Goal: Task Accomplishment & Management: Manage account settings

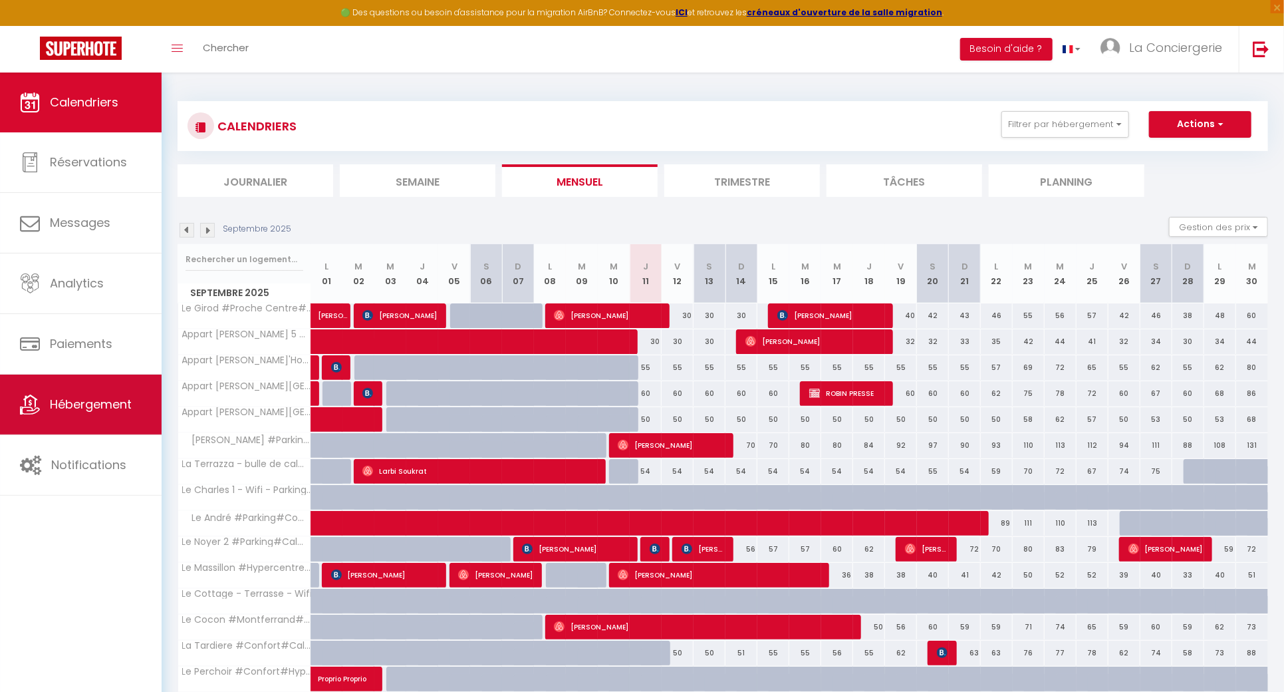
click at [114, 423] on link "Hébergement" at bounding box center [81, 404] width 162 height 60
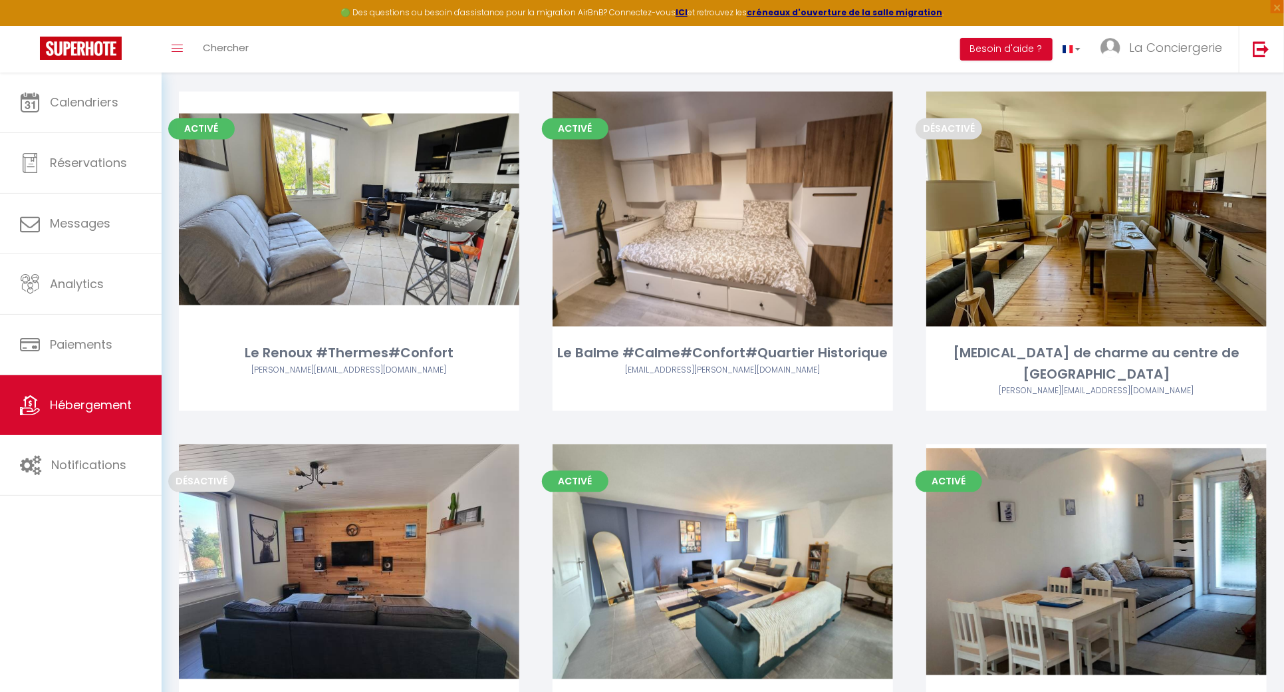
scroll to position [7073, 0]
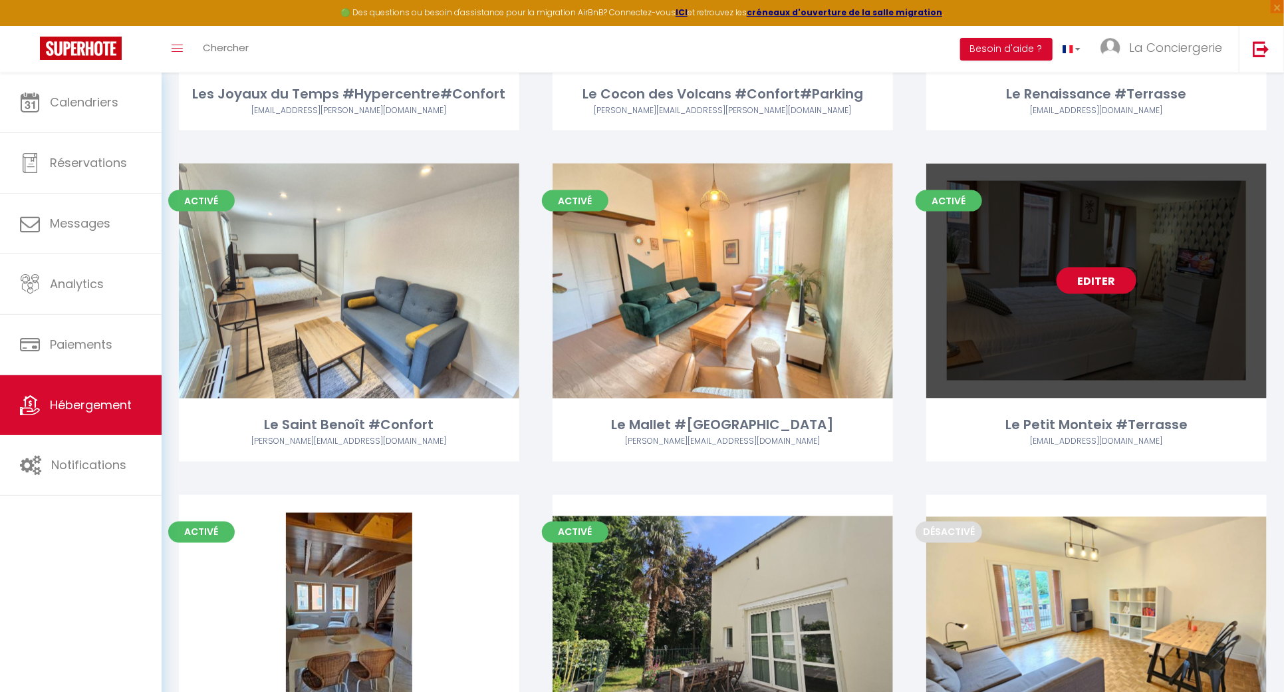
click at [1112, 267] on link "Editer" at bounding box center [1097, 280] width 80 height 27
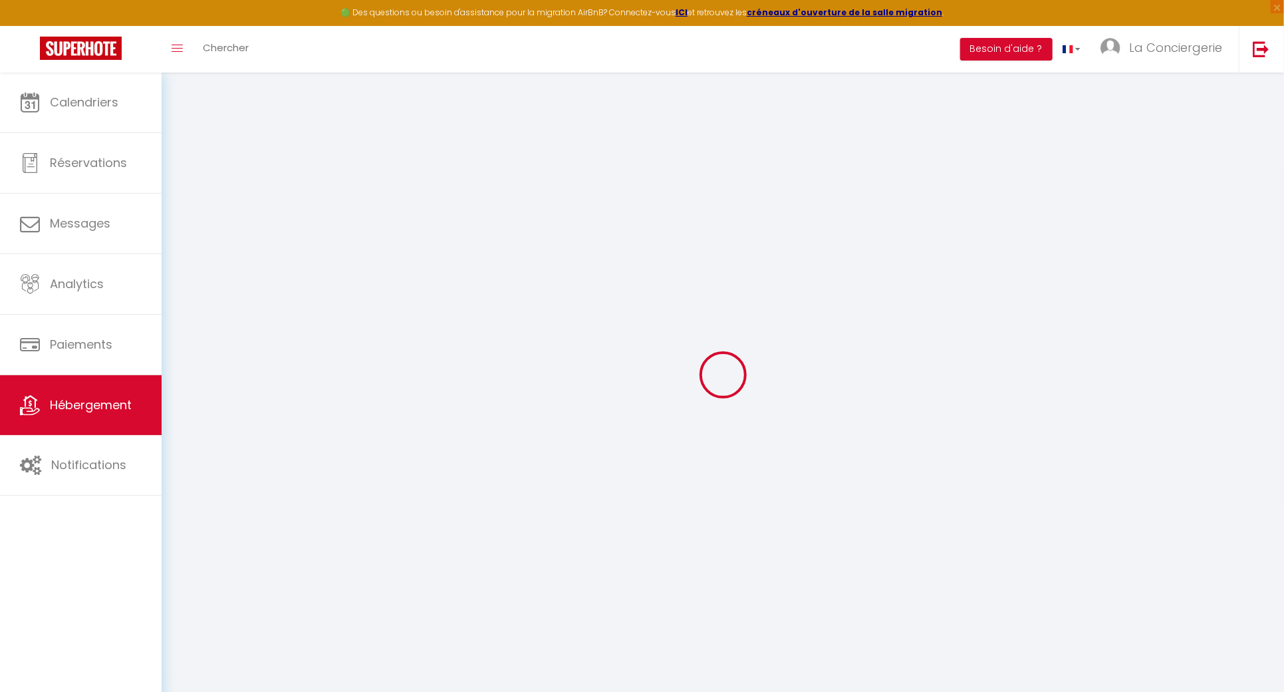
select select
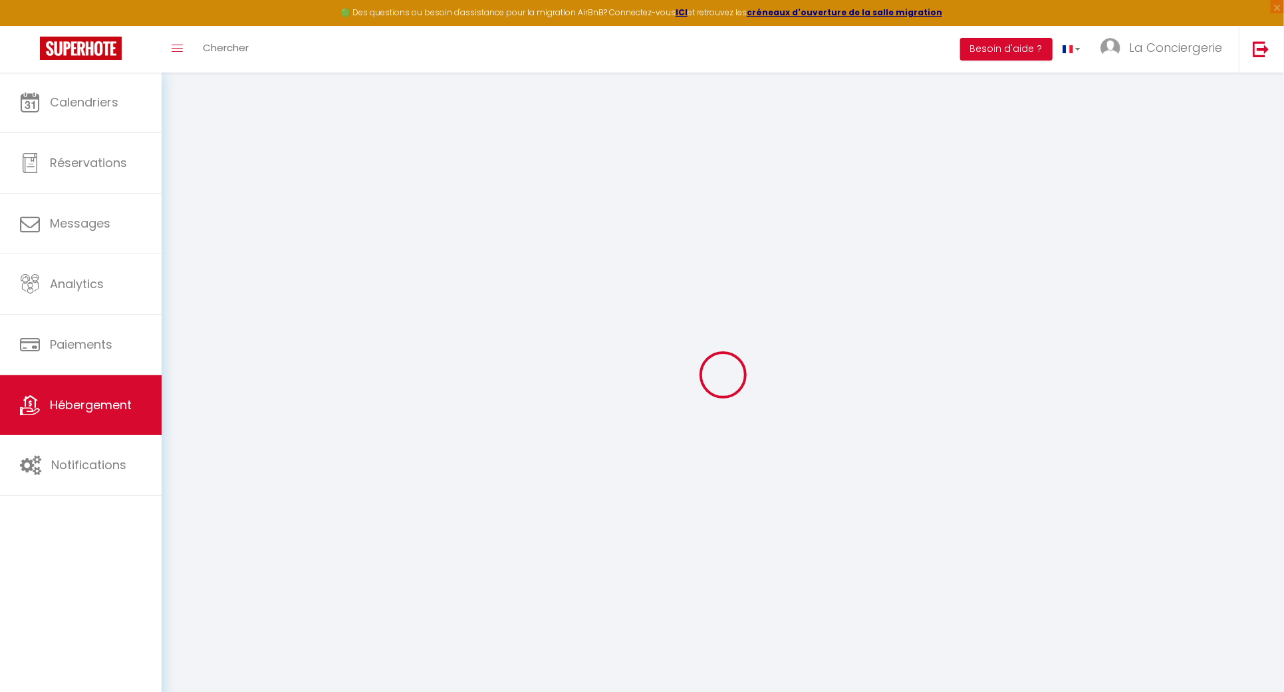
select select
checkbox input "false"
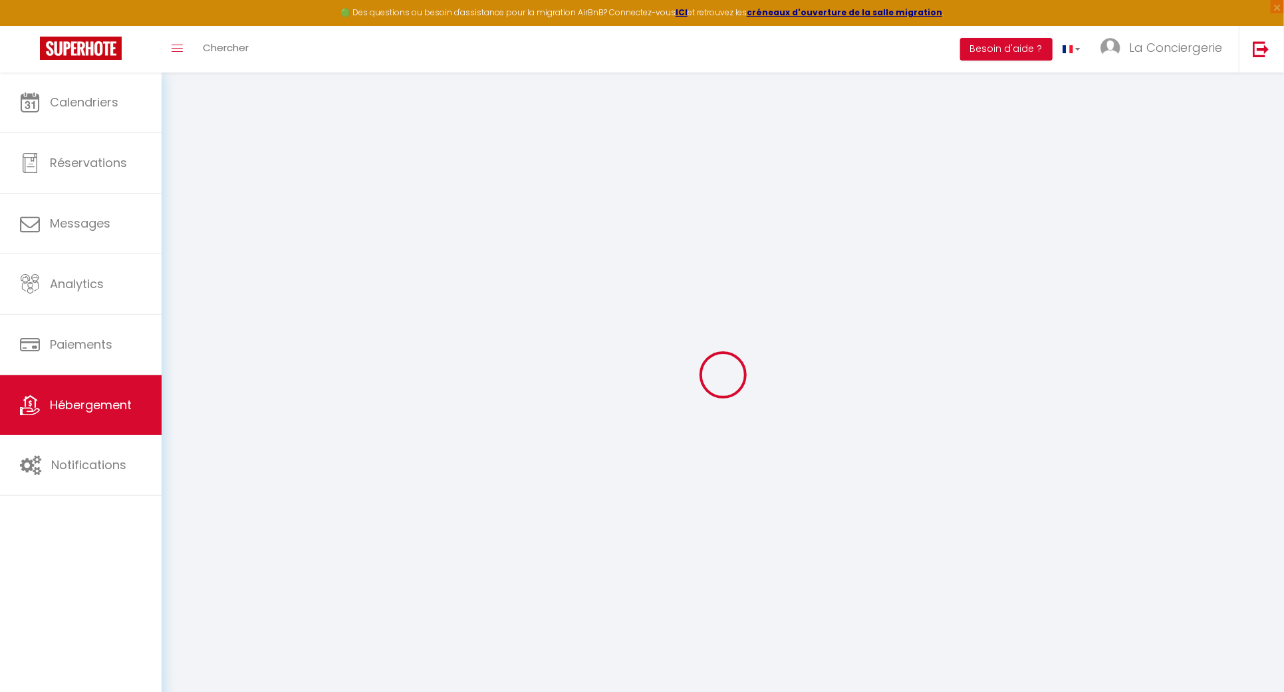
select select
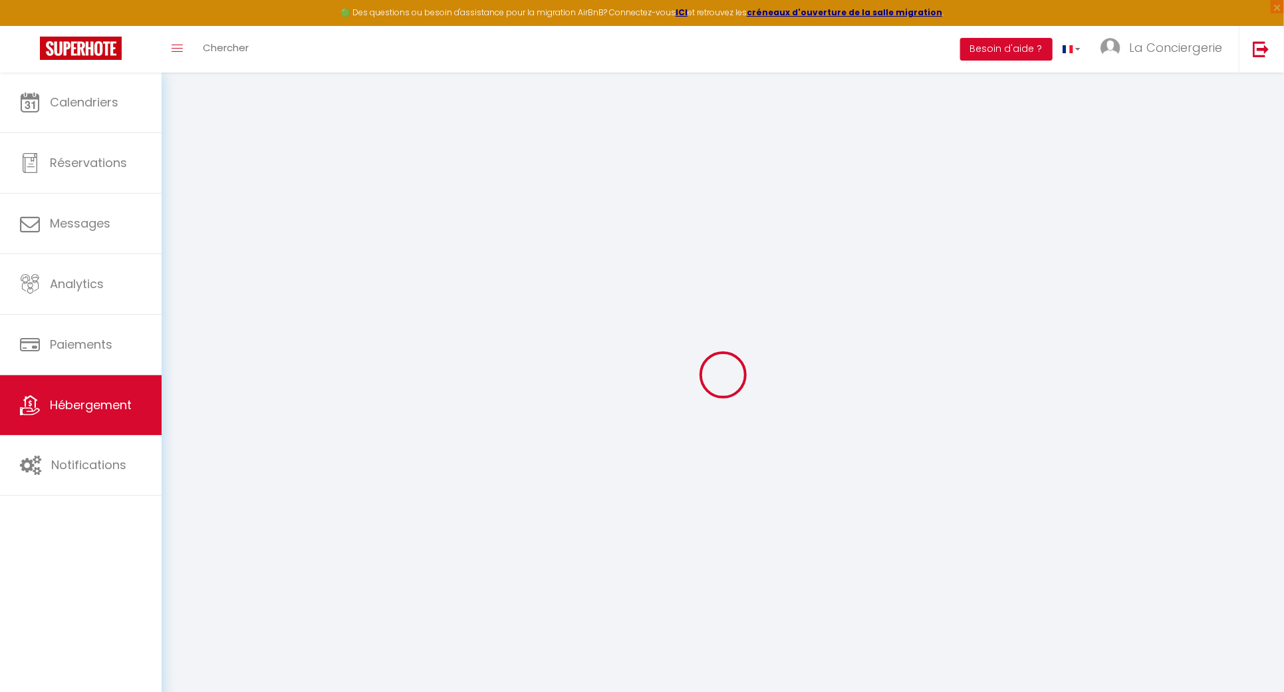
select select
checkbox input "false"
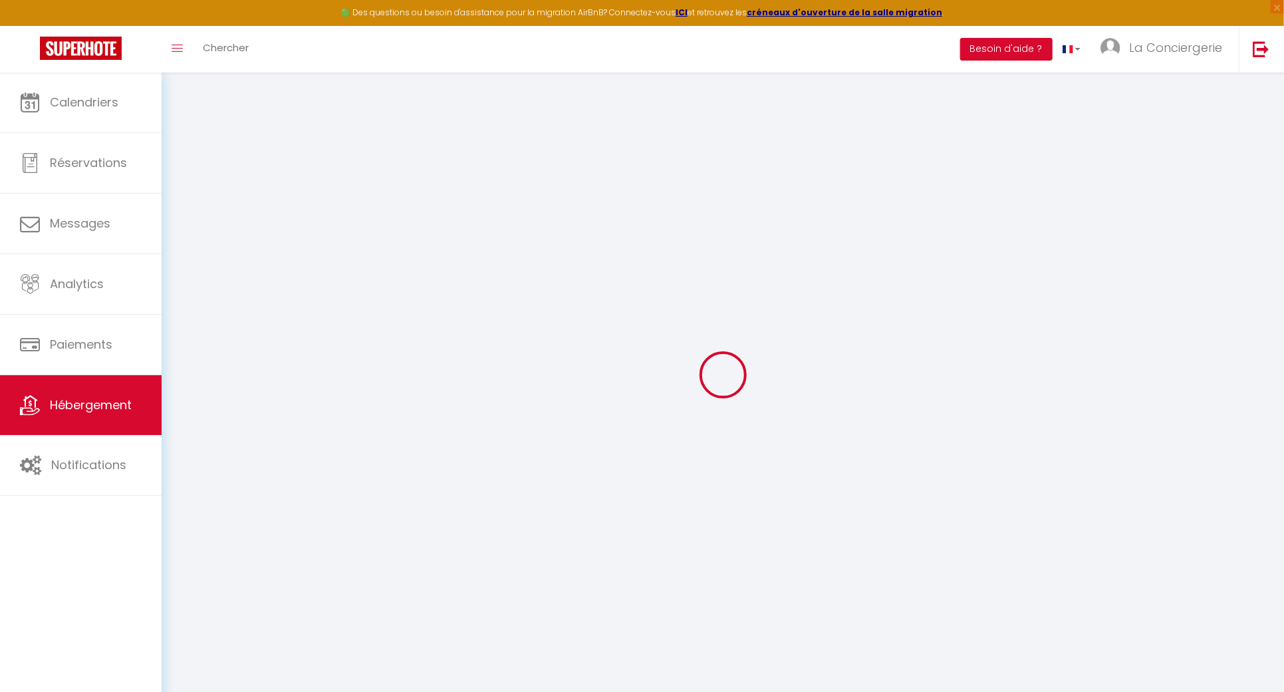
checkbox input "false"
select select
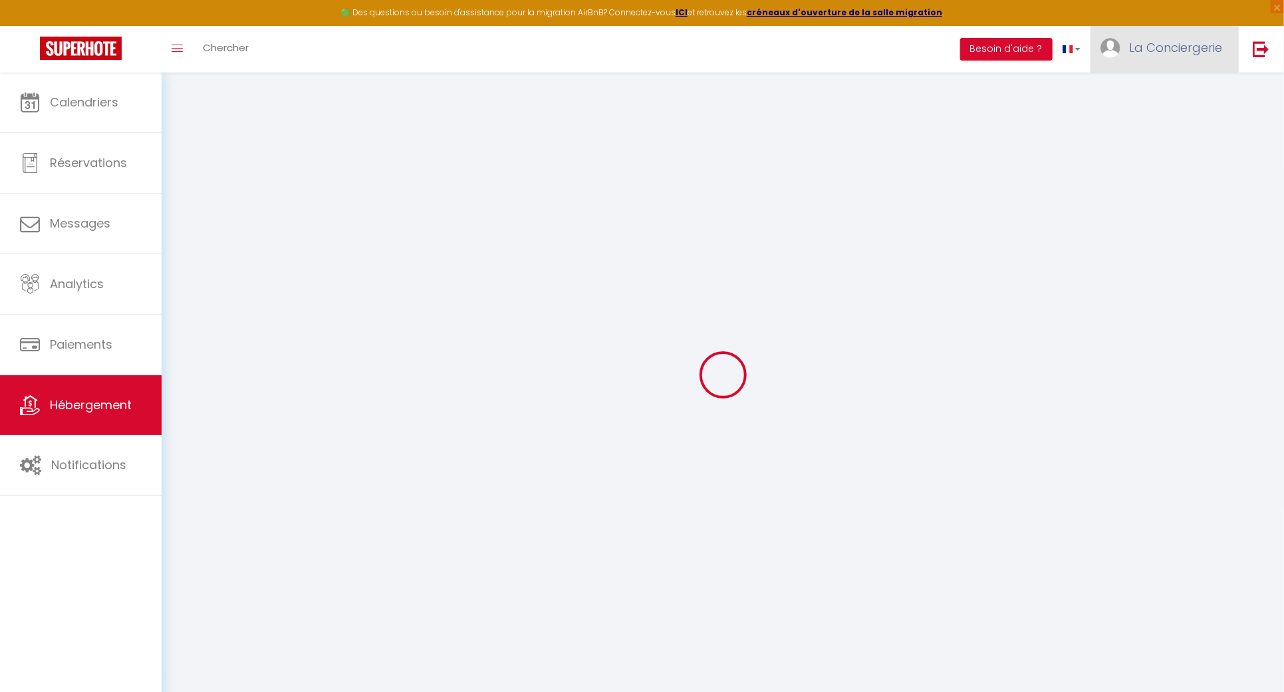
select select
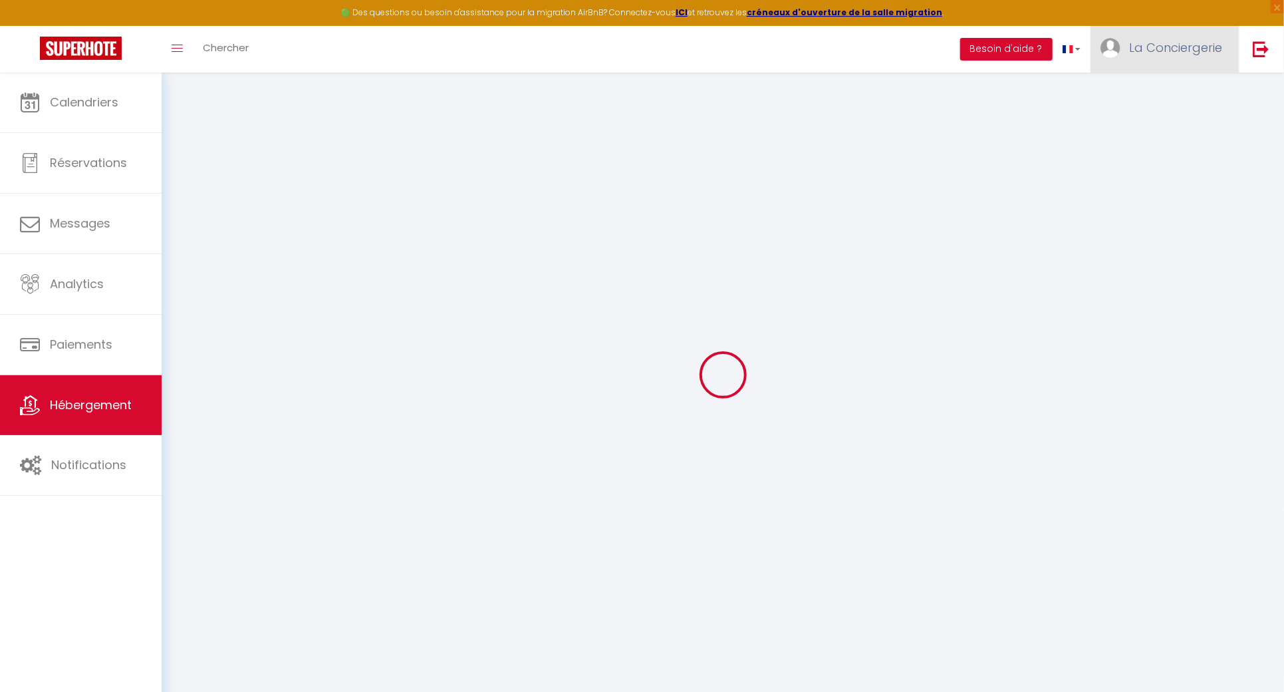
checkbox input "false"
select select
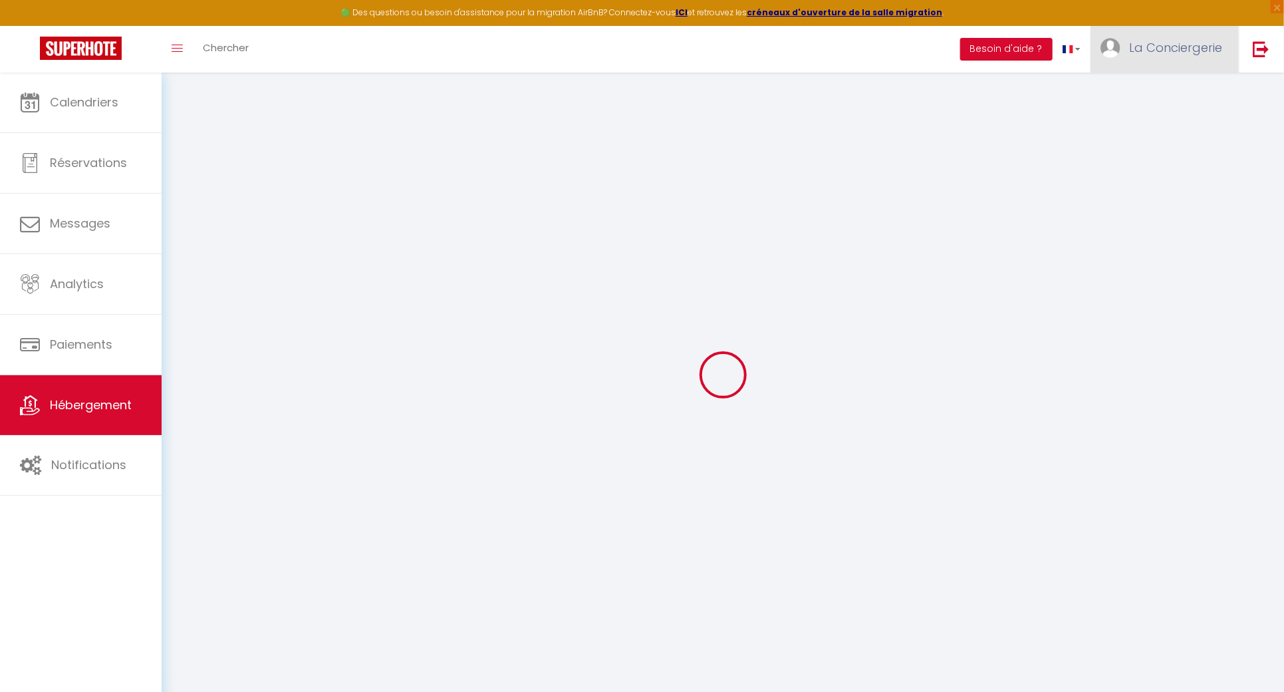
select select
type input "Le Petit Monteix #Terrasse"
select select "2"
type input "38"
type input "40"
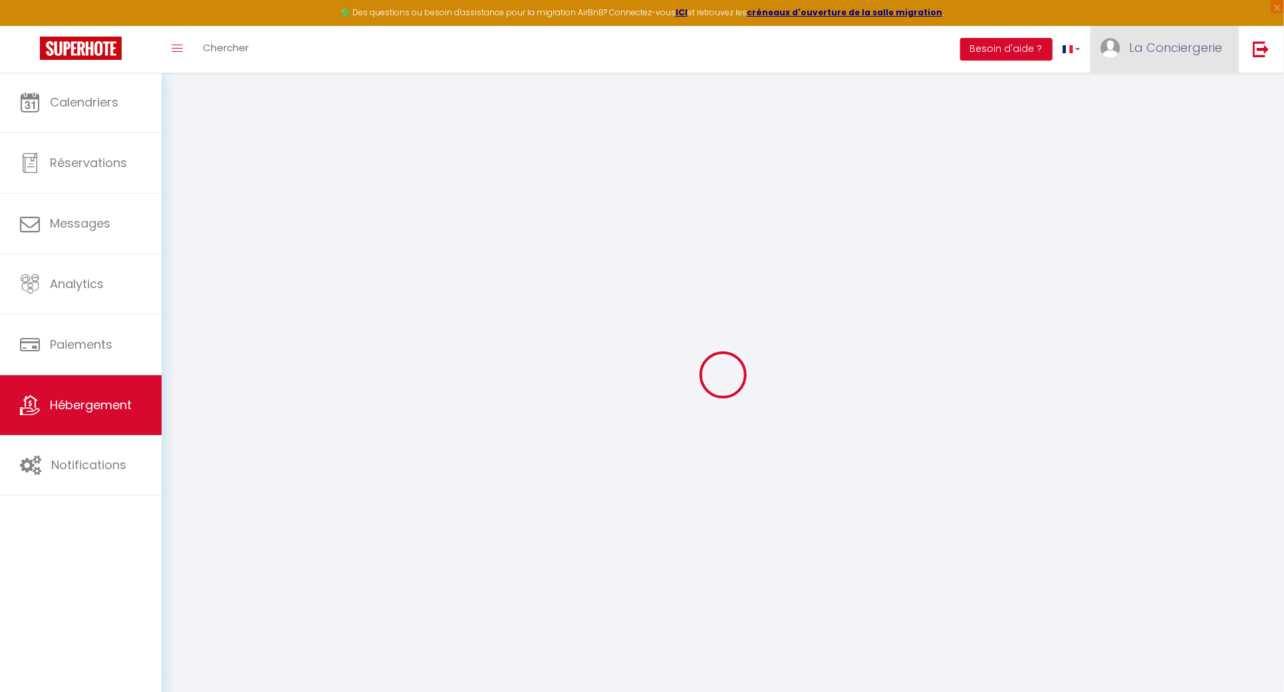
select select
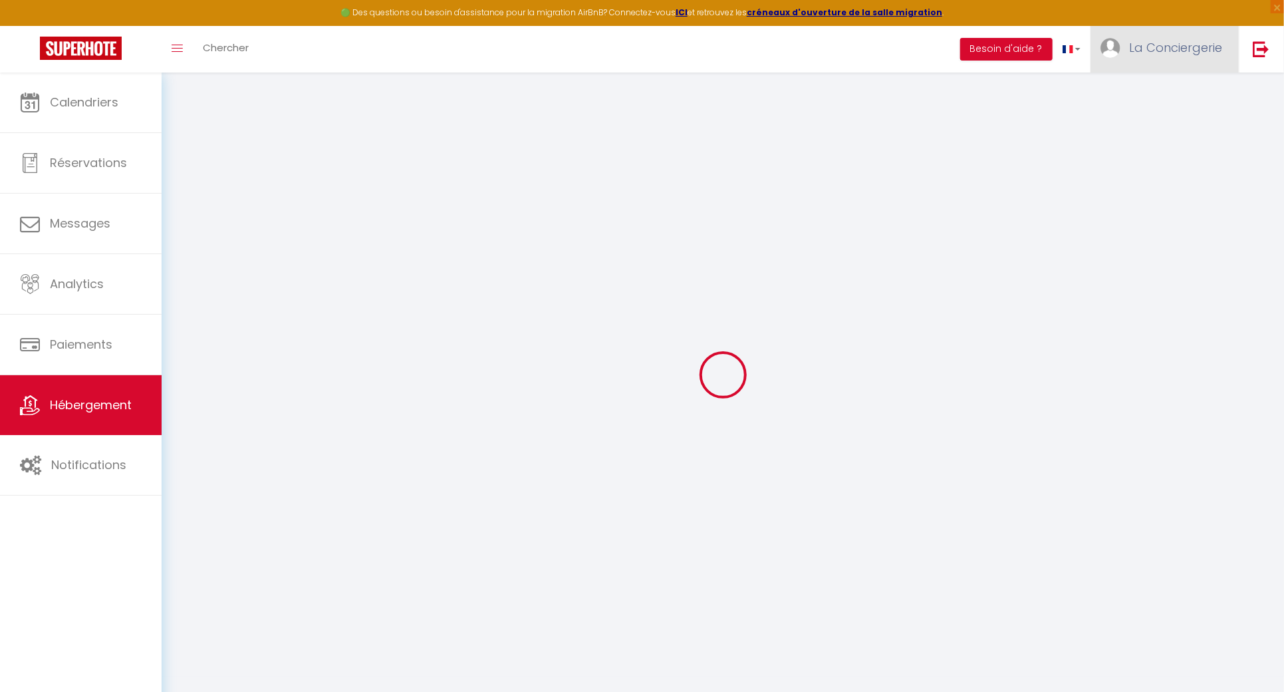
type input "[STREET_ADDRESS]"
type input "63130"
type input "Royat"
type input "[EMAIL_ADDRESS][DOMAIN_NAME]"
select select
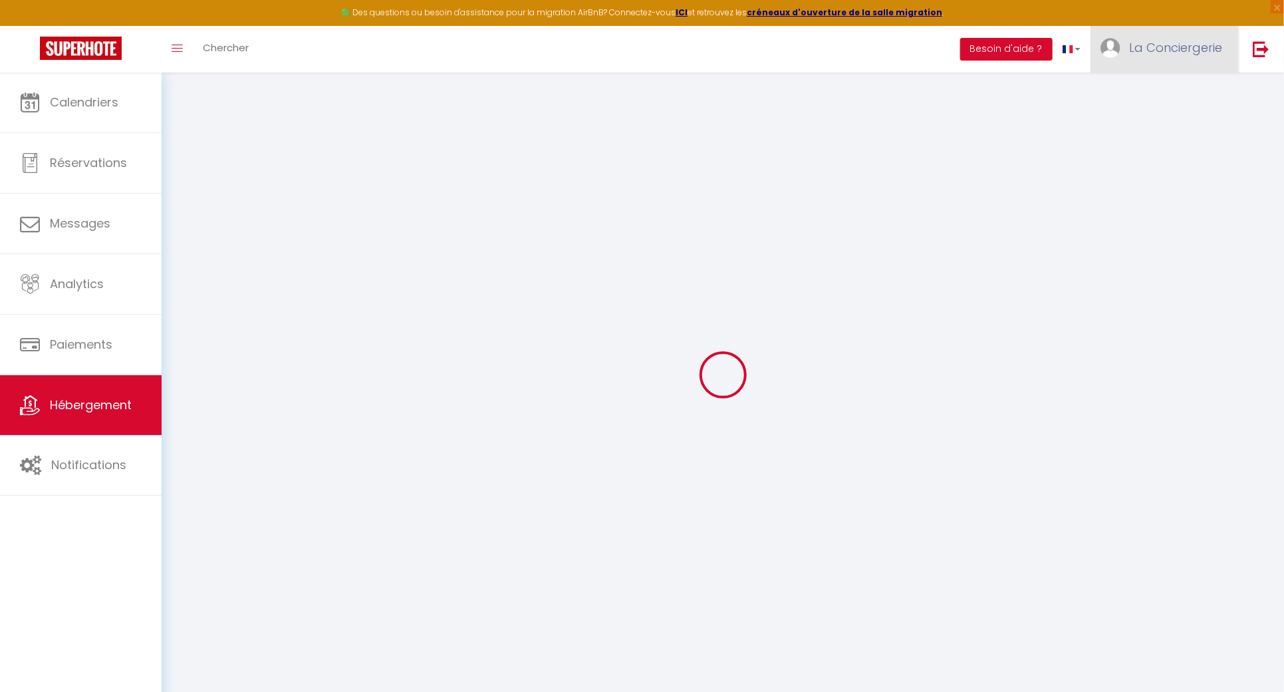
checkbox input "false"
type input "0"
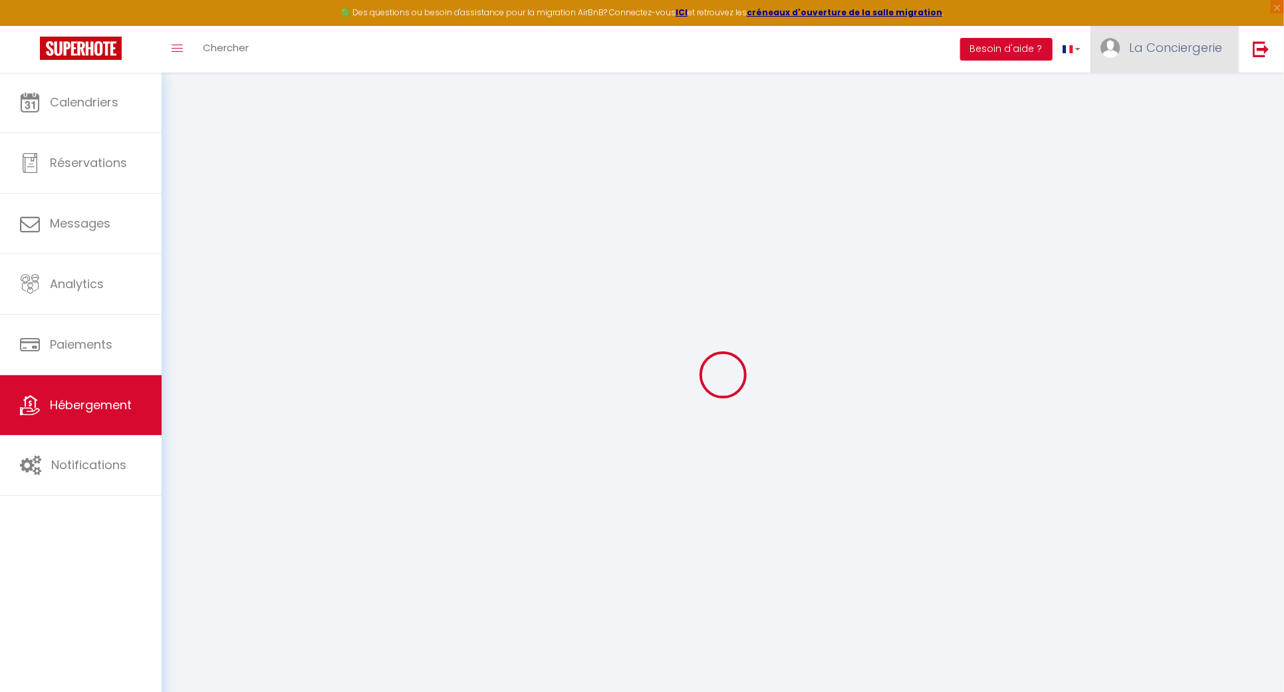
type input "0"
select select
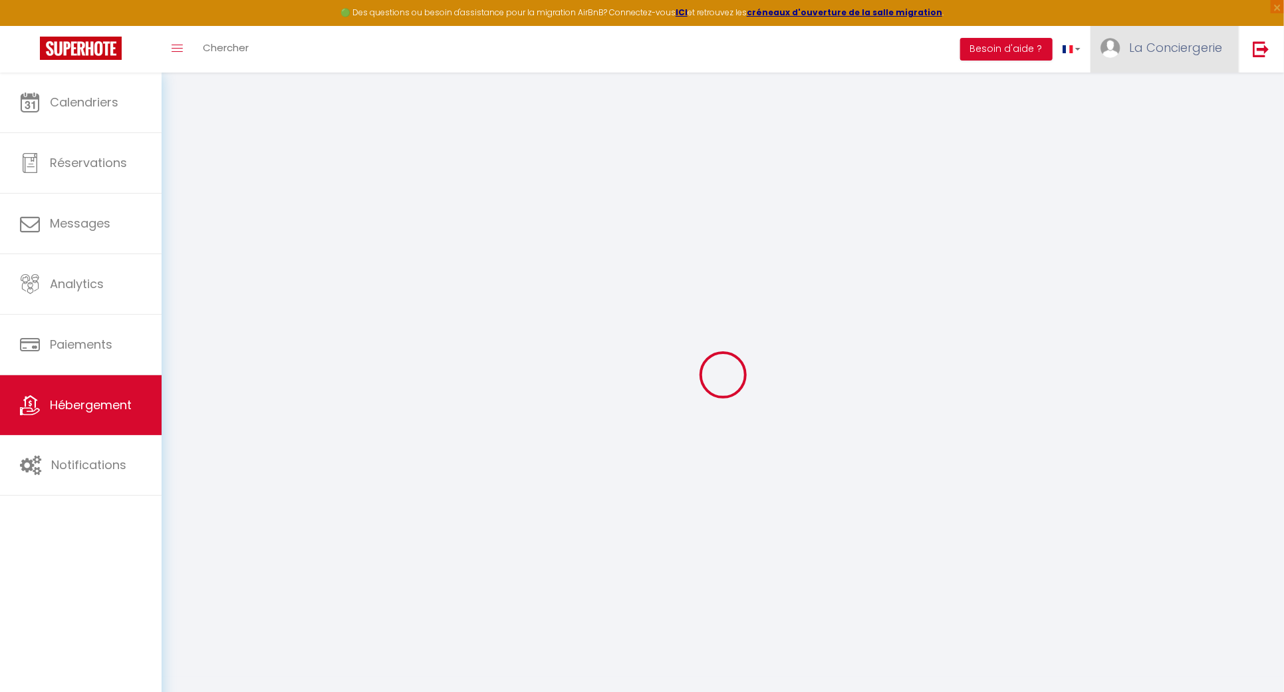
select select
checkbox input "false"
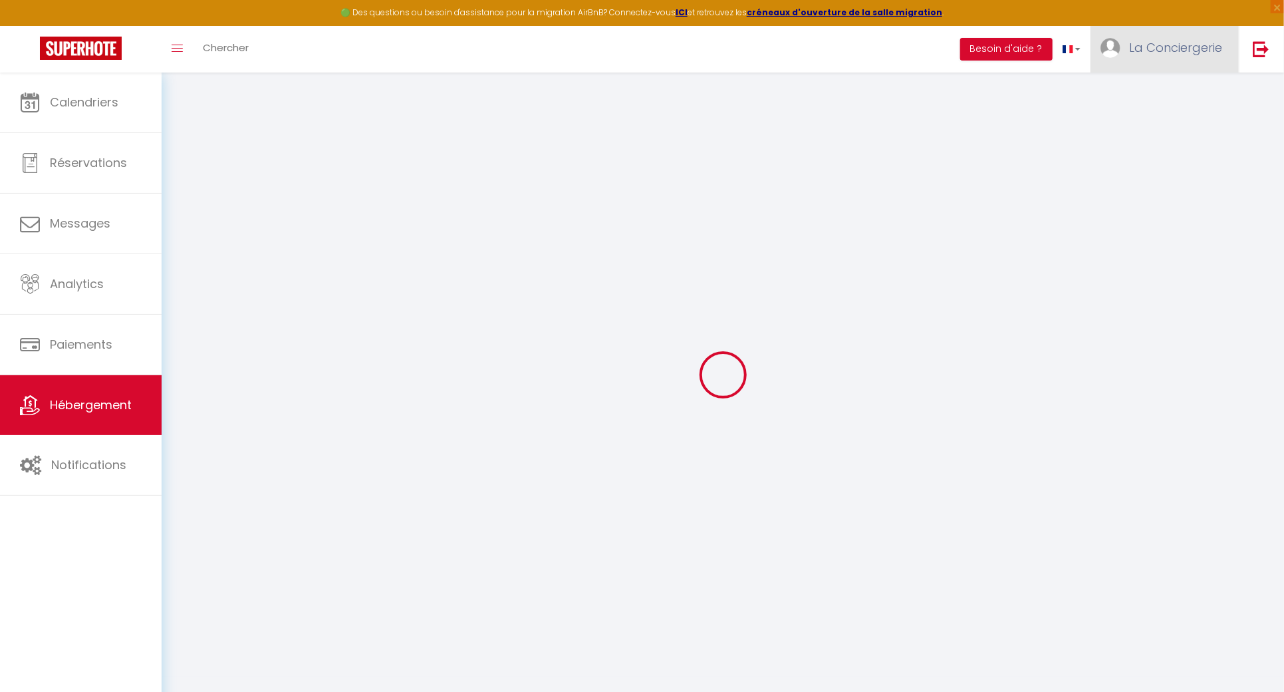
checkbox input "false"
select select
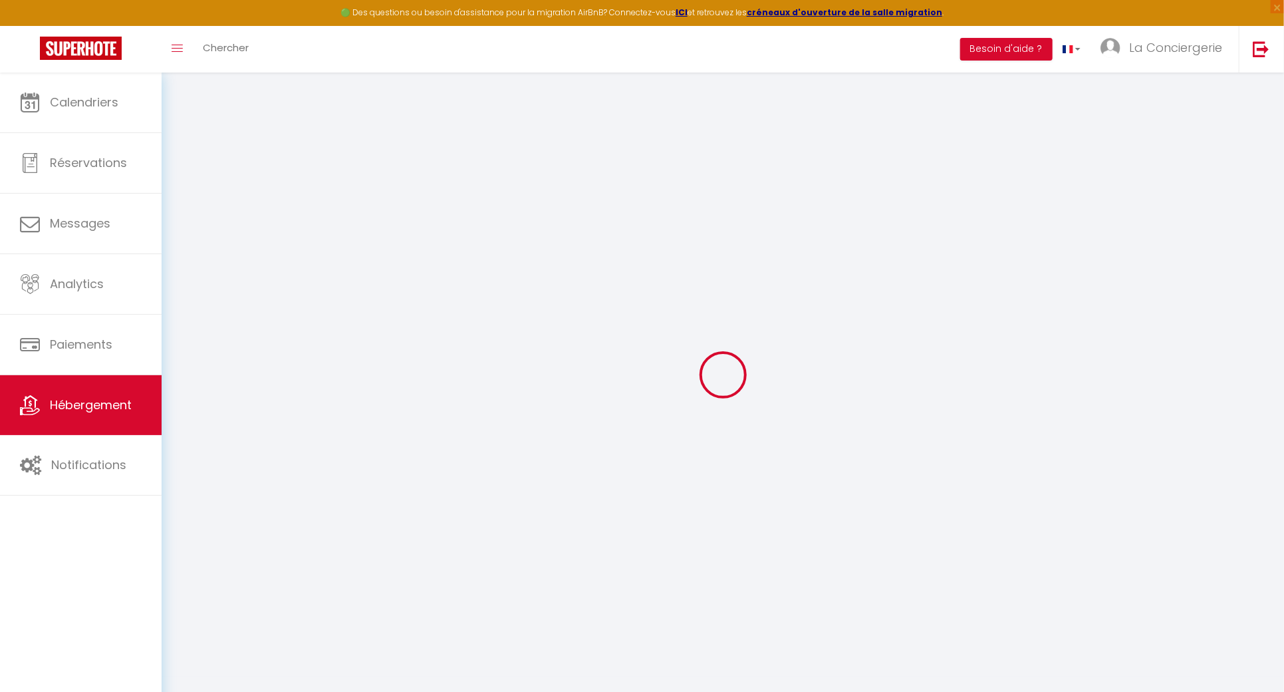
select select
checkbox input "false"
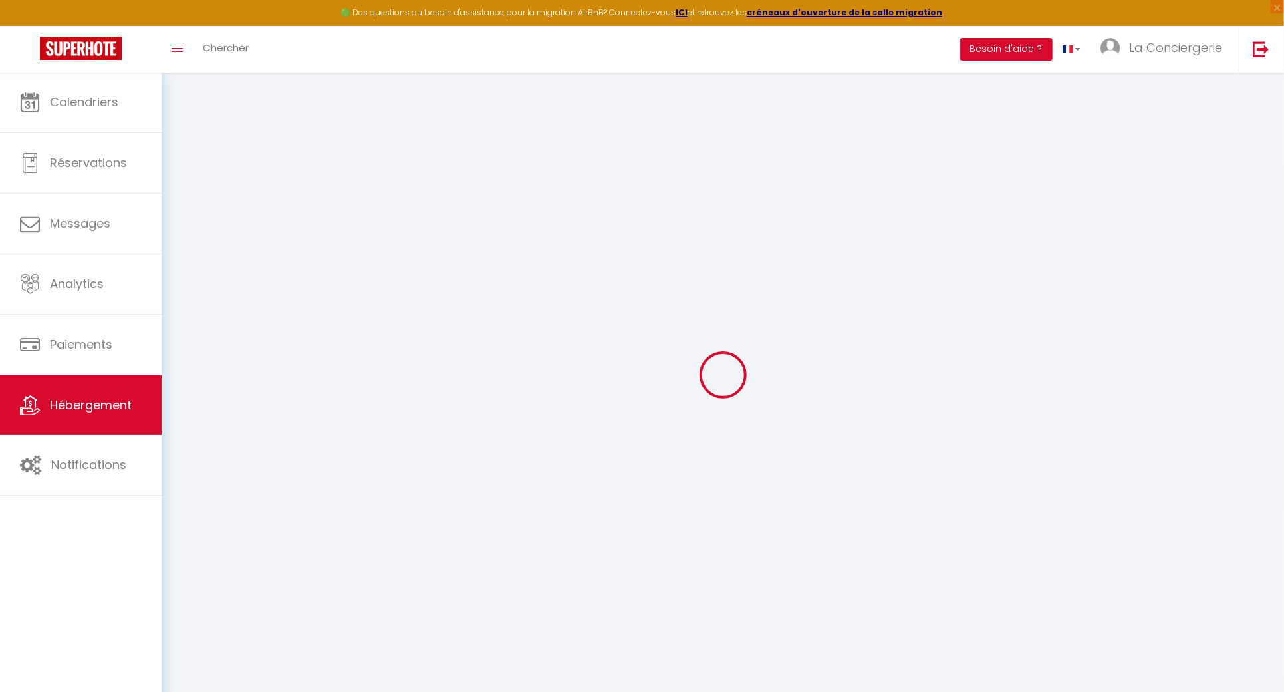
checkbox input "false"
select select
checkbox input "false"
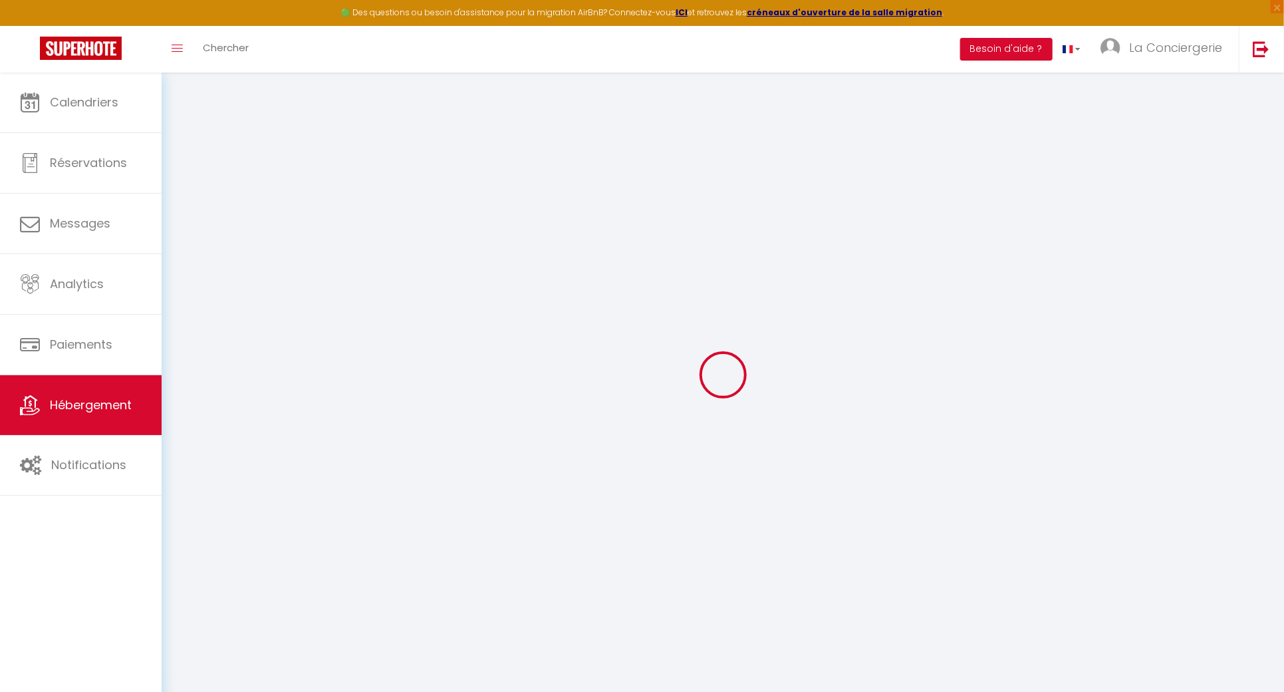
checkbox input "false"
select select "15:00"
select select "23:45"
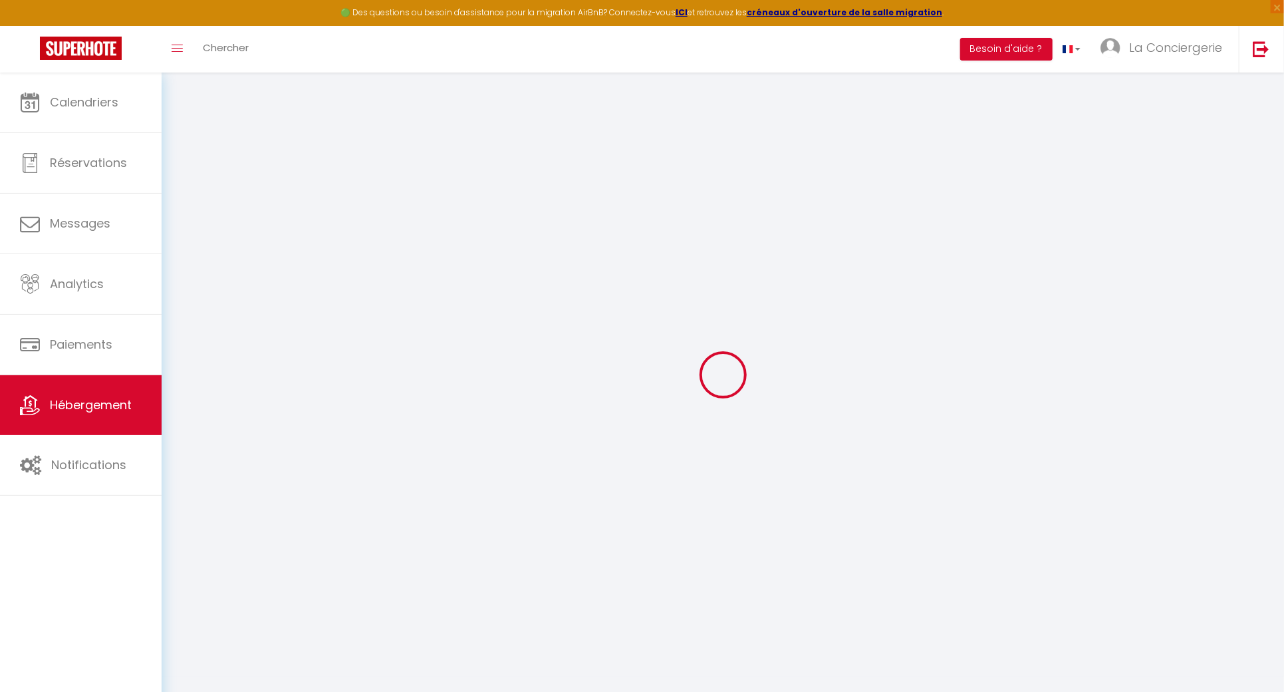
select select "10:00"
select select "30"
select select "120"
select select
checkbox input "false"
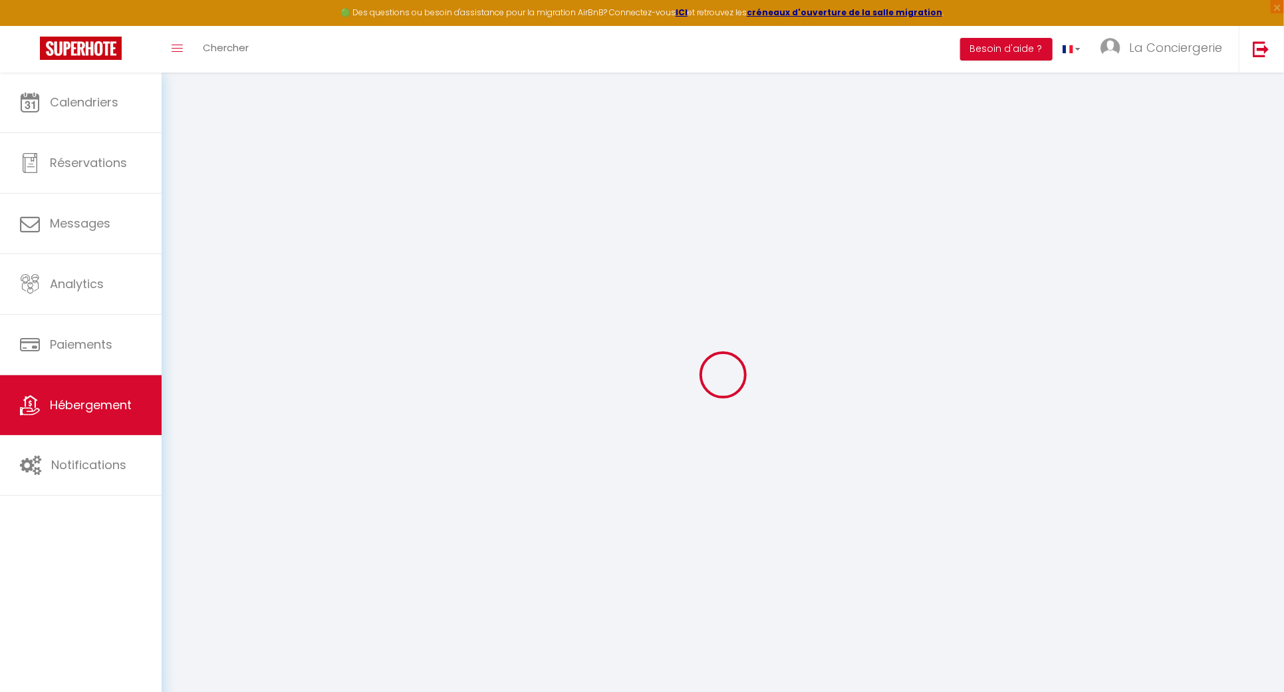
checkbox input "false"
select select
checkbox input "false"
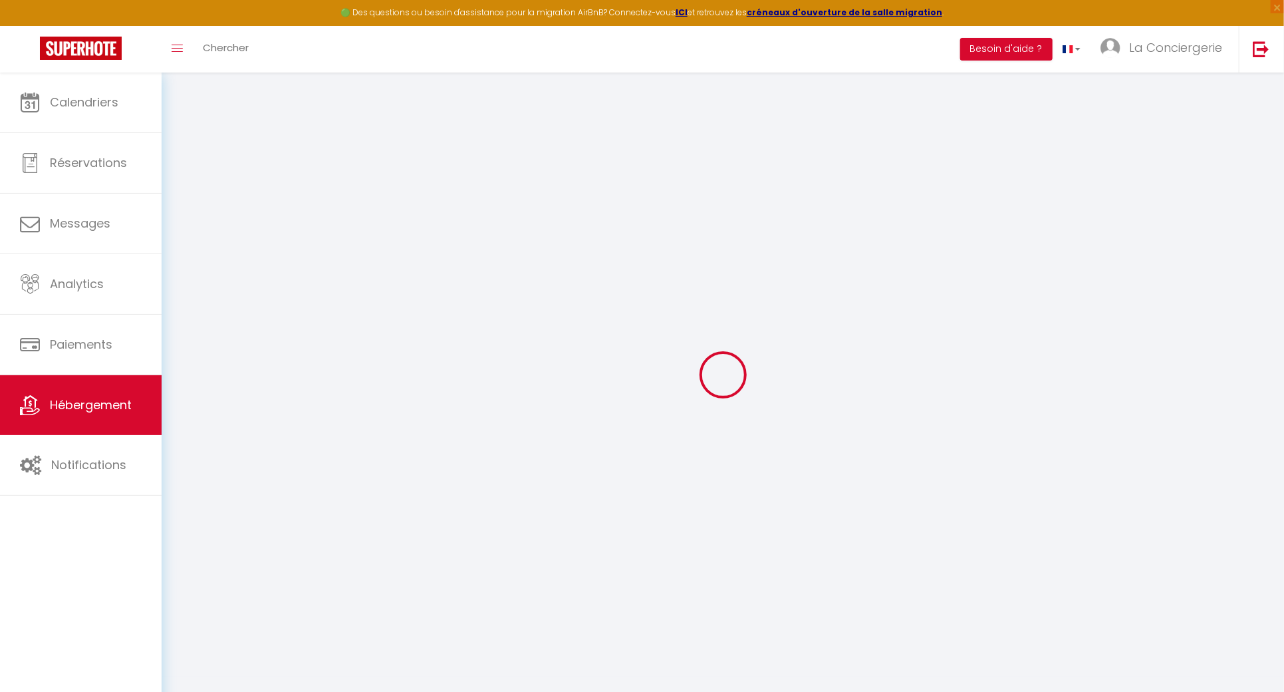
checkbox input "false"
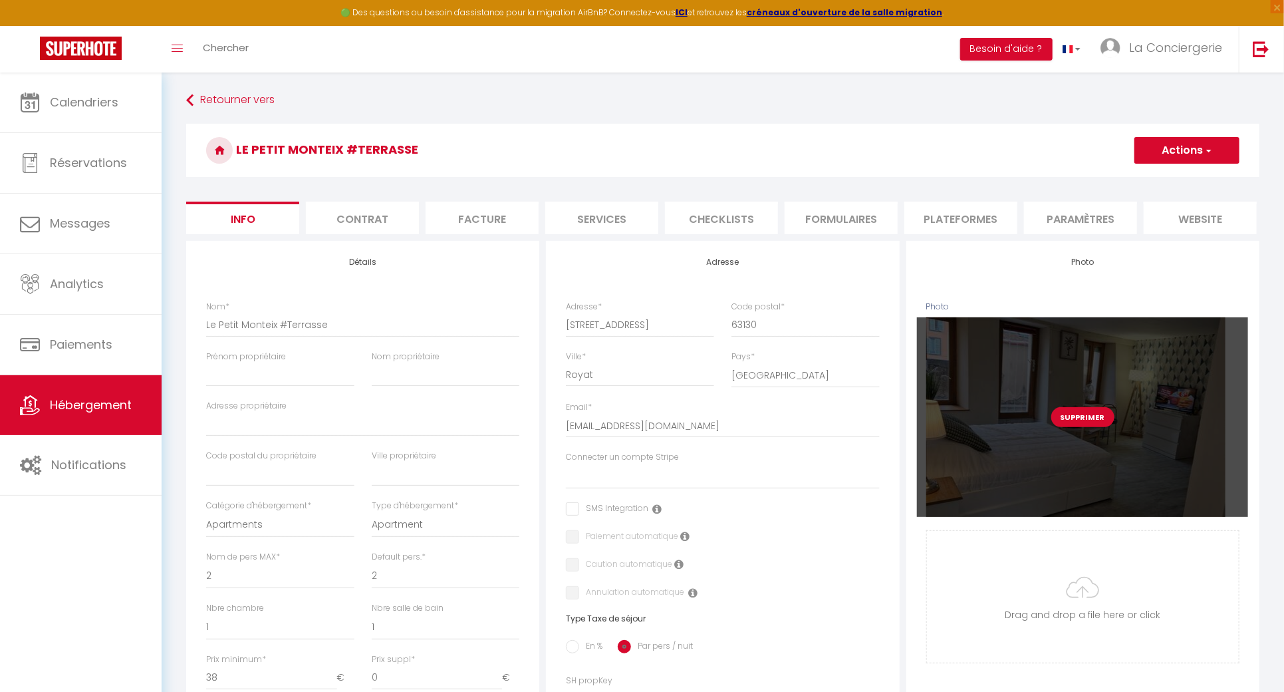
click at [1098, 425] on button "Supprimer" at bounding box center [1082, 417] width 63 height 20
select select
checkbox input "false"
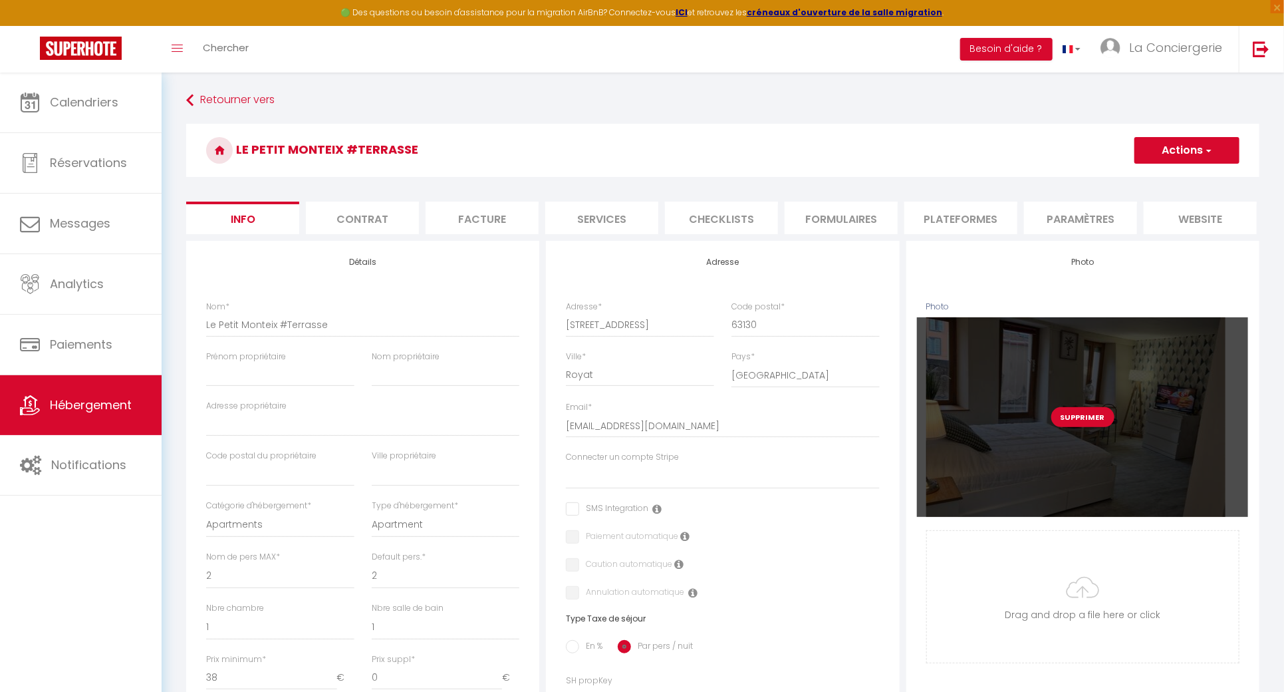
checkbox input "false"
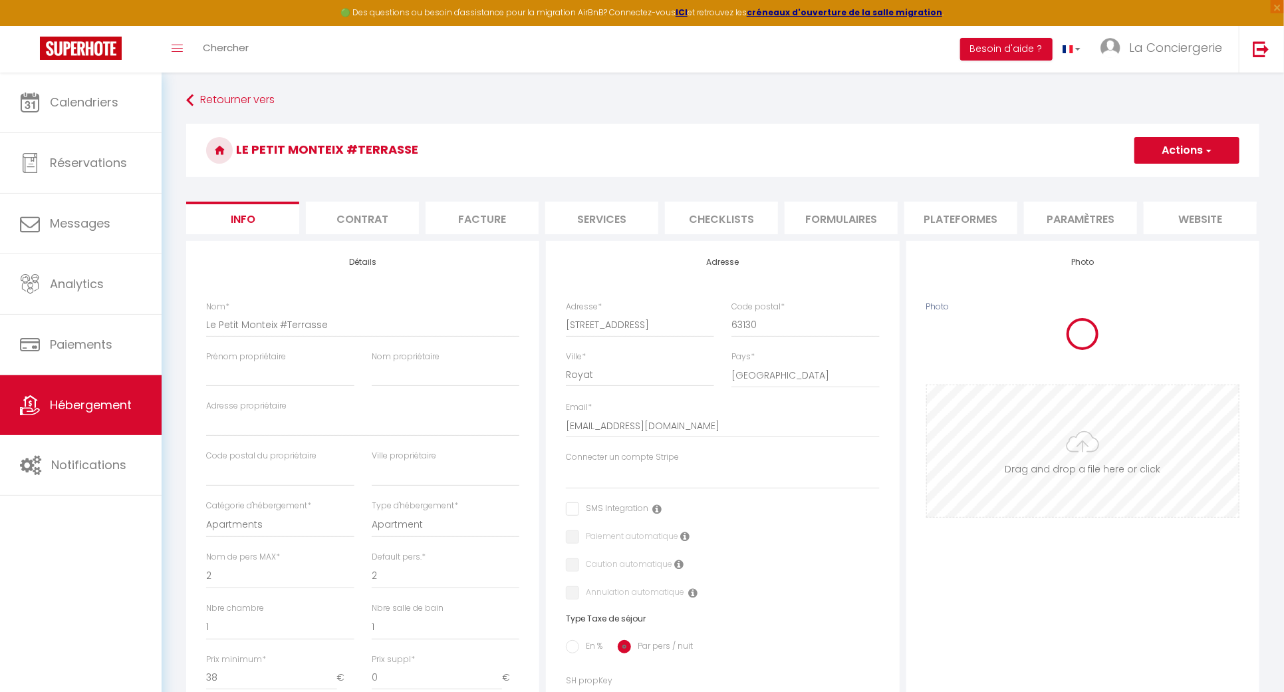
click at [1091, 434] on input "Photo" at bounding box center [1083, 451] width 312 height 132
select select
checkbox input "false"
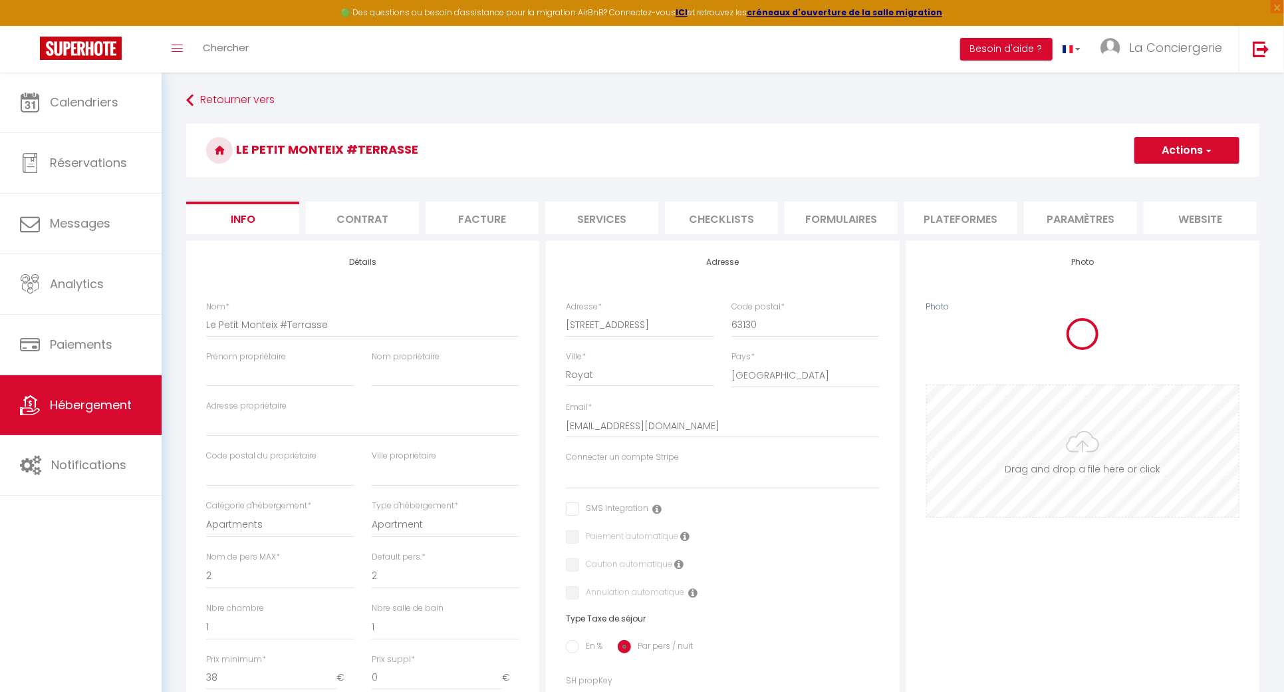
checkbox input "false"
drag, startPoint x: 266, startPoint y: 342, endPoint x: 205, endPoint y: 342, distance: 60.5
click at [205, 342] on div "Nom * Le Petit Monteix #Terrasse" at bounding box center [362, 326] width 330 height 50
click at [997, 211] on li "Plateformes" at bounding box center [960, 217] width 113 height 33
click at [1059, 212] on li "Paramètres" at bounding box center [1080, 217] width 113 height 33
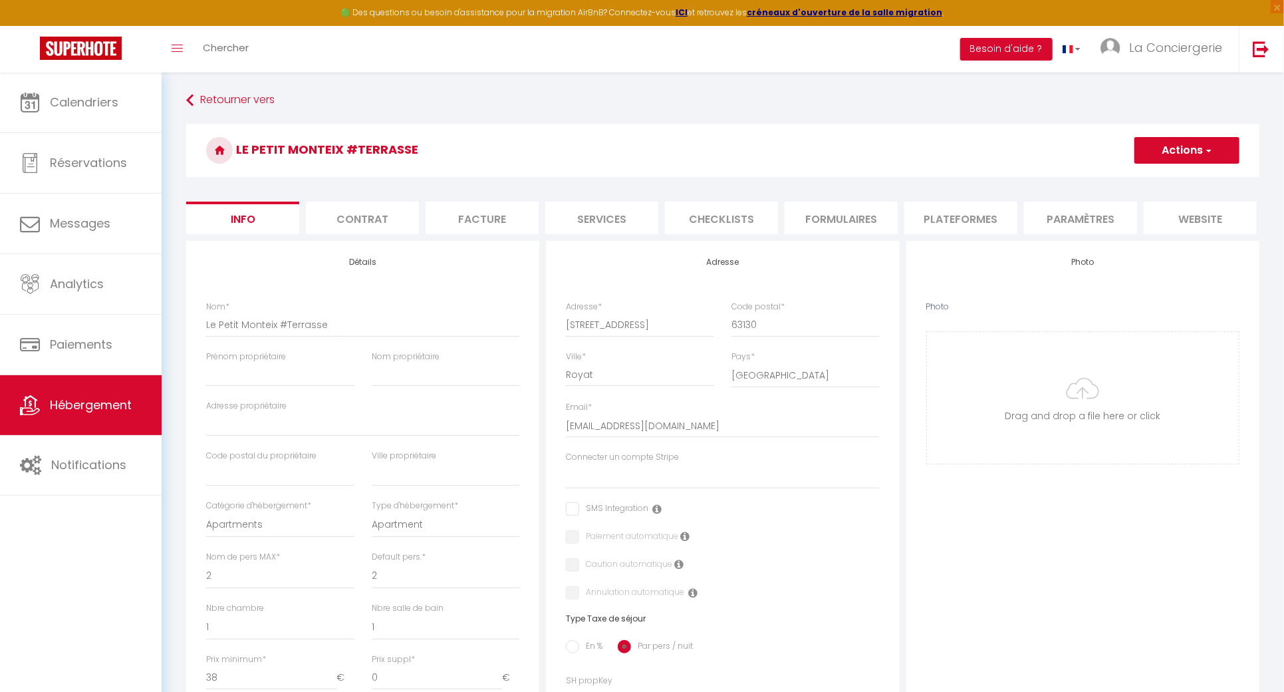
click at [955, 225] on li "Plateformes" at bounding box center [960, 217] width 113 height 33
click at [945, 209] on li "Plateformes" at bounding box center [960, 217] width 113 height 33
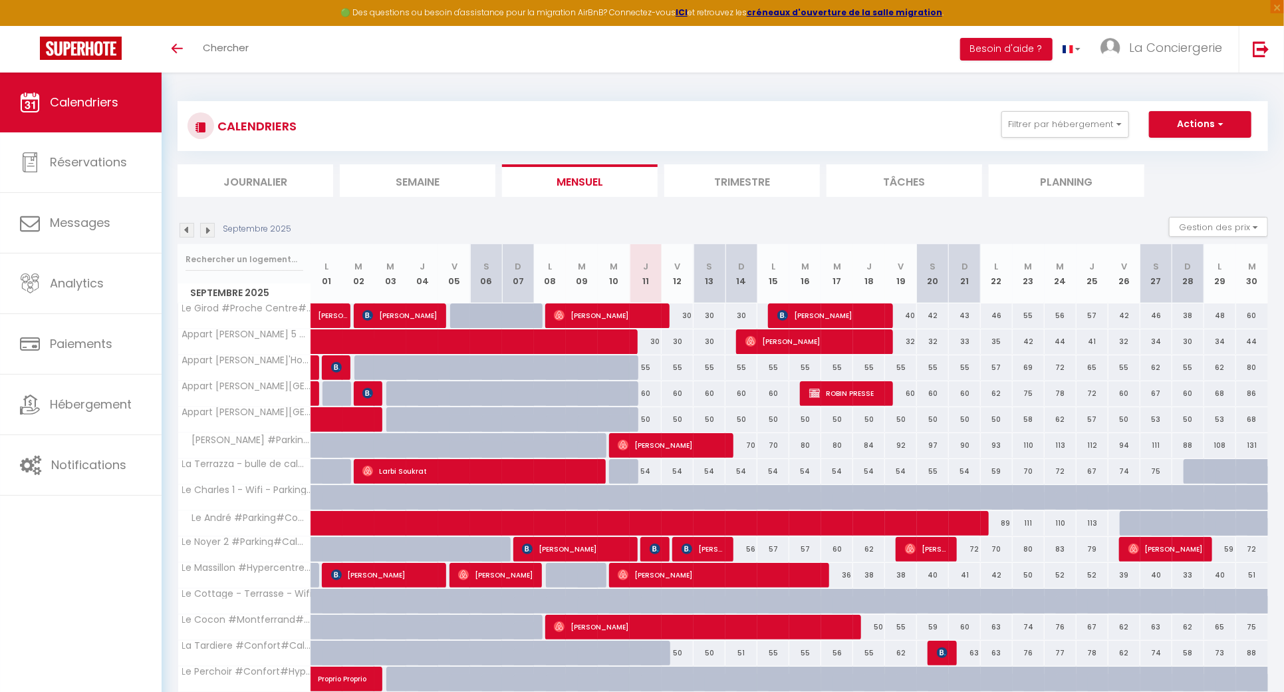
click at [191, 229] on img at bounding box center [187, 230] width 15 height 15
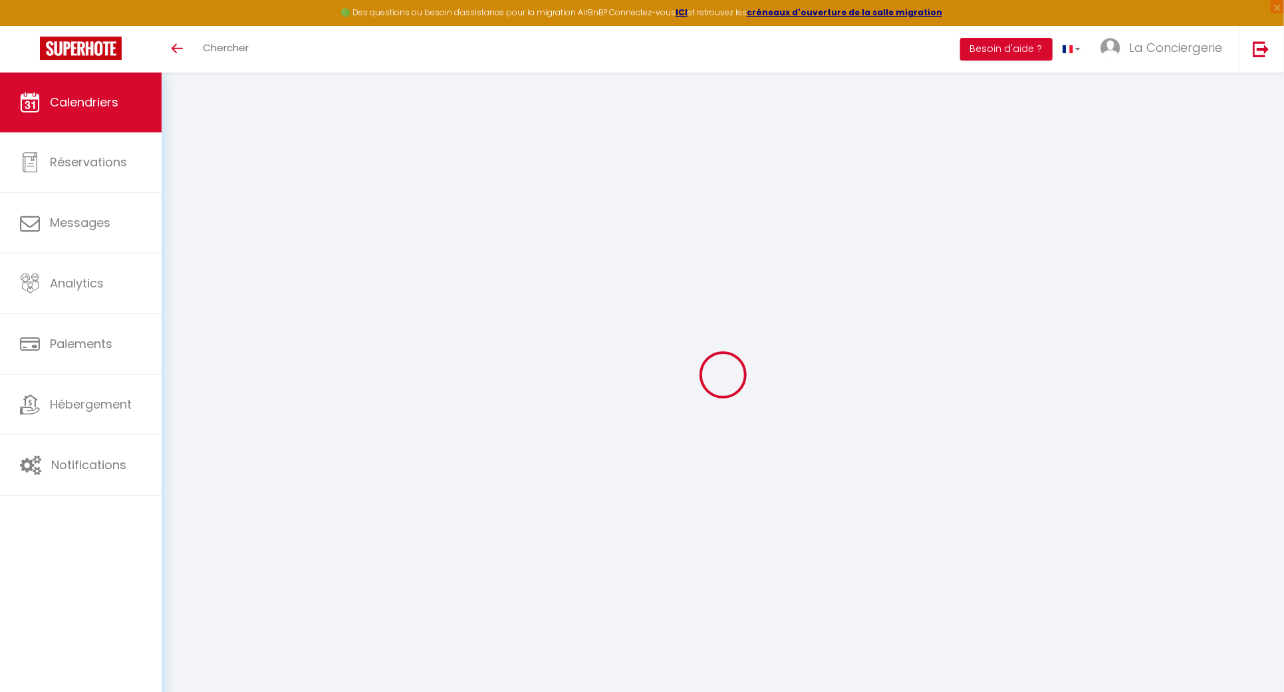
select select
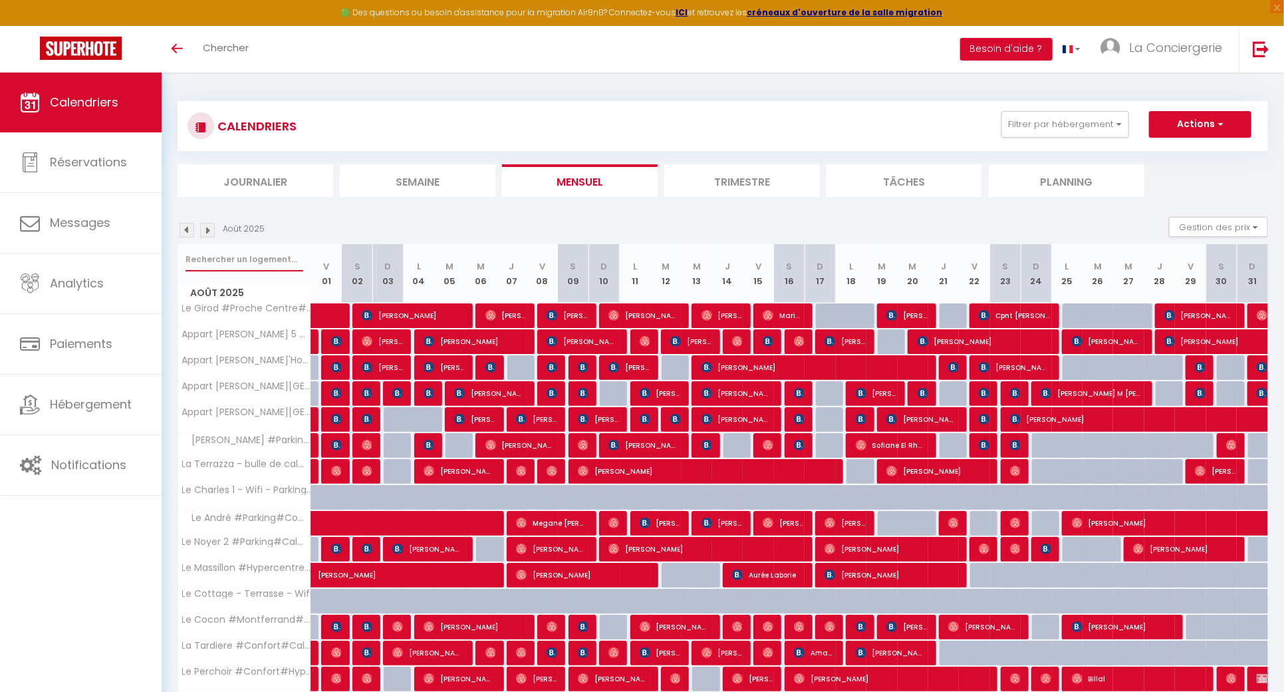
click at [209, 260] on input "text" at bounding box center [245, 259] width 118 height 24
type input "t"
select select
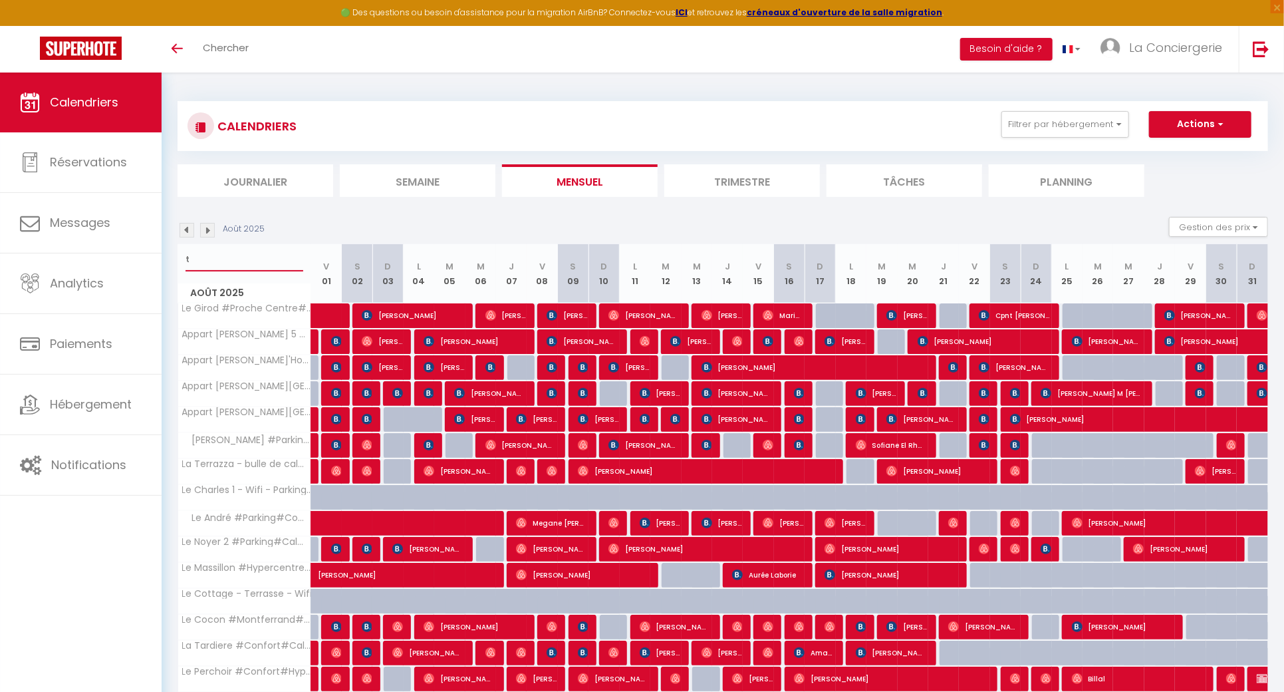
select select
type input "ta"
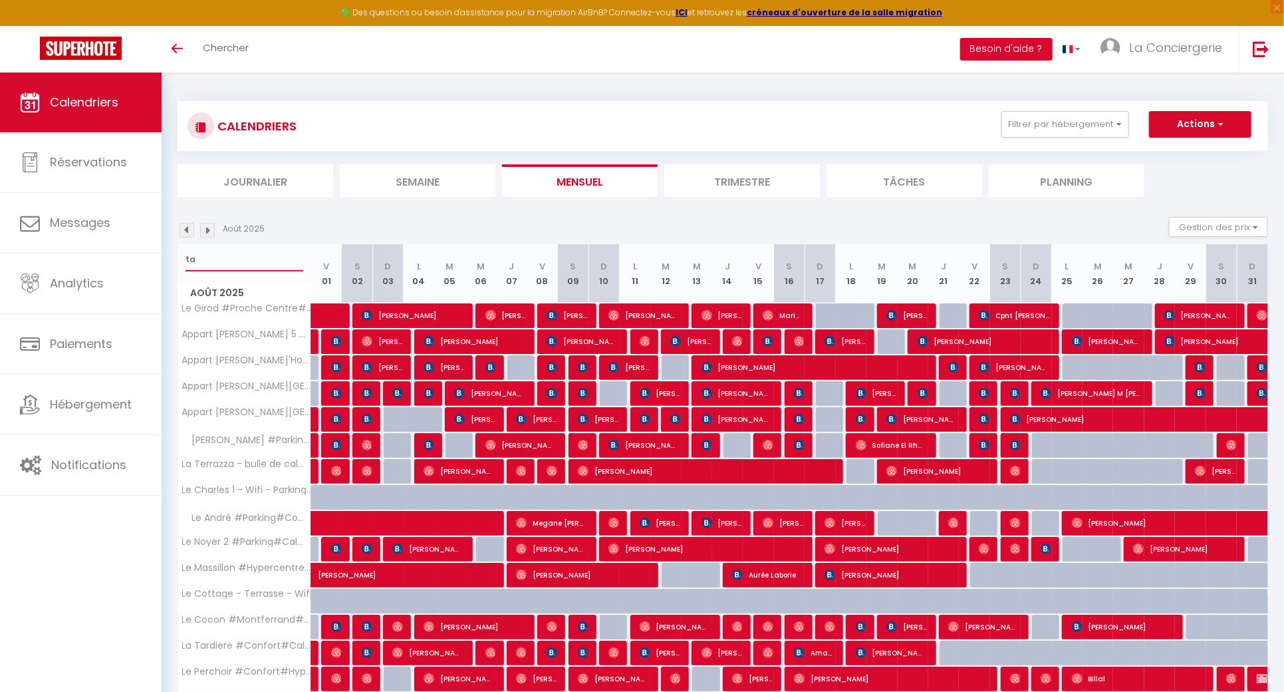
select select
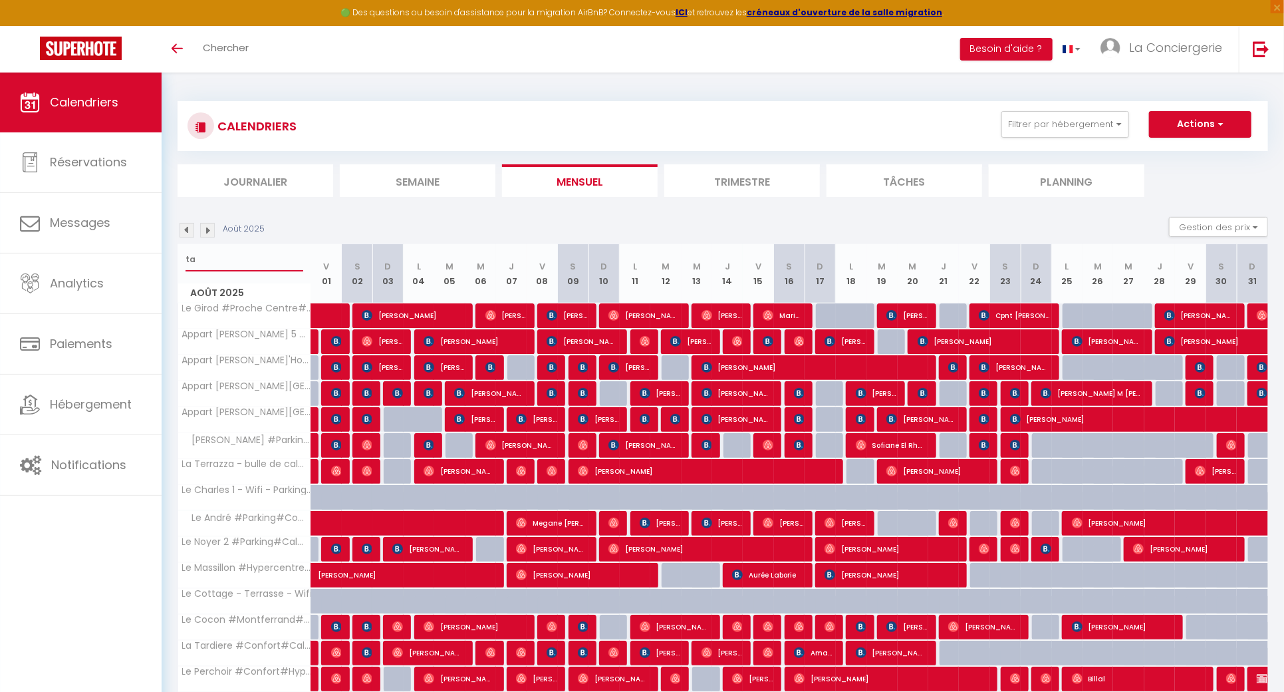
select select
type input "tar"
select select
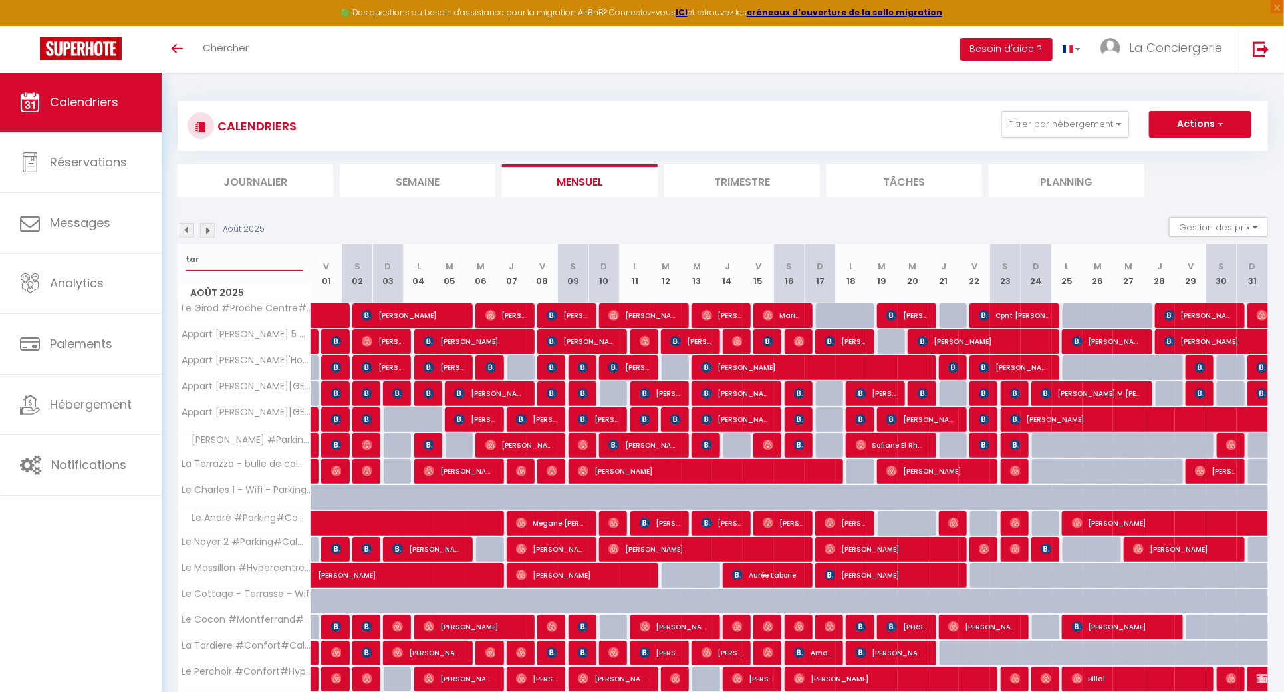
select select
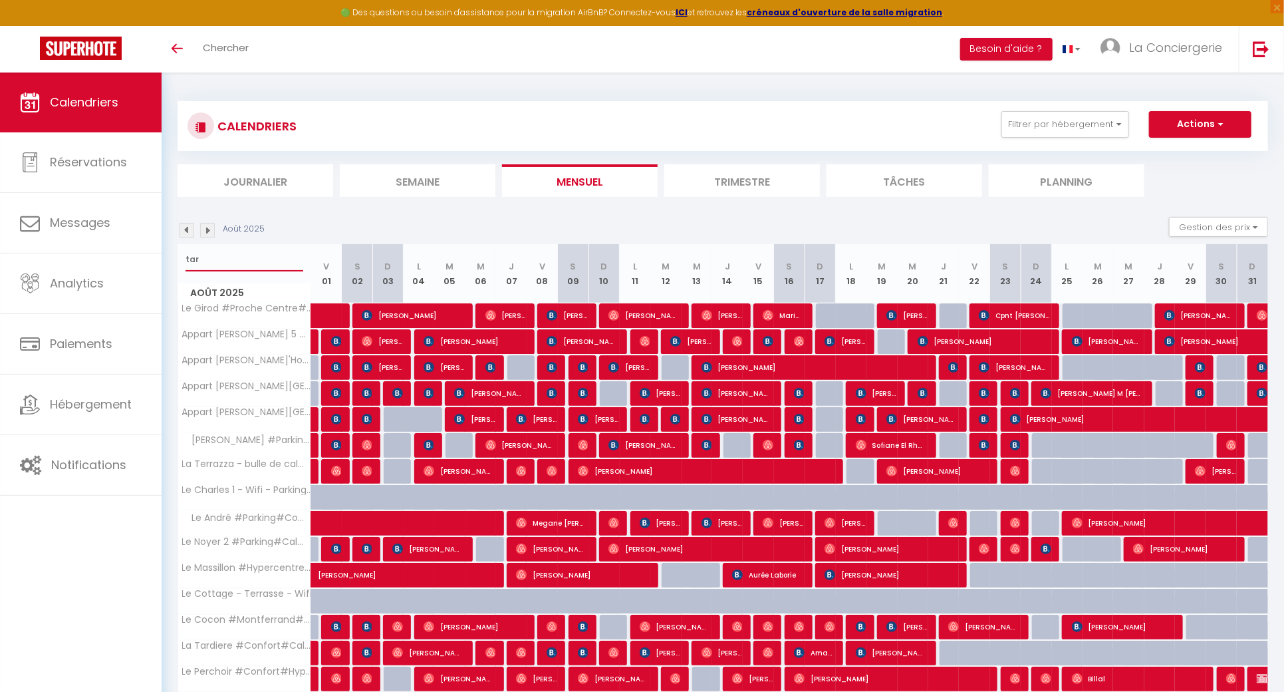
type input "tard"
select select
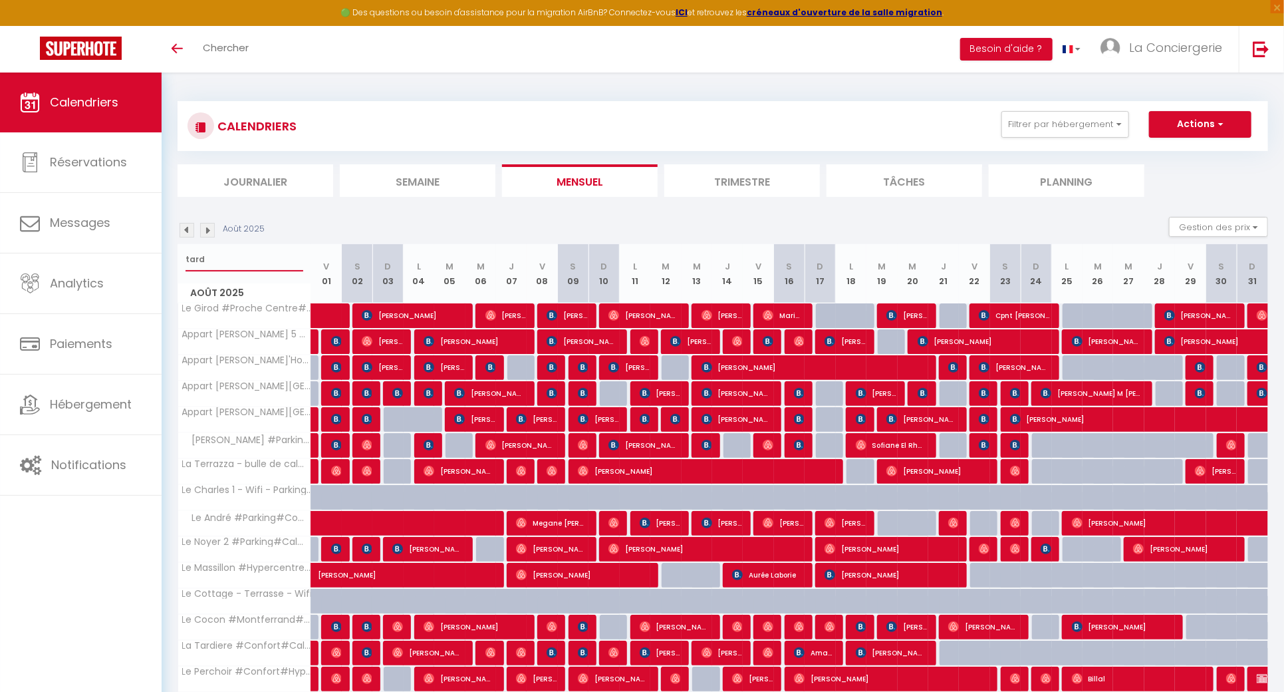
select select
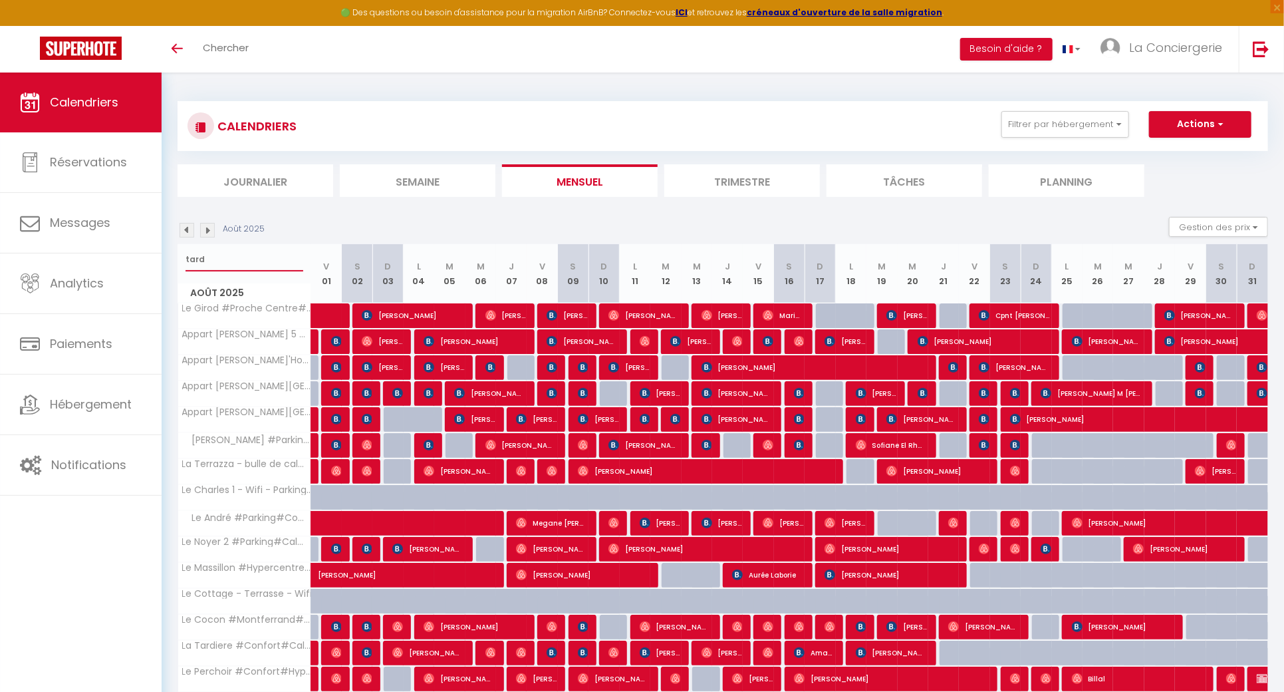
select select
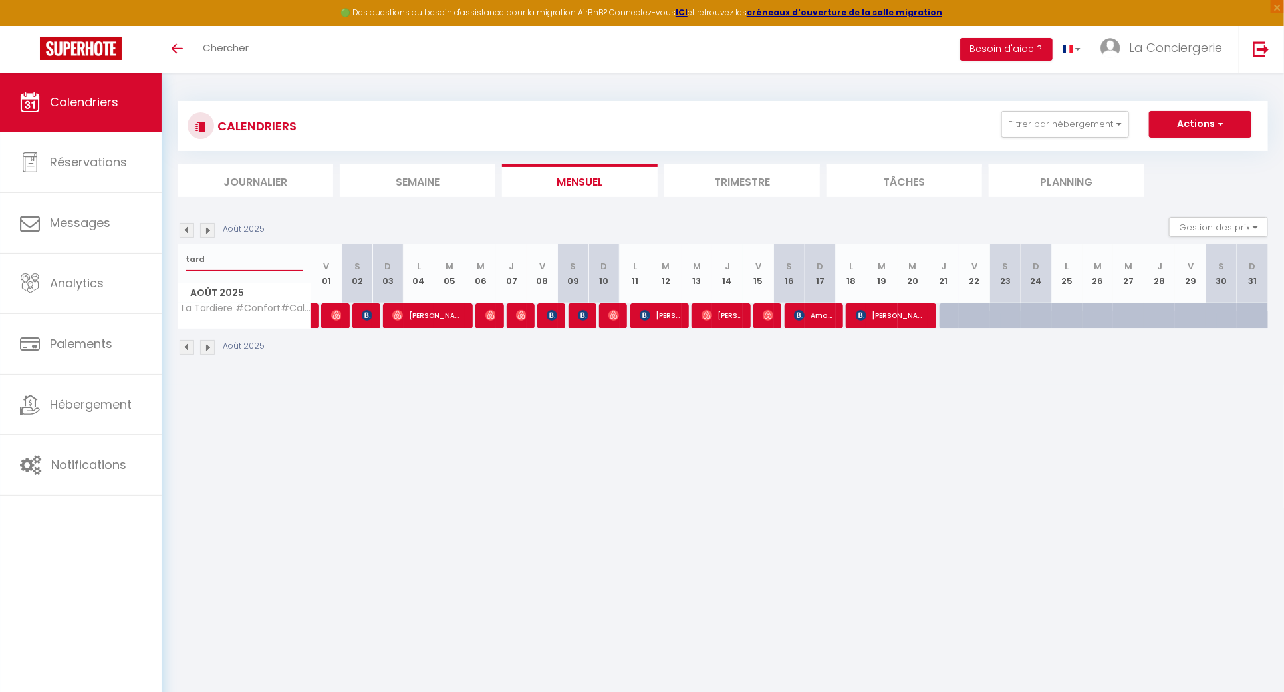
type input "tard"
click at [717, 324] on span "Renaud Rouzier" at bounding box center [721, 315] width 41 height 25
select select "OK"
select select "1"
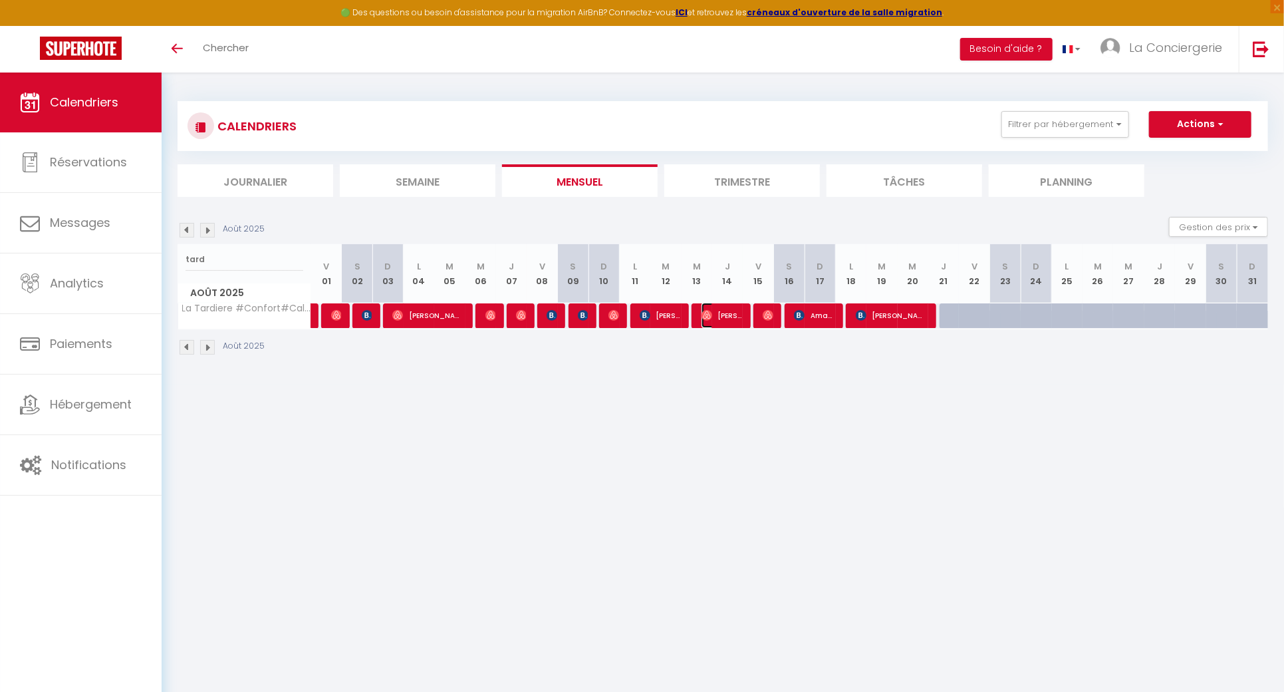
select select "0"
select select "1"
select select
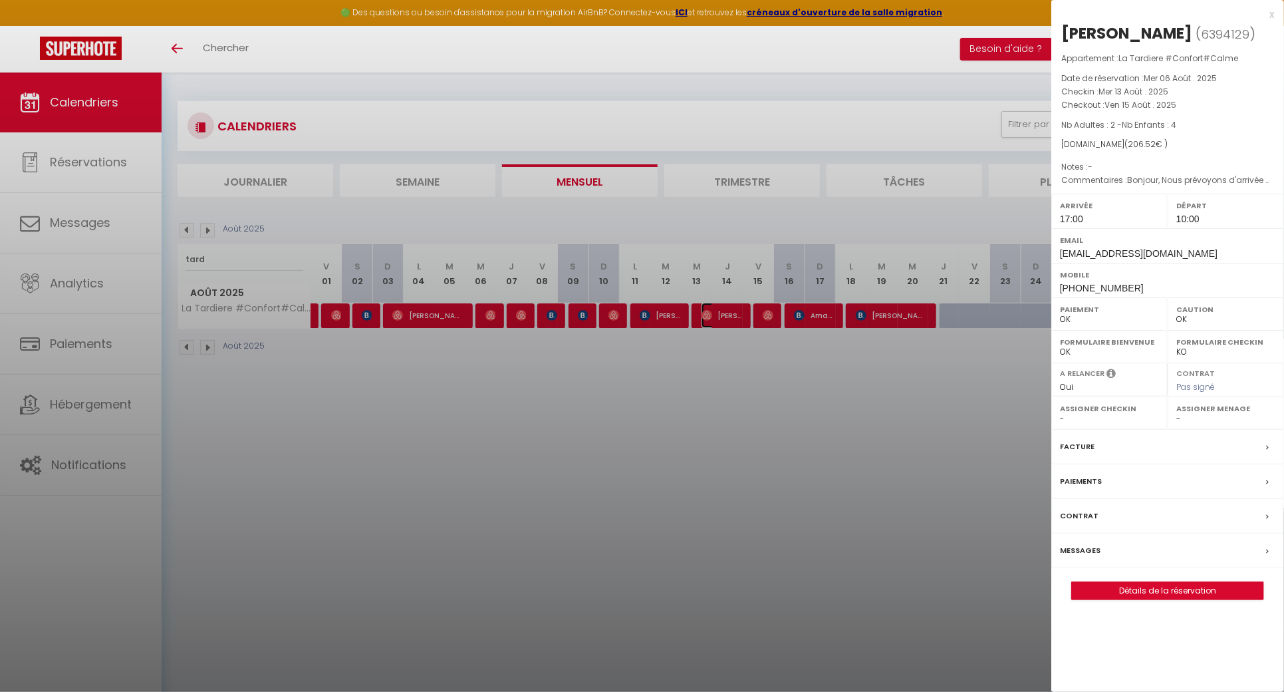
select select "38026"
click at [769, 469] on div at bounding box center [642, 346] width 1284 height 692
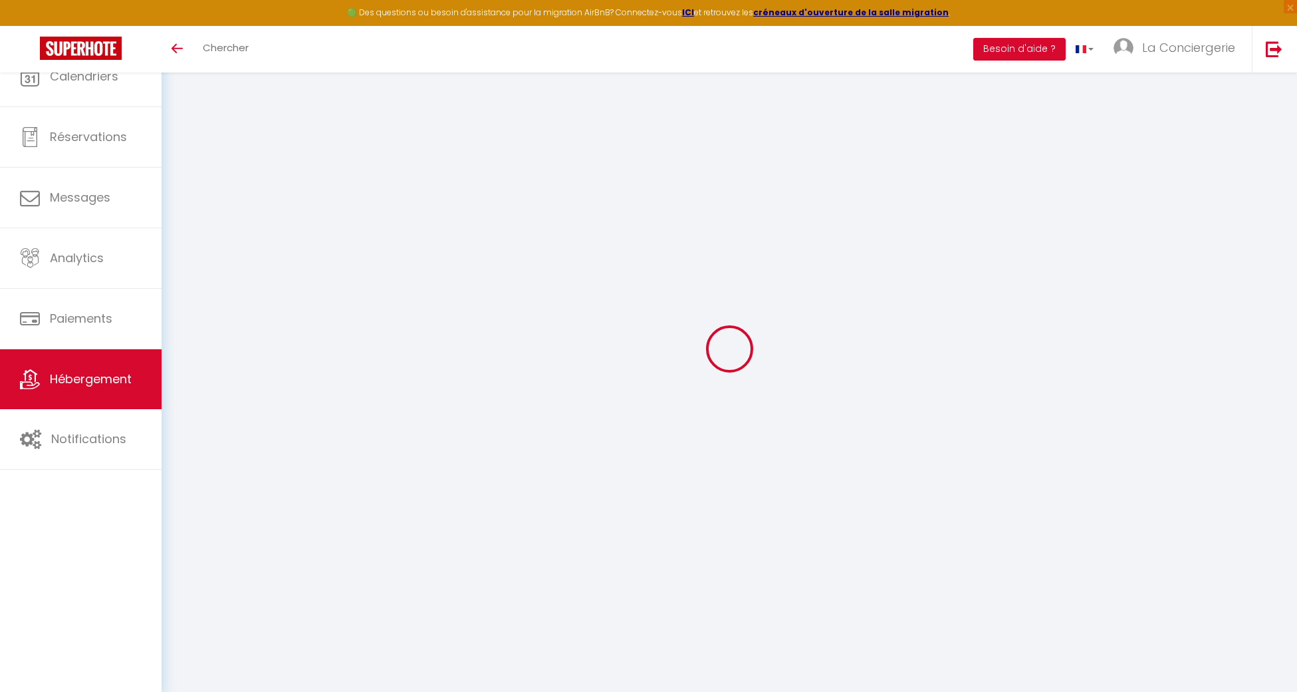
select select "19207-1237612050946828208"
select select "+ 28 %"
select select "+ 18 %"
select select "+ 5 %"
select select "365"
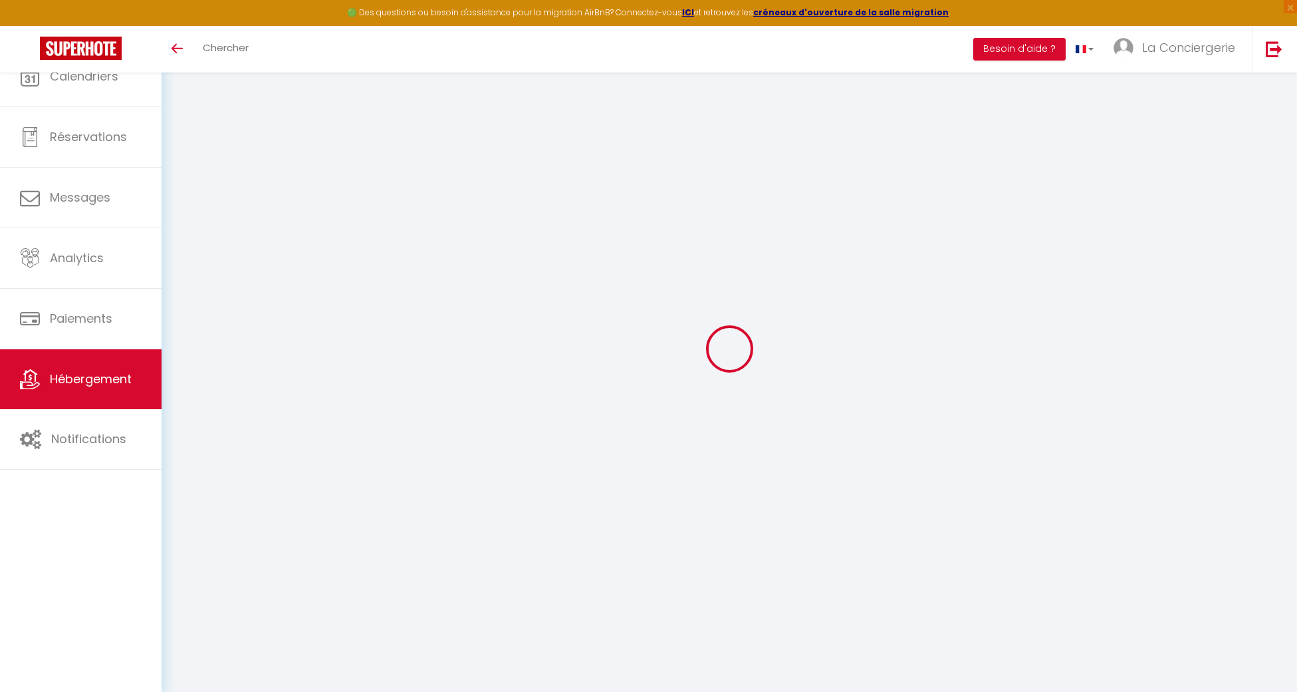
select select "EUR"
select select
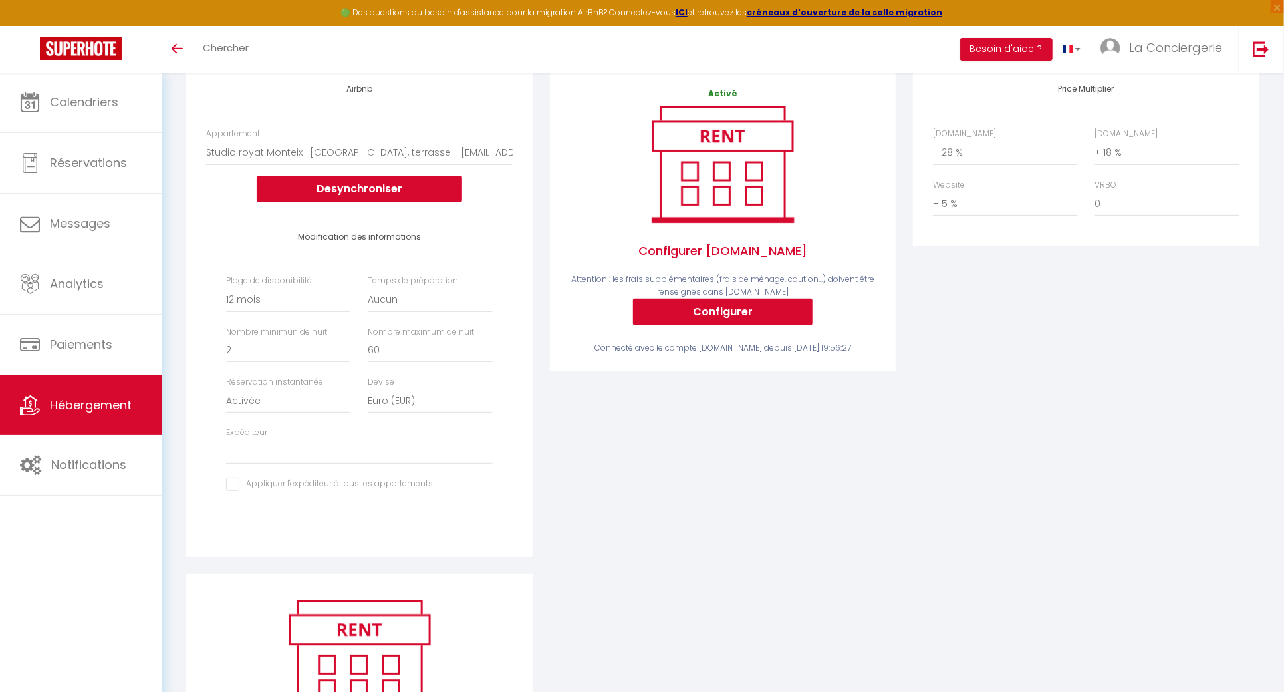
scroll to position [177, 0]
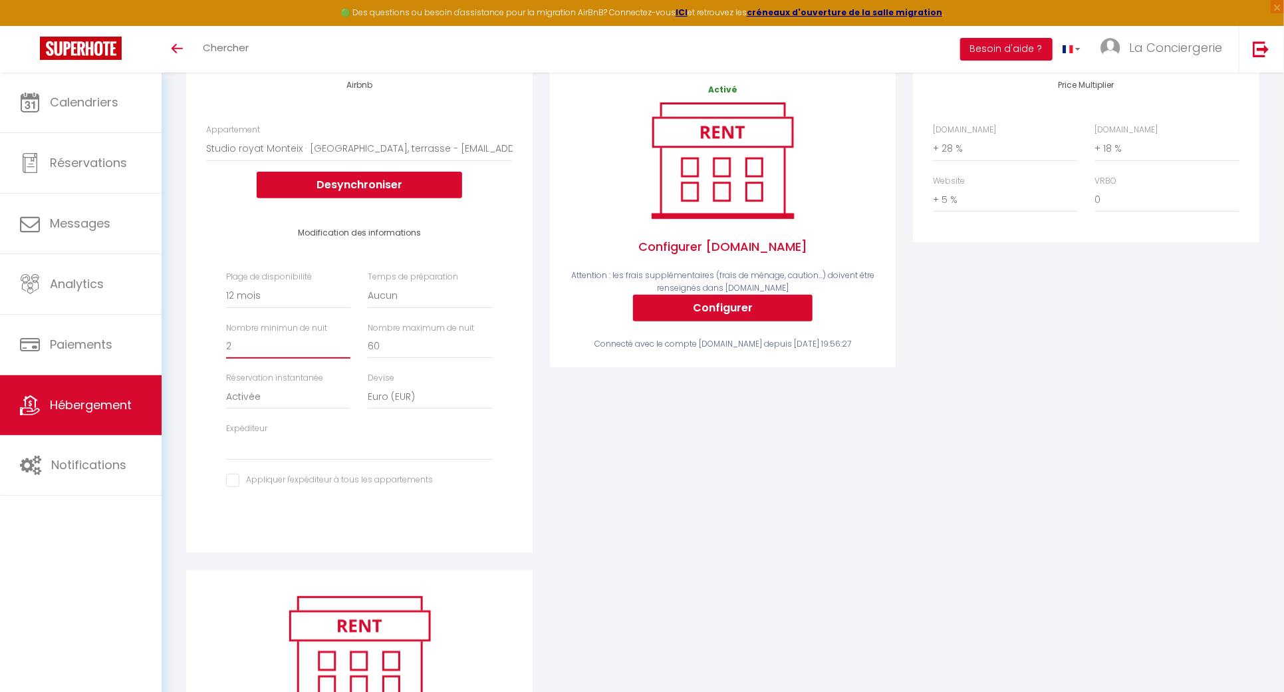
click at [295, 358] on input "2" at bounding box center [288, 346] width 124 height 24
select select
type input "1"
select select
type input "1"
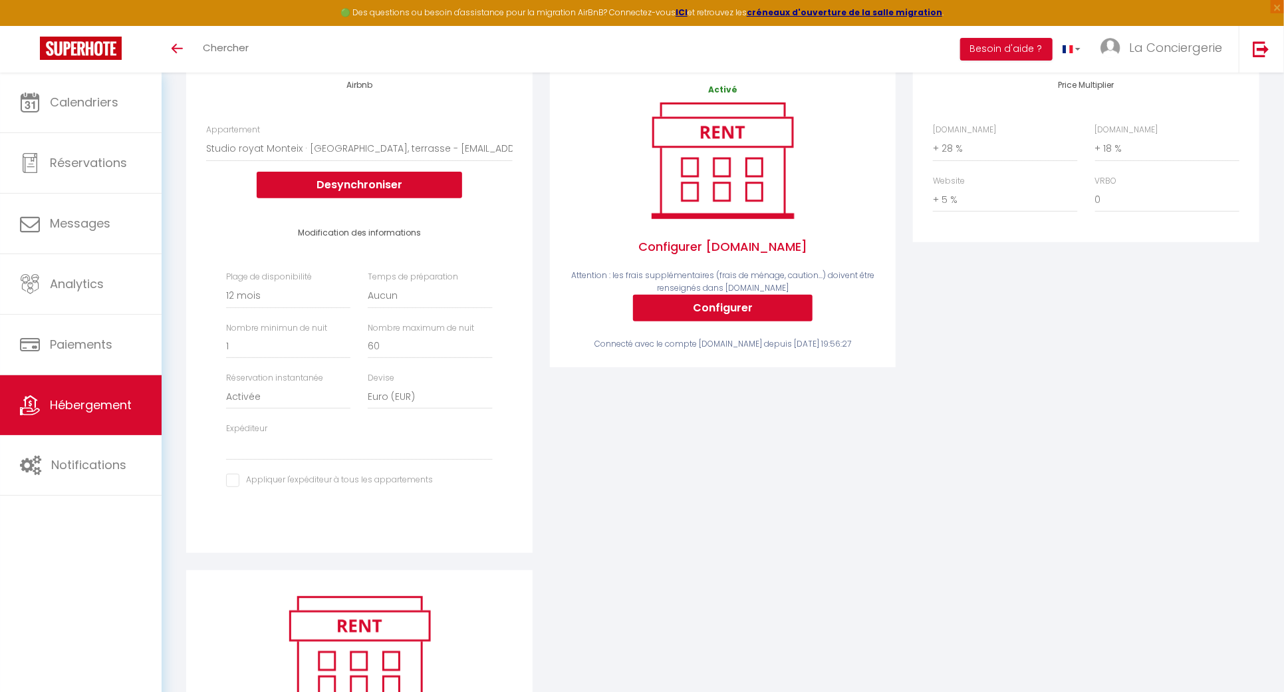
click at [1119, 501] on div "Price Multiplier Airbnb.com 0 + 1 % + 2 % + 3 % + 4 % + 5 % + 6 % + 7 %" at bounding box center [1086, 317] width 364 height 506
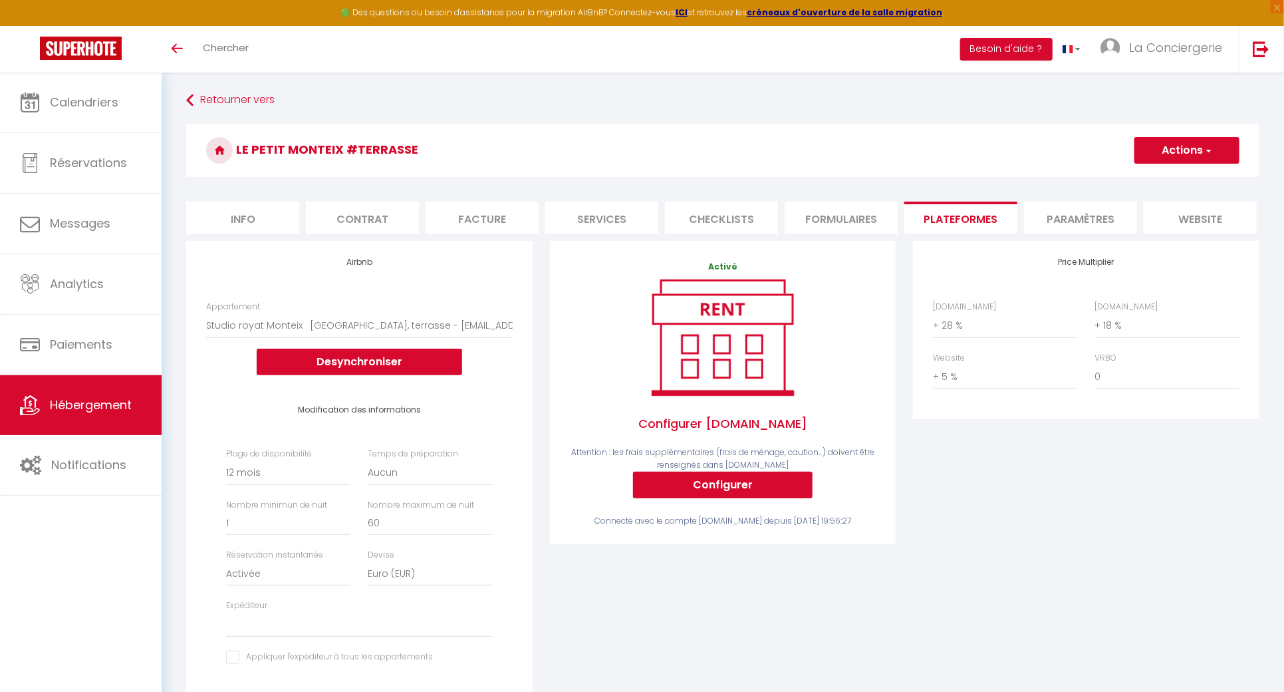
click at [1172, 148] on button "Actions" at bounding box center [1186, 150] width 105 height 27
click at [1164, 177] on link "Enregistrer" at bounding box center [1186, 179] width 105 height 17
select select "365"
select select "EUR"
select select
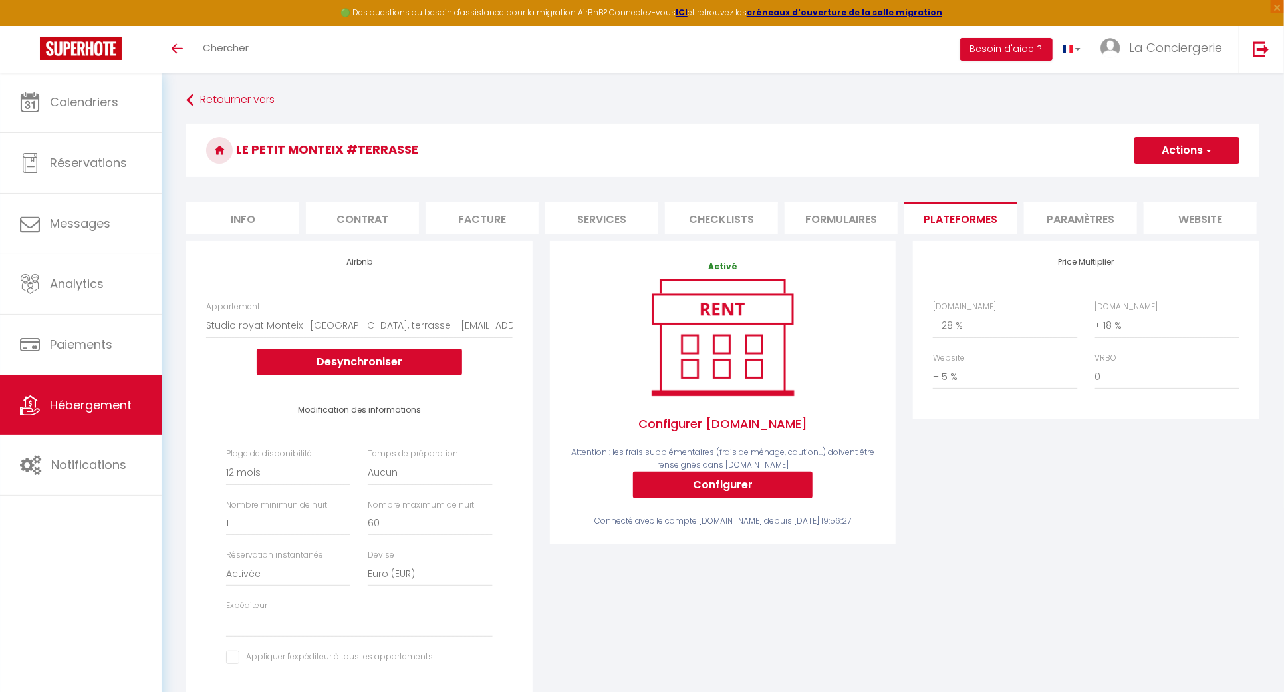
click at [249, 211] on li "Info" at bounding box center [242, 217] width 113 height 33
select select
checkbox input "false"
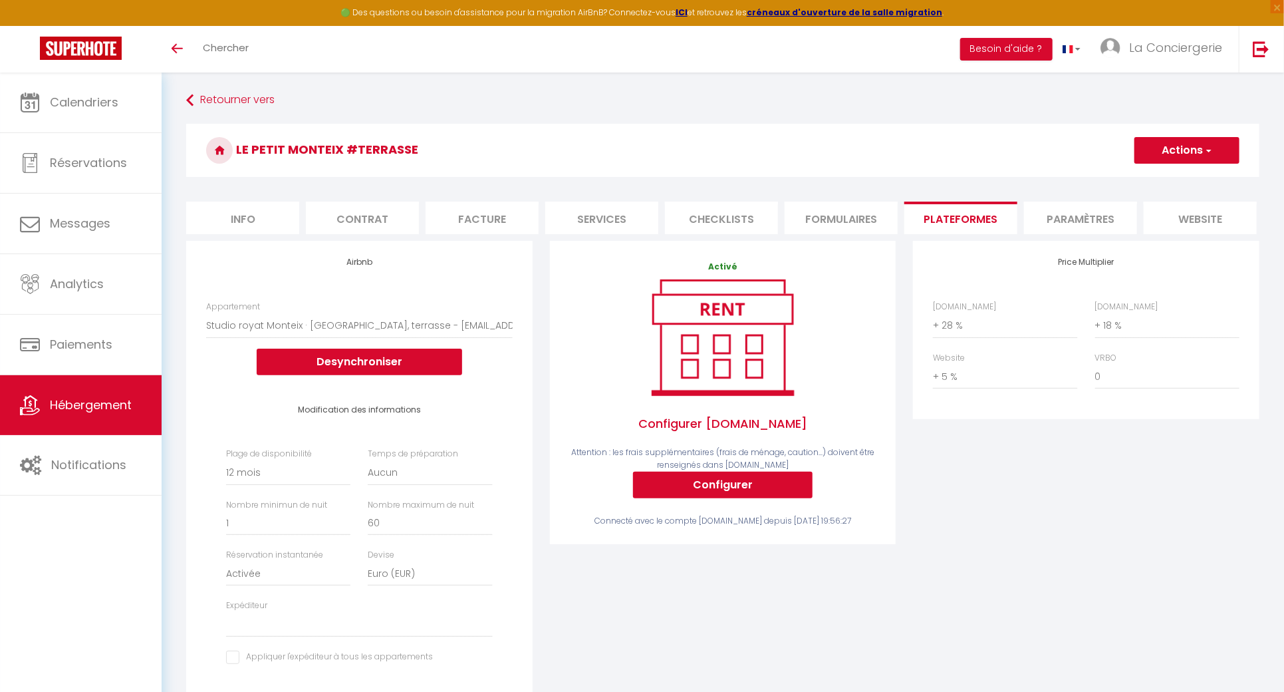
checkbox input "false"
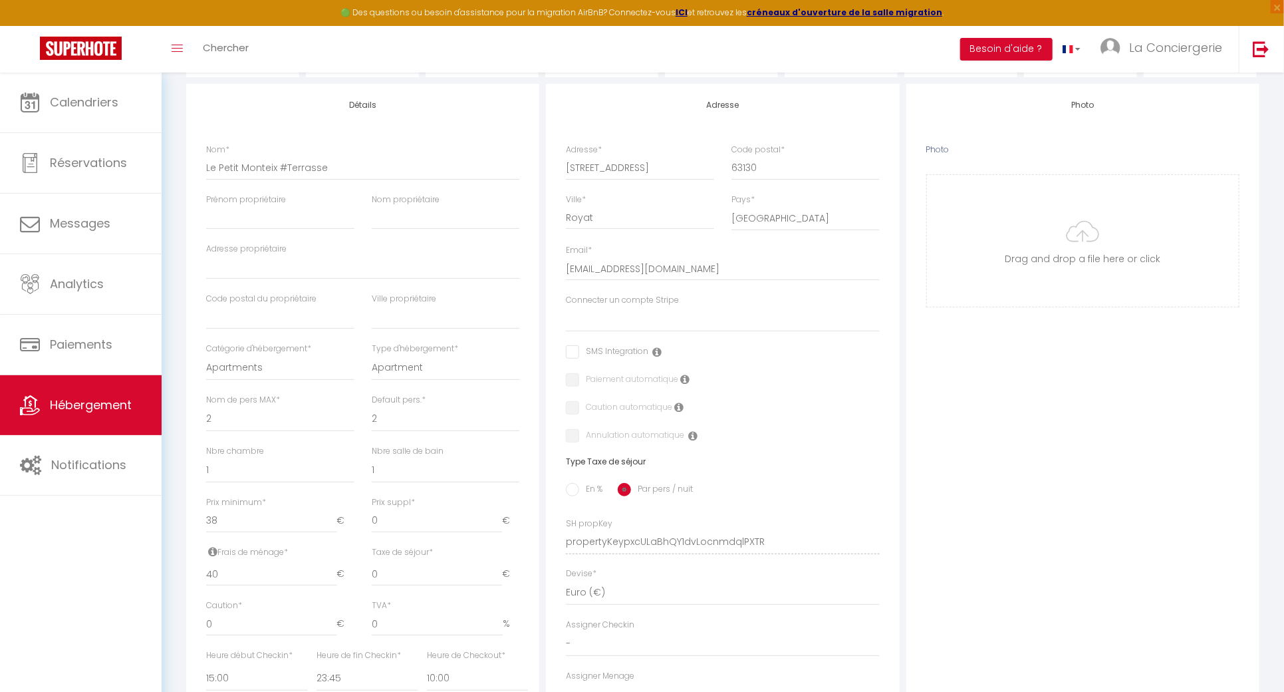
scroll to position [177, 0]
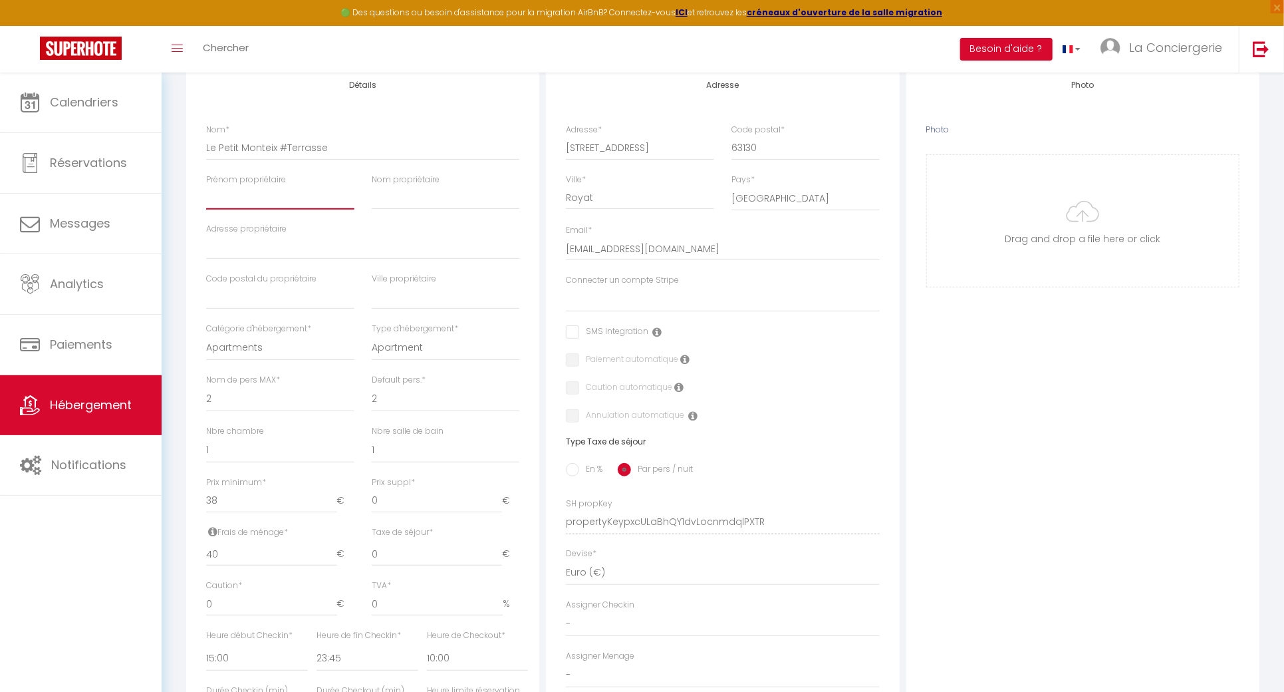
click at [281, 205] on input "Prénom propriétaire" at bounding box center [280, 198] width 148 height 24
type input "M"
select select
checkbox input "false"
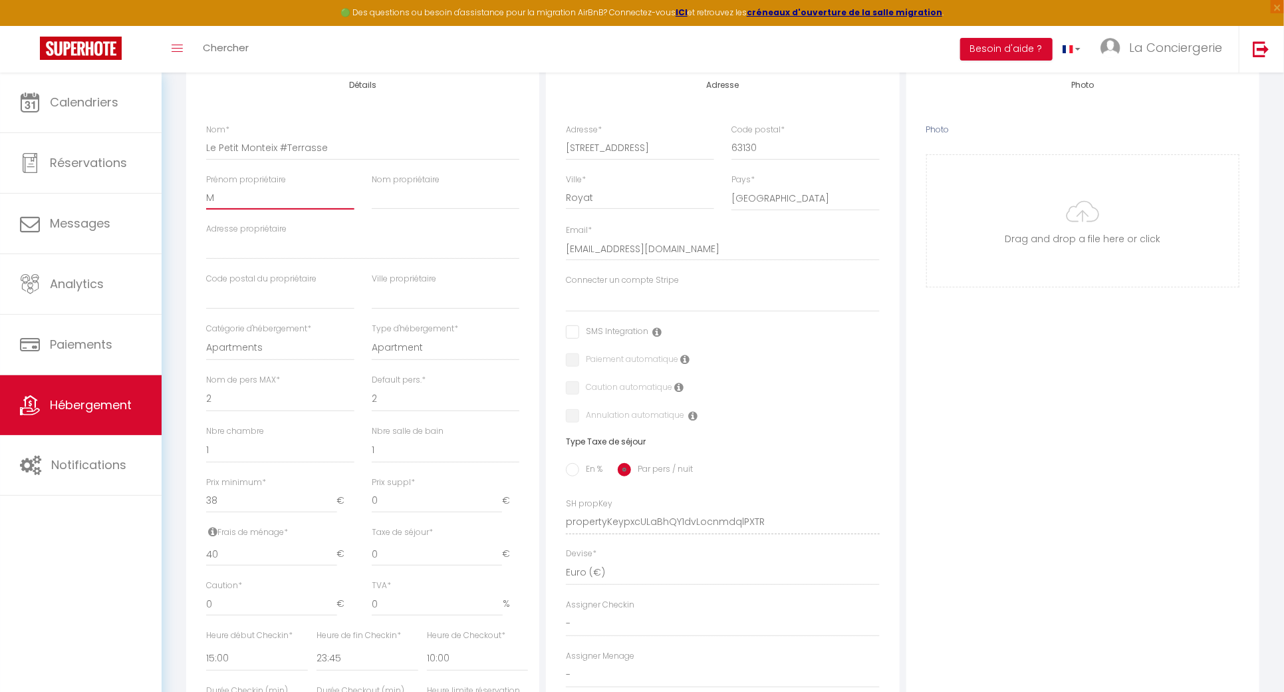
checkbox input "false"
type input "Ma"
select select
checkbox input "false"
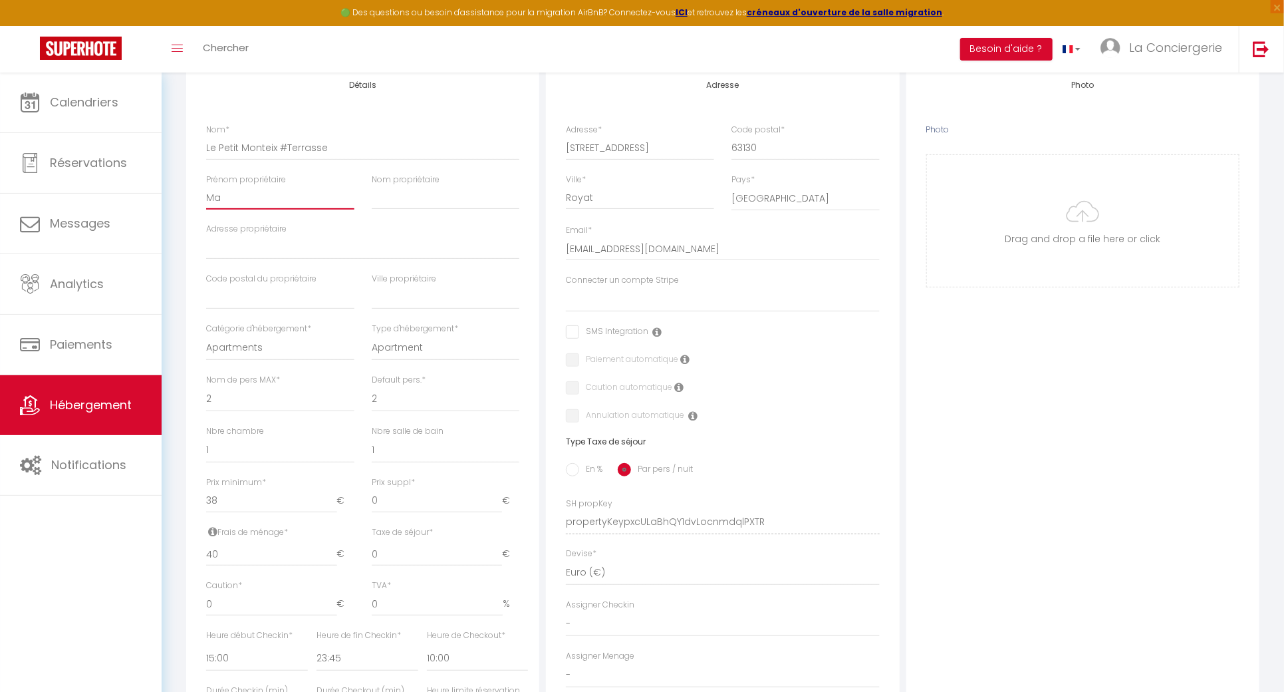
checkbox input "false"
type input "Mag"
select select
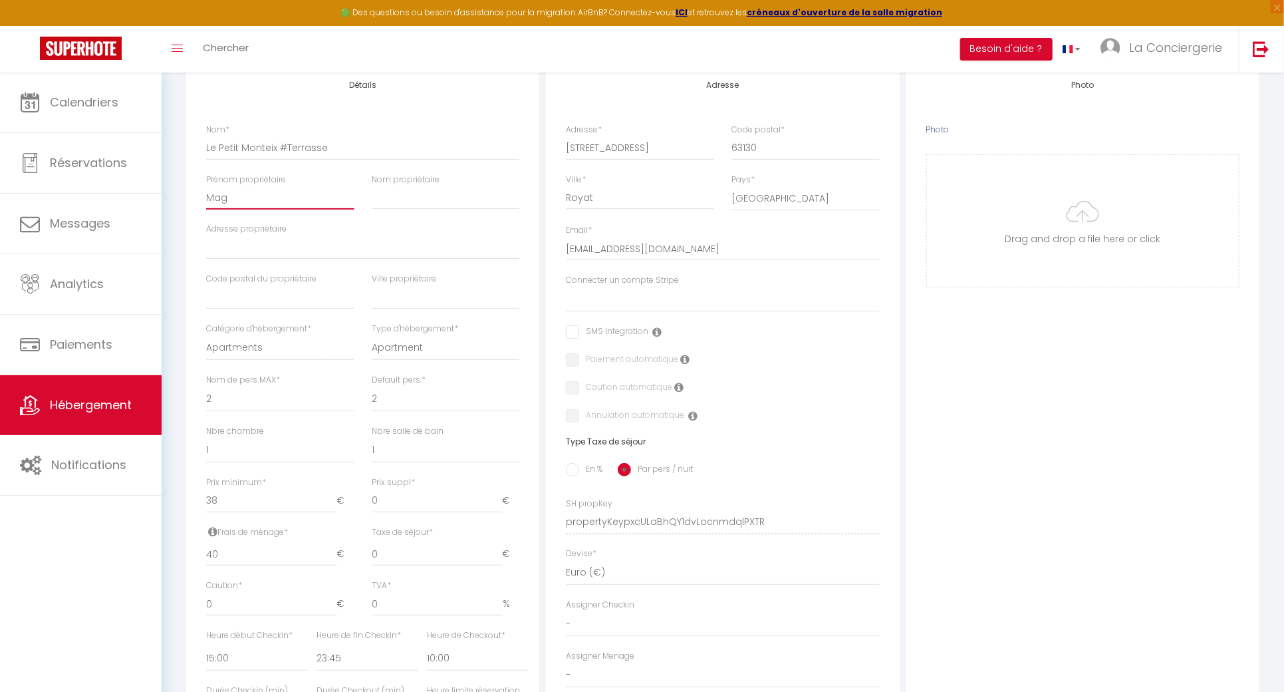
checkbox input "false"
type input "Maga"
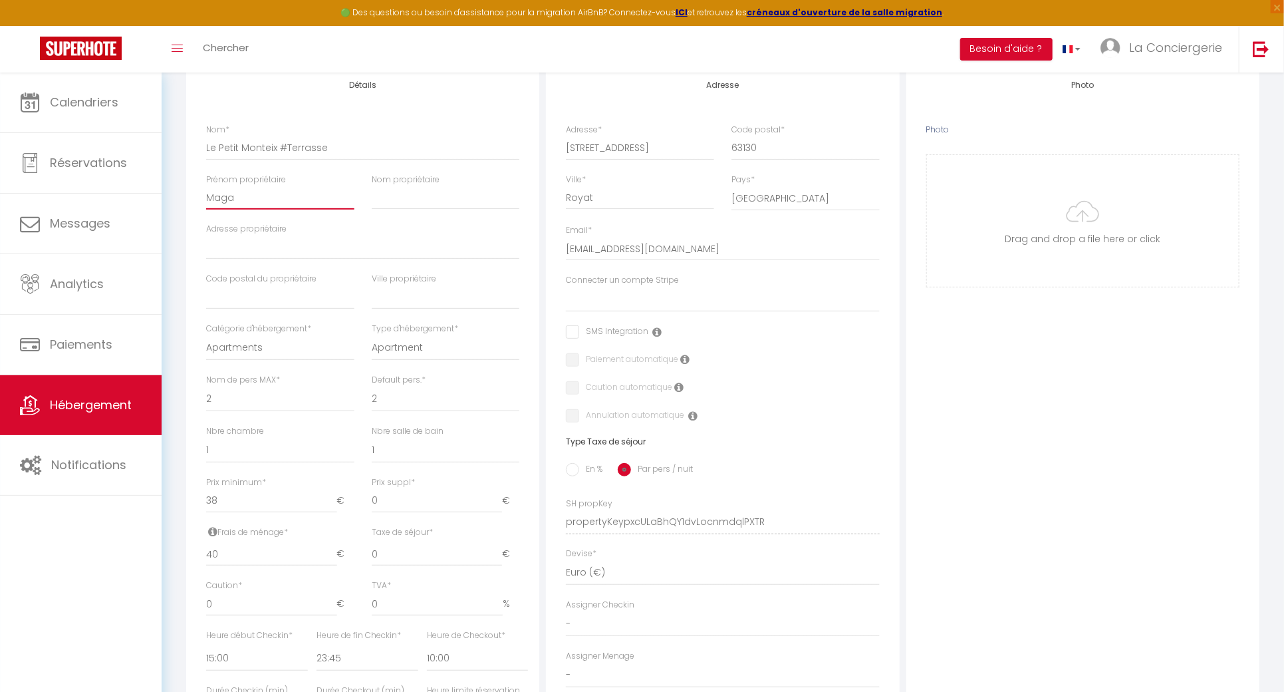
select select
checkbox input "false"
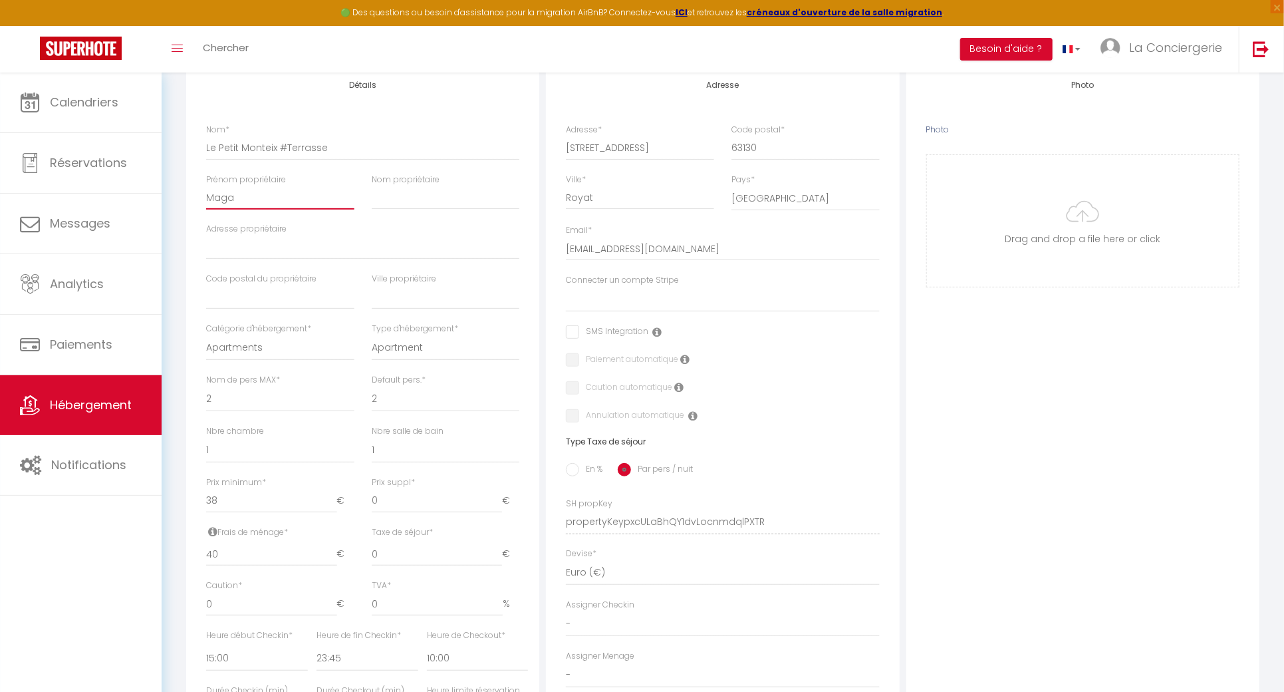
type input "Magal"
select select
checkbox input "false"
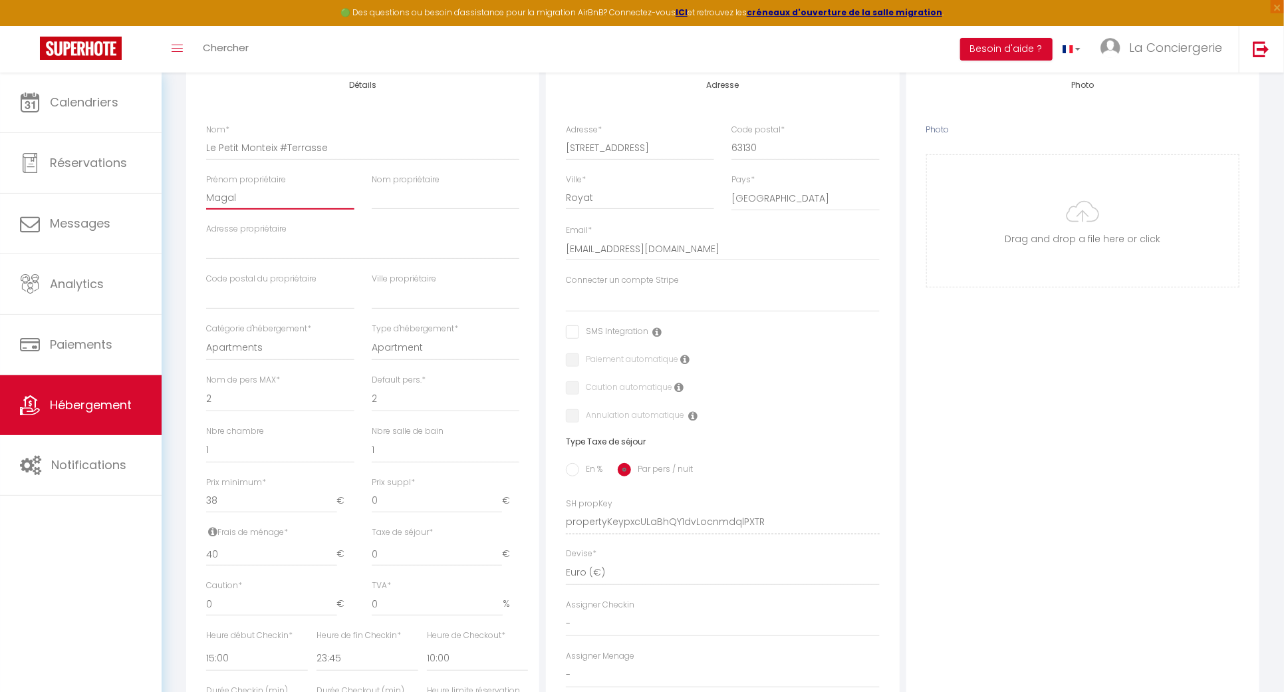
checkbox input "false"
type input "Magali"
select select
checkbox input "false"
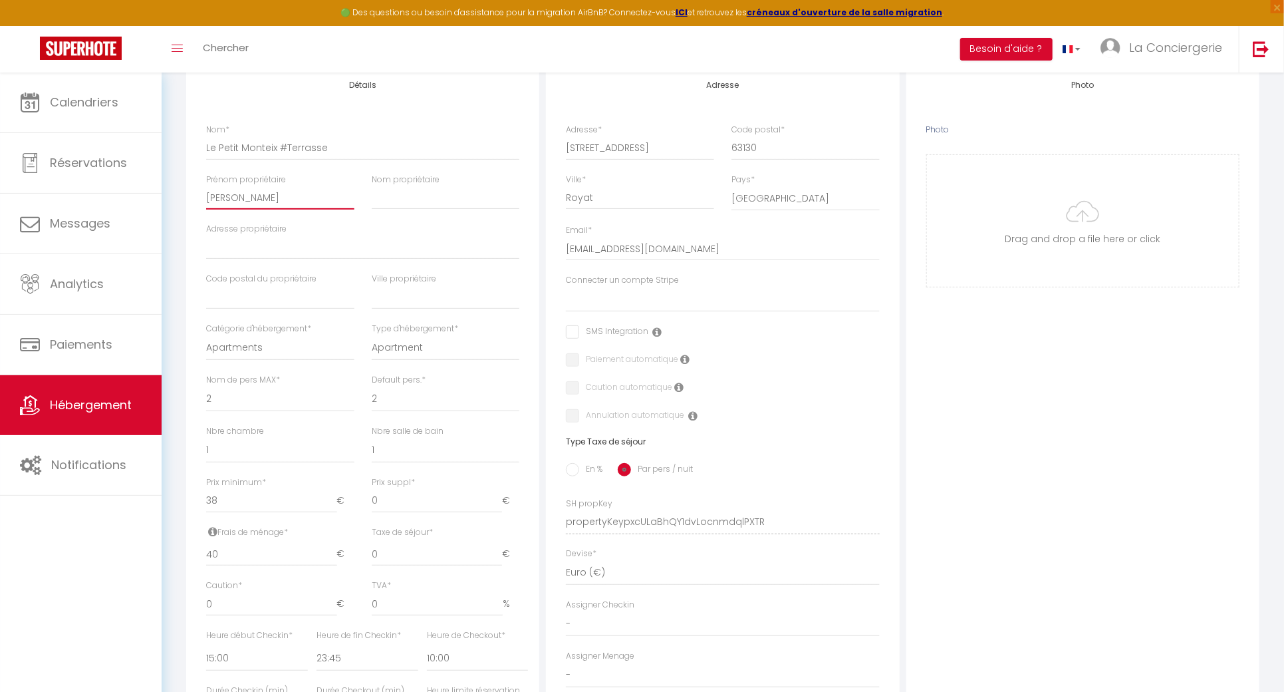
checkbox input "false"
type input "Magali"
type input "T"
select select
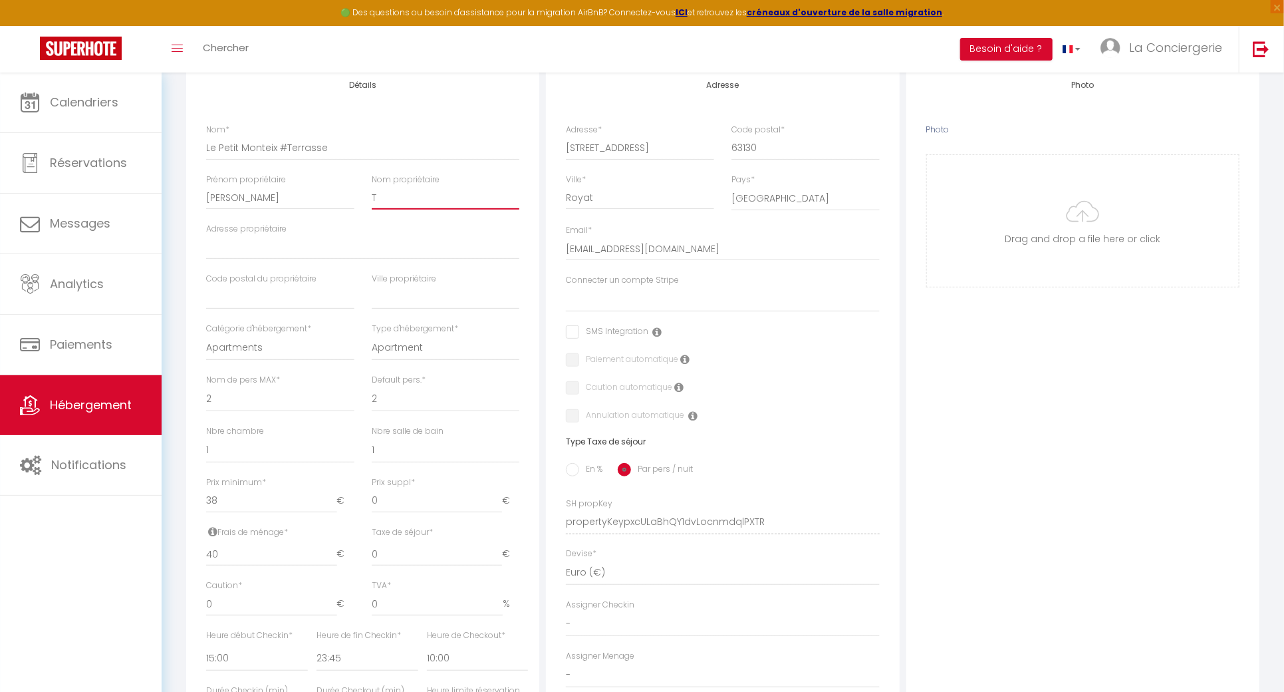
checkbox input "false"
type input "TR"
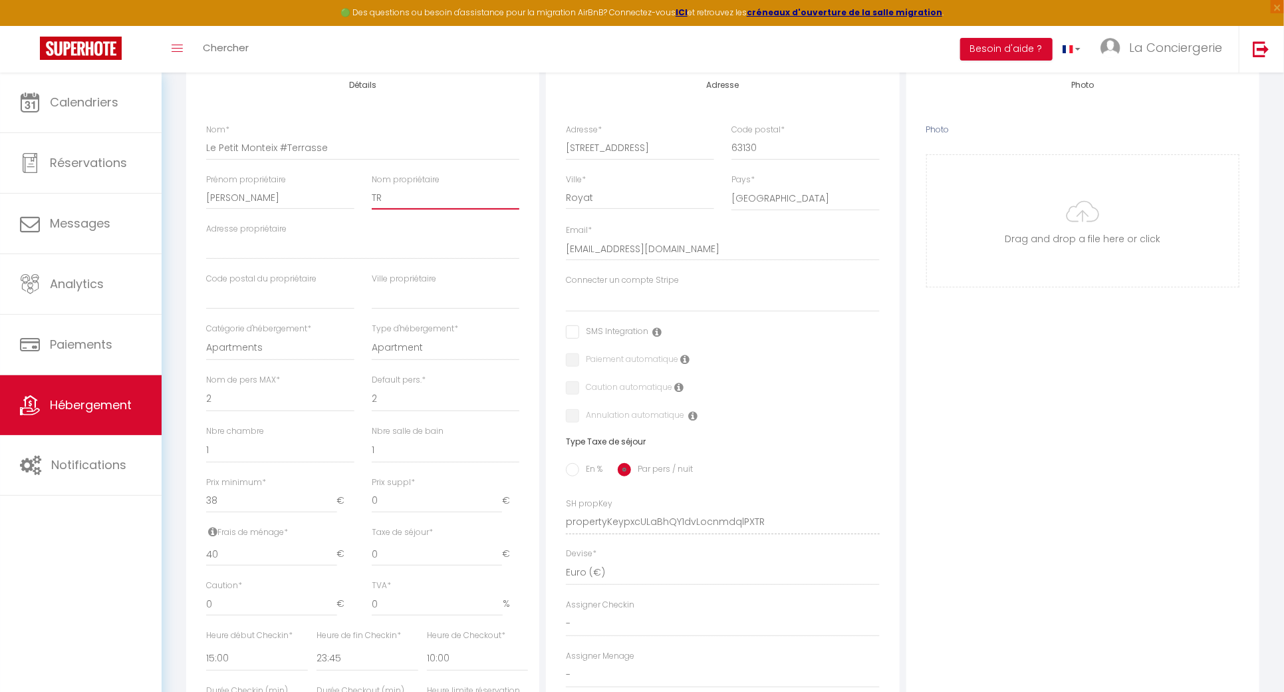
select select
checkbox input "false"
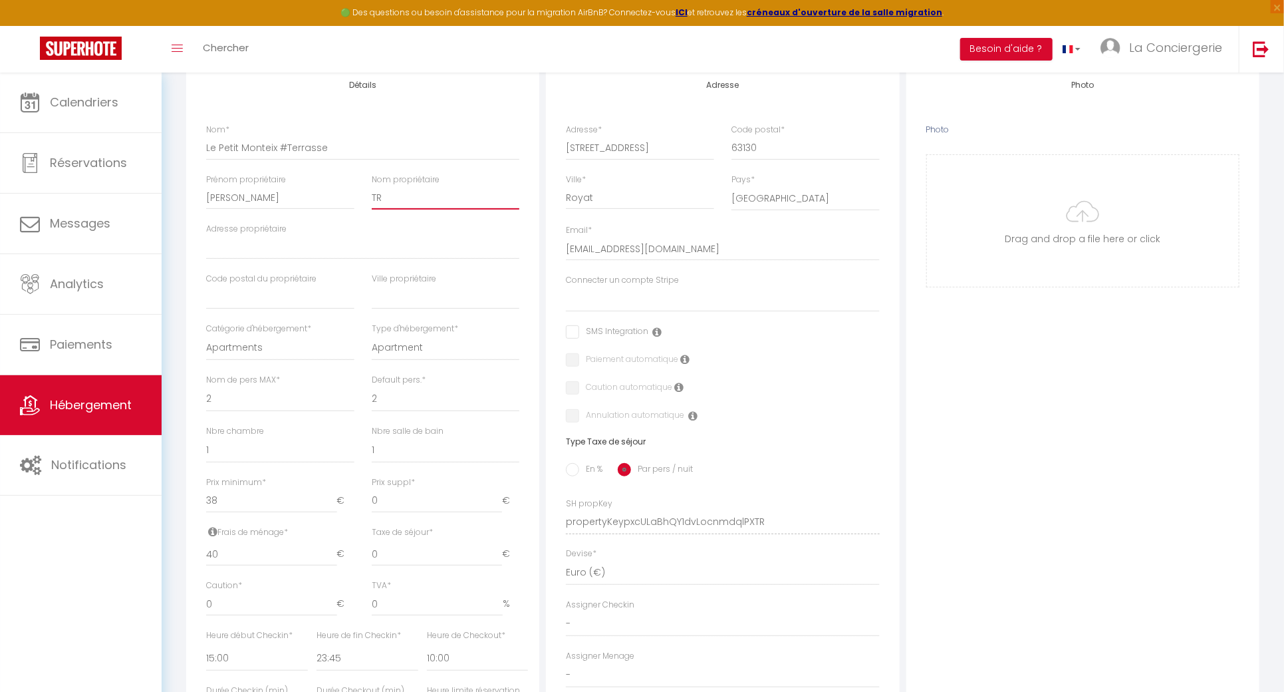
type input "TRE"
select select
checkbox input "false"
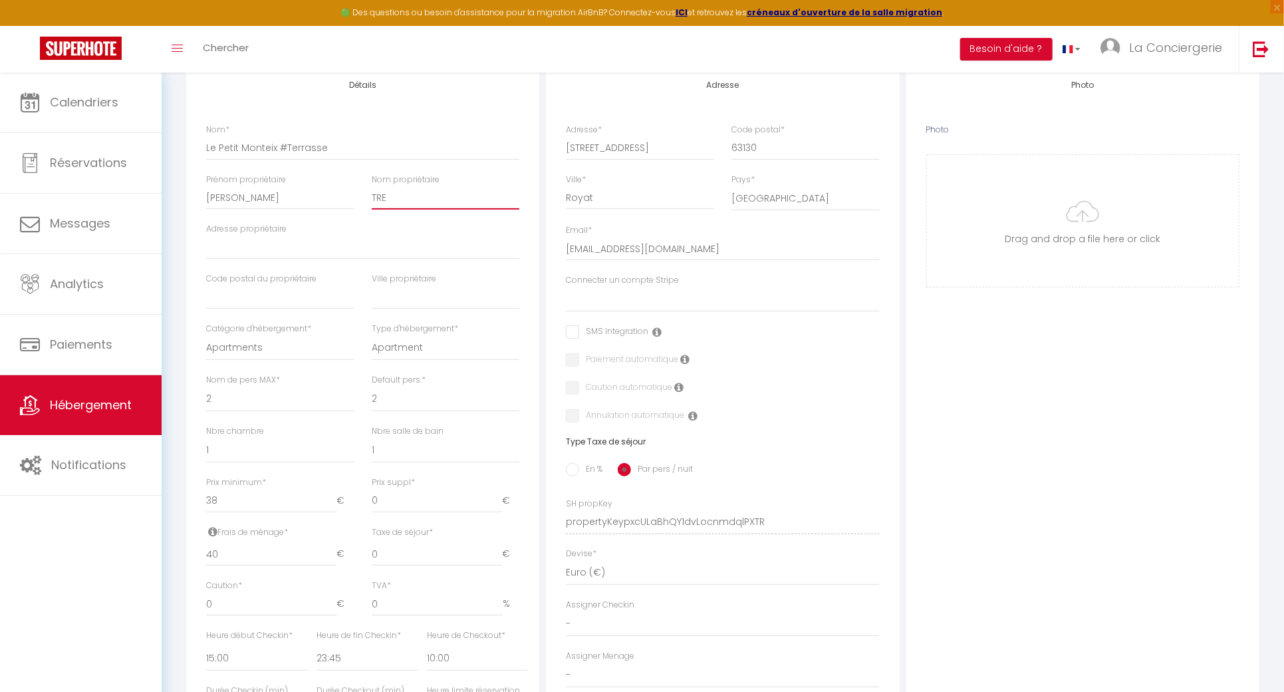
checkbox input "false"
type input "TR"
select select
checkbox input "false"
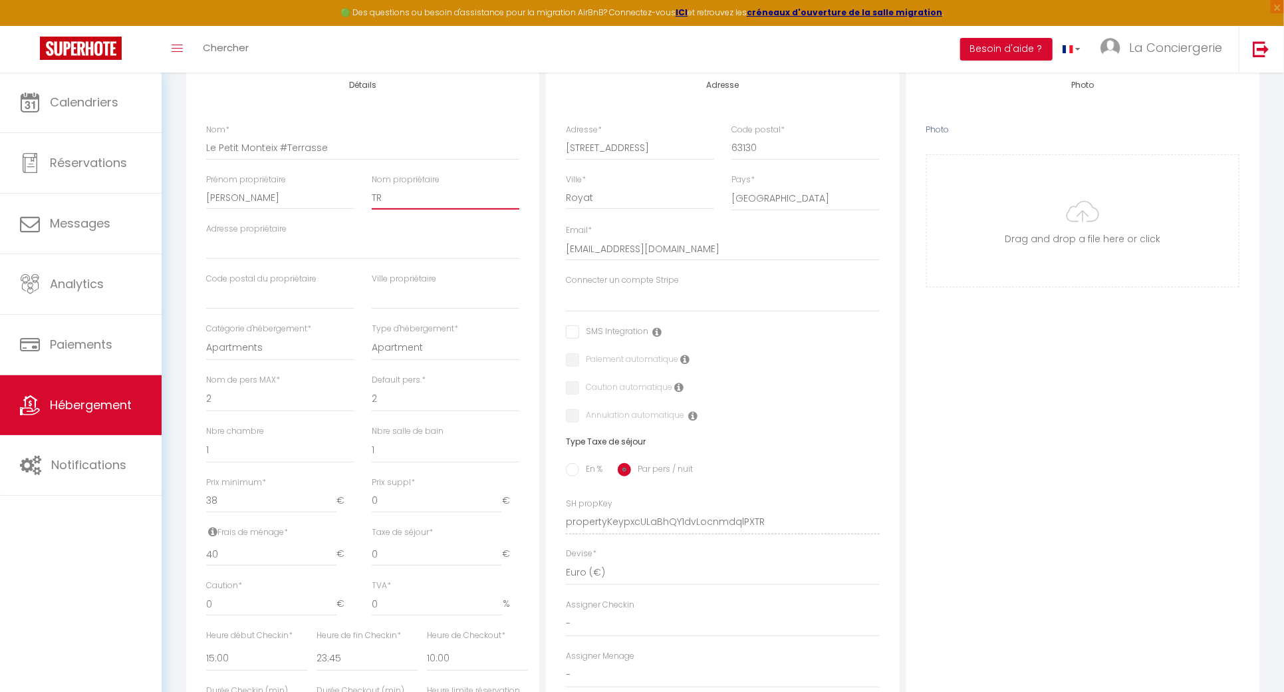
checkbox input "false"
type input "T"
select select
checkbox input "false"
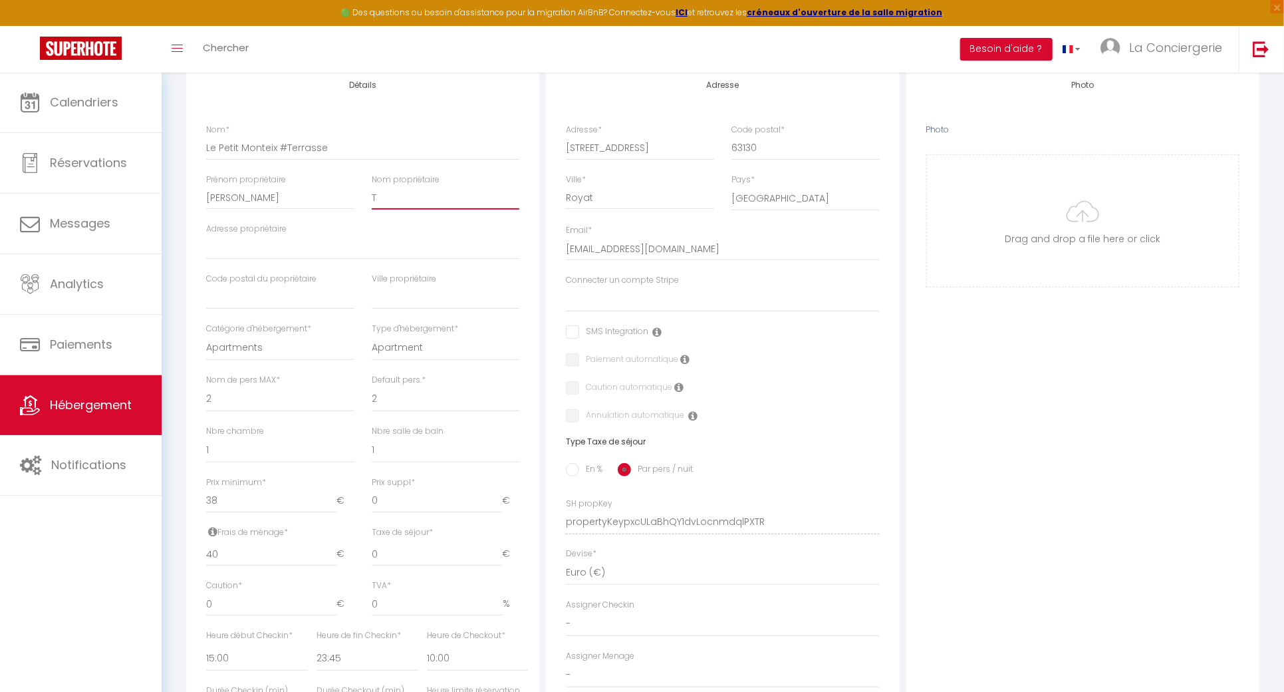
checkbox input "false"
type input "Tr"
select select
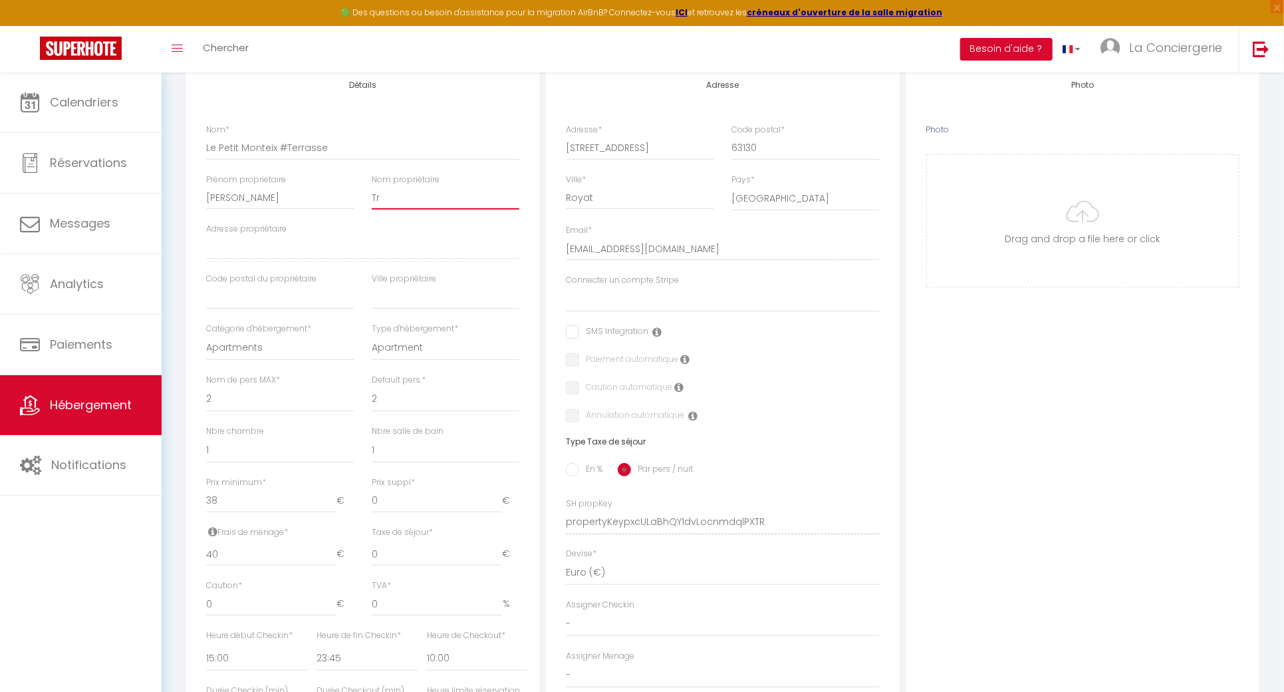
checkbox input "false"
type input "Tre"
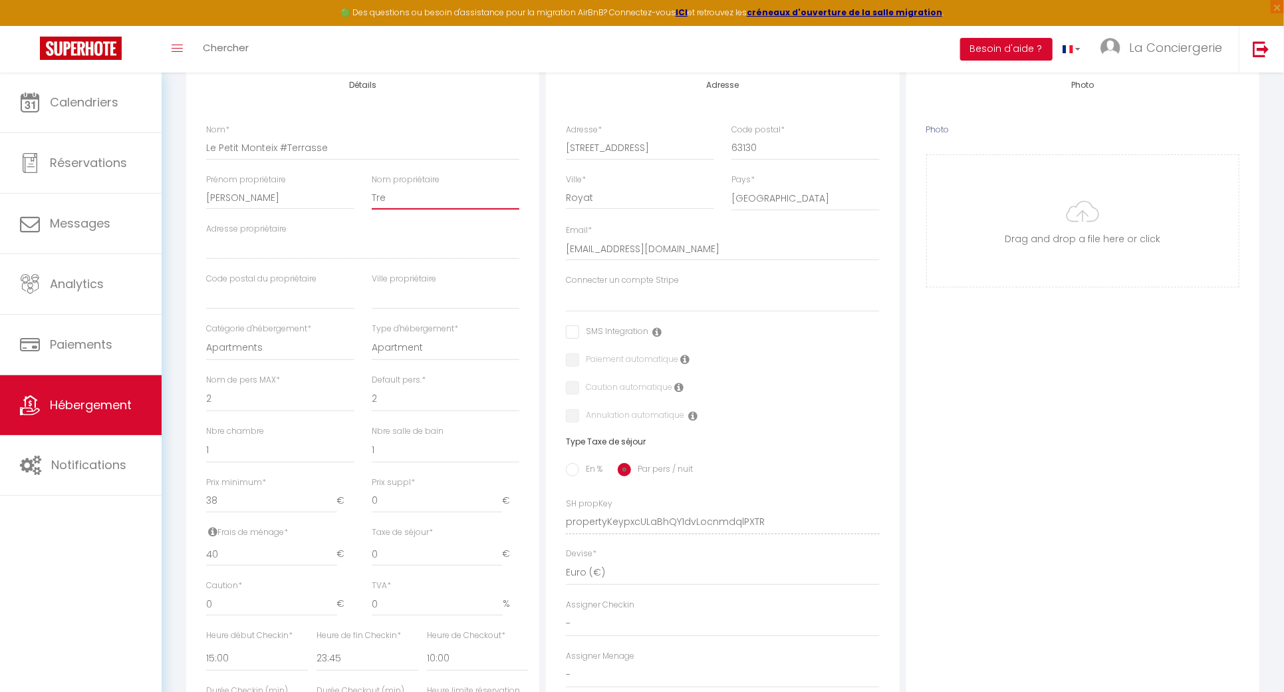
select select
checkbox input "false"
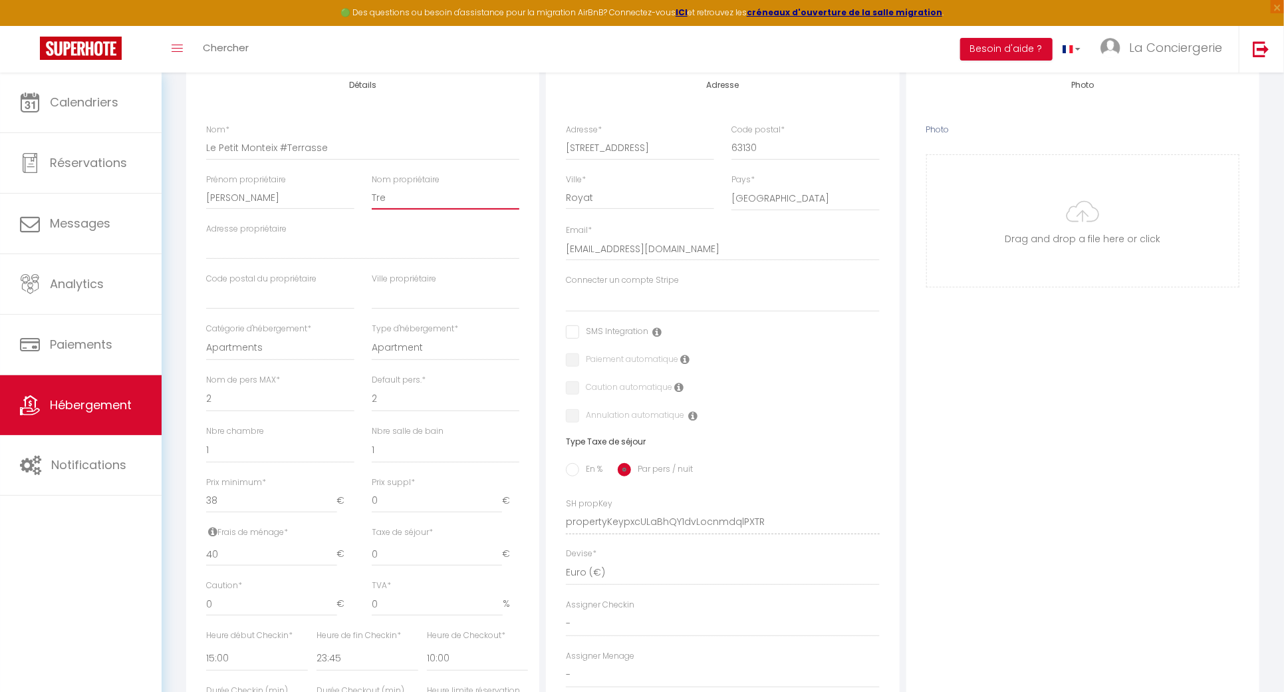
type input "Treg"
select select
checkbox input "false"
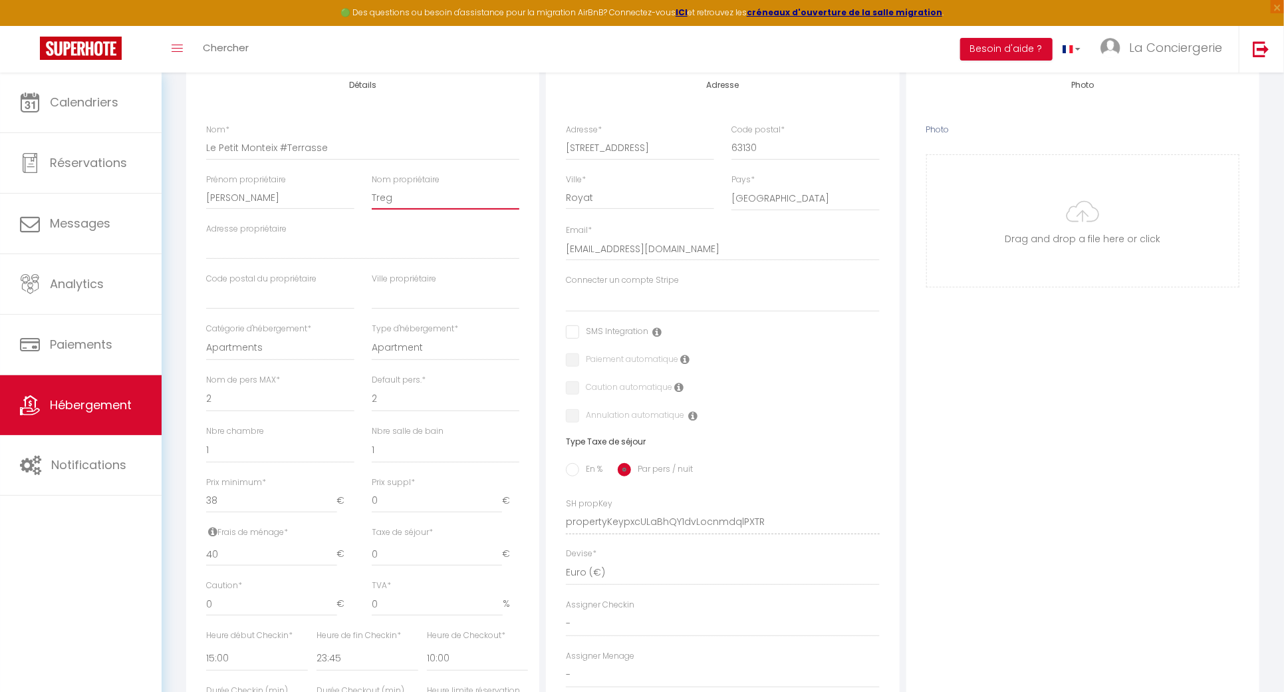
checkbox input "false"
type input "Tregr"
select select
checkbox input "false"
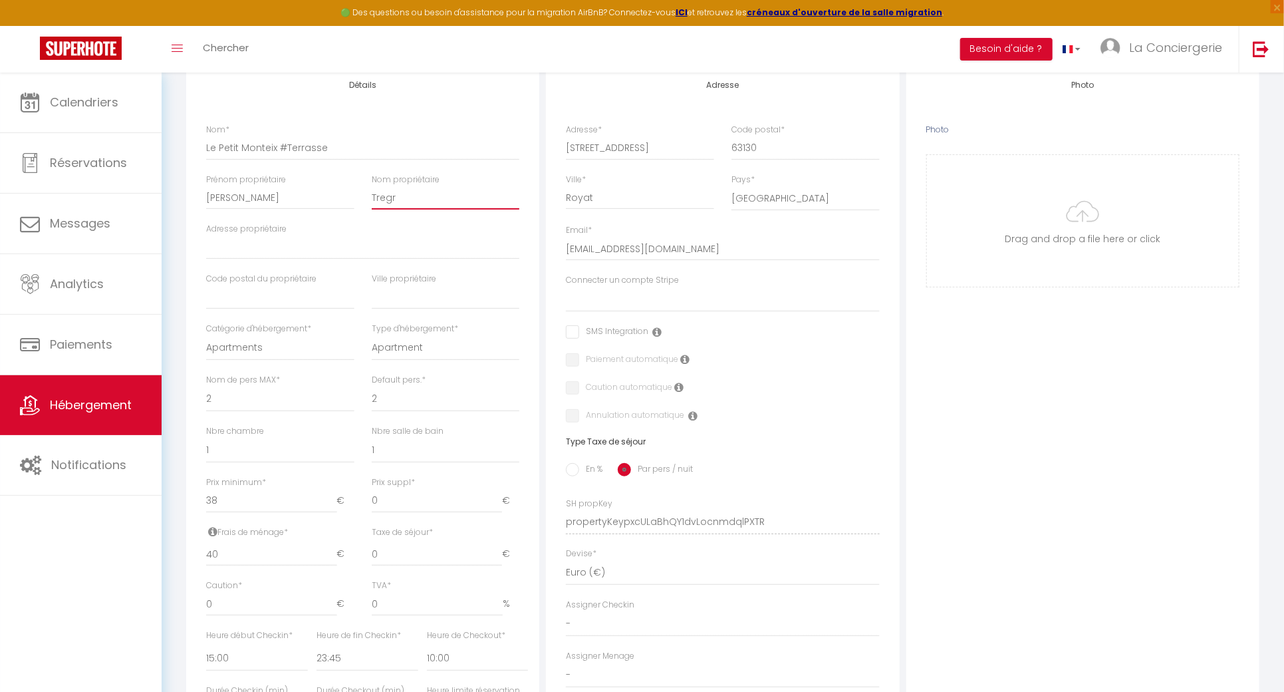
checkbox input "false"
type input "Tregre"
select select
checkbox input "false"
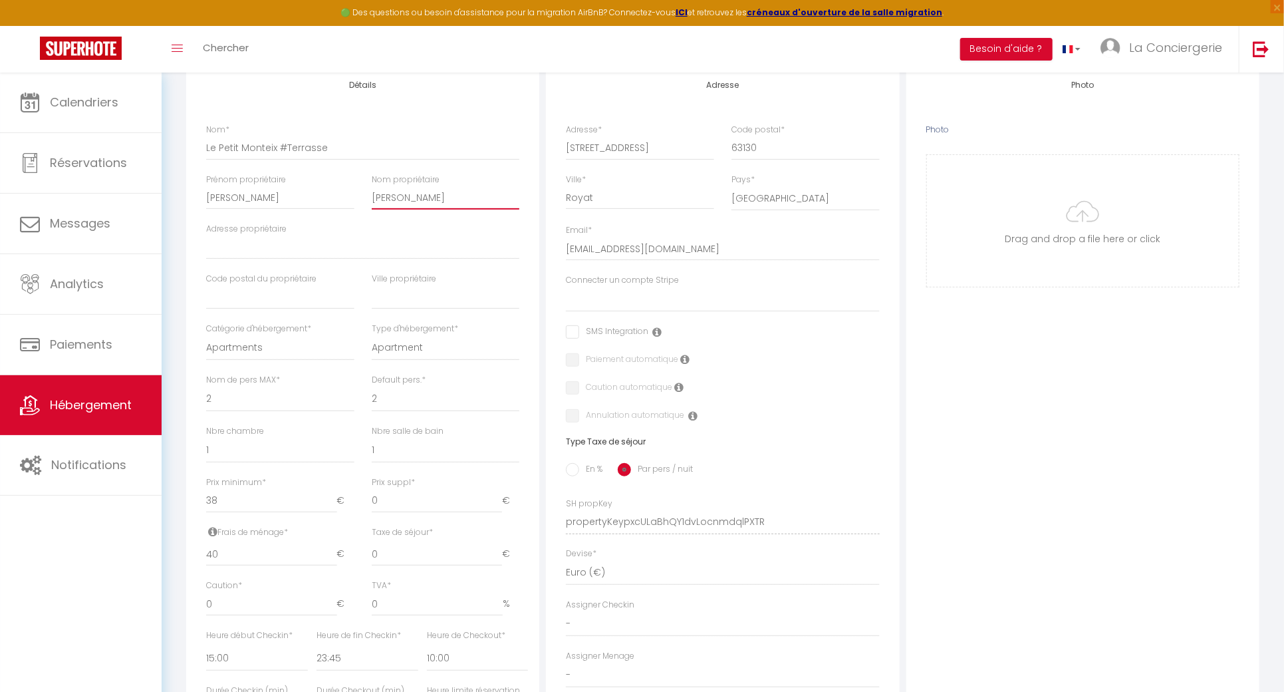
checkbox input "false"
type input "Tregret"
select select
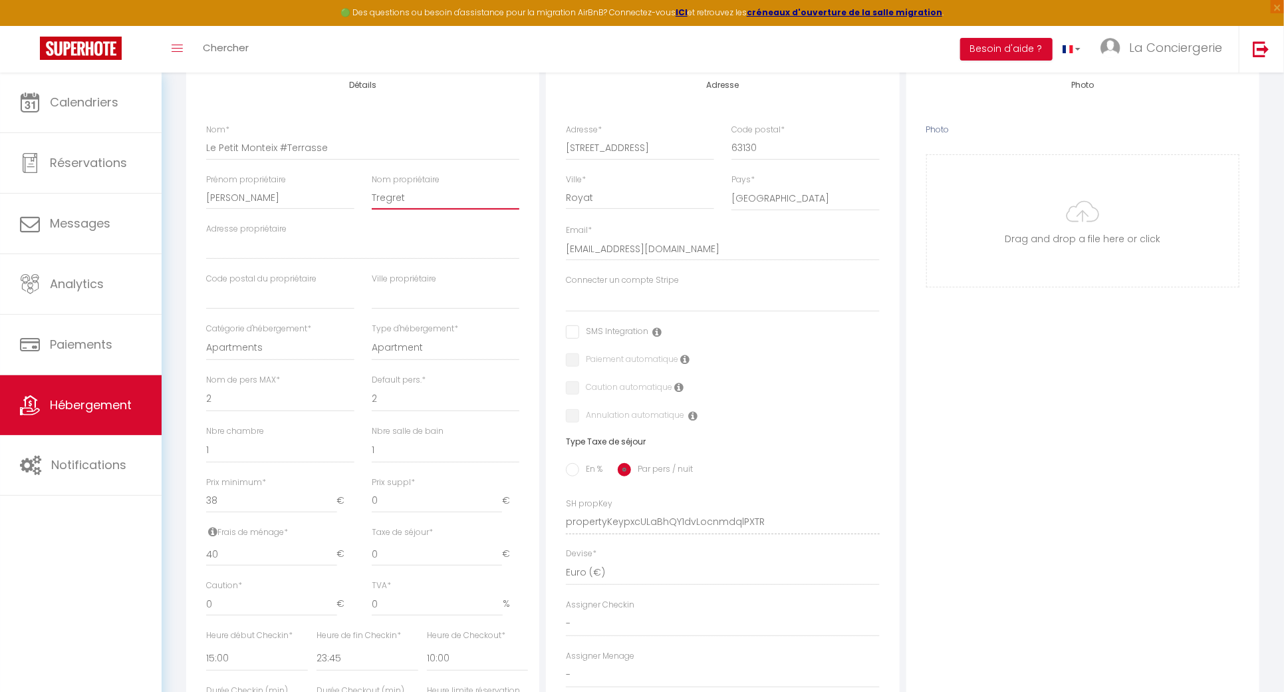
checkbox input "false"
type input "Tregret"
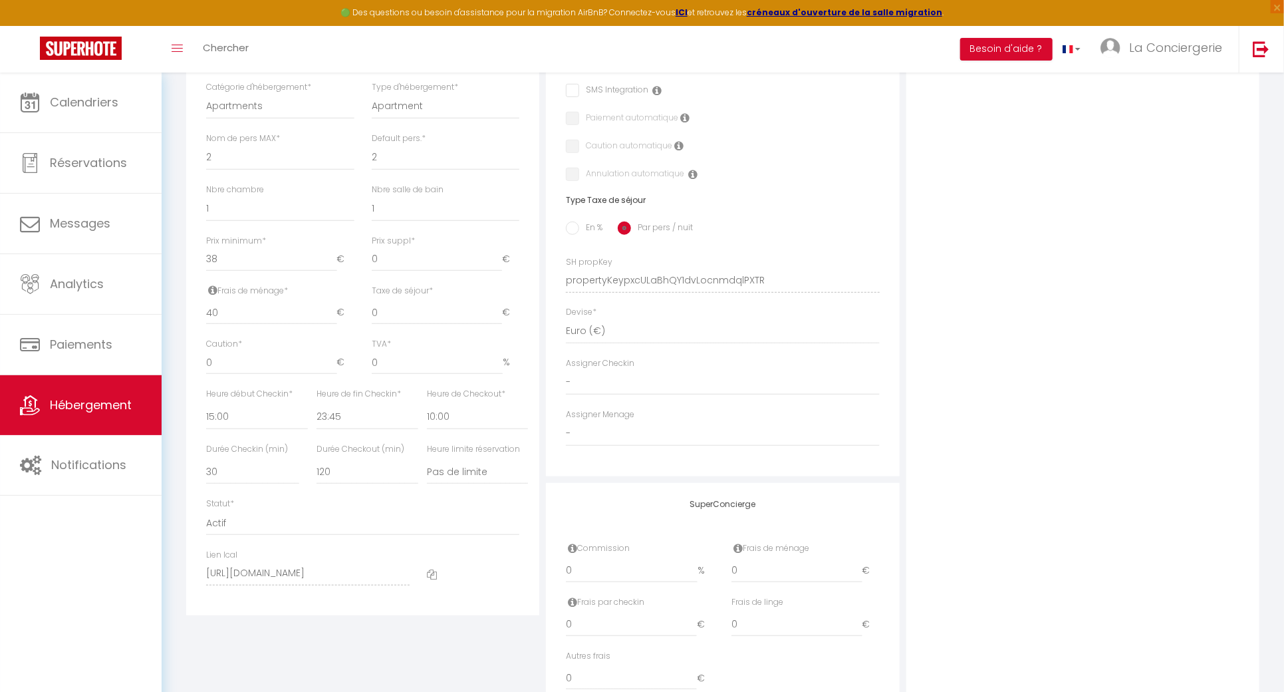
scroll to position [443, 0]
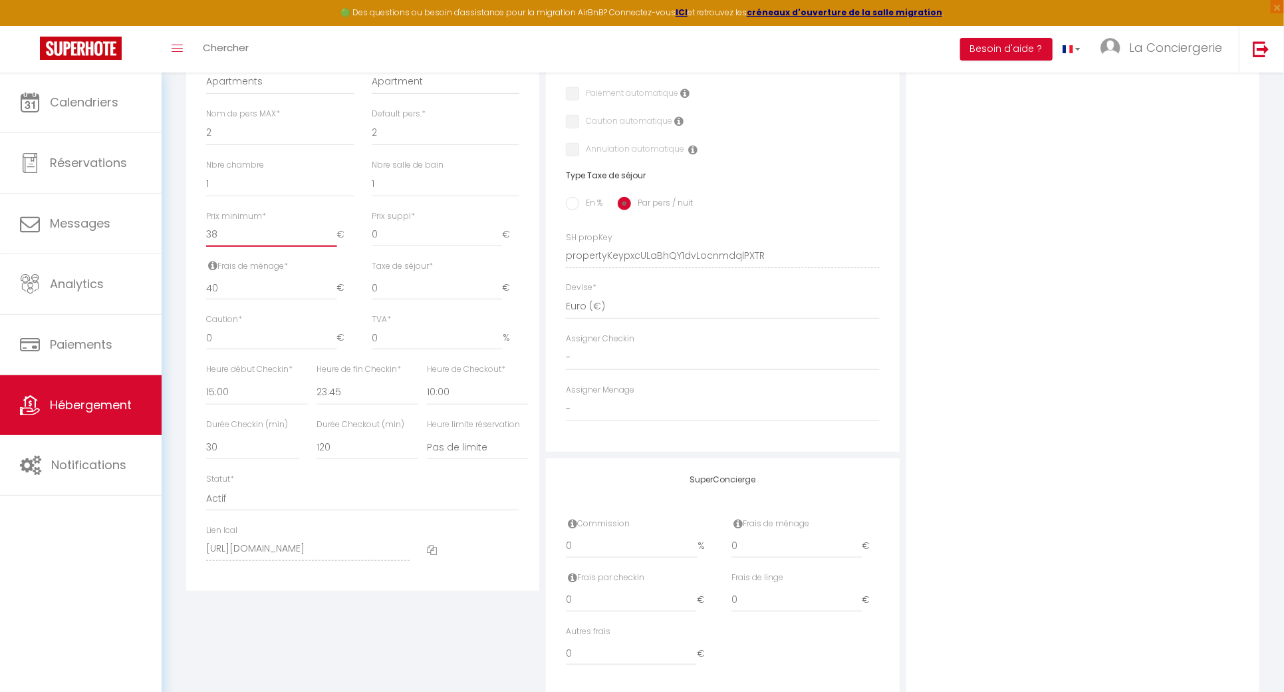
click at [272, 242] on input "38" at bounding box center [271, 235] width 130 height 24
type input "3"
select select
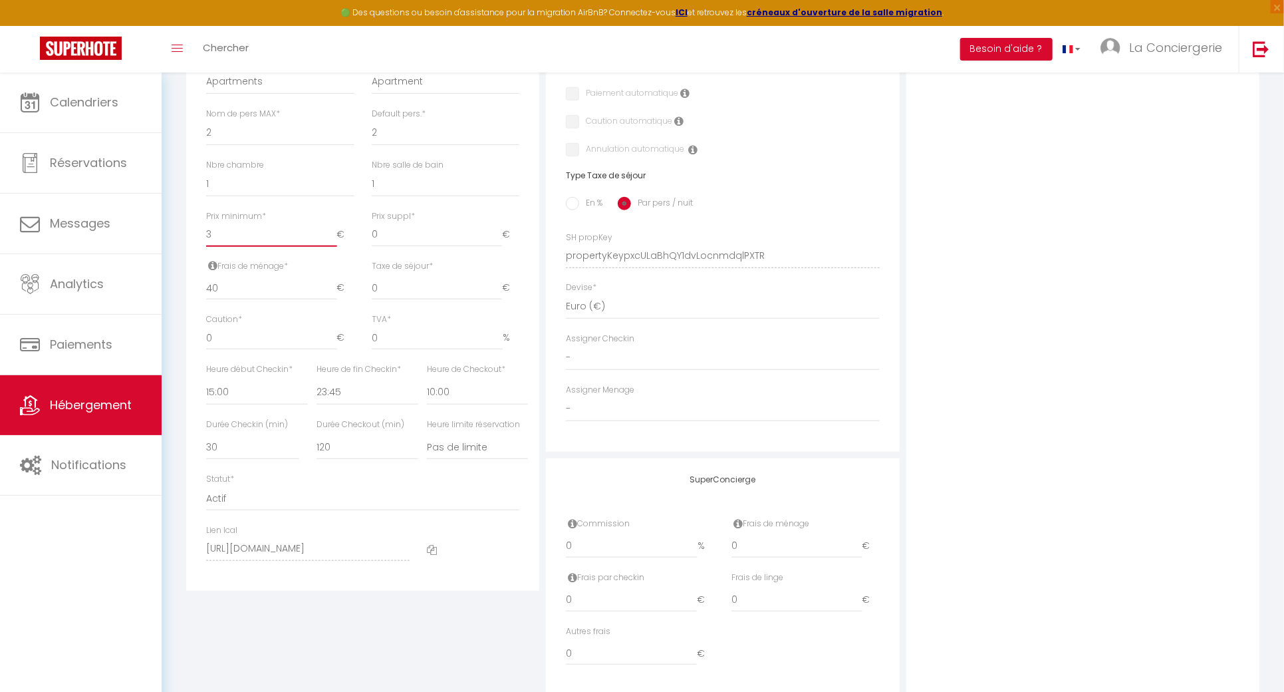
checkbox input "false"
type input "35"
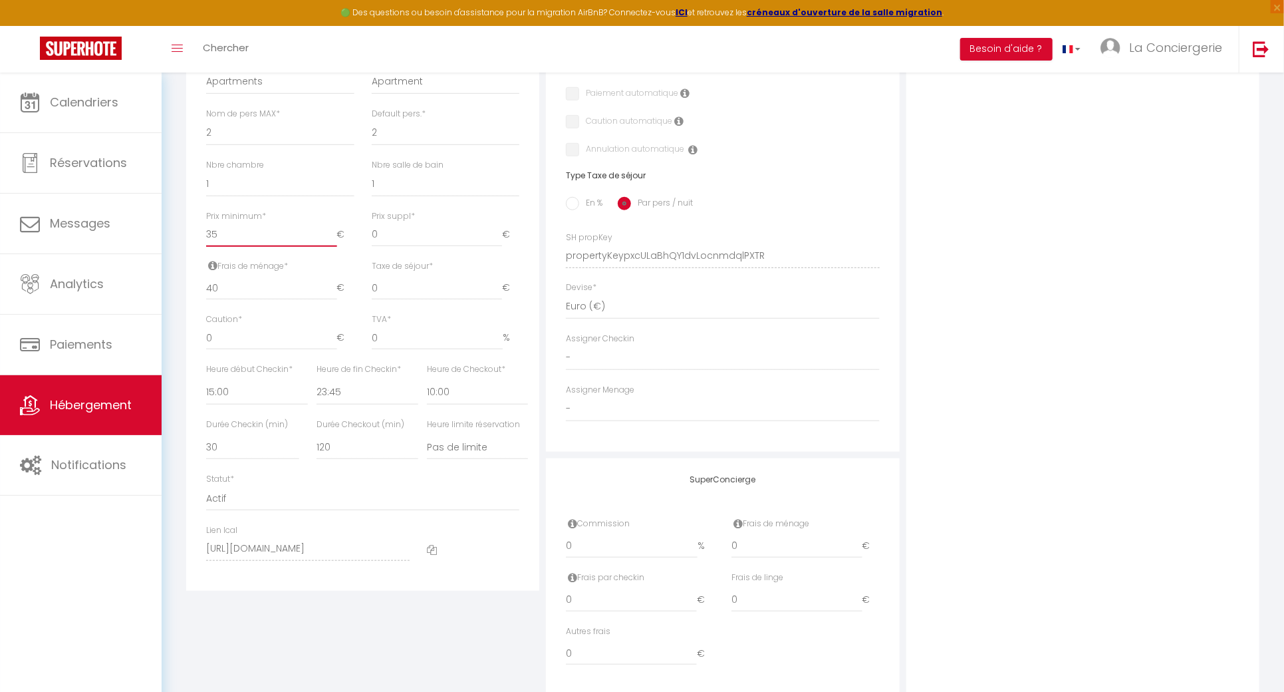
select select
checkbox input "false"
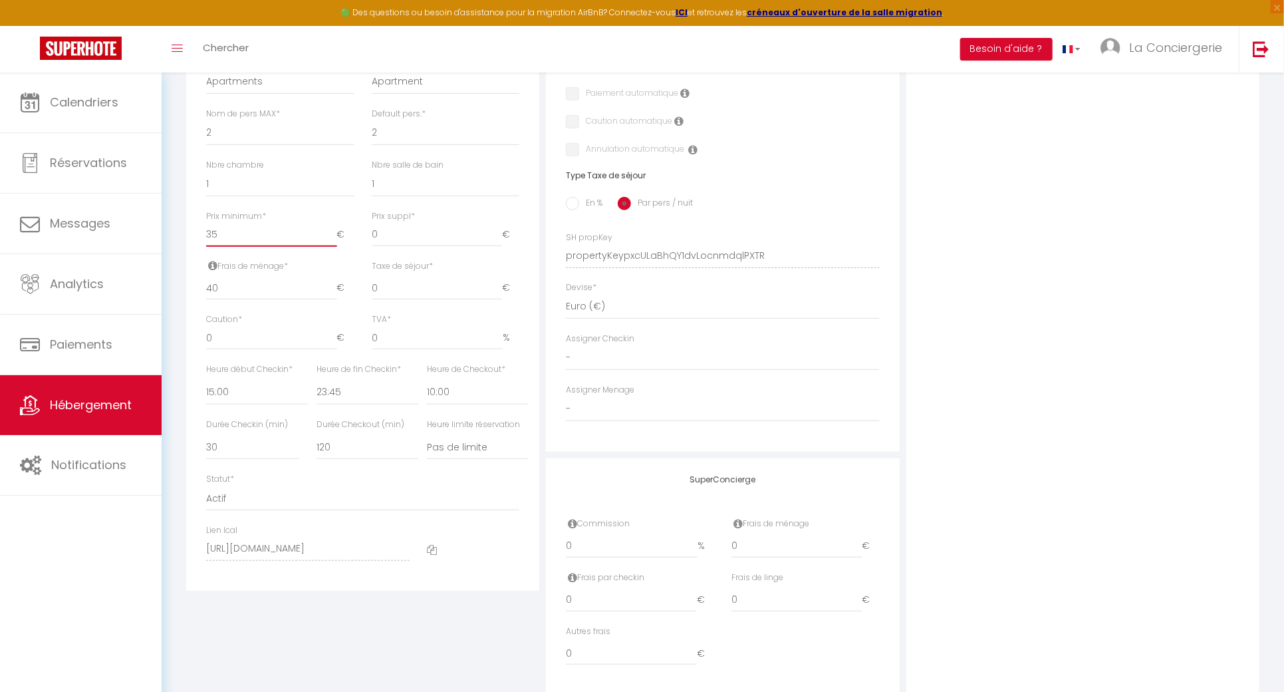
type input "35"
click at [1013, 314] on div "Photo Photo Drag and drop a file here or click Ooops, something wrong appended.…" at bounding box center [1082, 246] width 353 height 897
click at [279, 293] on input "40" at bounding box center [271, 288] width 130 height 24
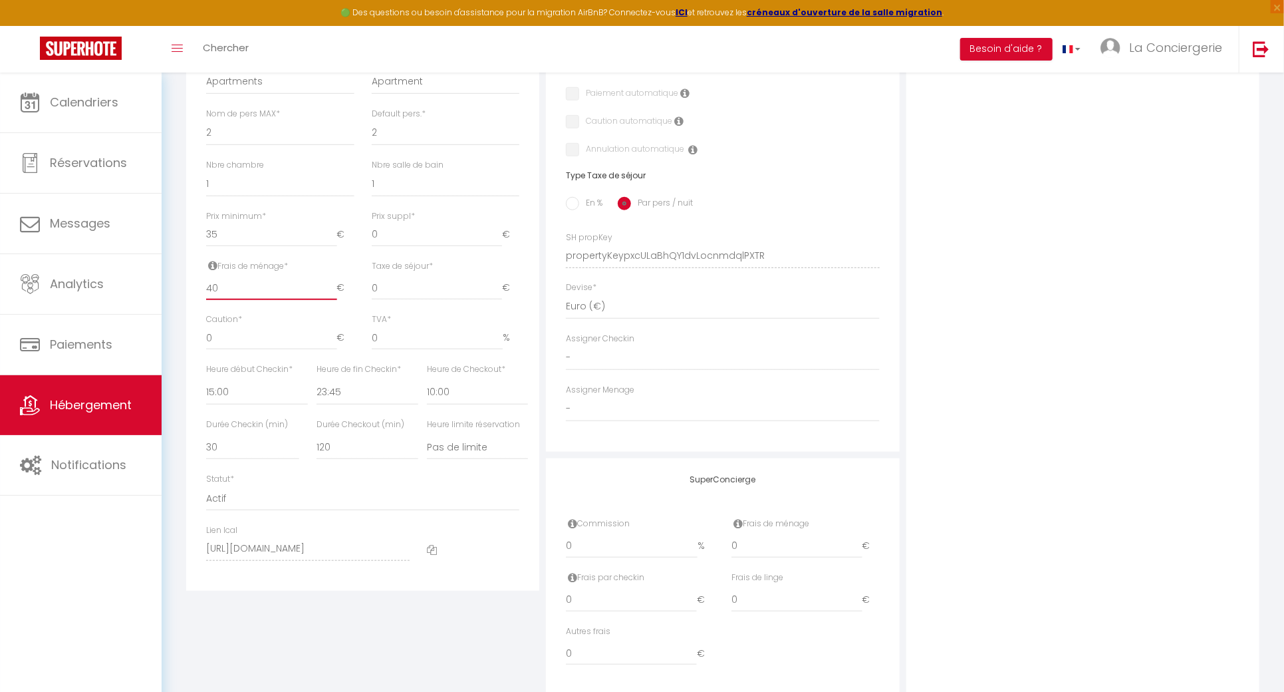
type input "3"
select select
checkbox input "false"
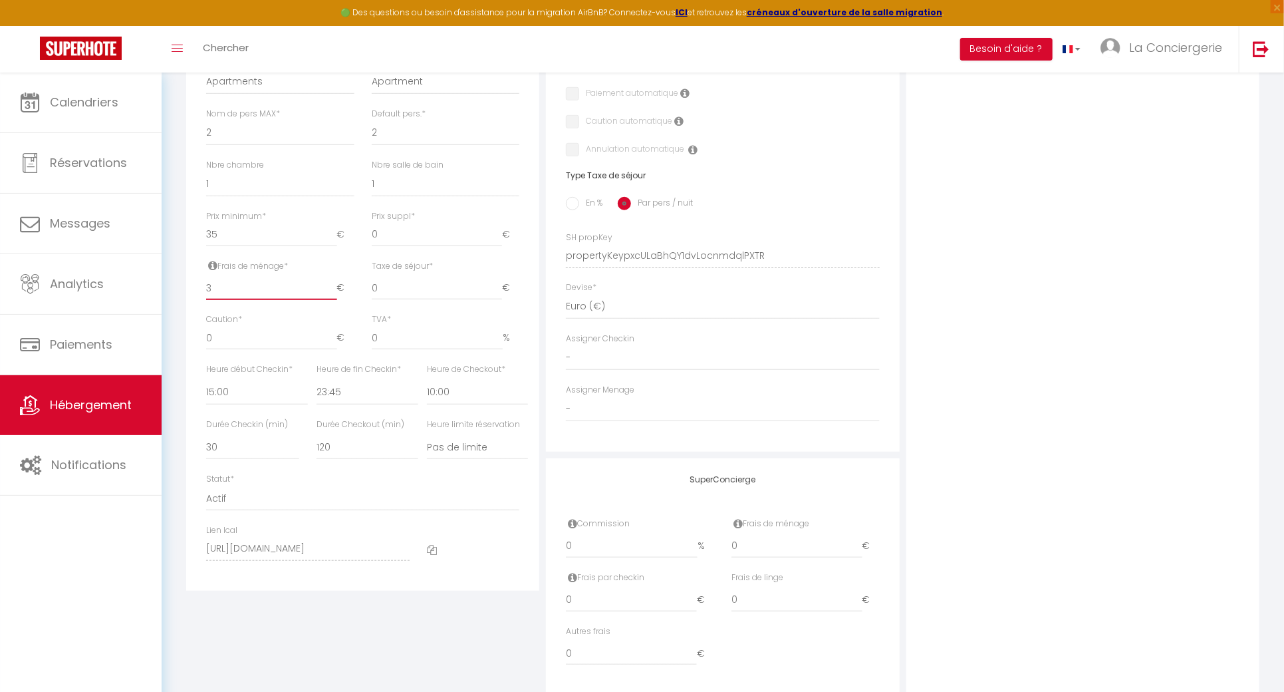
checkbox input "false"
type input "33"
select select
checkbox input "false"
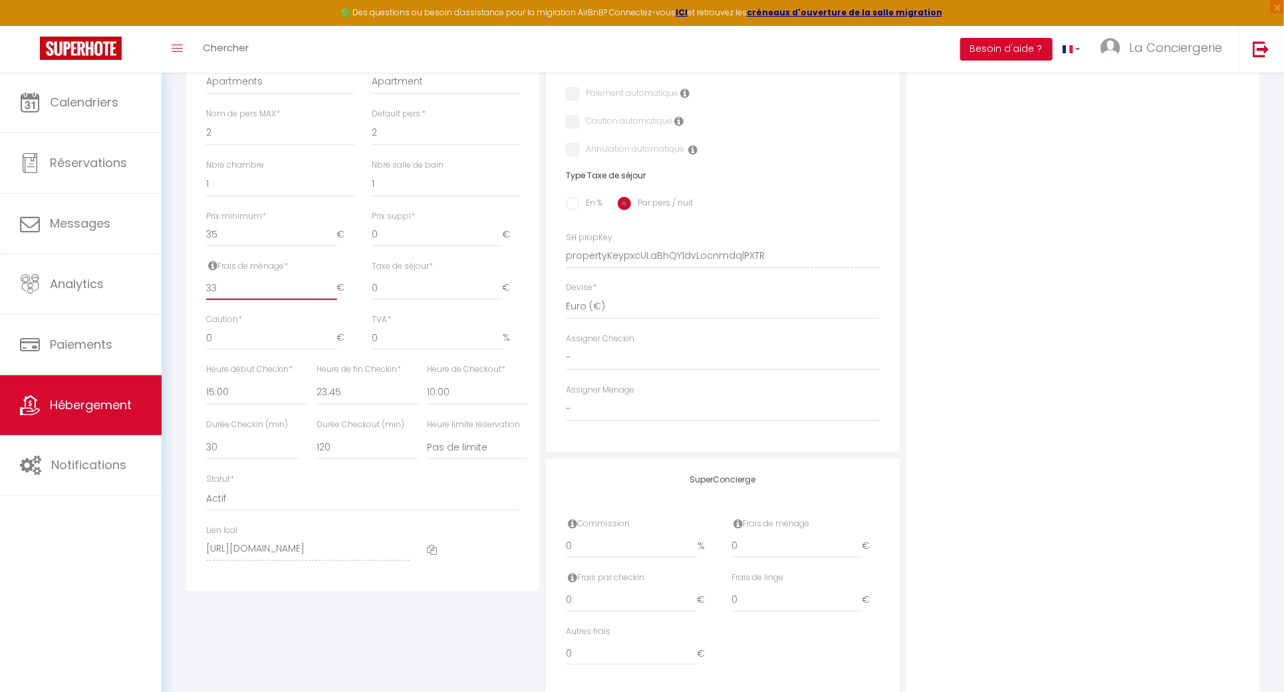
checkbox input "false"
type input "33"
click at [948, 370] on div "Photo Photo Drag and drop a file here or click Ooops, something wrong appended.…" at bounding box center [1082, 246] width 353 height 897
click at [578, 210] on input "En %" at bounding box center [572, 203] width 13 height 13
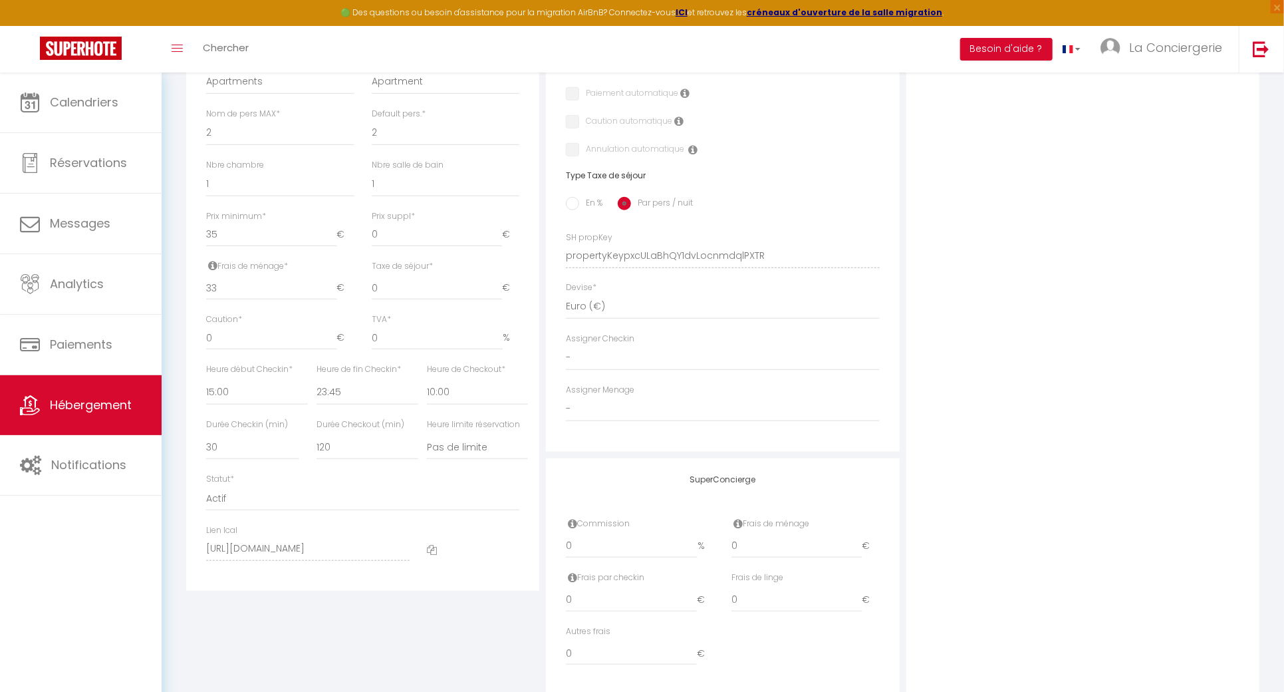
radio input "true"
select select
checkbox input "false"
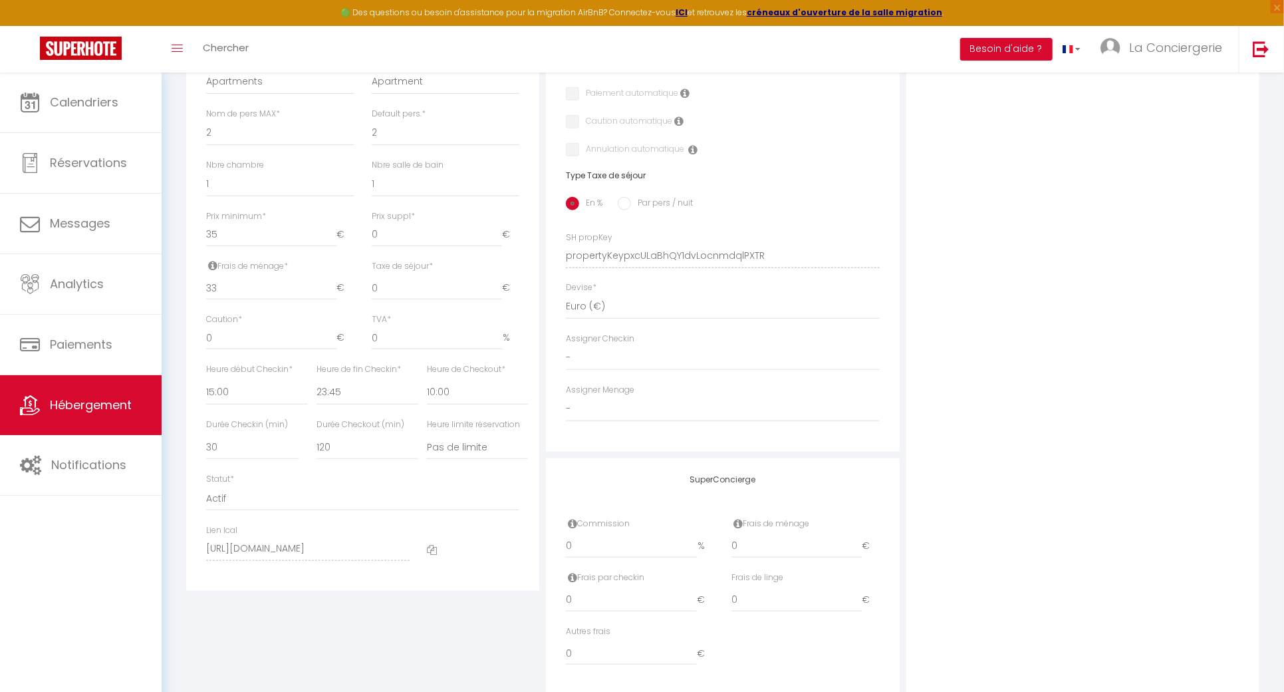
checkbox input "false"
click at [341, 300] on input "0" at bounding box center [363, 288] width 93 height 24
select select
checkbox input "false"
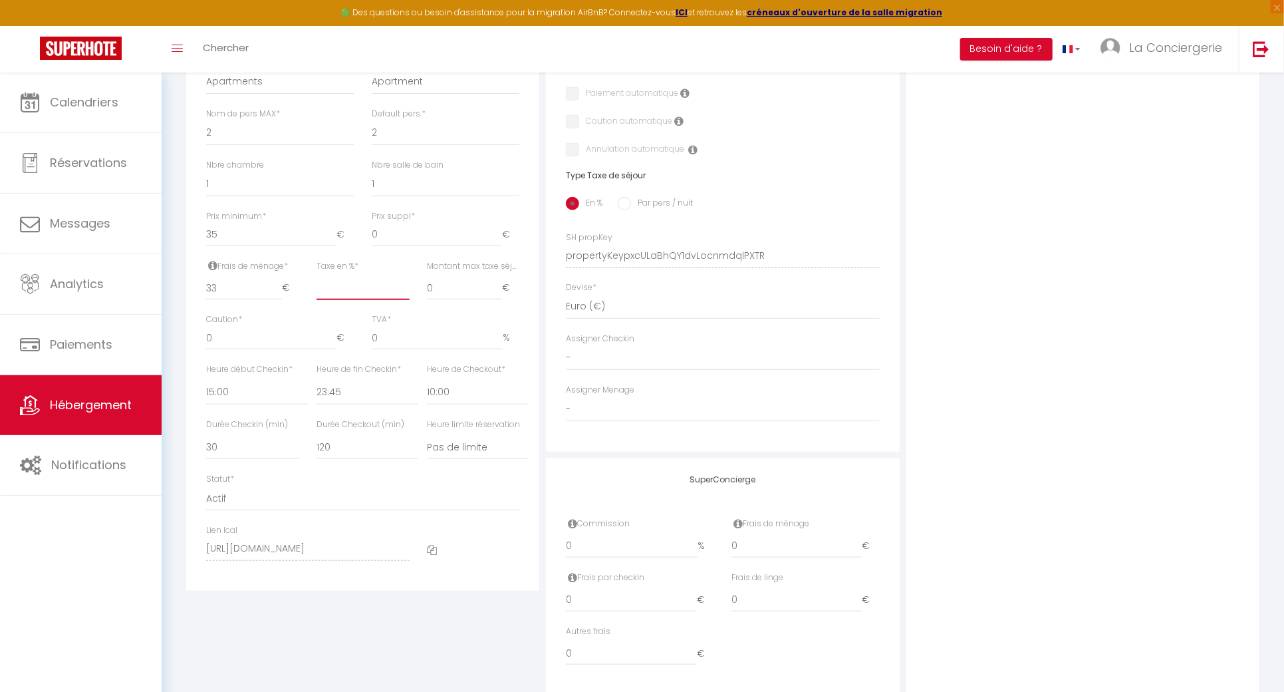
checkbox input "false"
type input "5"
select select
checkbox input "false"
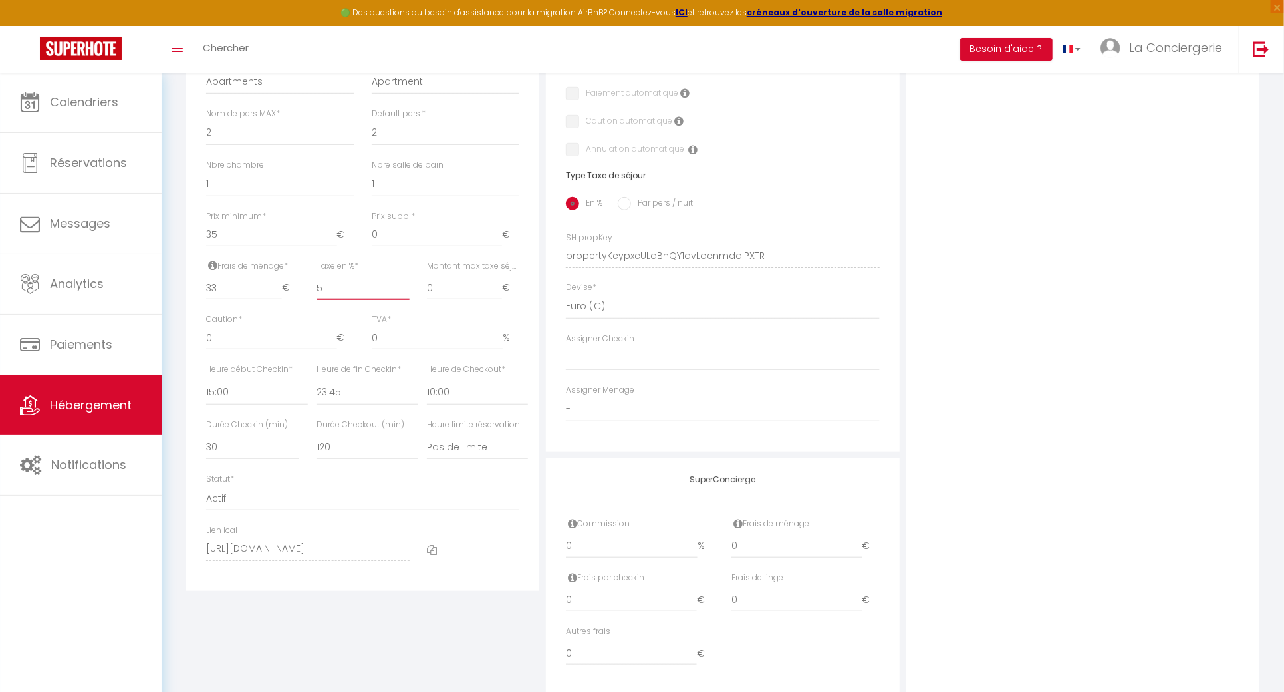
checkbox input "false"
type input "5"
click at [437, 300] on input "0" at bounding box center [465, 288] width 76 height 24
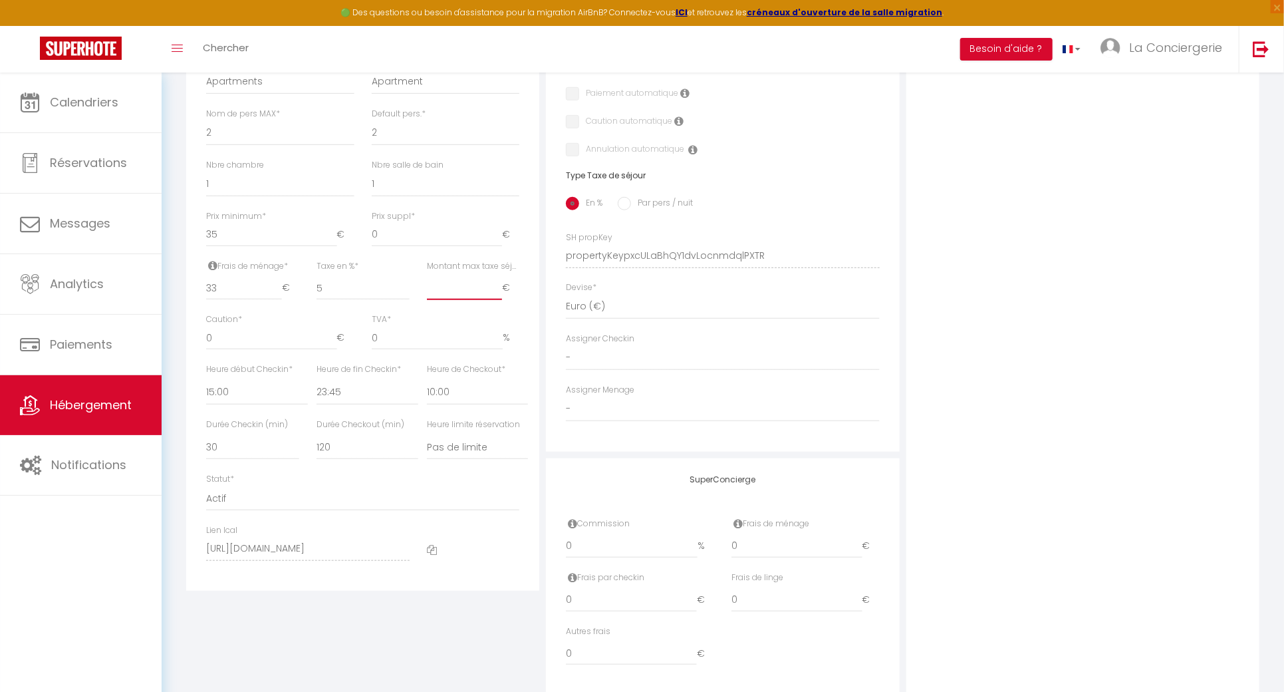
select select
checkbox input "false"
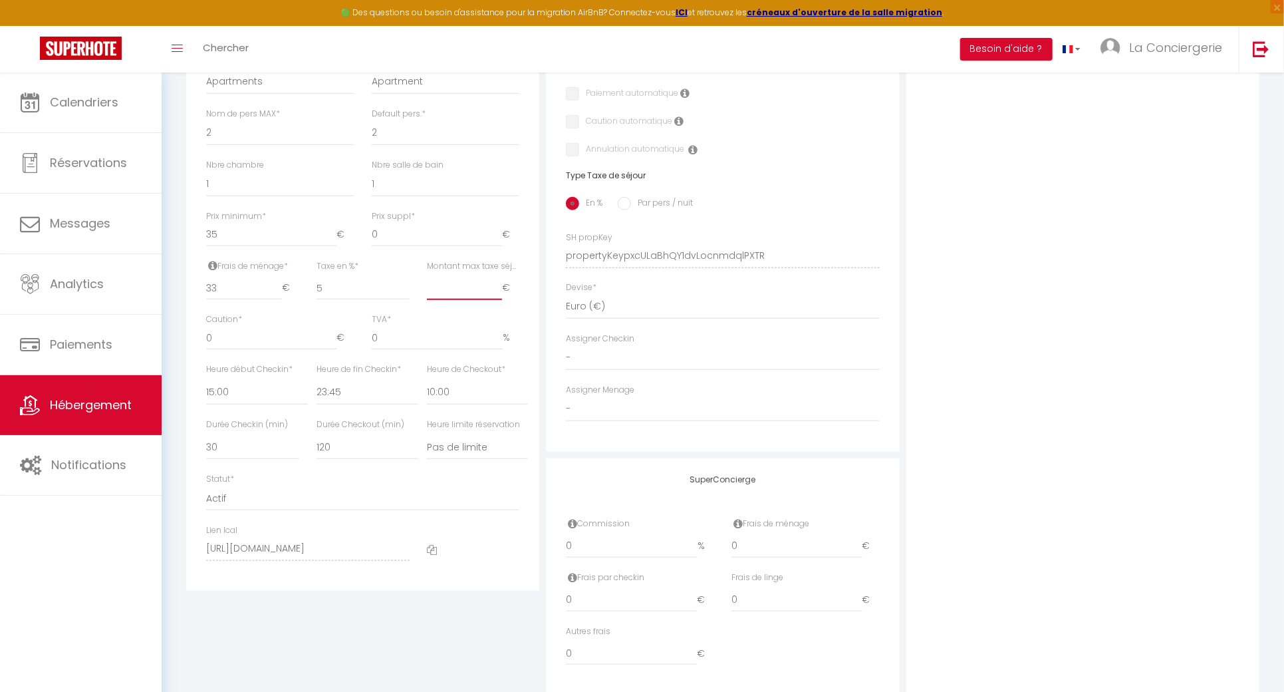
type input "3"
select select
checkbox input "false"
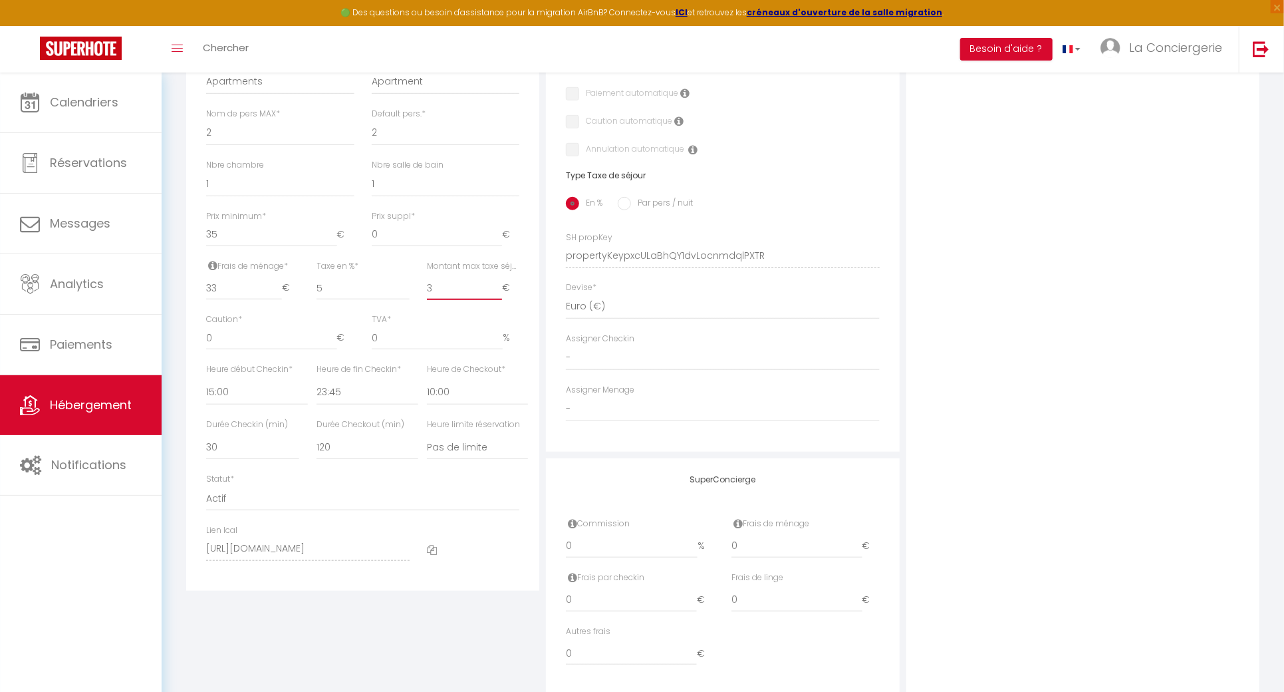
checkbox input "false"
select select
checkbox input "false"
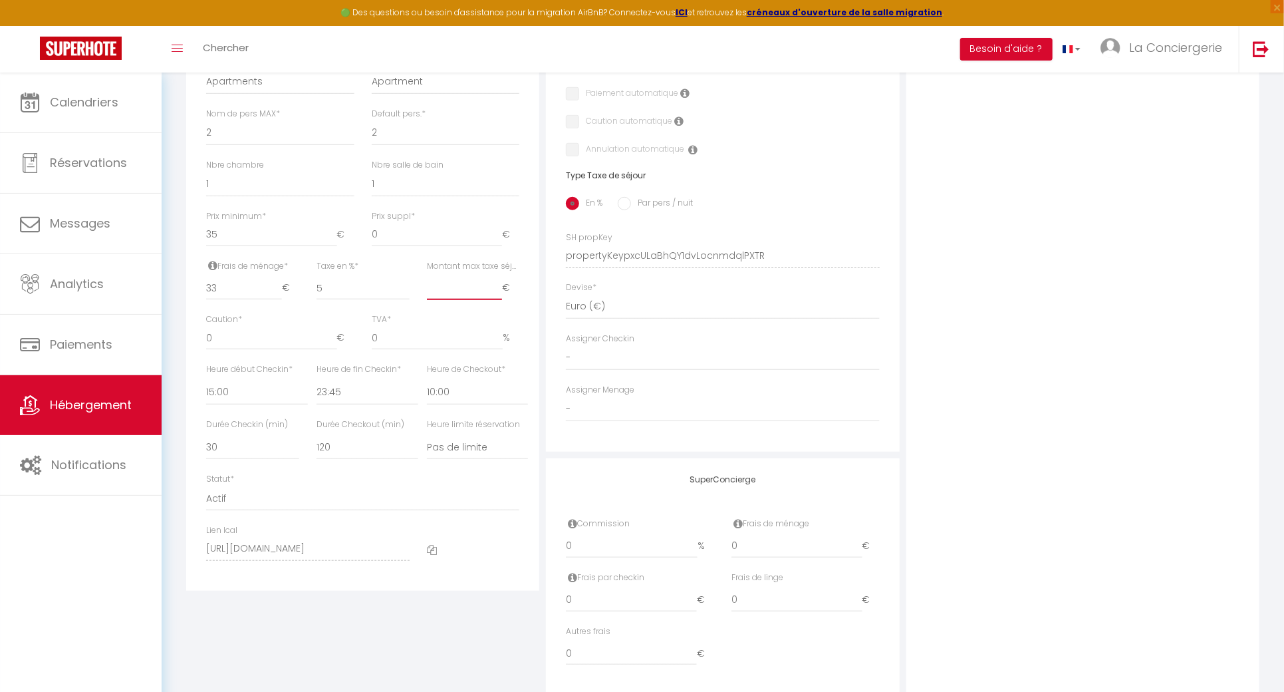
checkbox input "false"
type input "3.2"
select select
checkbox input "false"
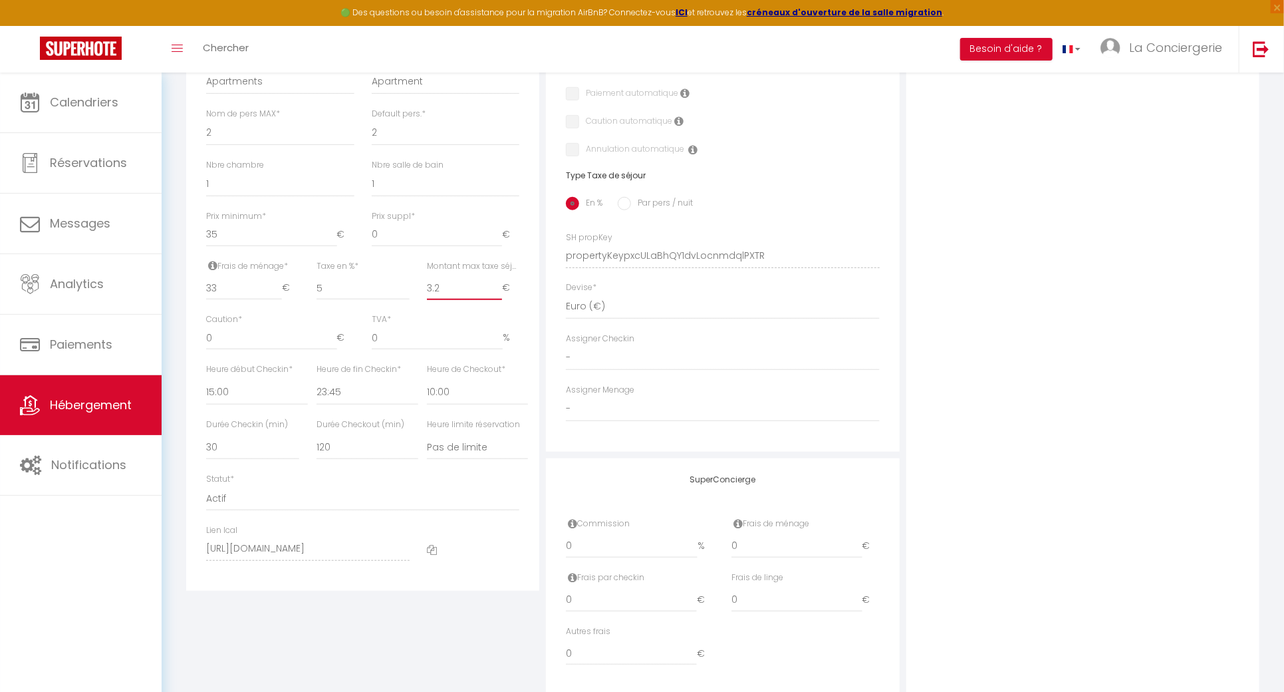
checkbox input "false"
type input "3.2"
click at [1202, 271] on div "Photo Photo Drag and drop a file here or click Ooops, something wrong appended.…" at bounding box center [1082, 246] width 353 height 897
click at [205, 363] on div "Caution * 0 €" at bounding box center [280, 338] width 166 height 50
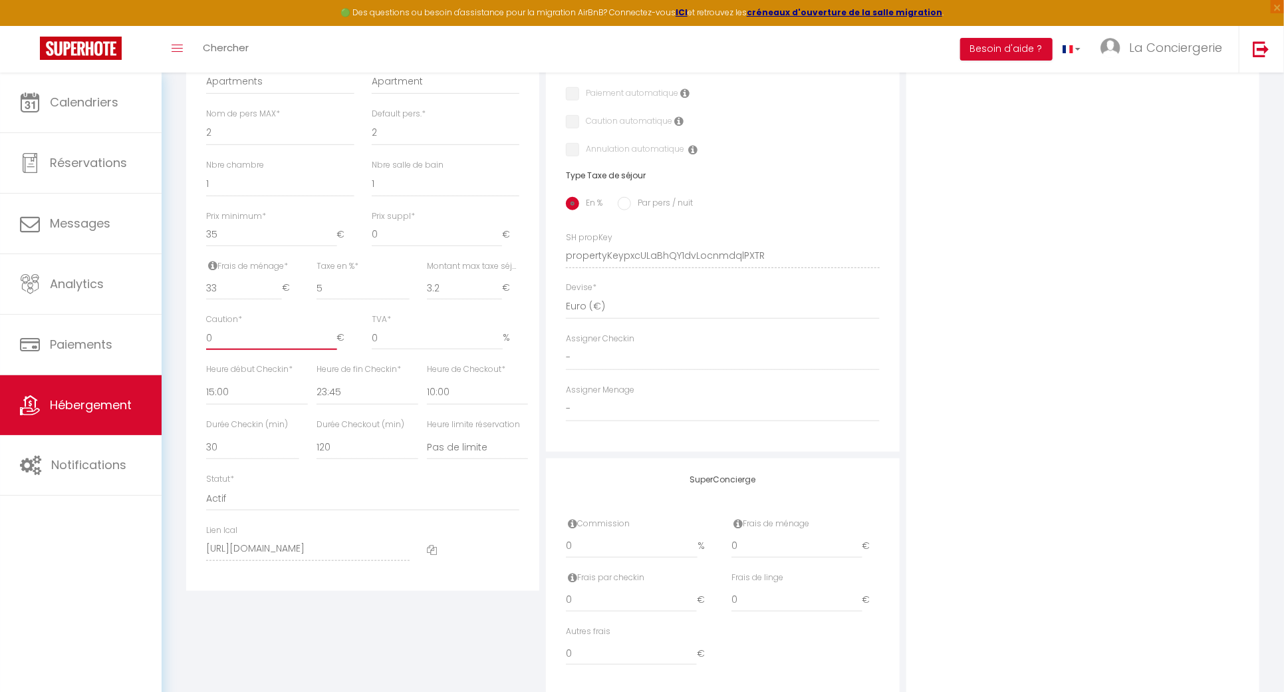
click at [213, 350] on input "0" at bounding box center [271, 338] width 130 height 24
type input "3"
select select
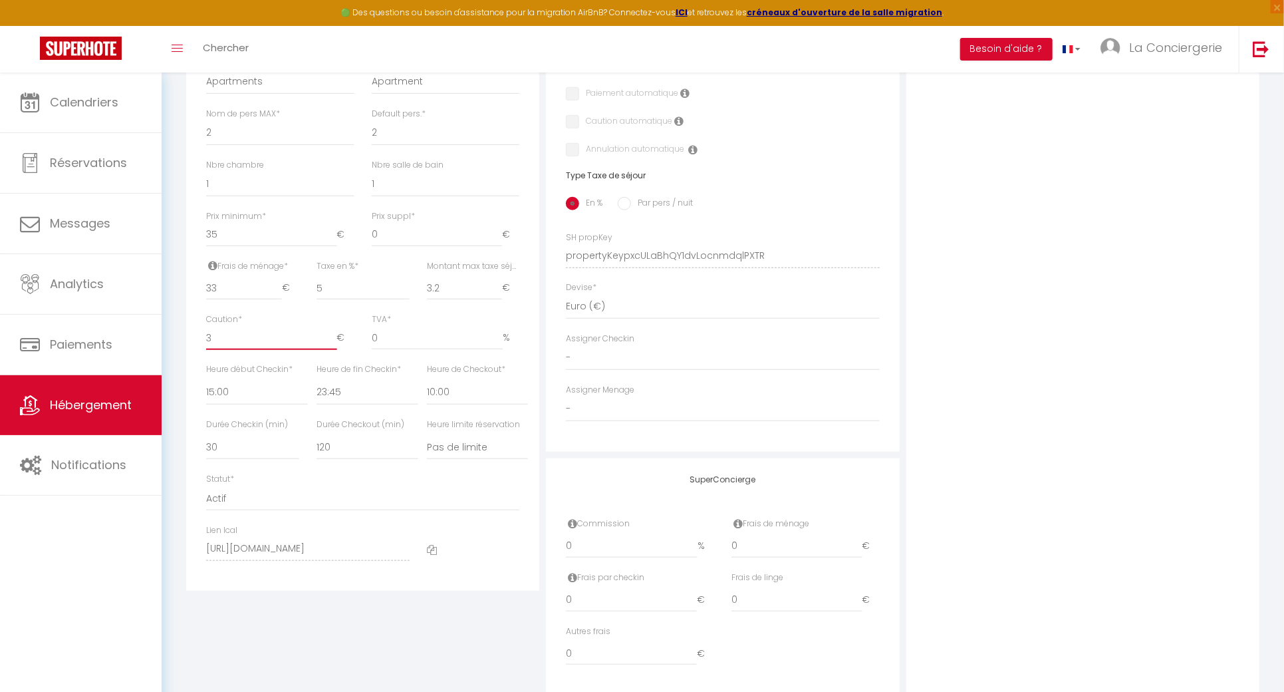
checkbox input "false"
click at [1238, 324] on div "Photo Photo Drag and drop a file here or click Ooops, something wrong appended.…" at bounding box center [1082, 246] width 353 height 897
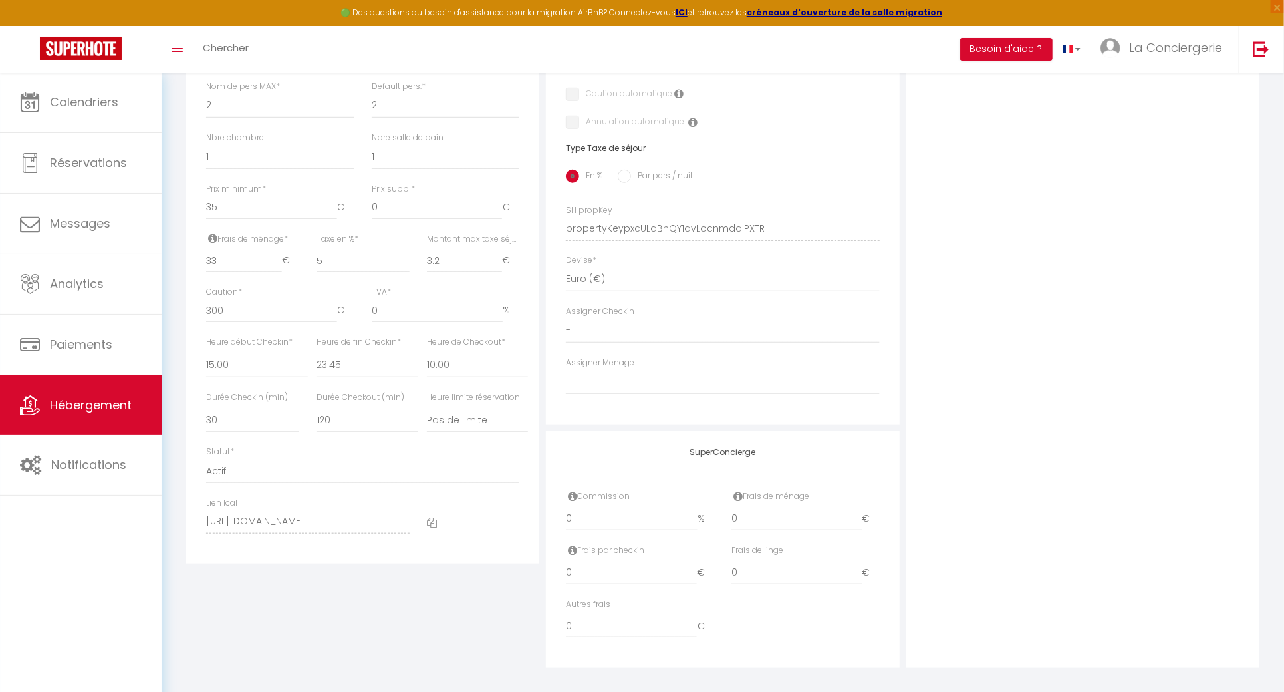
scroll to position [493, 0]
click at [231, 355] on select "00:00 00:15 00:30 00:45 01:00 01:15 01:30 01:45 02:00 02:15 02:30 02:45 03:00" at bounding box center [257, 354] width 102 height 25
click at [172, 360] on div "Retourner vers Le Petit Monteix #Terrasse Actions Enregistrer Dupliquer Supprim…" at bounding box center [723, 141] width 1122 height 1099
click at [230, 358] on select "00:00 00:15 00:30 00:45 01:00 01:15 01:30 01:45 02:00 02:15 02:30 02:45 03:00" at bounding box center [257, 354] width 102 height 25
click at [206, 342] on select "00:00 00:15 00:30 00:45 01:00 01:15 01:30 01:45 02:00 02:15 02:30 02:45 03:00" at bounding box center [257, 354] width 102 height 25
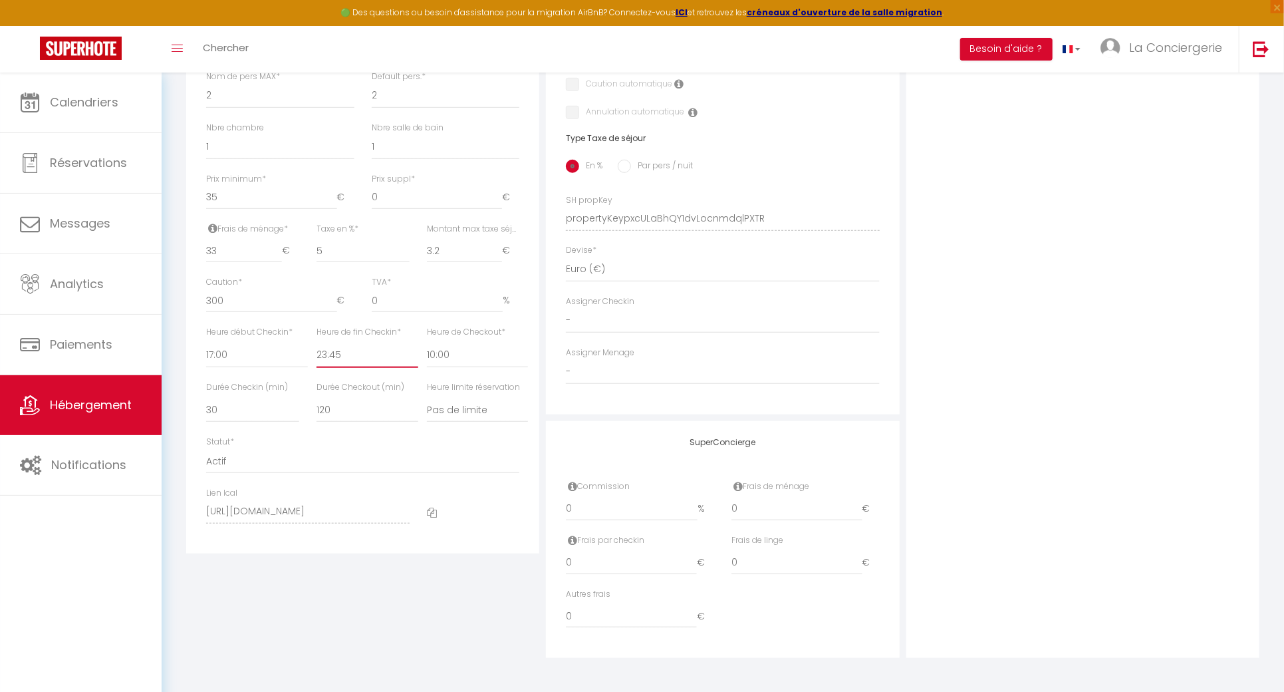
click at [324, 349] on select "00:00 00:15 00:30 00:45 01:00 01:15 01:30 01:45 02:00 02:15 02:30 02:45 03:00" at bounding box center [368, 354] width 102 height 25
click at [317, 342] on select "00:00 00:15 00:30 00:45 01:00 01:15 01:30 01:45 02:00 02:15 02:30 02:45 03:00" at bounding box center [368, 354] width 102 height 25
click at [428, 409] on select "Pas de limite 01:00 02:00 03:00 04:00 05:00 06:00 07:00 08:00 09:00 10:00 11:00…" at bounding box center [478, 409] width 102 height 25
click at [427, 397] on select "Pas de limite 01:00 02:00 03:00 04:00 05:00 06:00 07:00 08:00 09:00 10:00 11:00…" at bounding box center [478, 409] width 102 height 25
click at [1116, 455] on div "Photo Photo Drag and drop a file here or click Ooops, something wrong appended.…" at bounding box center [1082, 209] width 353 height 897
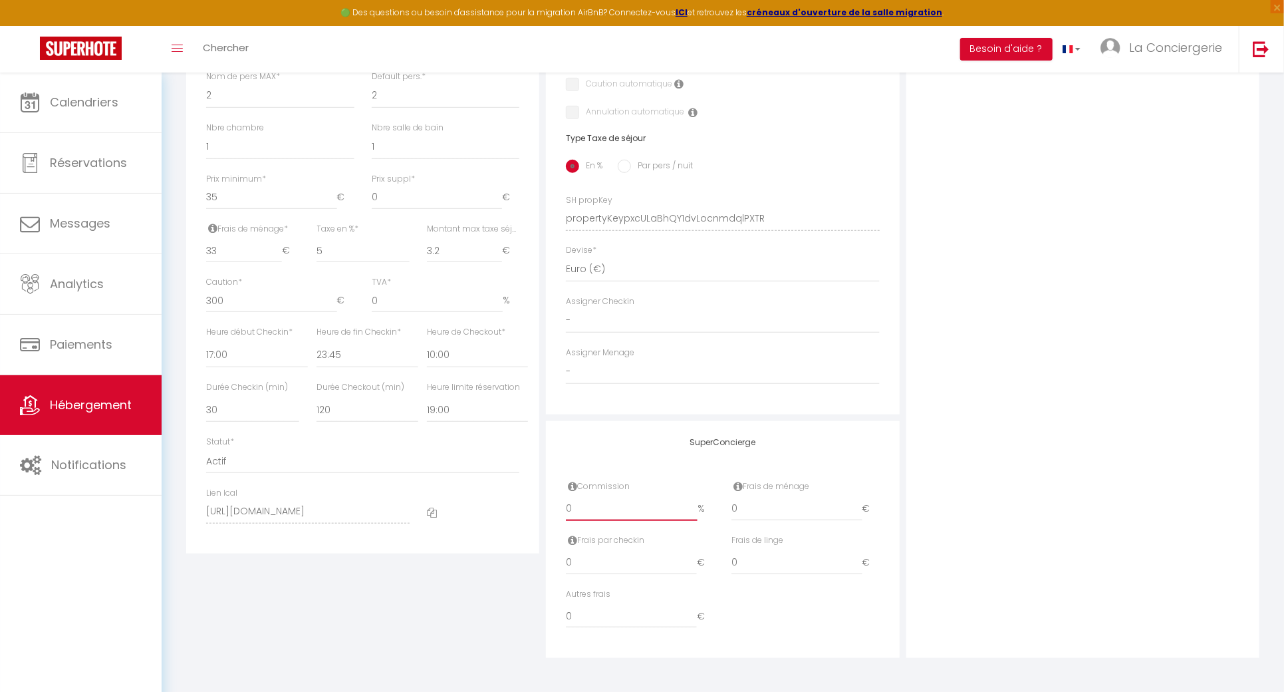
click at [602, 505] on input "0" at bounding box center [631, 509] width 131 height 24
click at [791, 521] on div "Frais de ménage 0 €" at bounding box center [806, 507] width 166 height 54
click at [792, 519] on input "0" at bounding box center [796, 509] width 130 height 24
click at [792, 497] on input "0" at bounding box center [796, 509] width 130 height 24
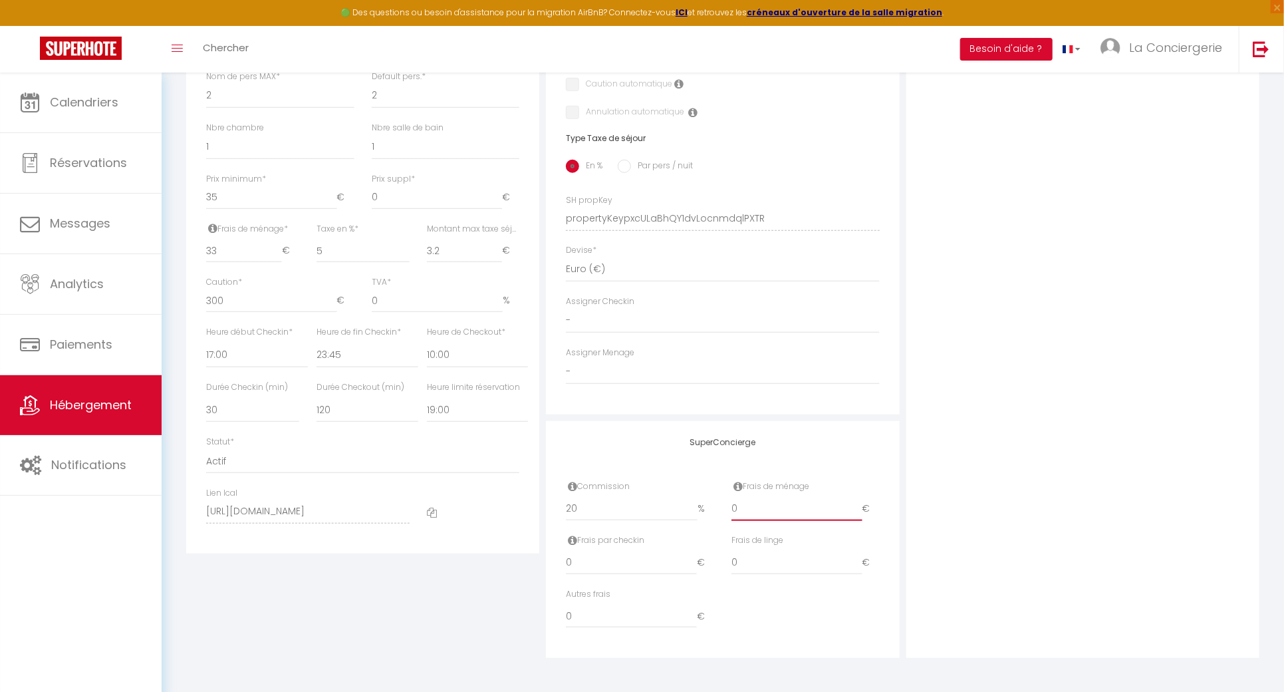
click at [792, 497] on input "0" at bounding box center [796, 509] width 130 height 24
click at [1170, 393] on div "Photo Photo Drag and drop a file here or click Ooops, something wrong appended.…" at bounding box center [1082, 209] width 353 height 897
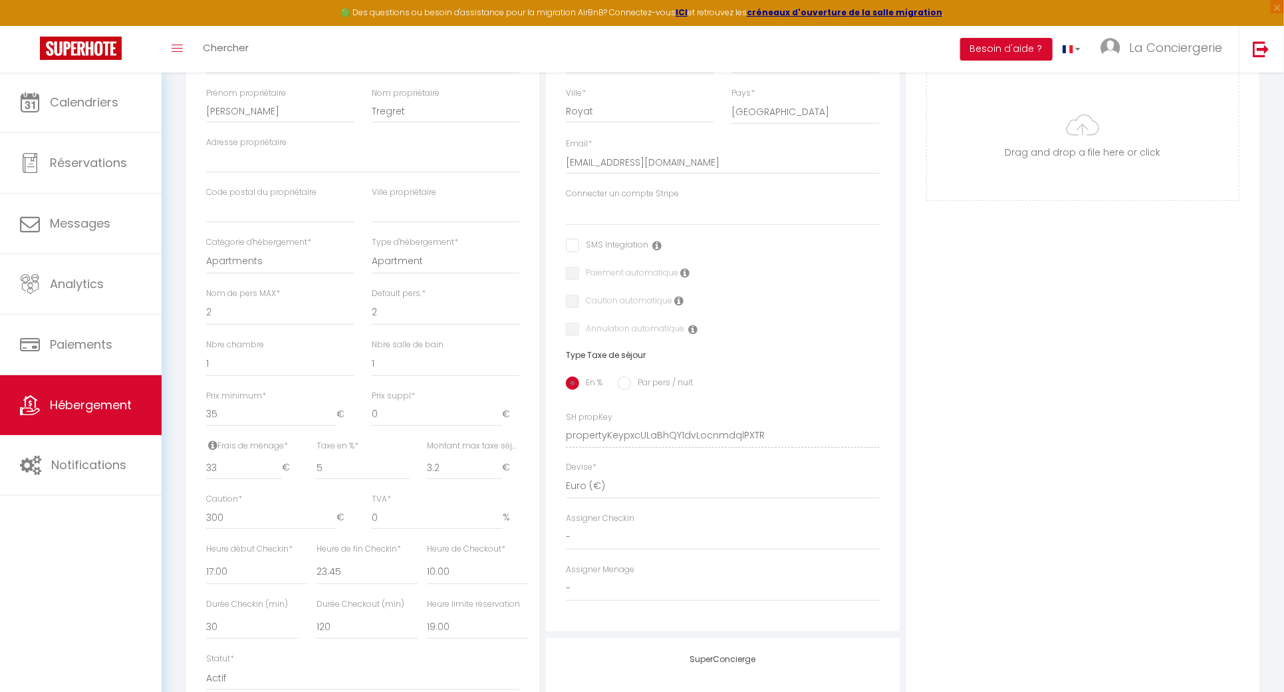
scroll to position [49, 0]
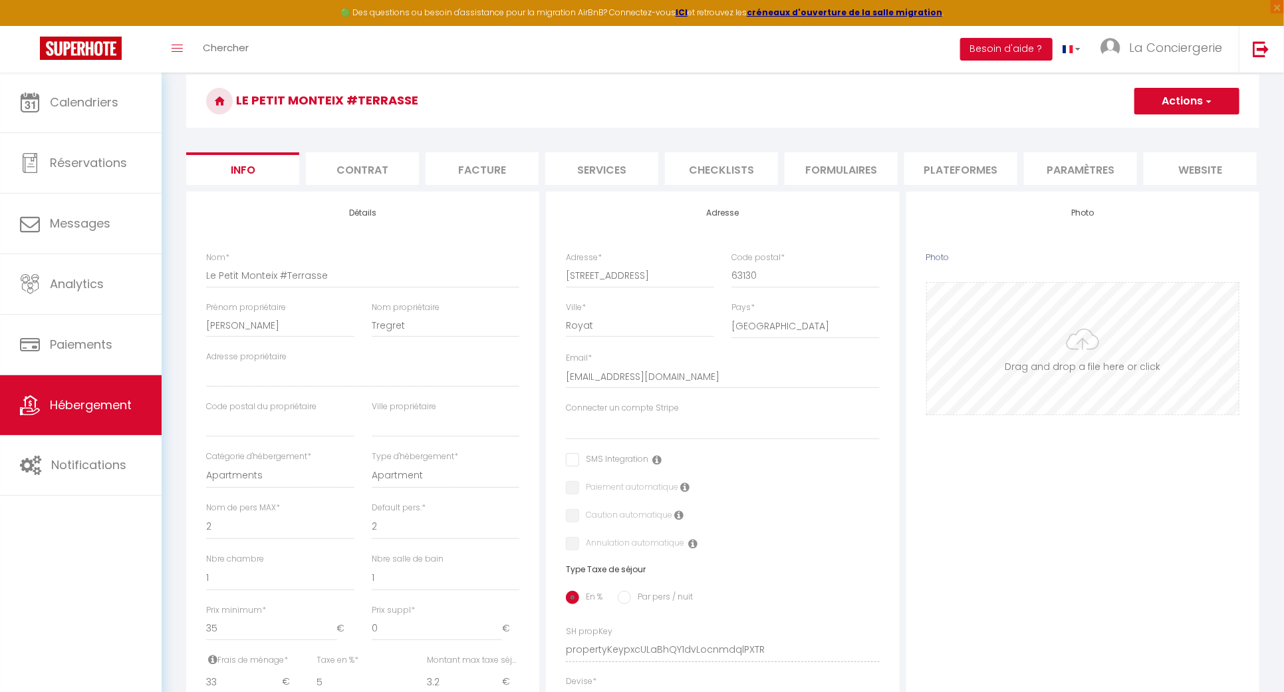
click at [1106, 361] on input "Photo" at bounding box center [1083, 349] width 312 height 132
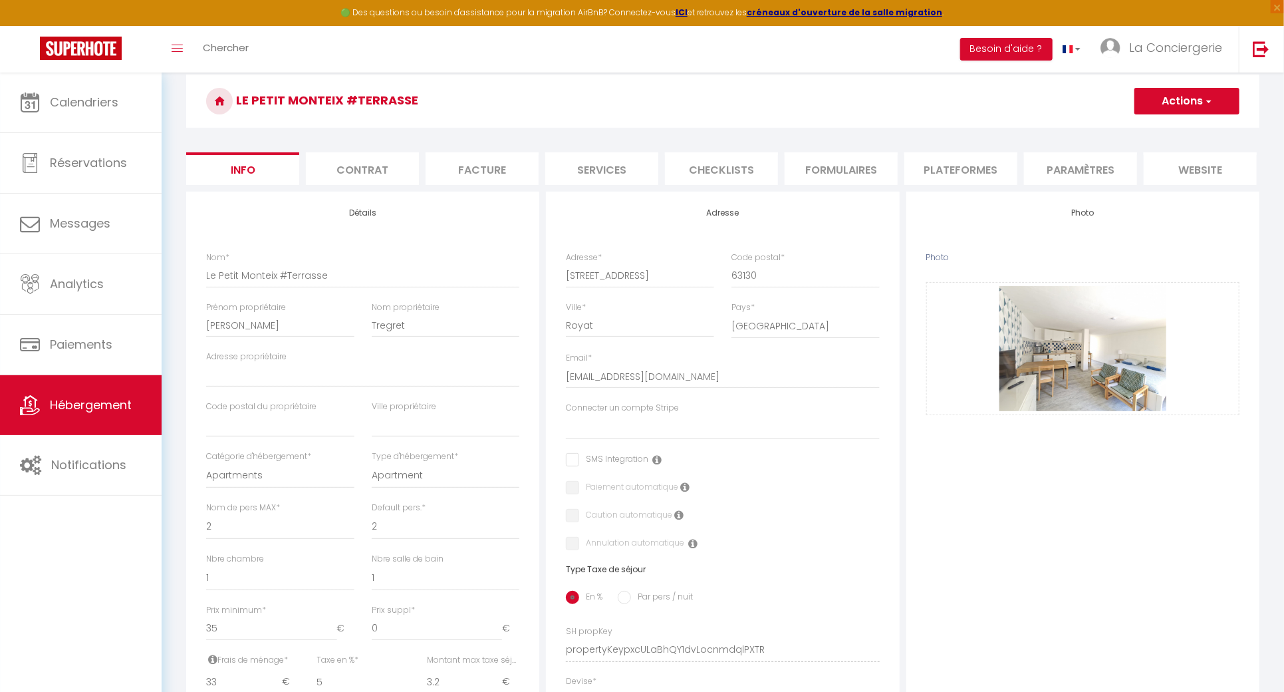
click at [1183, 88] on button "Actions" at bounding box center [1186, 101] width 105 height 27
click at [1156, 126] on input "Enregistrer" at bounding box center [1134, 130] width 49 height 13
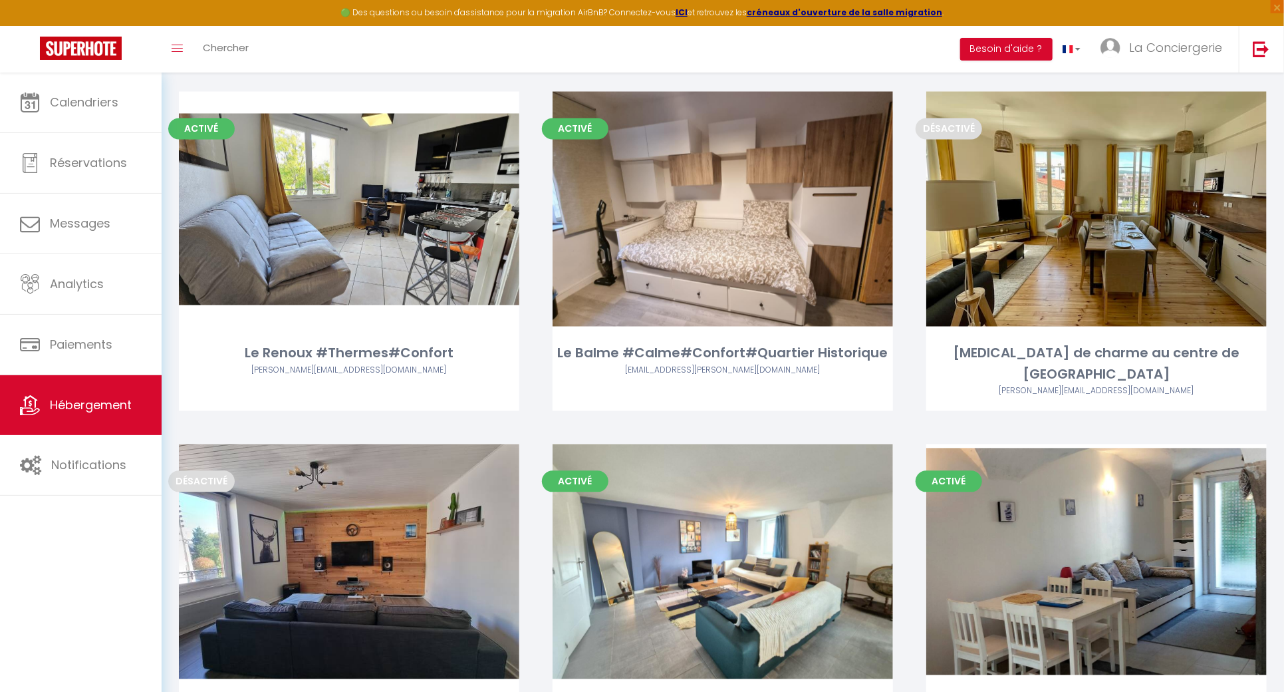
scroll to position [7073, 0]
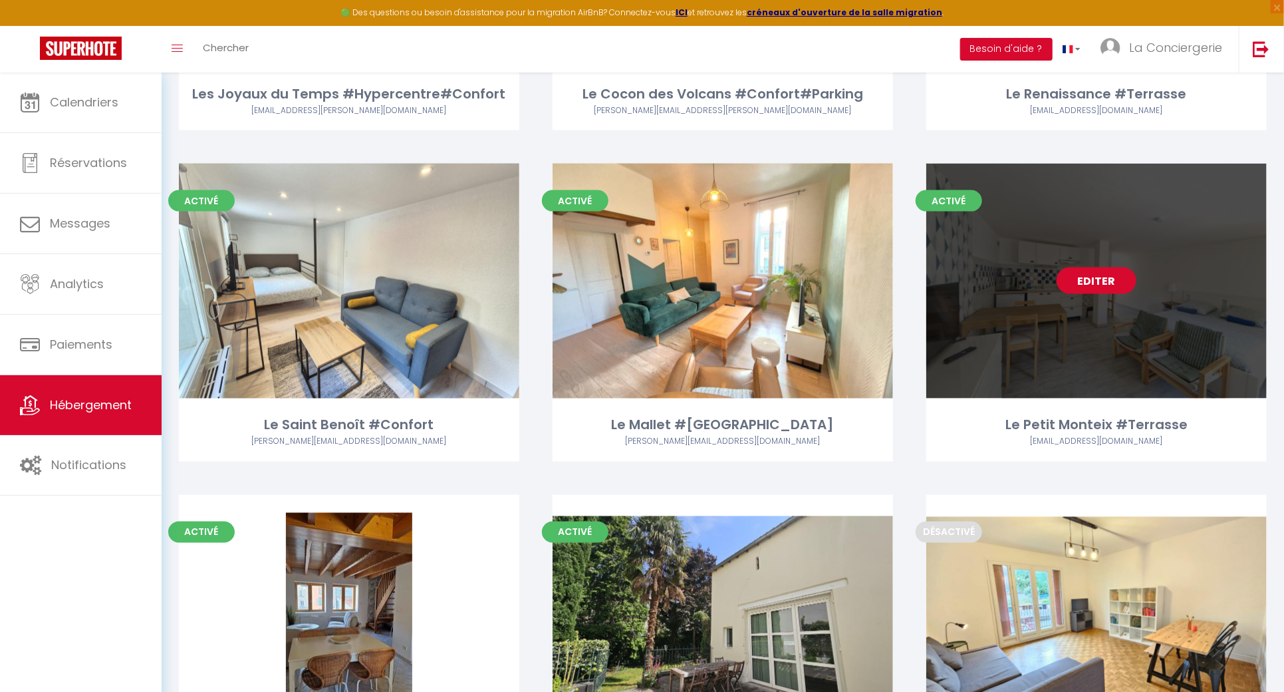
click at [1103, 267] on link "Editer" at bounding box center [1097, 280] width 80 height 27
click at [1116, 267] on link "Editer" at bounding box center [1097, 280] width 80 height 27
click at [1078, 267] on link "Editer" at bounding box center [1097, 280] width 80 height 27
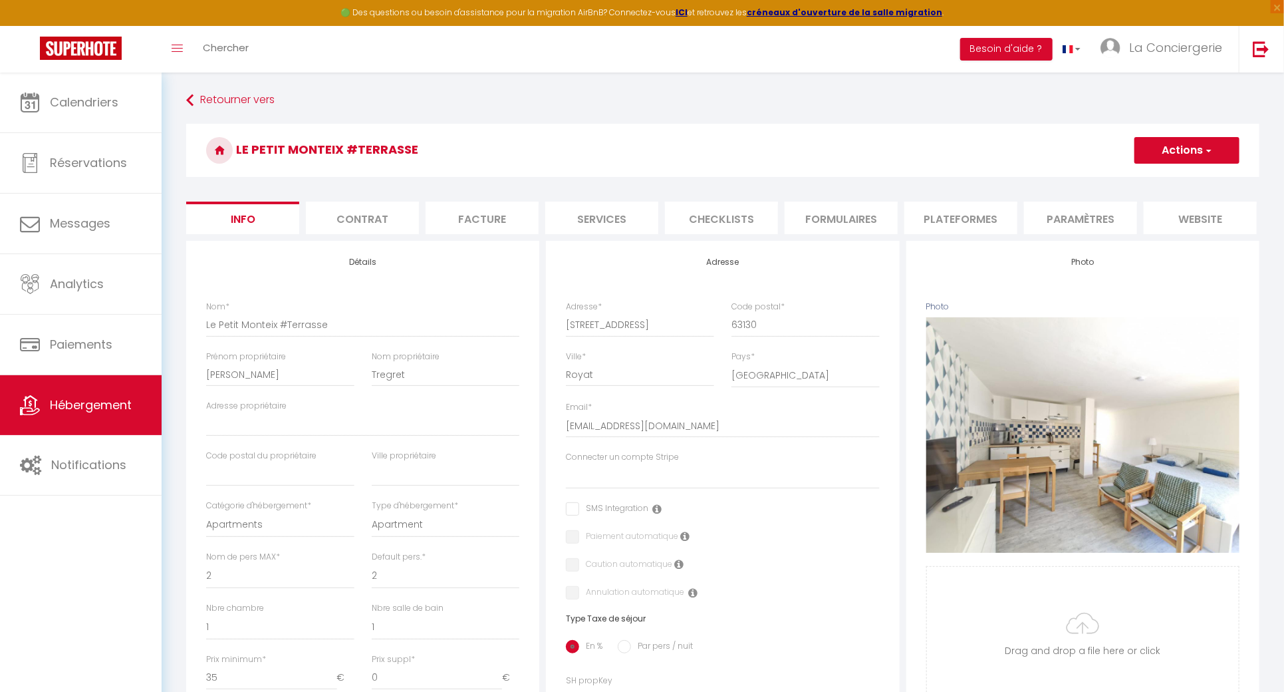
click at [377, 205] on li "Contrat" at bounding box center [362, 217] width 113 height 33
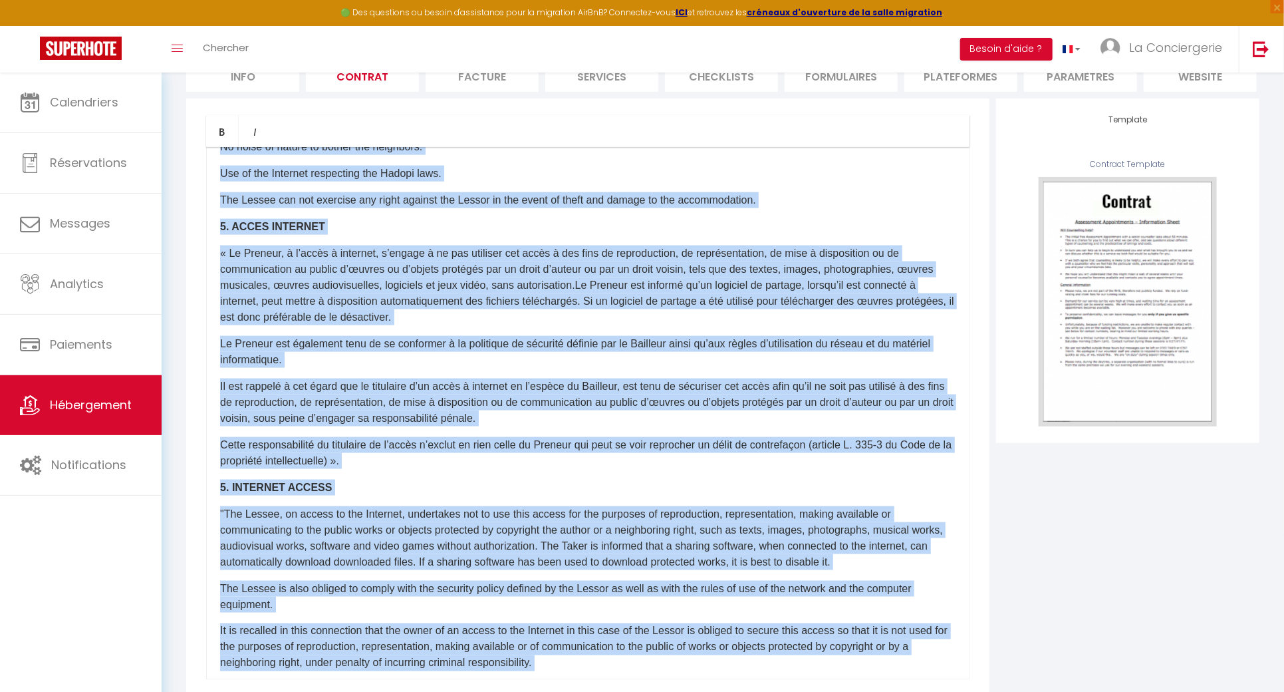
scroll to position [192, 0]
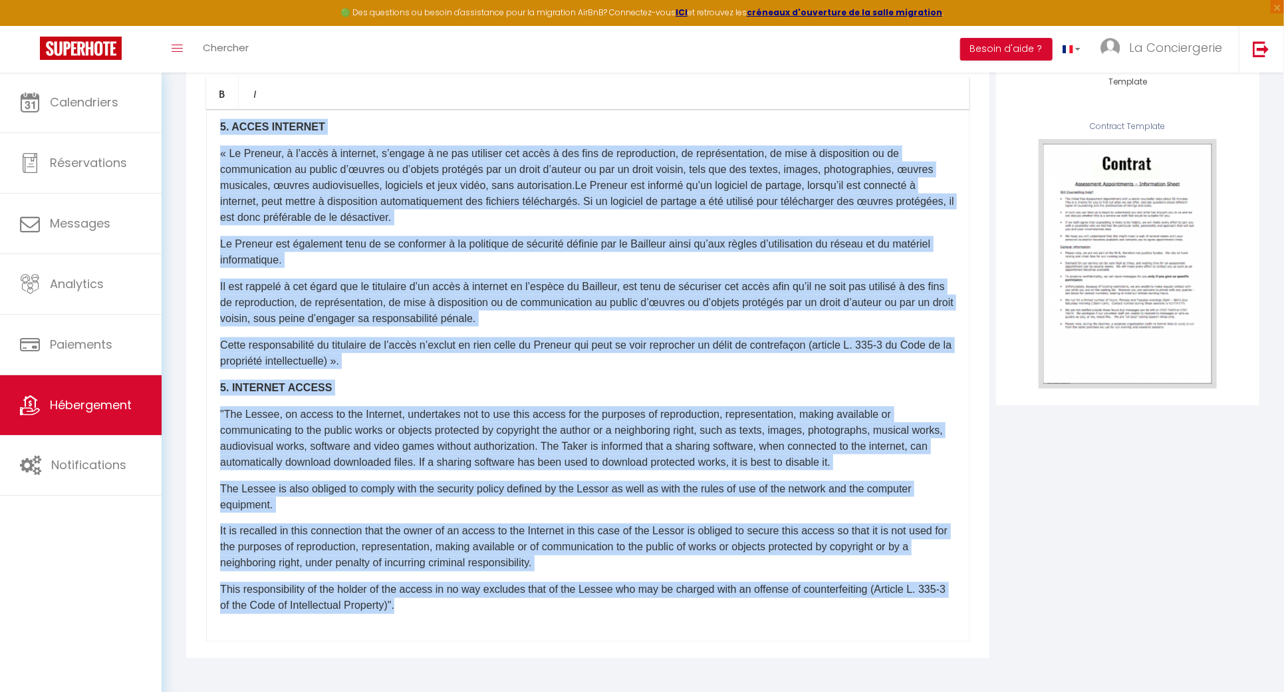
drag, startPoint x: 212, startPoint y: 324, endPoint x: 624, endPoint y: 733, distance: 579.7
click at [624, 511] on html "🟢 Des questions ou besoin d'assistance pour la migration AirBnB? Connectez-vous…" at bounding box center [642, 166] width 1284 height 692
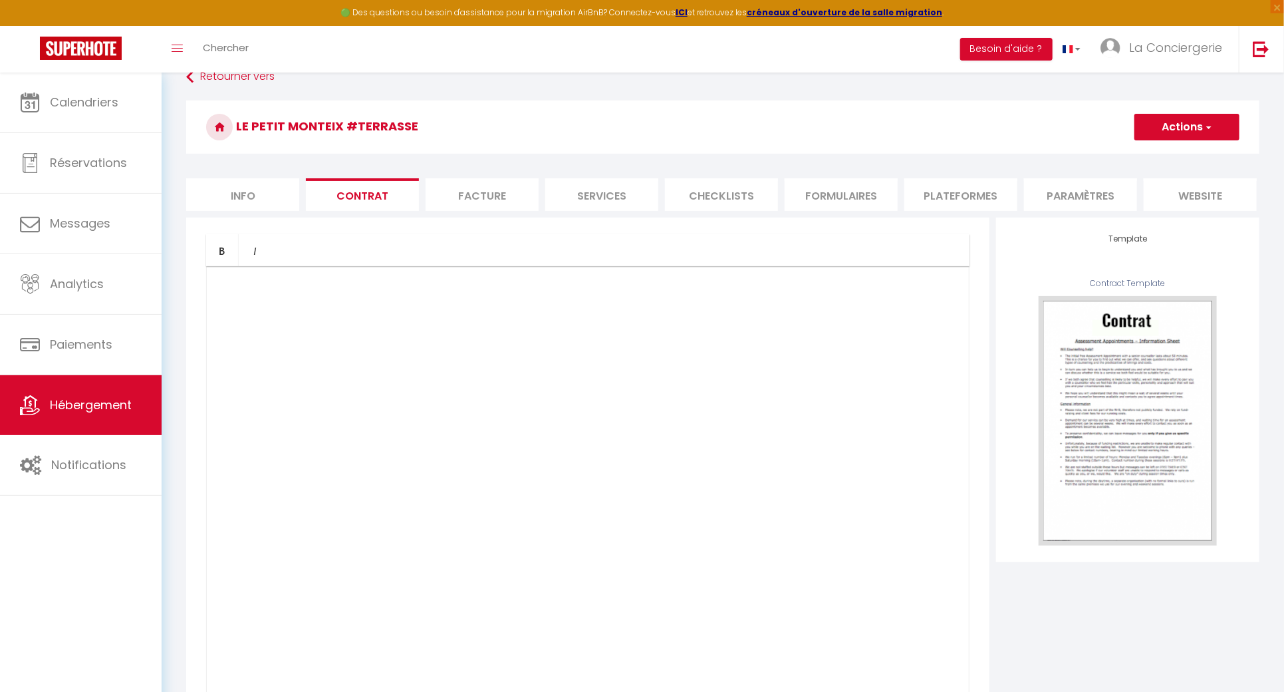
scroll to position [0, 0]
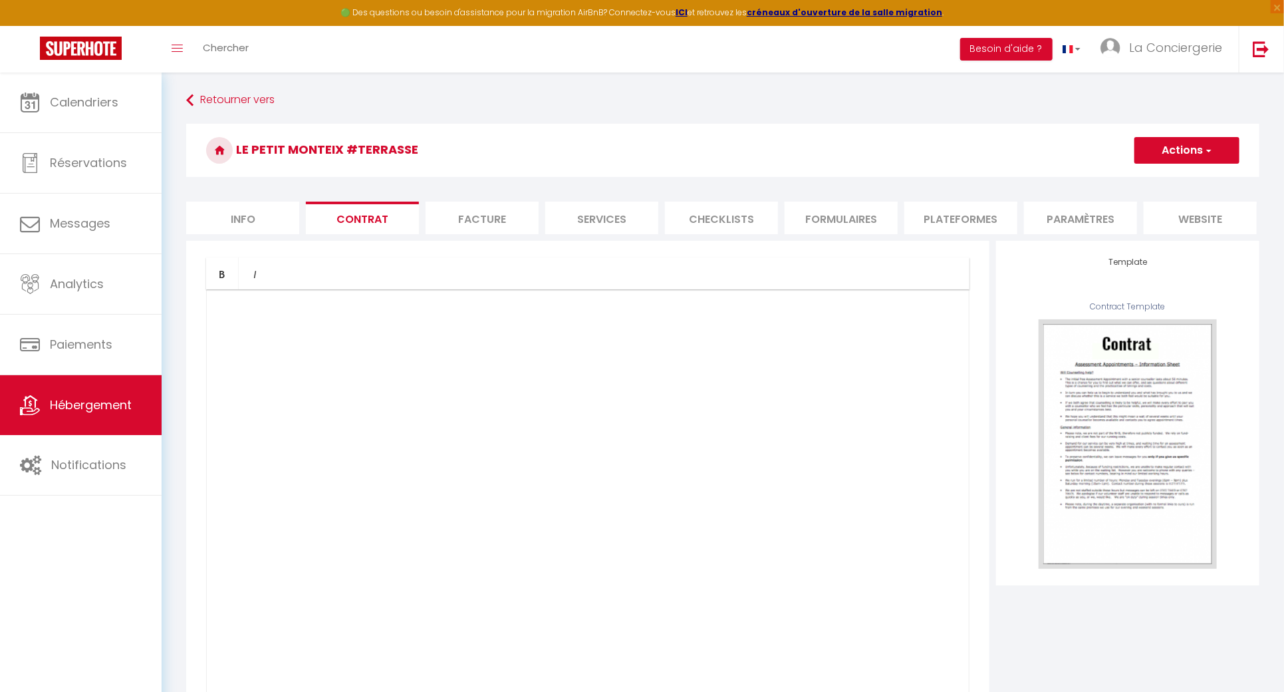
click at [420, 344] on div "​" at bounding box center [587, 555] width 763 height 532
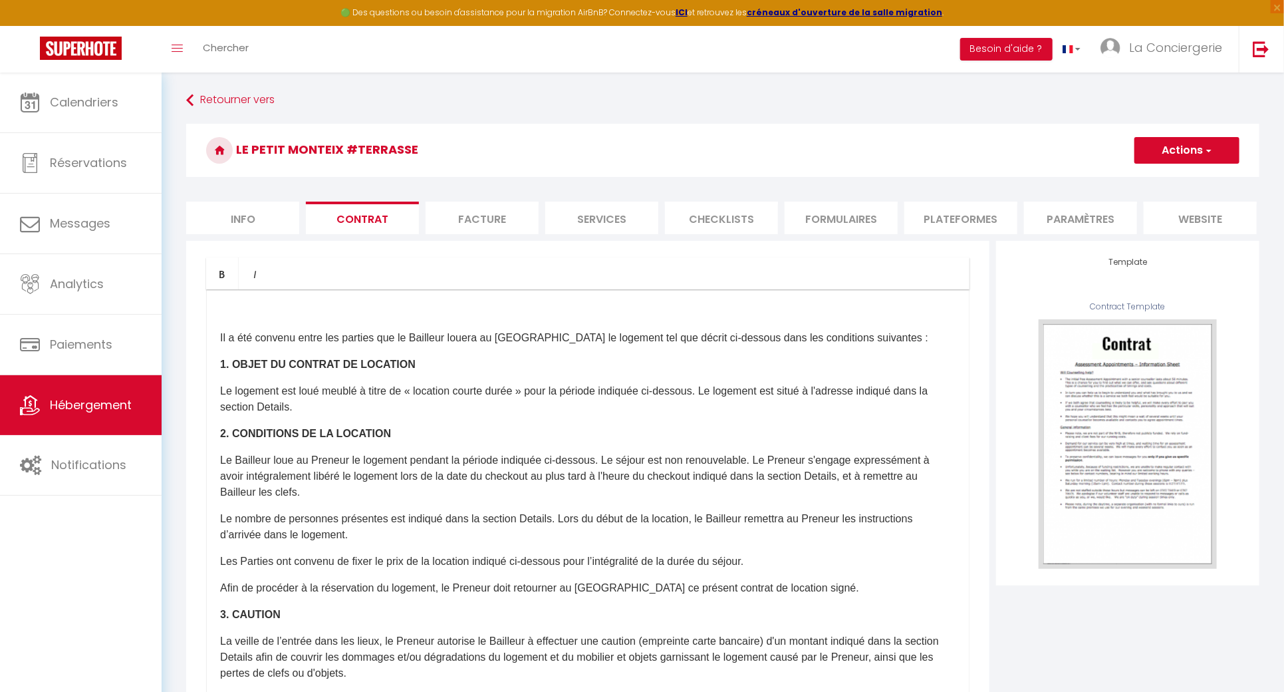
click at [461, 229] on li "Facture" at bounding box center [482, 217] width 113 height 33
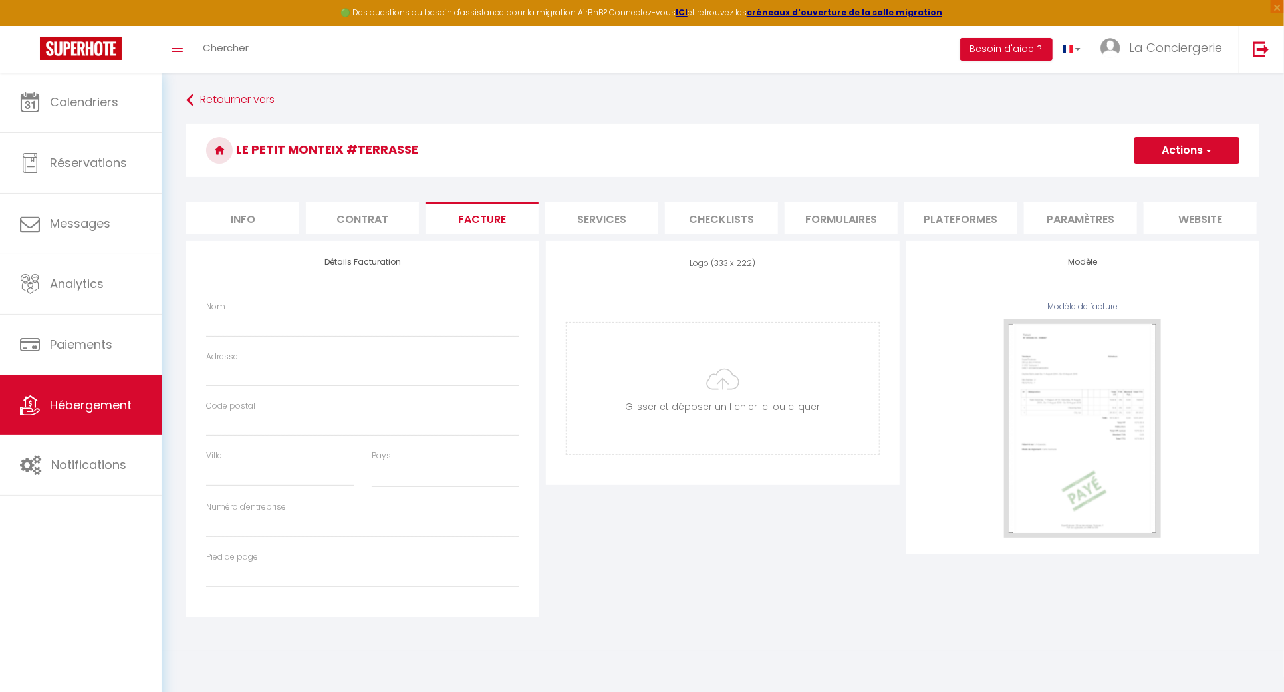
click at [418, 221] on li "Contrat" at bounding box center [362, 217] width 113 height 33
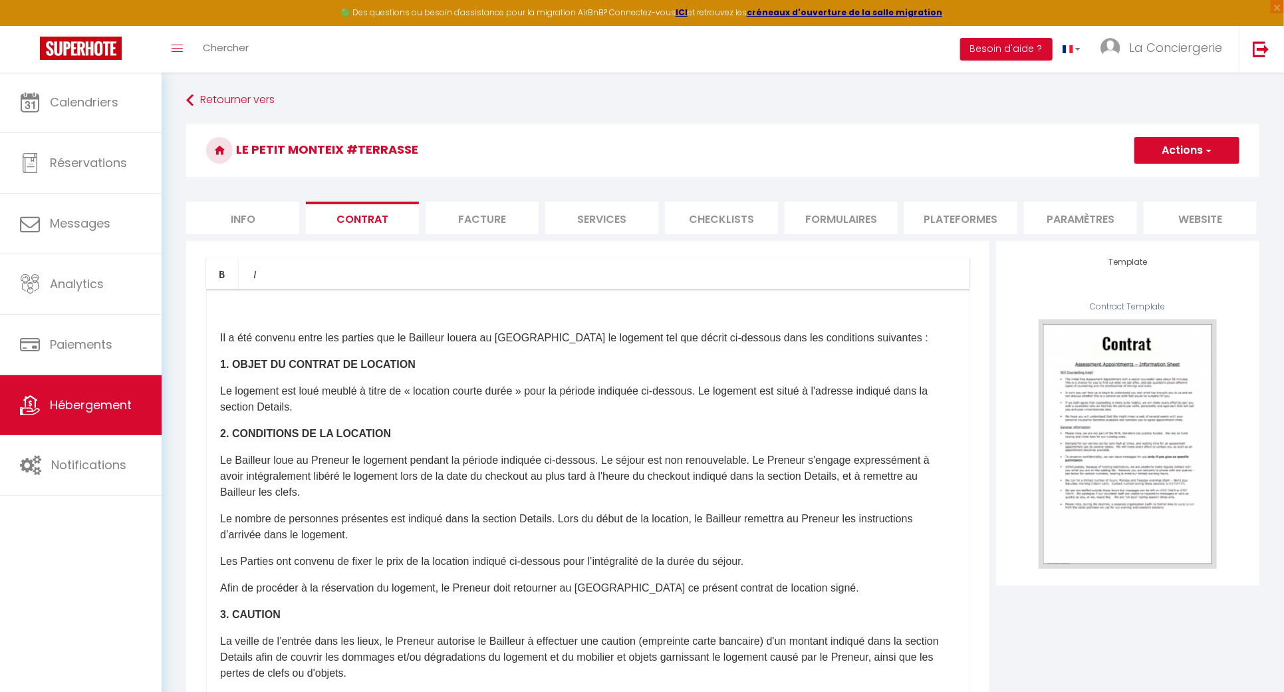
click at [1178, 148] on button "Actions" at bounding box center [1186, 150] width 105 height 27
click at [1125, 176] on link "Enregistrer" at bounding box center [1148, 179] width 182 height 17
click at [493, 219] on li "Facture" at bounding box center [482, 217] width 113 height 33
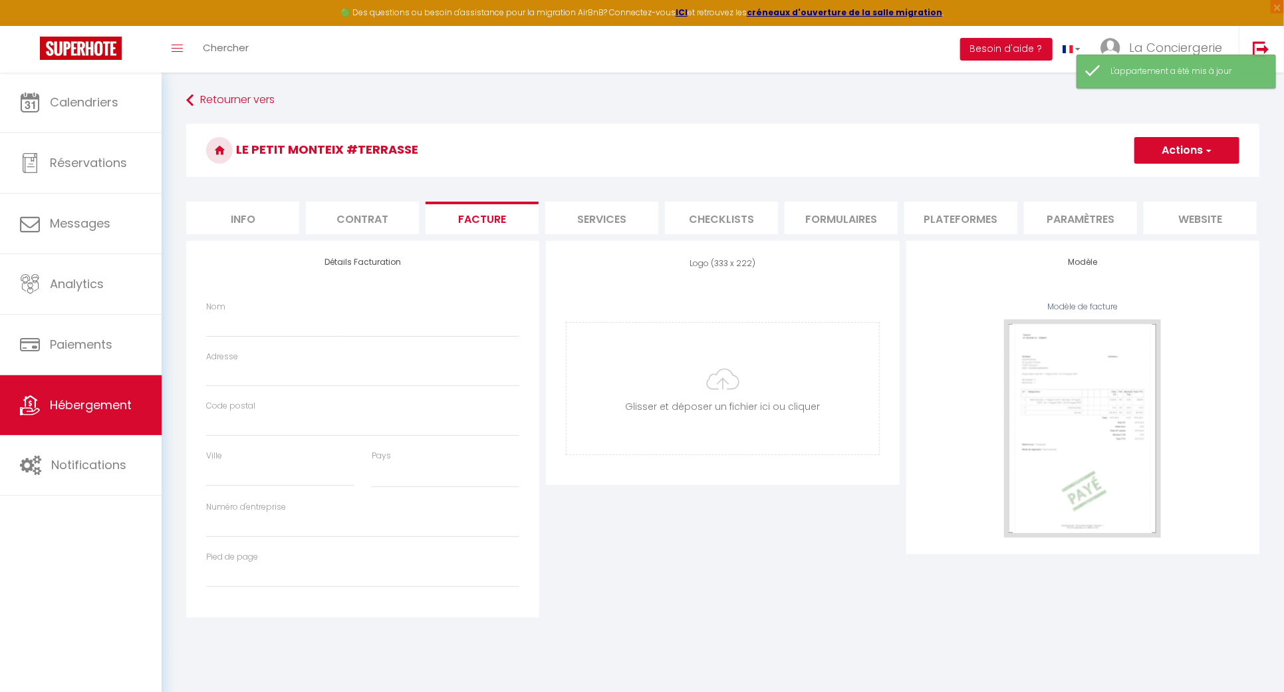
click at [588, 215] on li "Services" at bounding box center [601, 217] width 113 height 33
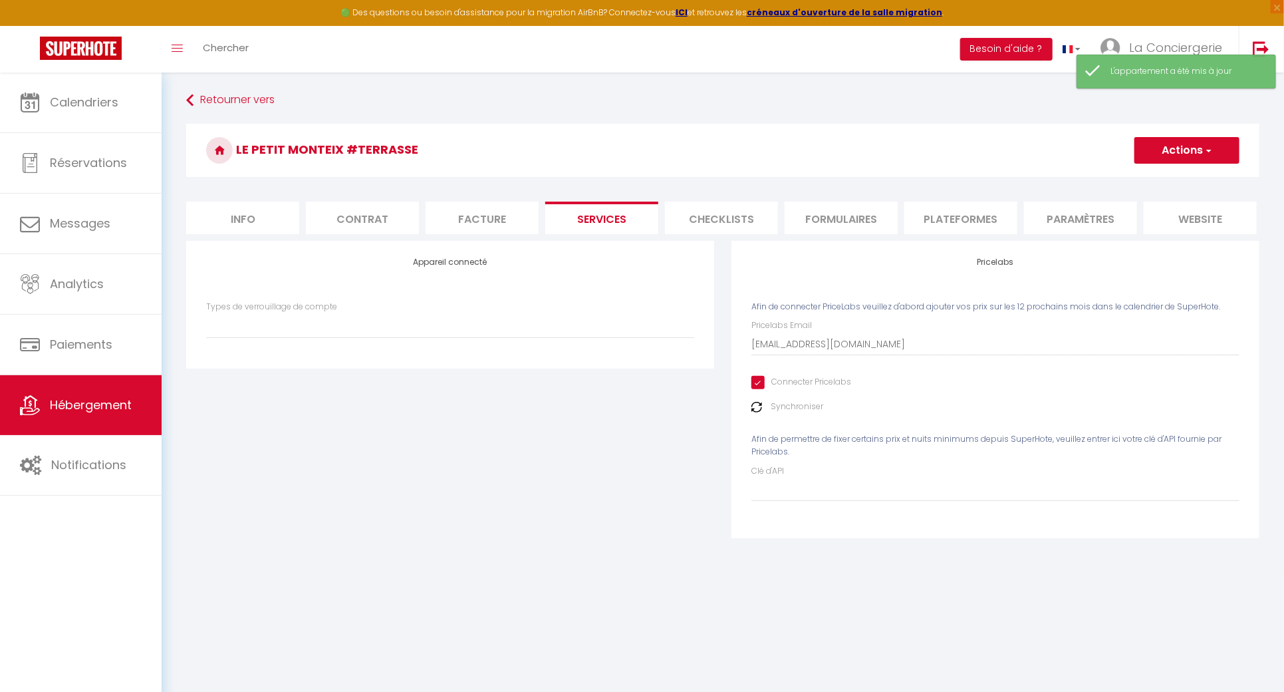
click at [717, 215] on li "Checklists" at bounding box center [721, 217] width 113 height 33
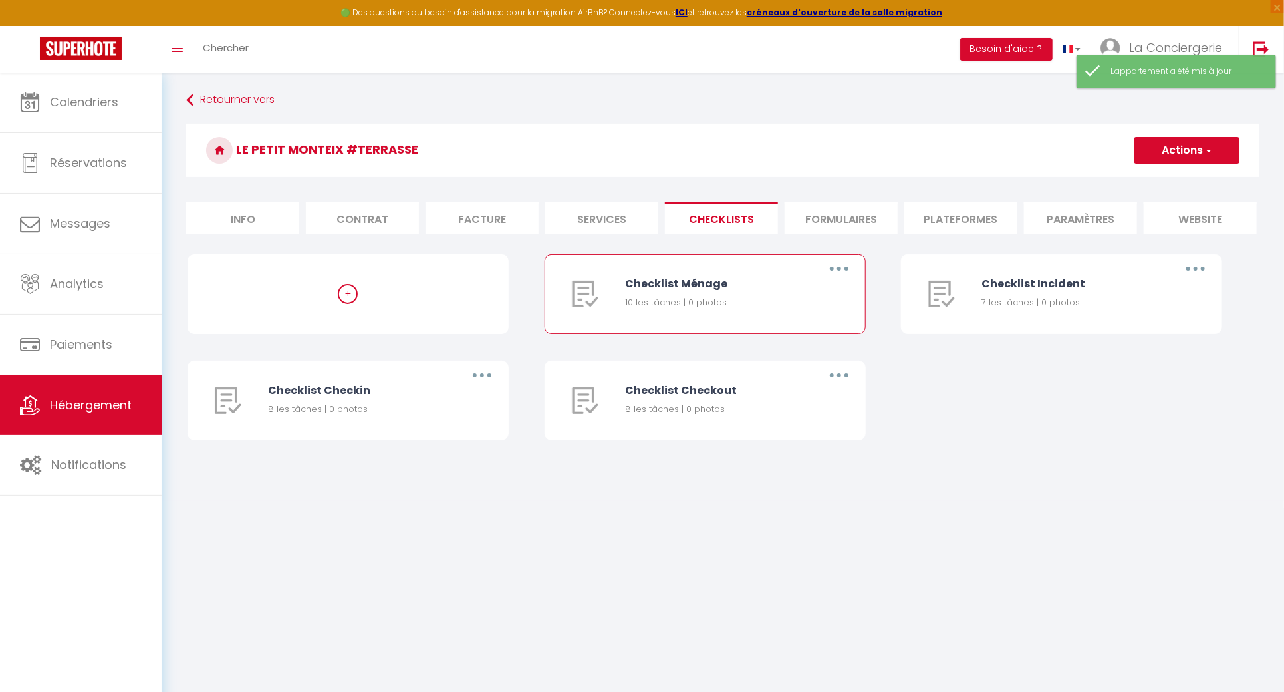
click at [838, 278] on button "button" at bounding box center [839, 268] width 37 height 21
click at [795, 353] on link "Supprimer" at bounding box center [804, 347] width 98 height 23
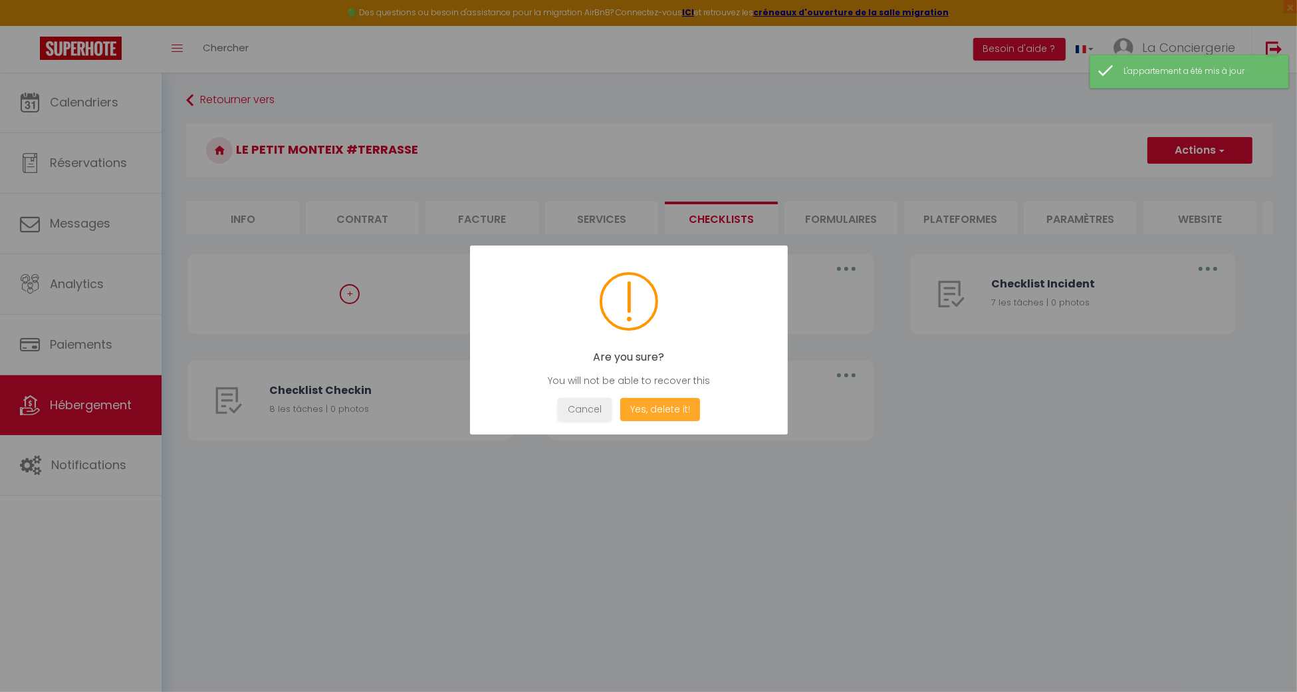
click at [663, 405] on button "Yes, delete it!" at bounding box center [660, 409] width 80 height 23
click at [630, 402] on button "OK" at bounding box center [628, 409] width 33 height 23
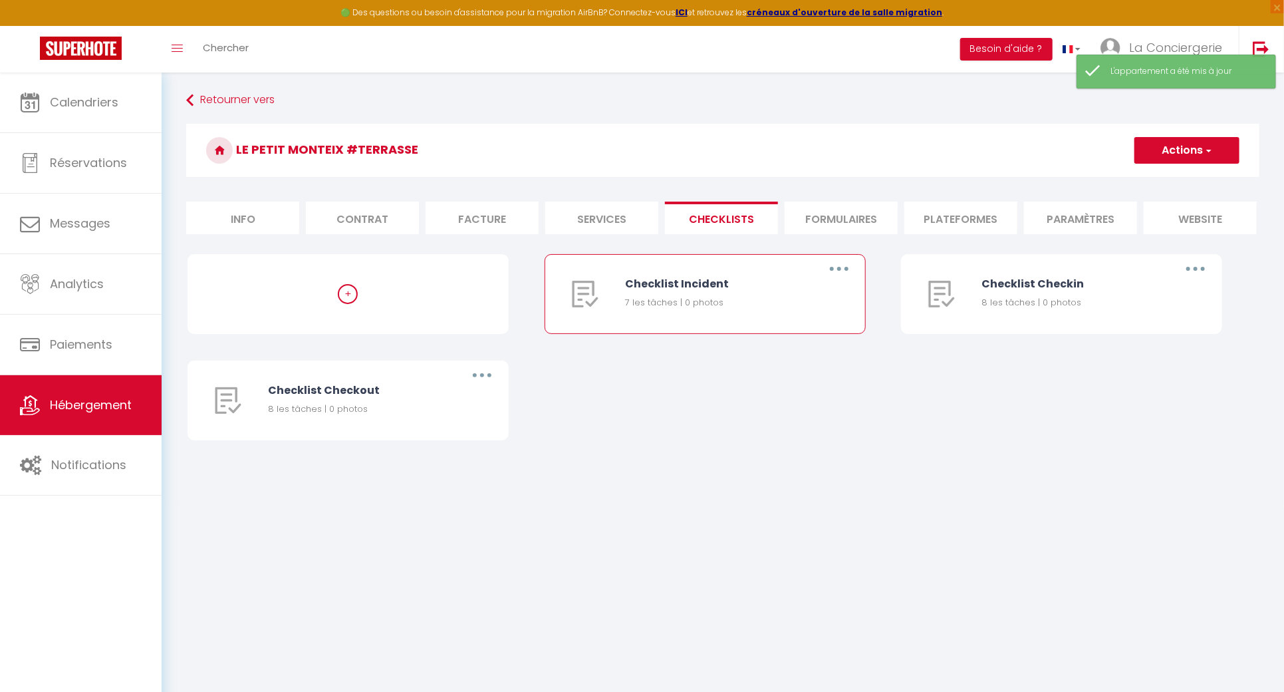
click at [855, 271] on button "button" at bounding box center [839, 268] width 37 height 21
click at [811, 358] on link "Supprimer" at bounding box center [804, 347] width 98 height 23
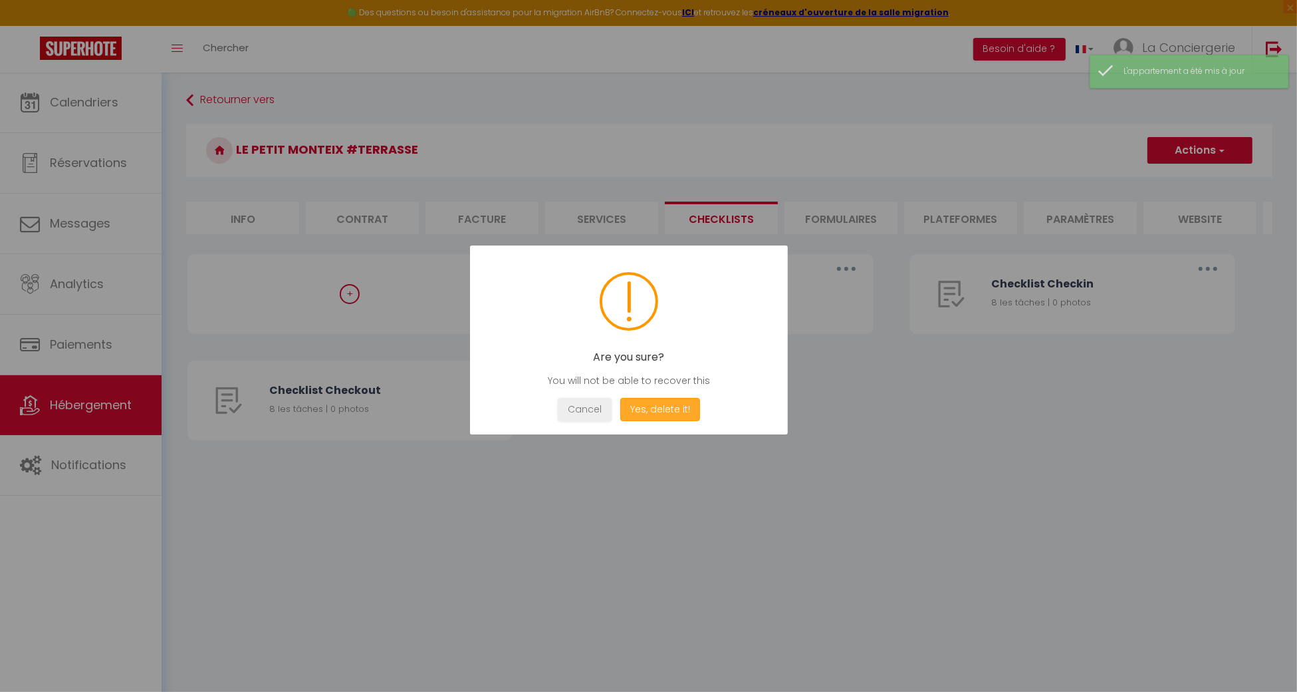
click at [656, 398] on button "Yes, delete it!" at bounding box center [660, 409] width 80 height 23
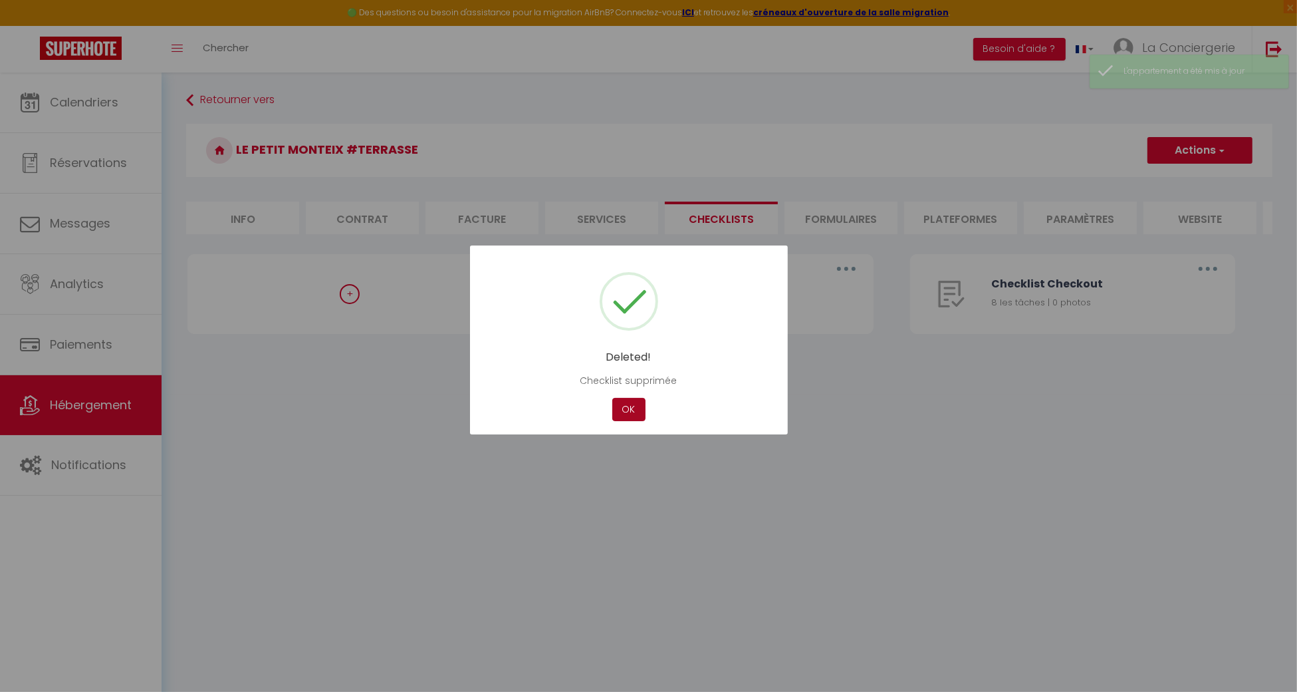
click at [644, 399] on div "OK" at bounding box center [629, 409] width 40 height 23
click at [628, 404] on button "OK" at bounding box center [628, 409] width 33 height 23
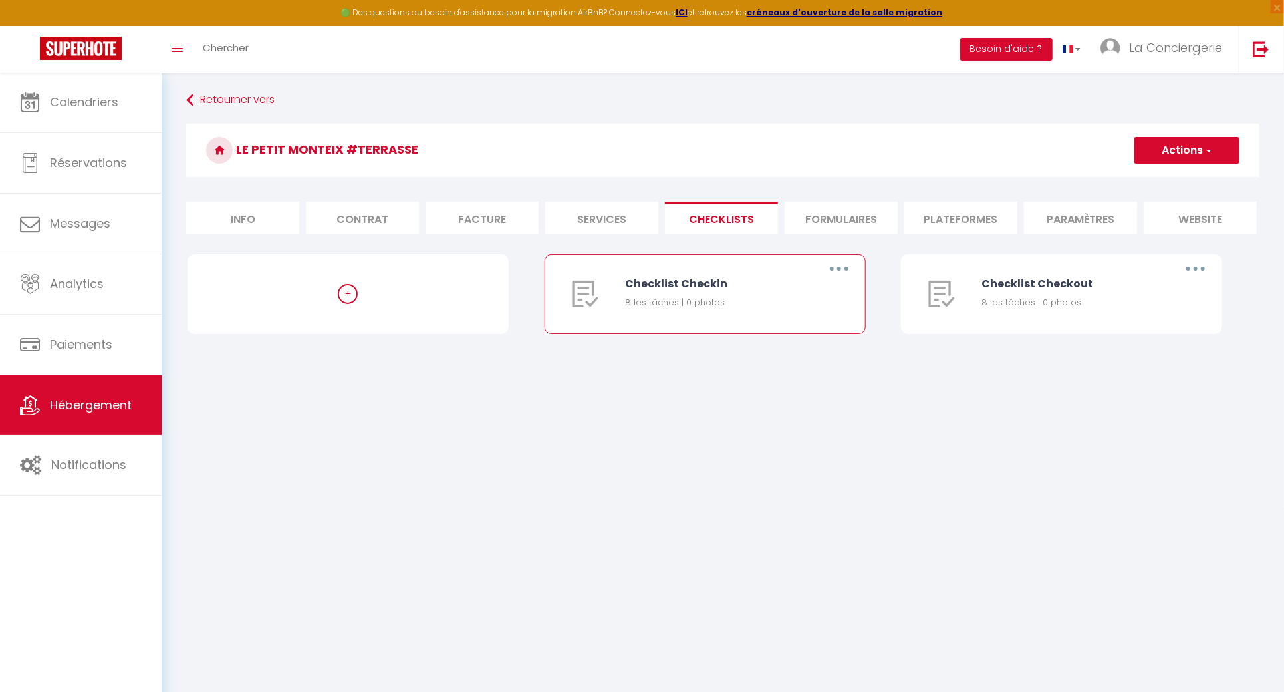
click at [833, 273] on button "button" at bounding box center [839, 268] width 37 height 21
click at [785, 358] on link "Supprimer" at bounding box center [804, 347] width 98 height 23
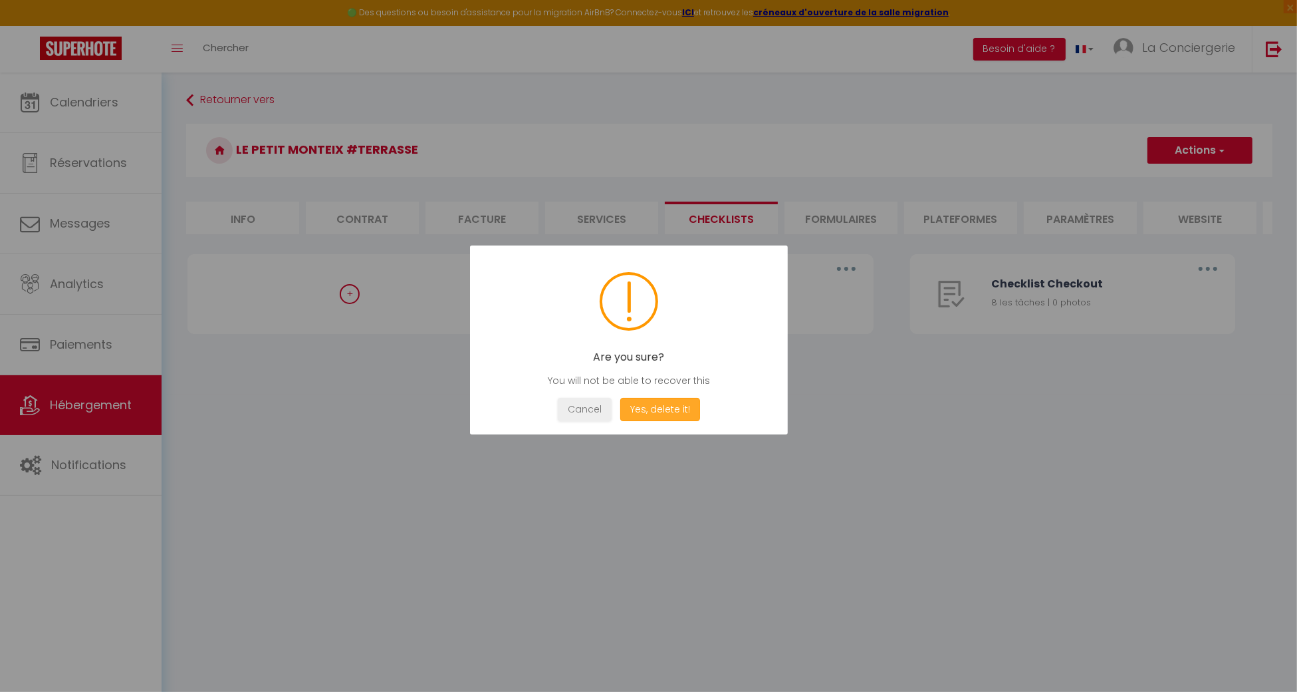
click at [664, 404] on button "Yes, delete it!" at bounding box center [660, 409] width 80 height 23
click at [636, 402] on button "OK" at bounding box center [628, 409] width 33 height 23
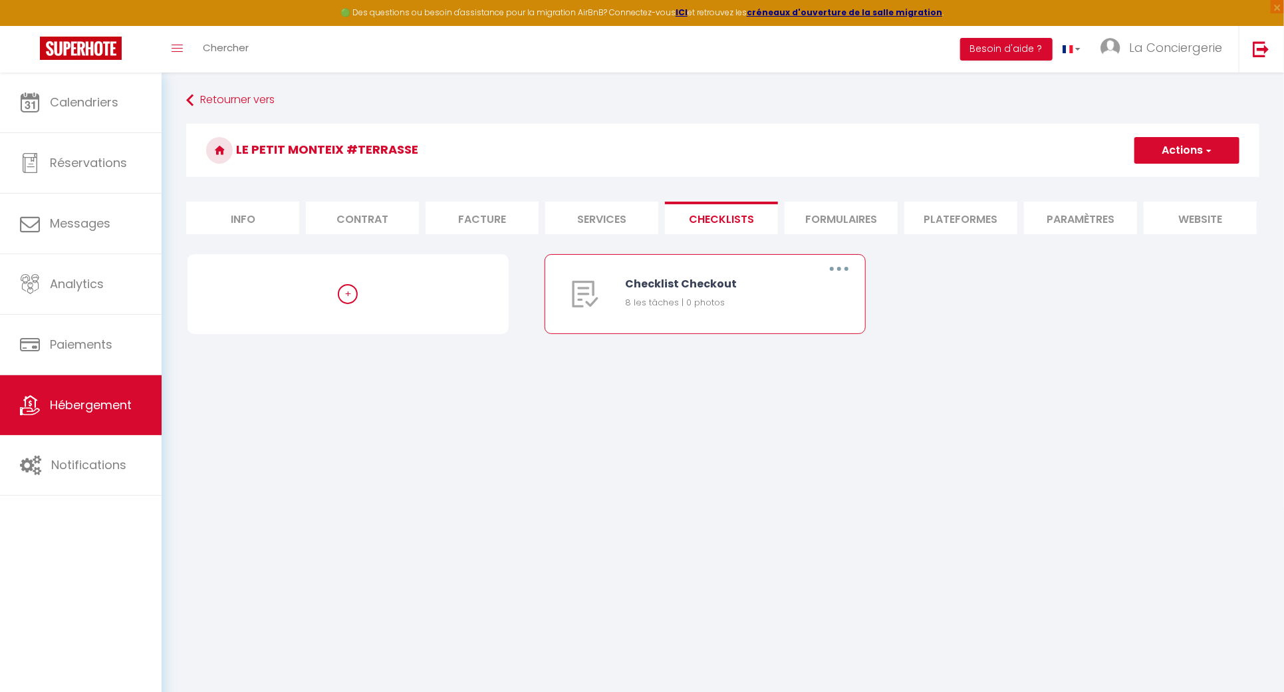
click at [848, 278] on button "button" at bounding box center [839, 268] width 37 height 21
click at [821, 357] on link "Supprimer" at bounding box center [804, 347] width 98 height 23
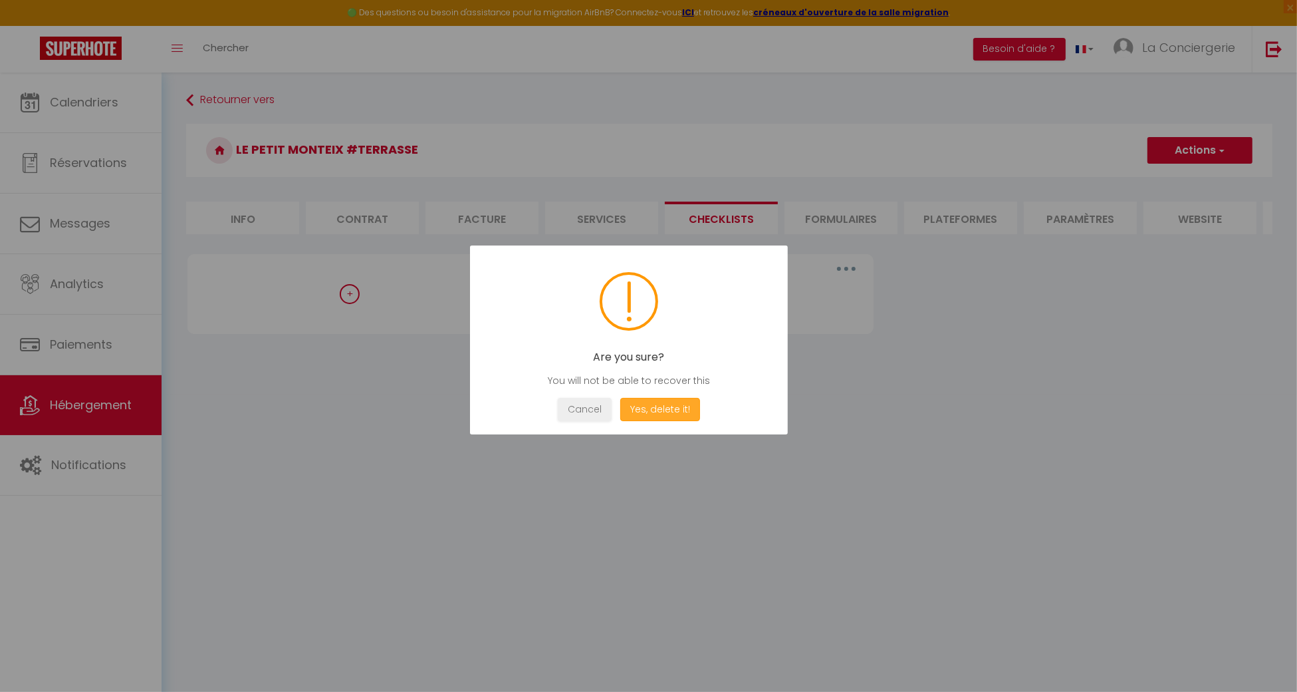
click at [676, 406] on button "Yes, delete it!" at bounding box center [660, 409] width 80 height 23
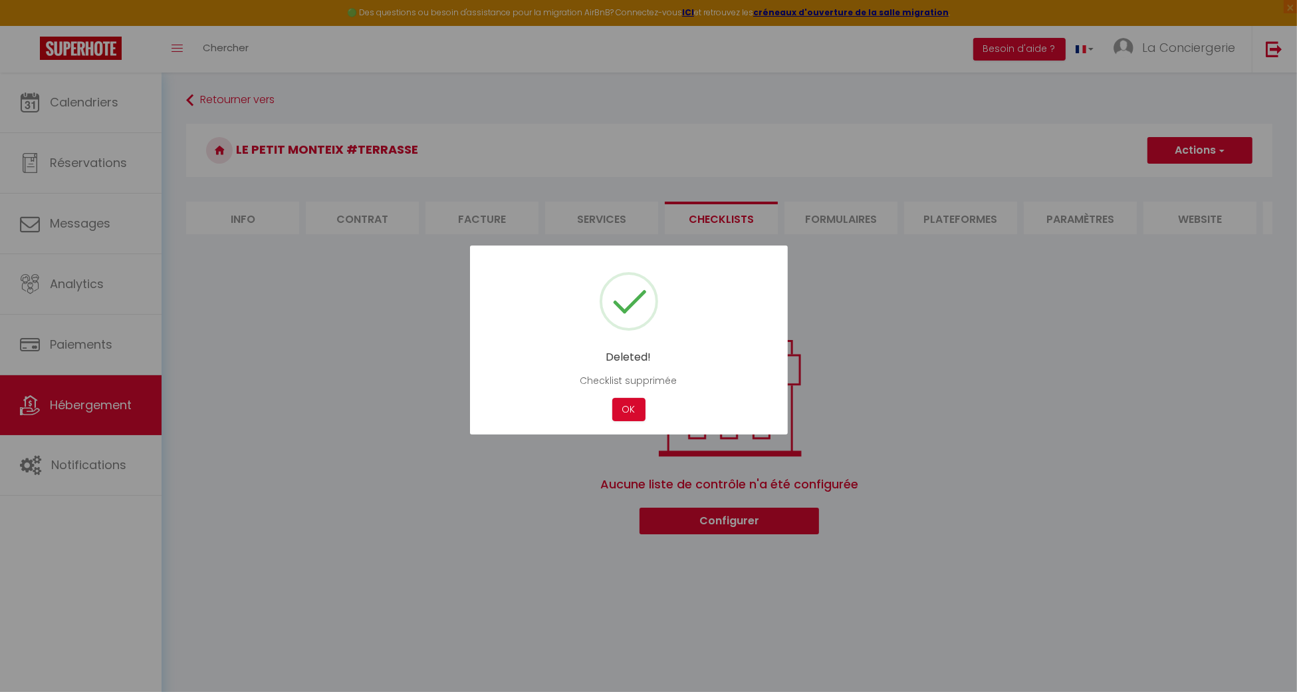
click at [604, 406] on div "Cancel OK" at bounding box center [629, 409] width 278 height 23
click at [628, 402] on button "OK" at bounding box center [628, 409] width 33 height 23
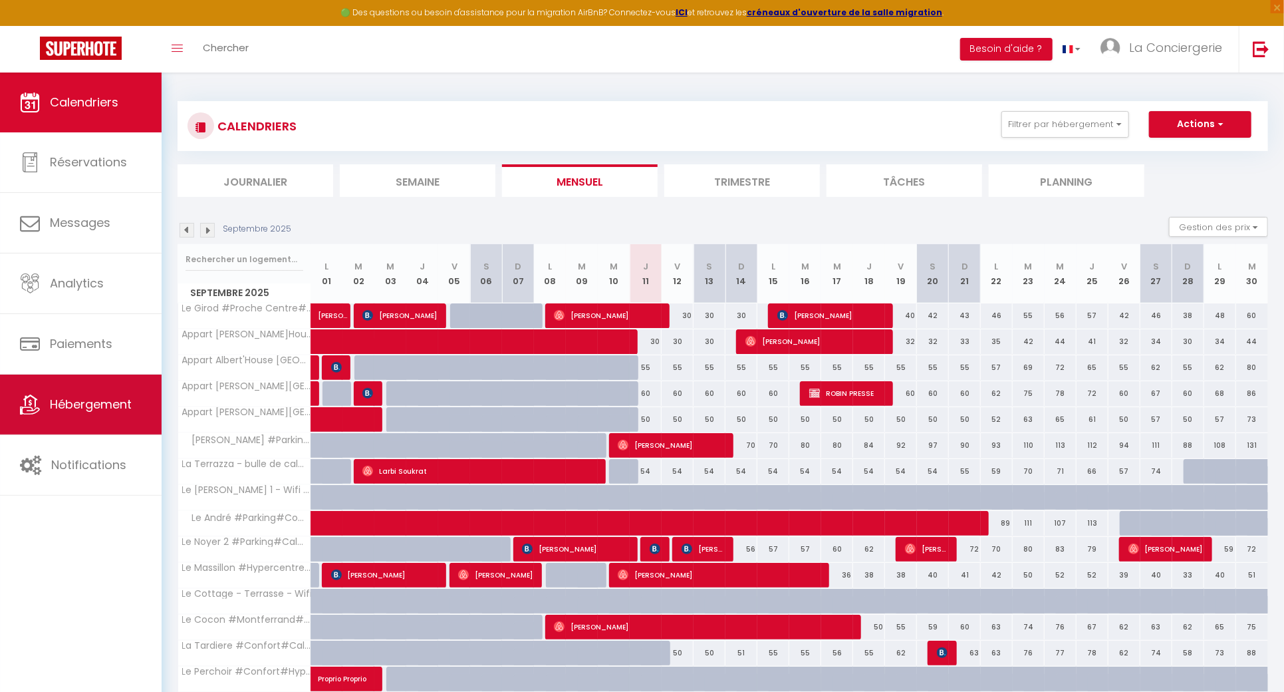
click at [134, 391] on link "Hébergement" at bounding box center [81, 404] width 162 height 60
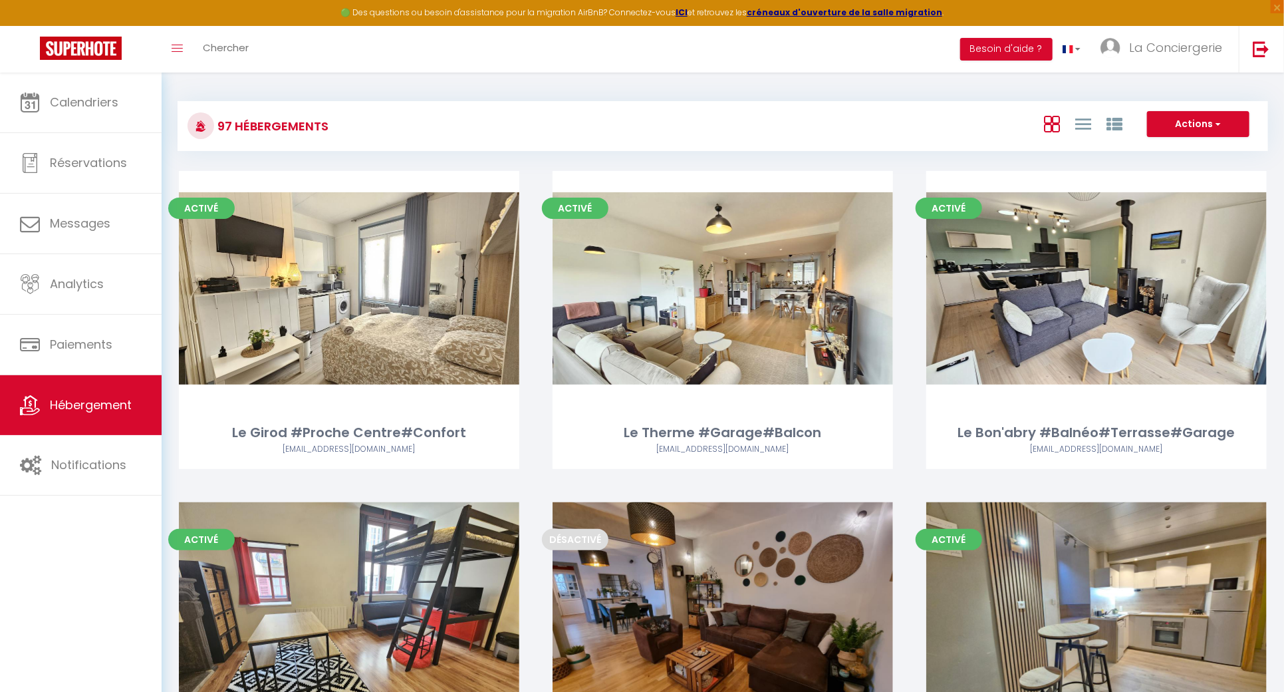
scroll to position [1080, 0]
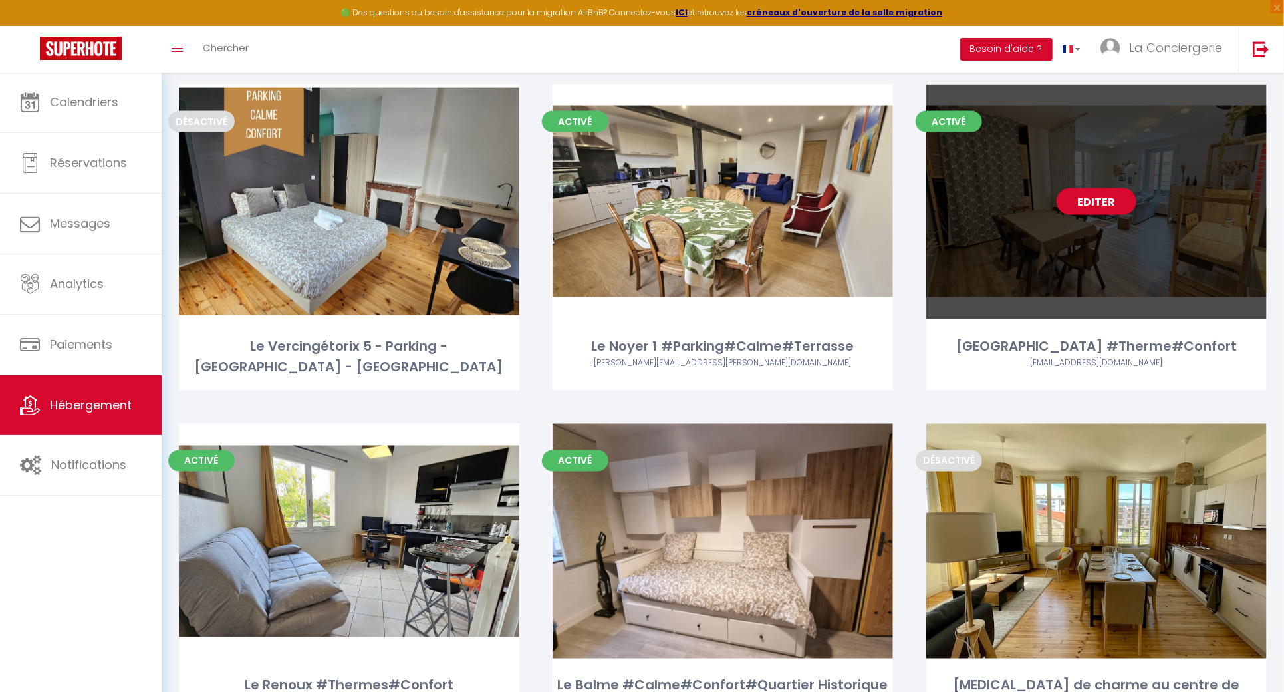
click at [1105, 184] on div "Editer" at bounding box center [1096, 201] width 340 height 235
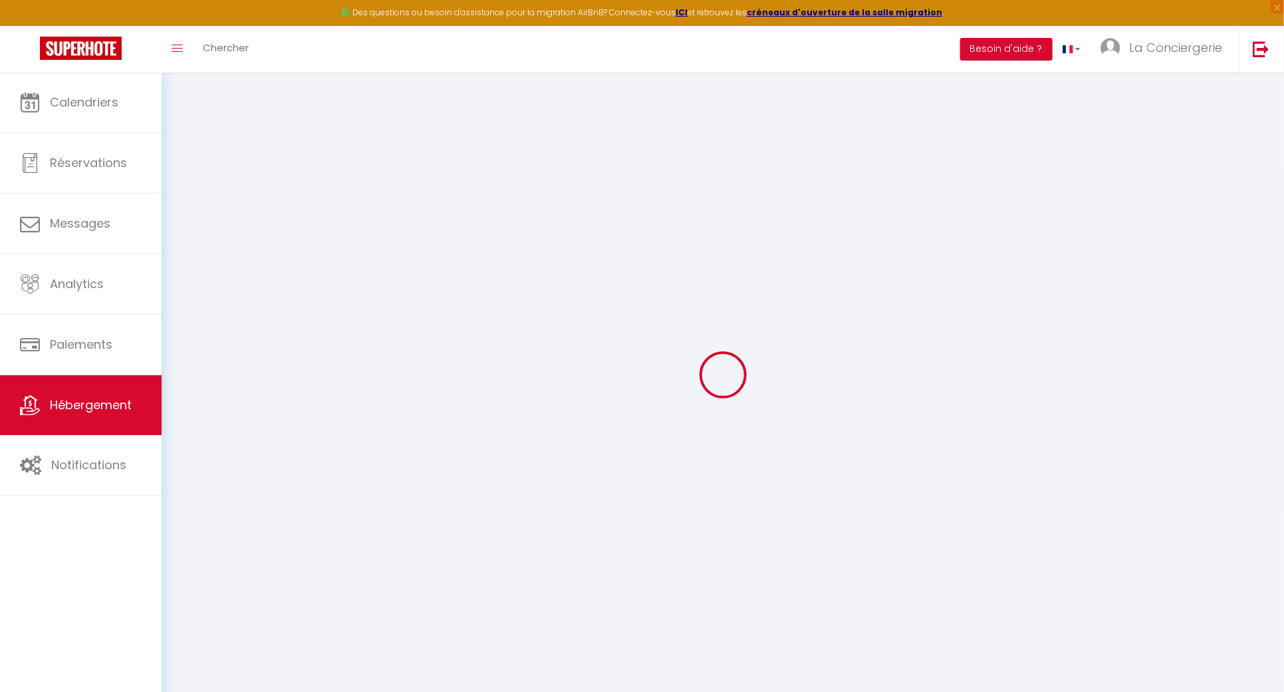
select select "17:00"
select select
select select "10:00"
select select "30"
select select "120"
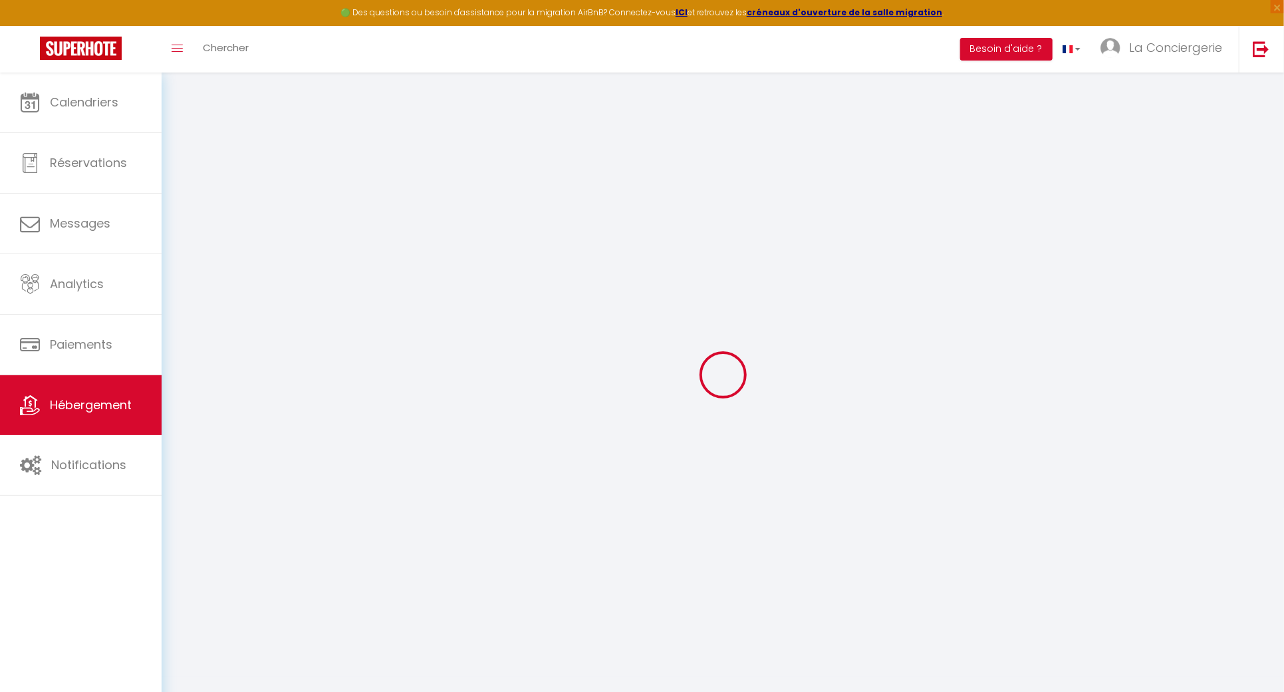
select select "19:00"
select select
checkbox input "false"
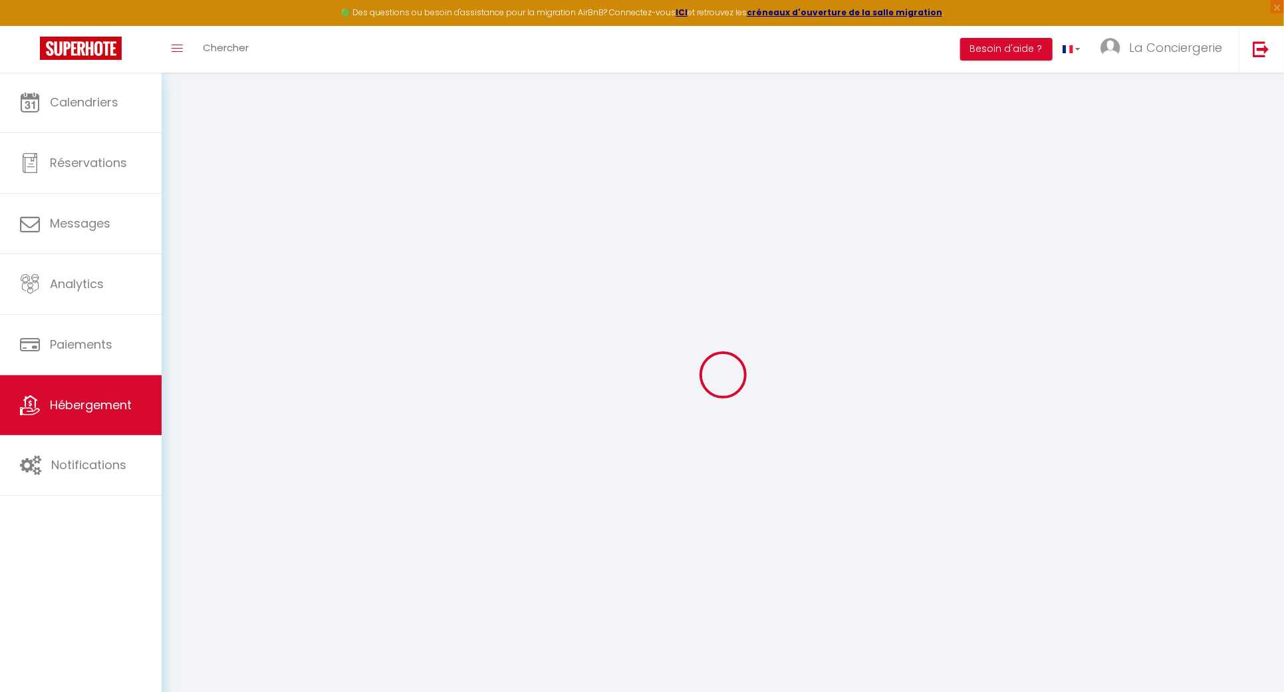
checkbox input "false"
select select
checkbox input "false"
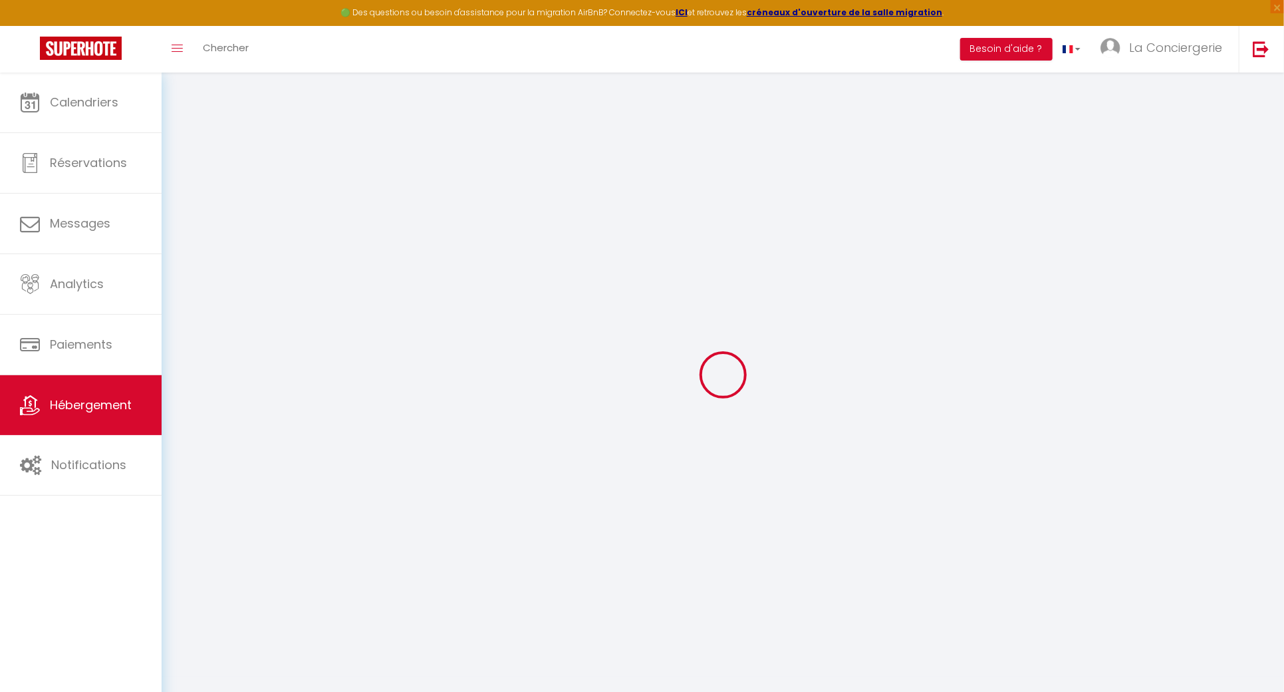
checkbox input "false"
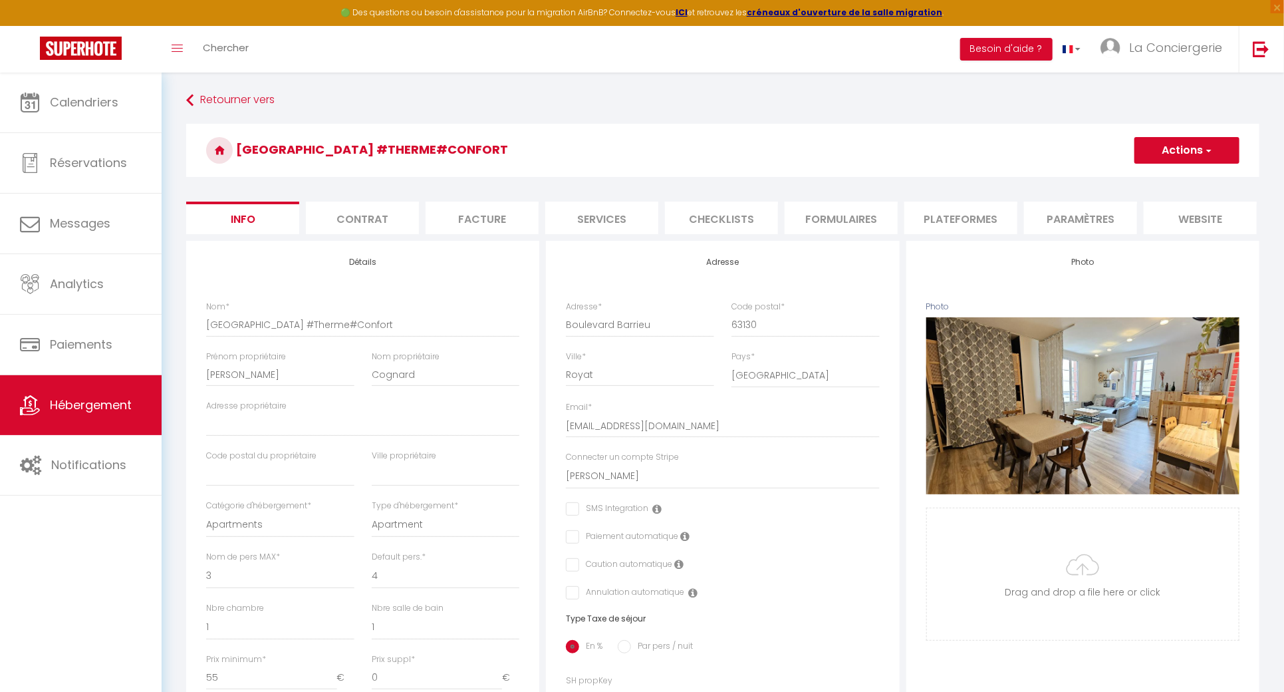
click at [356, 224] on li "Contrat" at bounding box center [362, 217] width 113 height 33
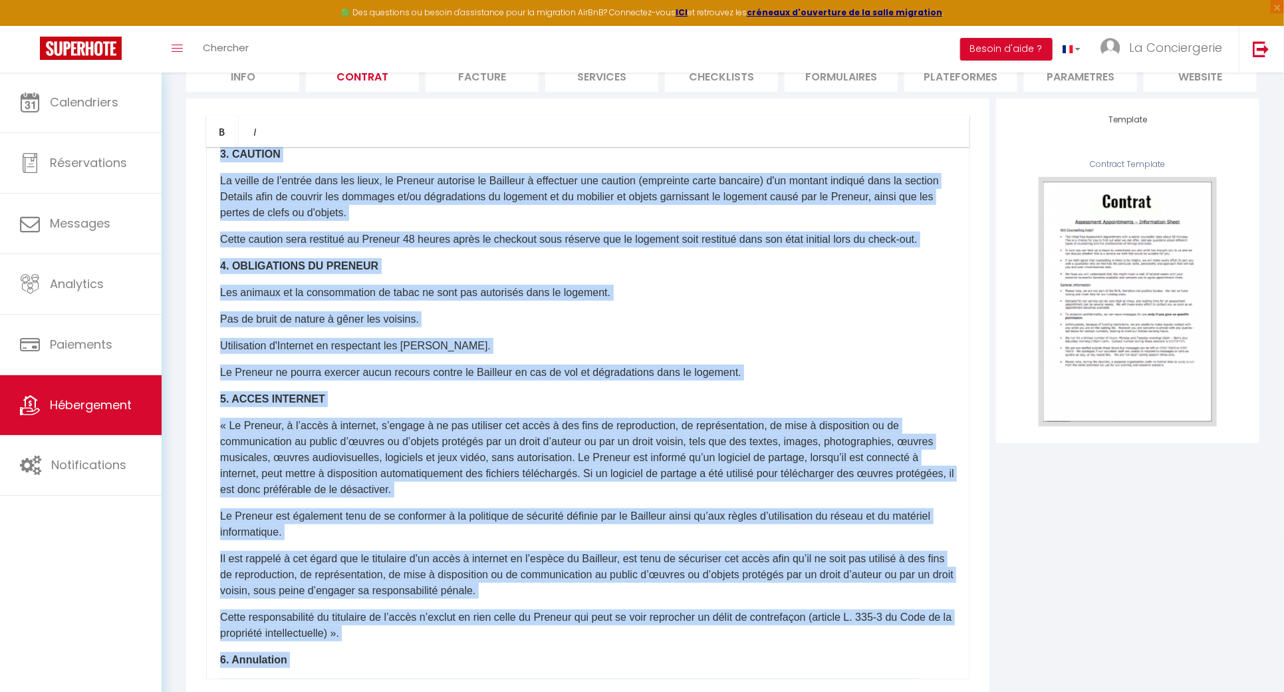
scroll to position [192, 0]
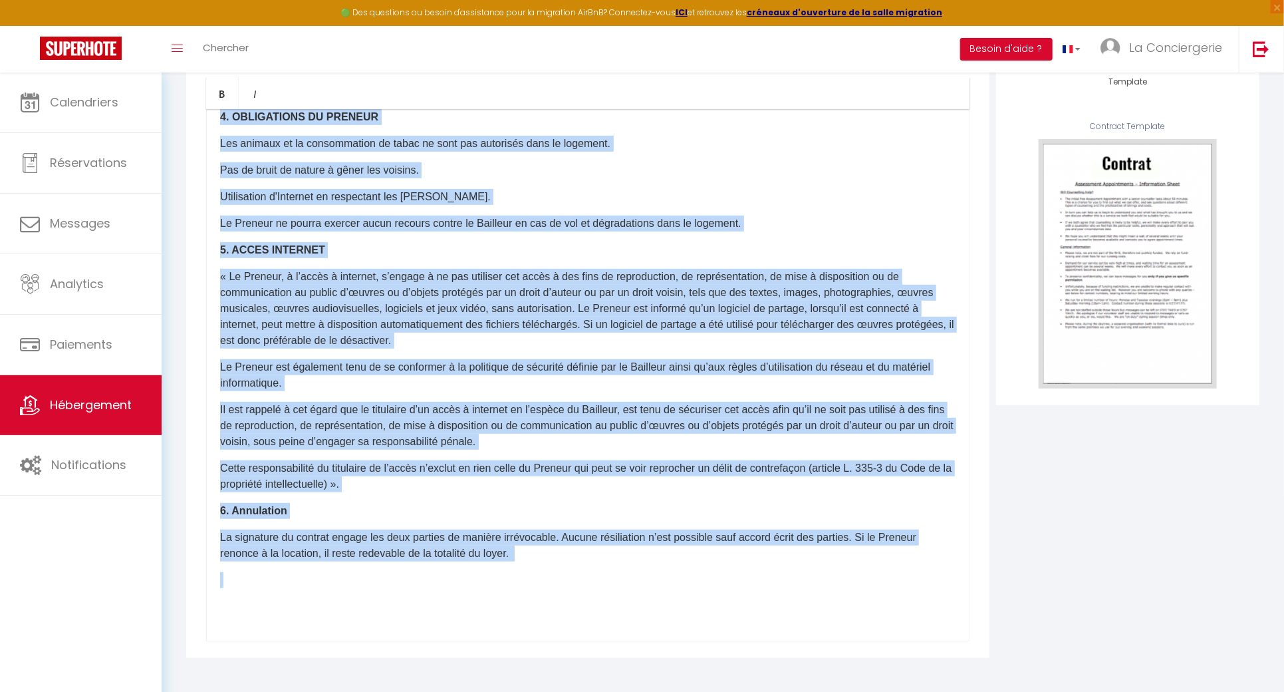
drag, startPoint x: 215, startPoint y: 343, endPoint x: 743, endPoint y: 733, distance: 656.7
click at [743, 511] on html "🟢 Des questions ou besoin d'assistance pour la migration AirBnB? Connectez-vous…" at bounding box center [642, 166] width 1284 height 692
copy div "Il a été convenu entre les parties que le Bailleur louera au Locataire le logem…"
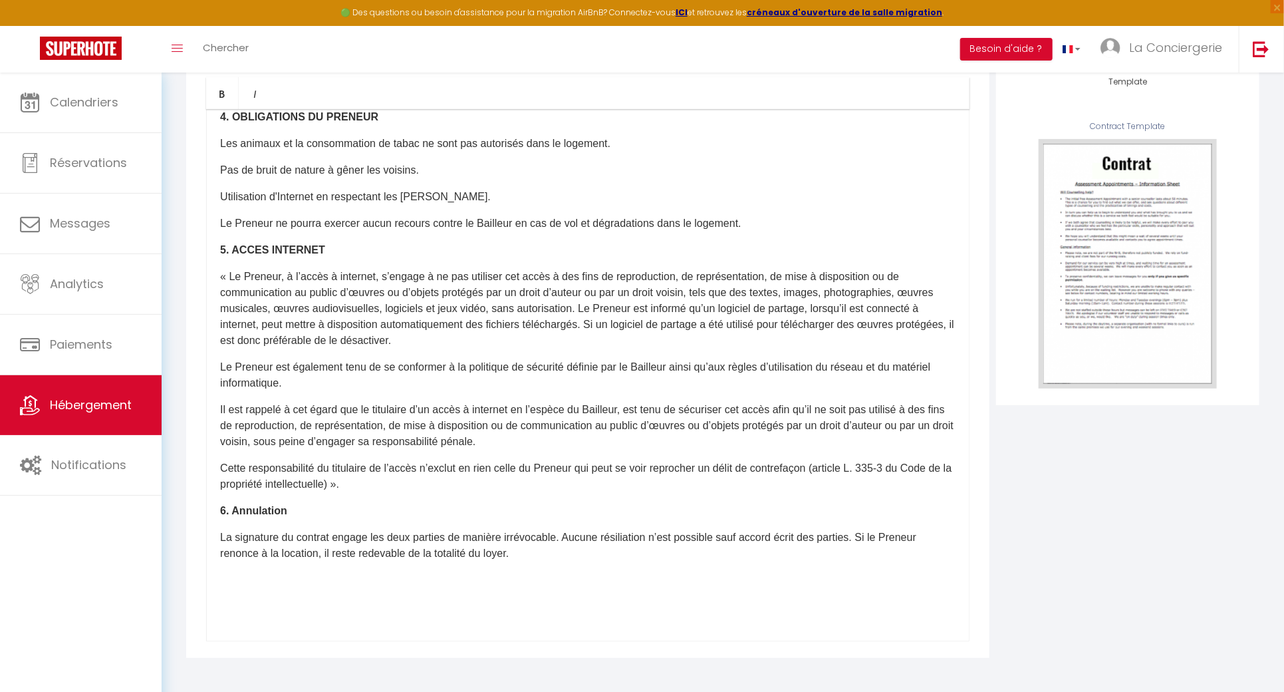
click at [1093, 480] on div "Template Contract Template USE" at bounding box center [1128, 359] width 270 height 597
click at [136, 420] on link "Hébergement" at bounding box center [81, 405] width 162 height 60
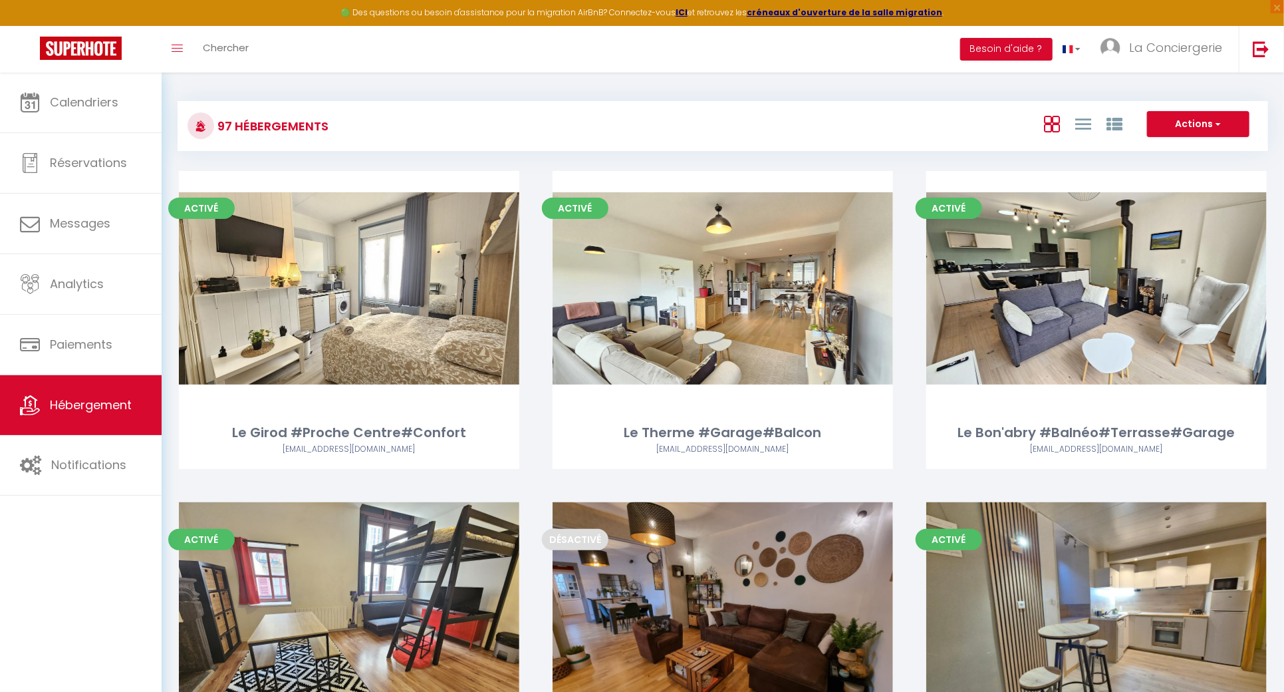
scroll to position [1412, 0]
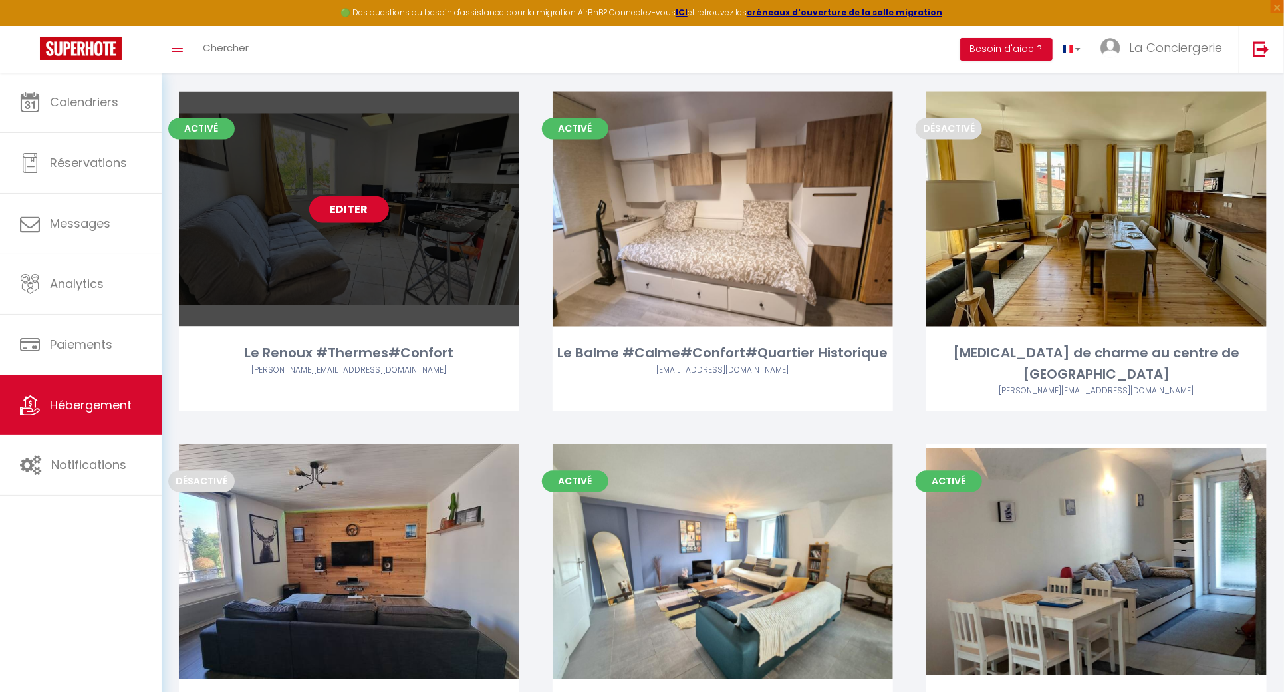
click at [353, 201] on link "Editer" at bounding box center [349, 209] width 80 height 27
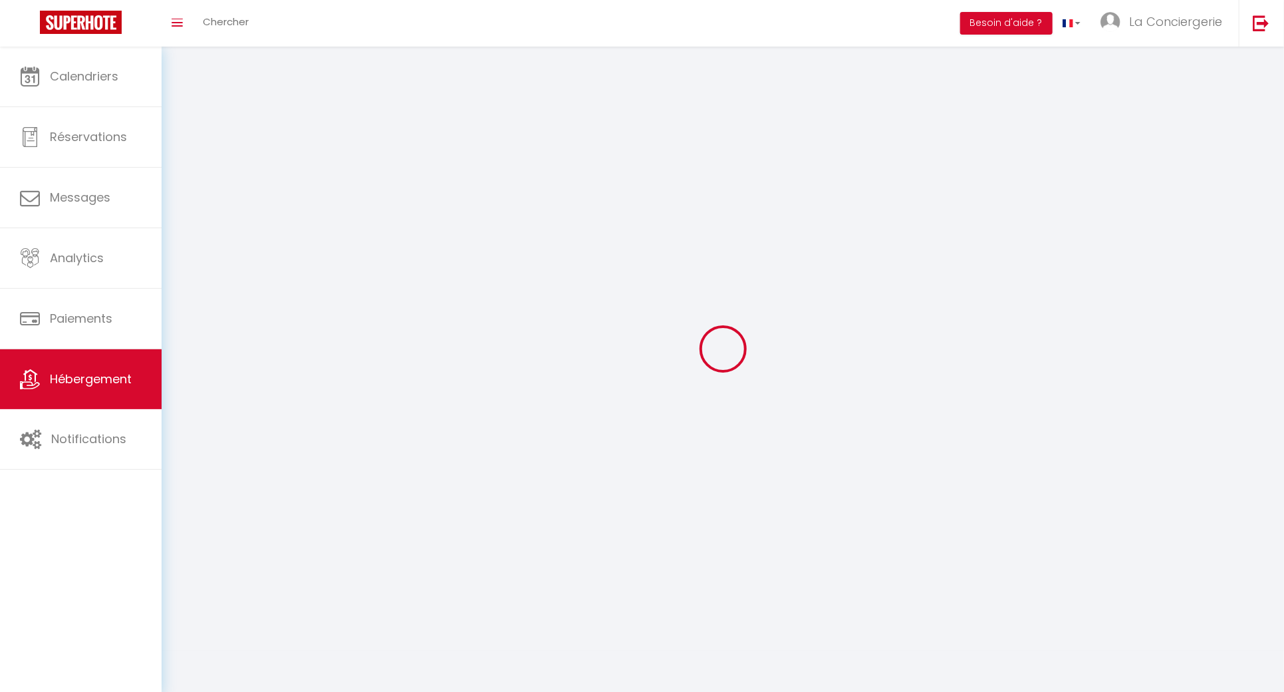
select select "1"
select select
select select "28"
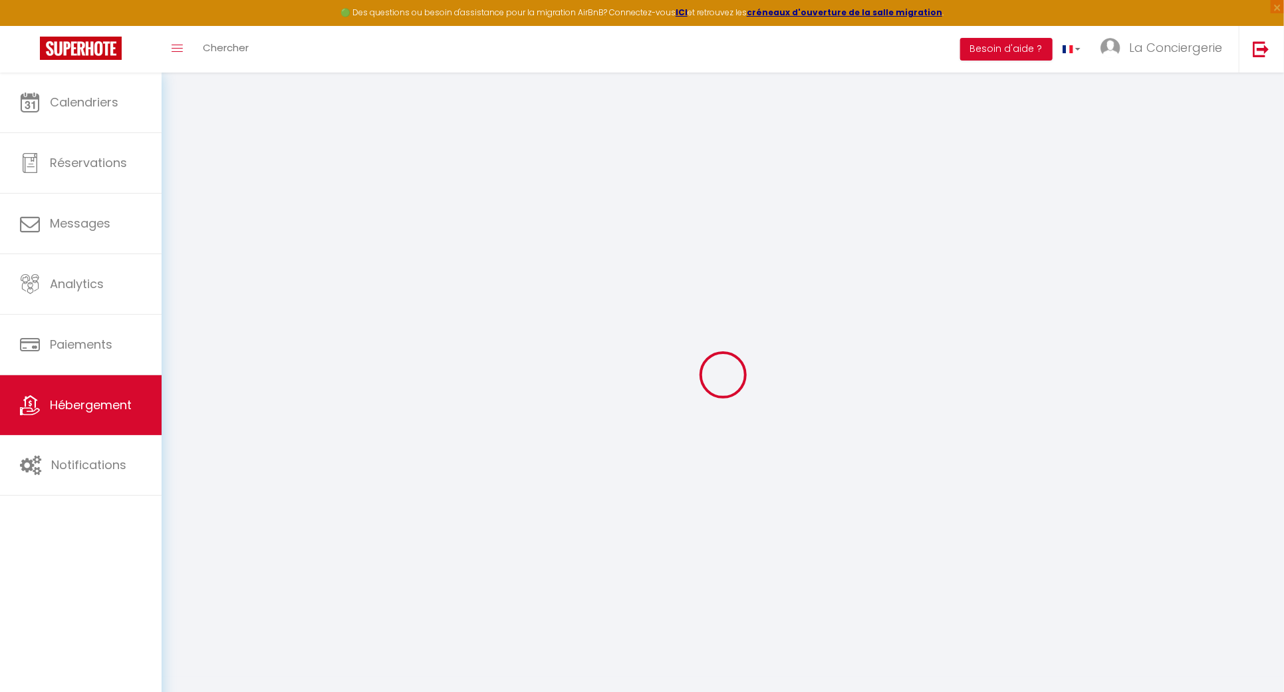
select select
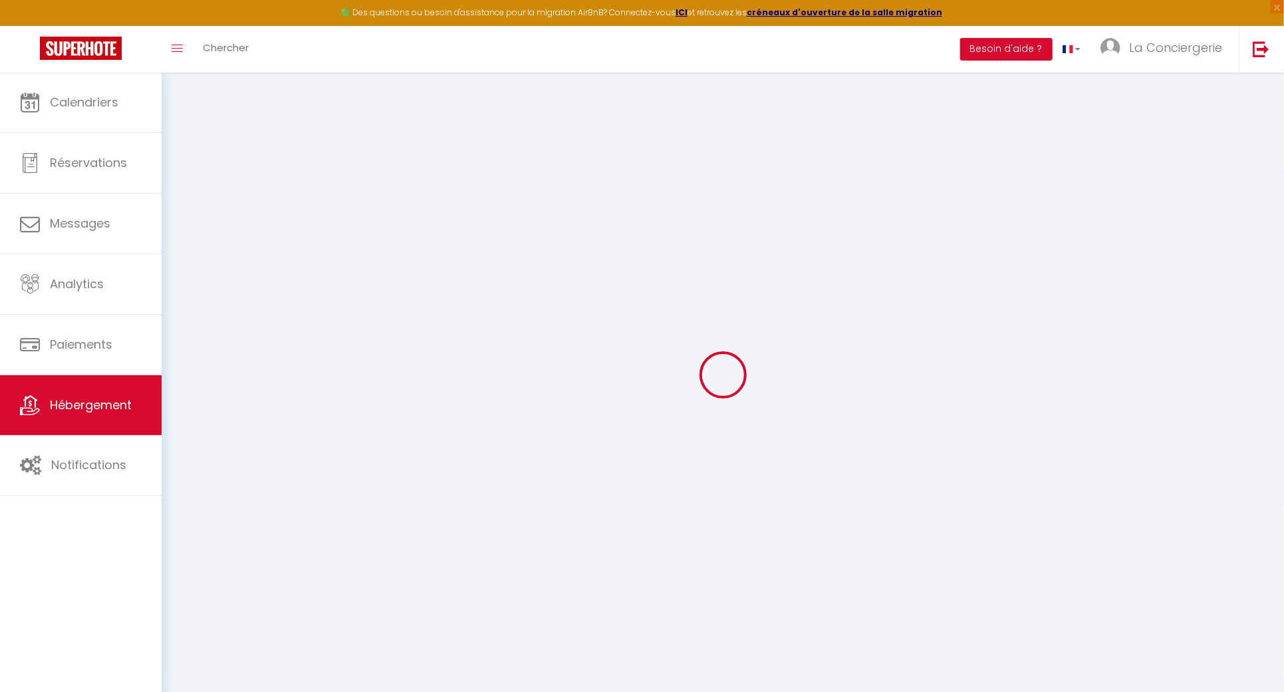
select select
checkbox input "false"
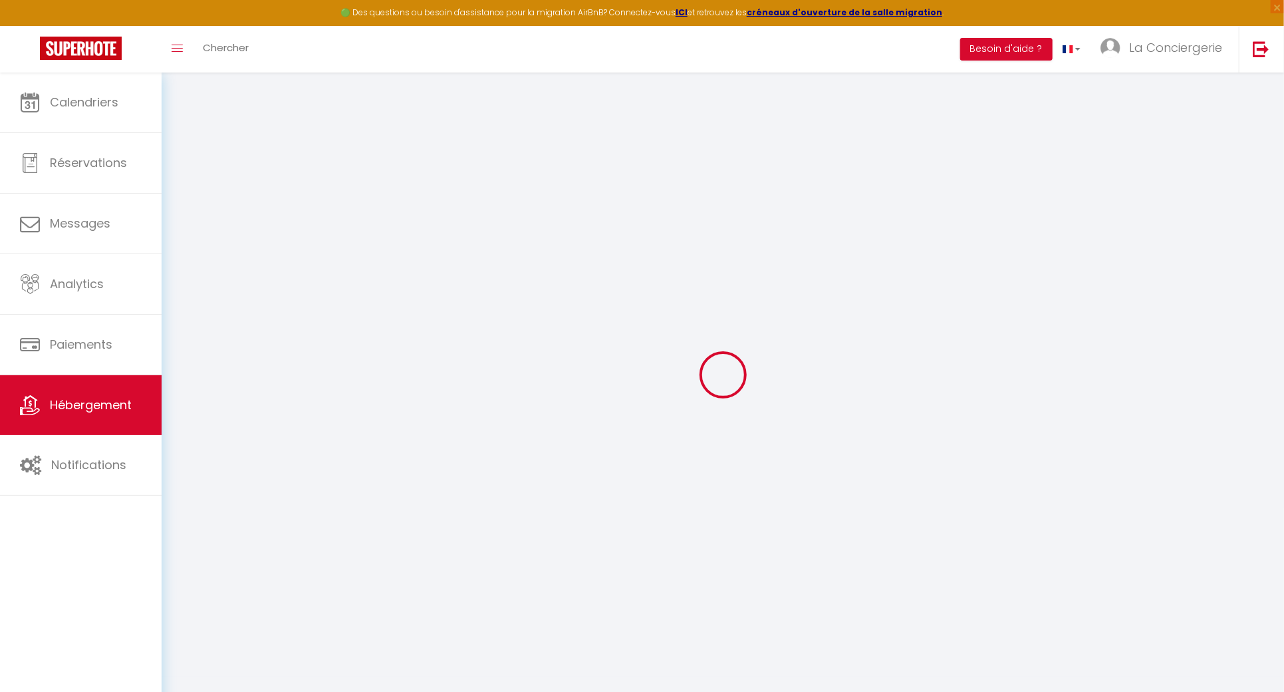
select select
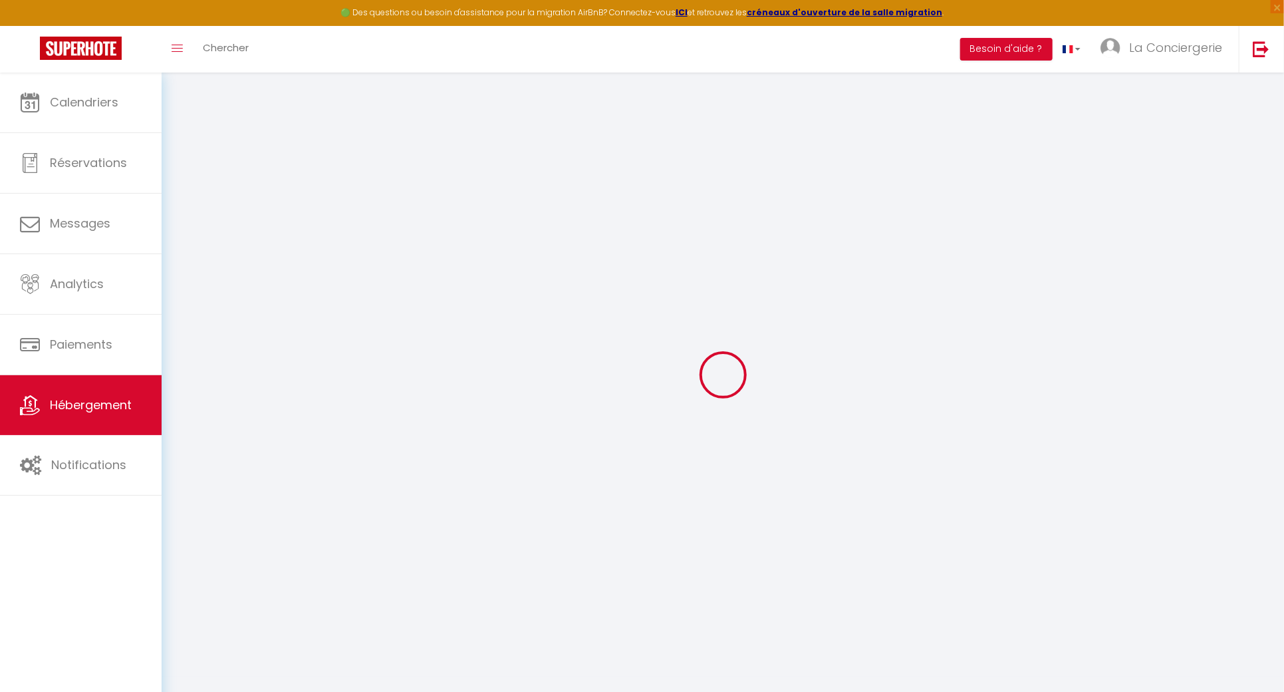
select select
checkbox input "false"
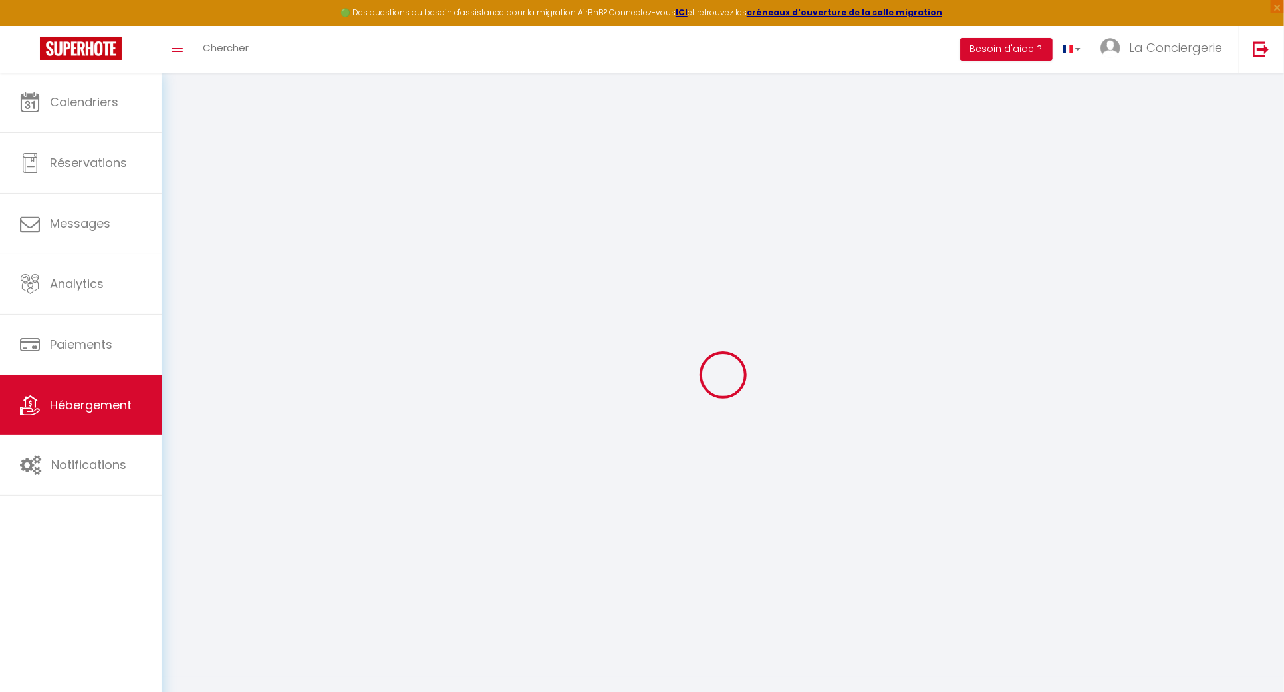
checkbox input "false"
select select
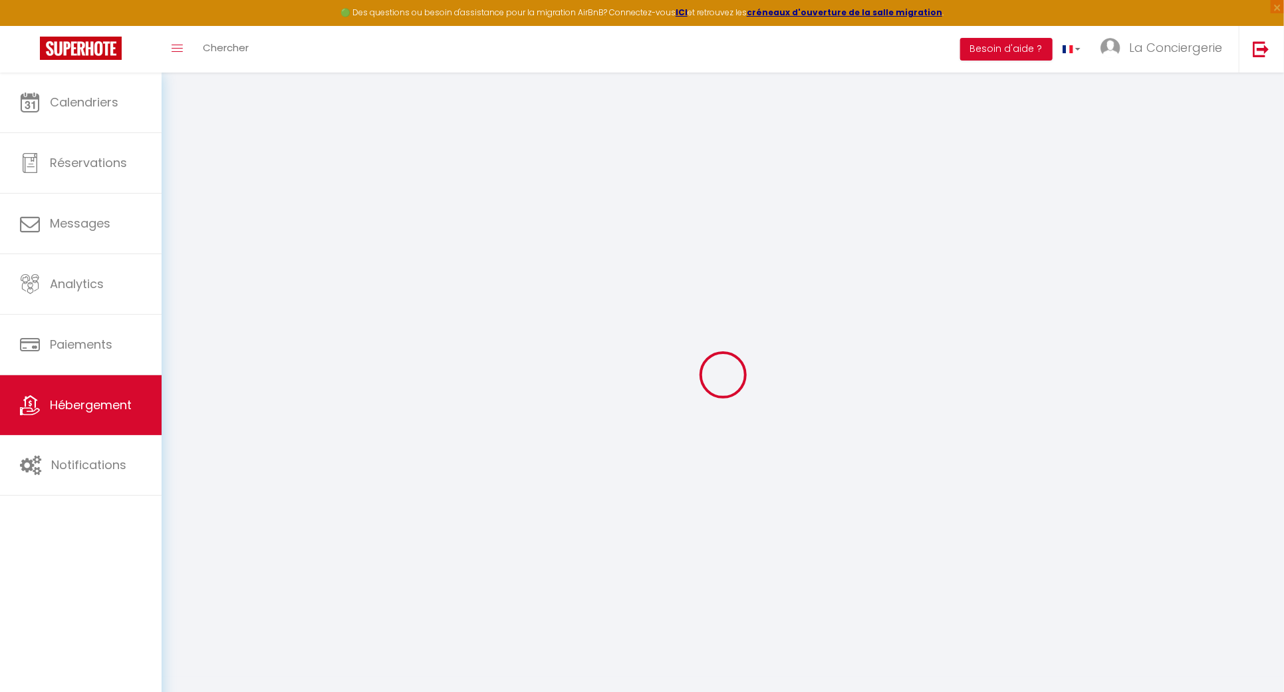
select select
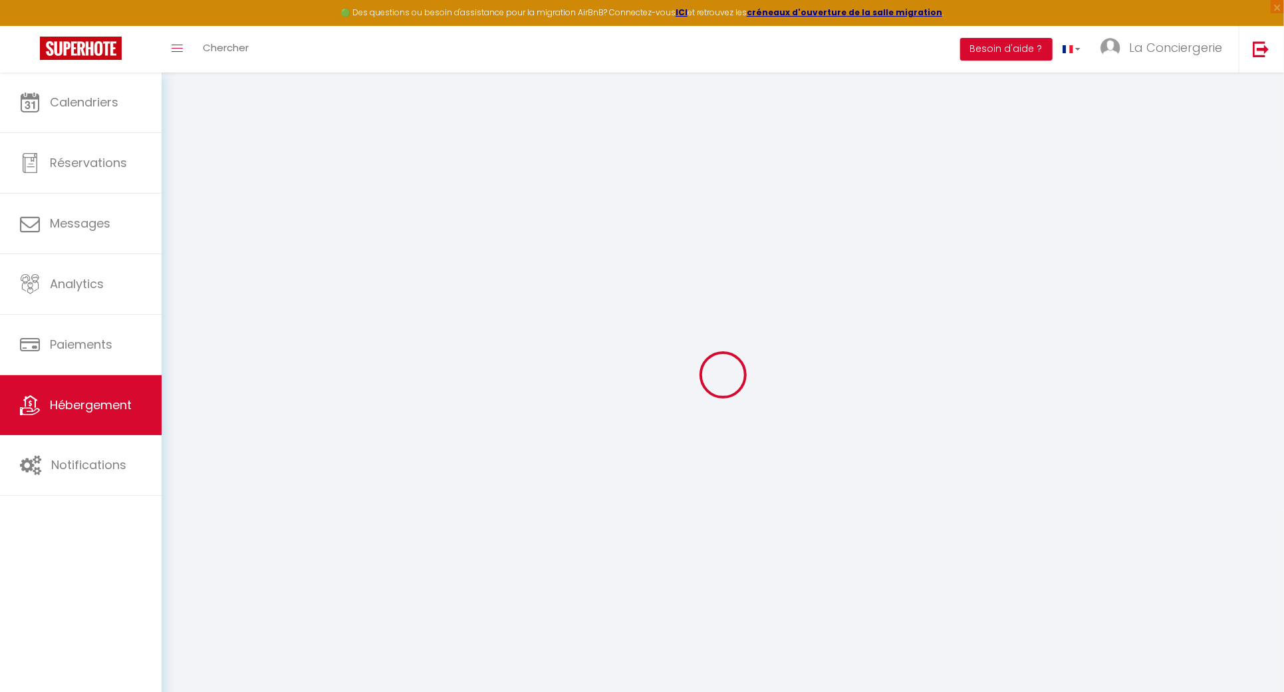
checkbox input "false"
select select
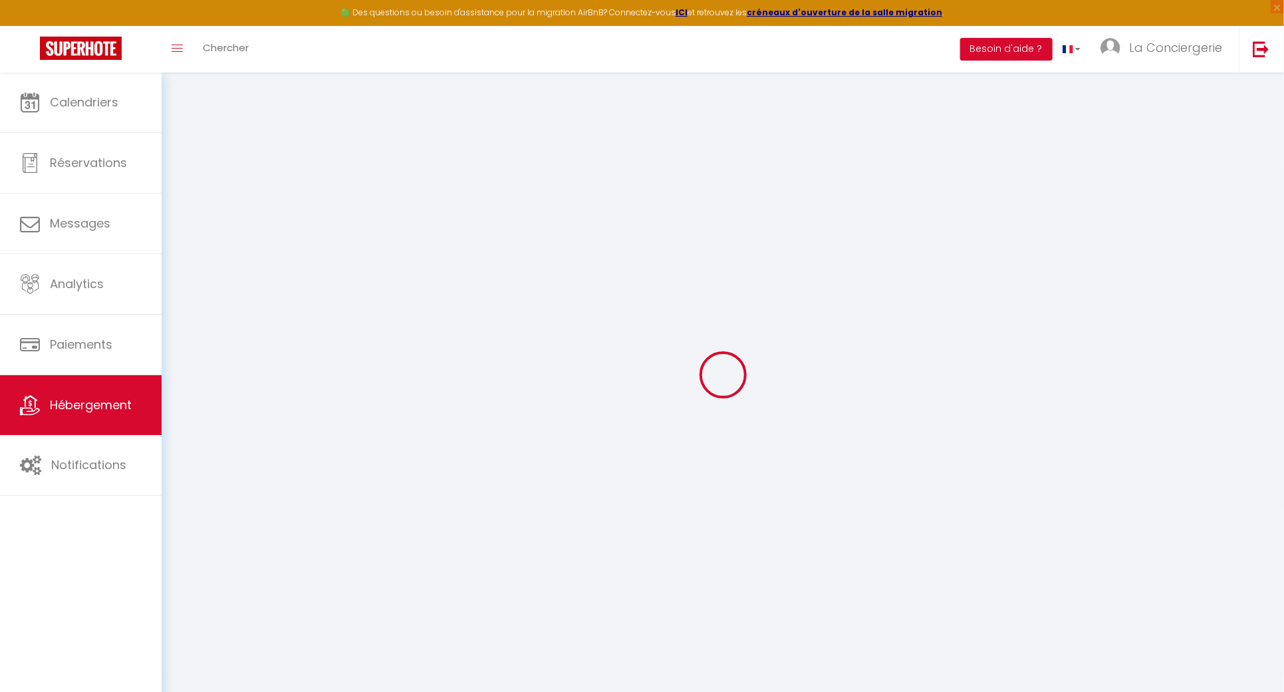
select select
type input "Le Renoux #Thermes#Confort"
type input "Johanne"
type input "Bougy"
select select "2"
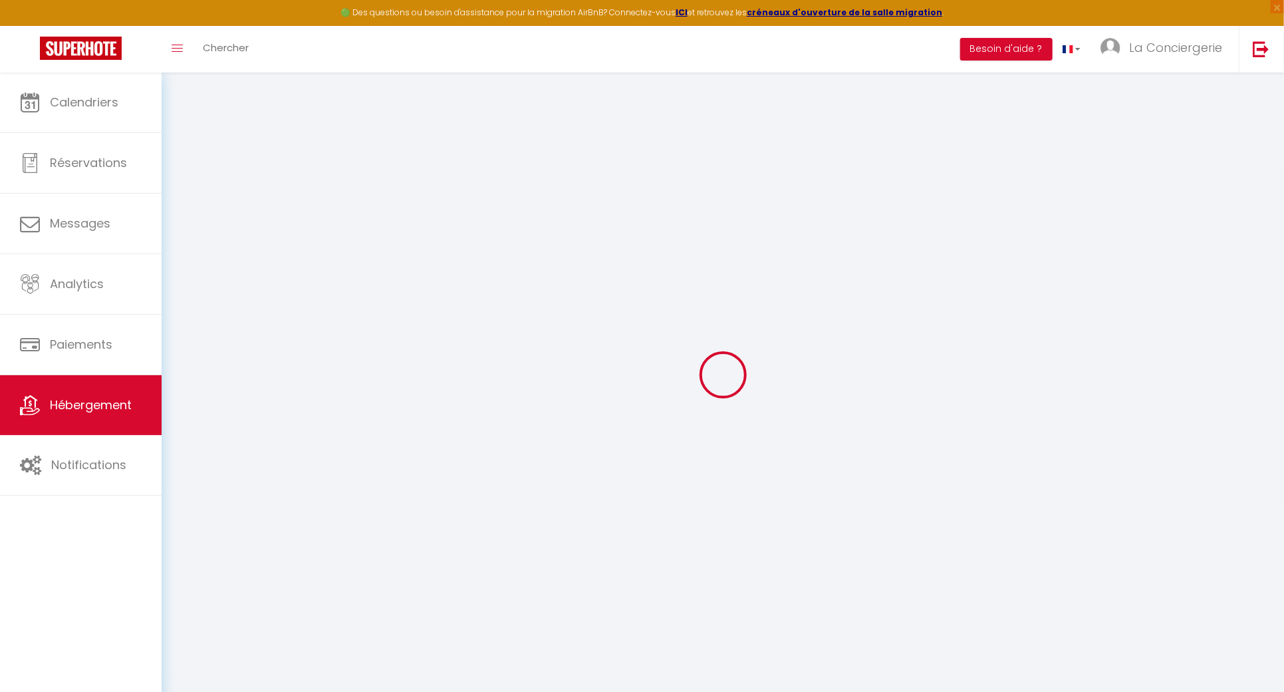
select select "0"
type input "30"
type input "27"
type input "5"
type input "3.2"
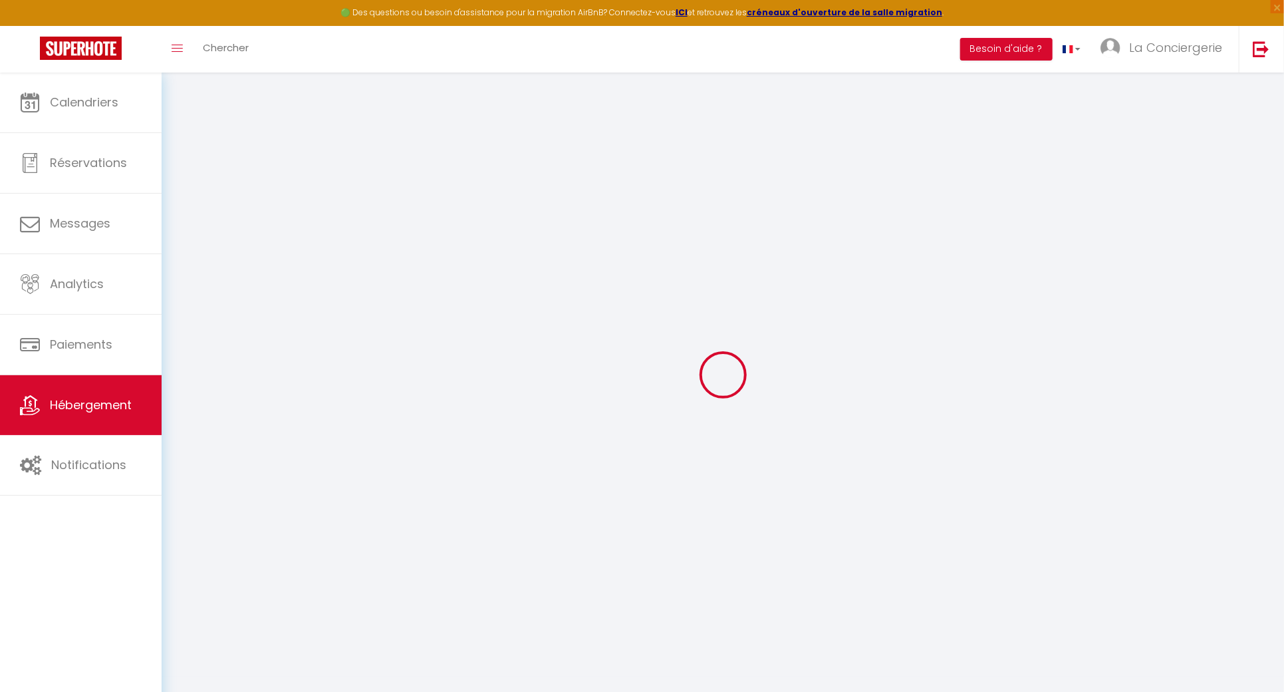
type input "300"
select select
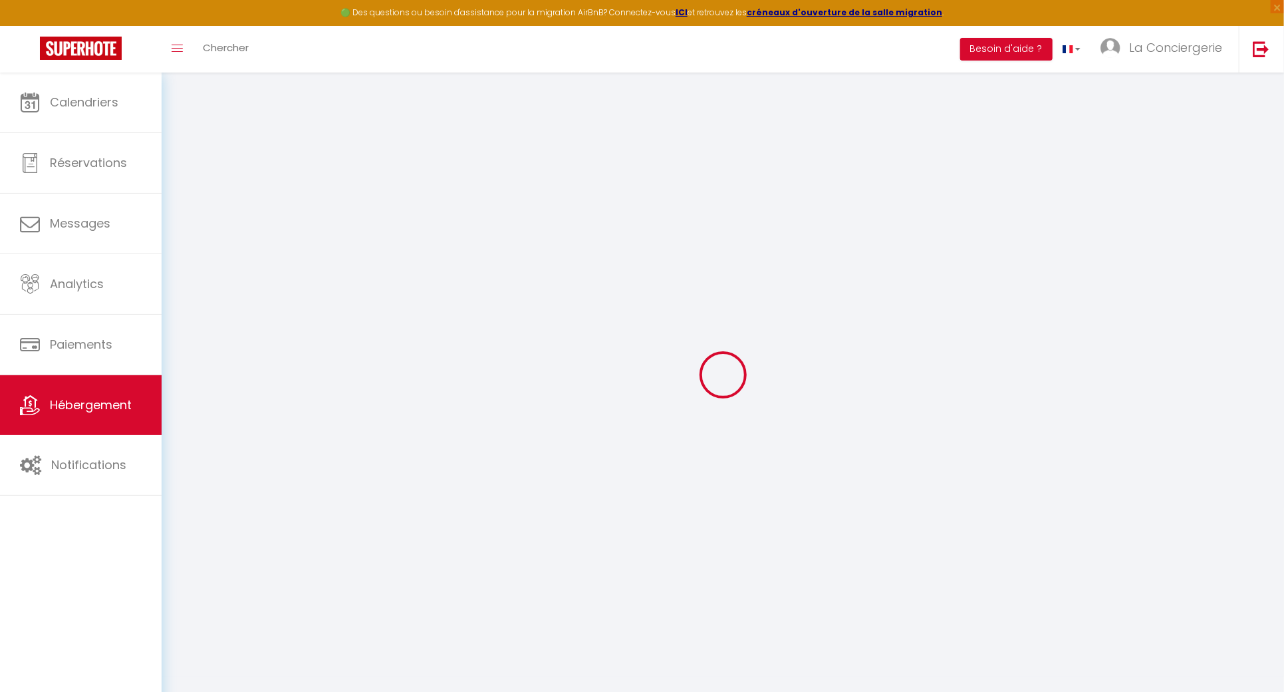
select select
type input "Place Renoux"
type input "63130"
type input "Royat"
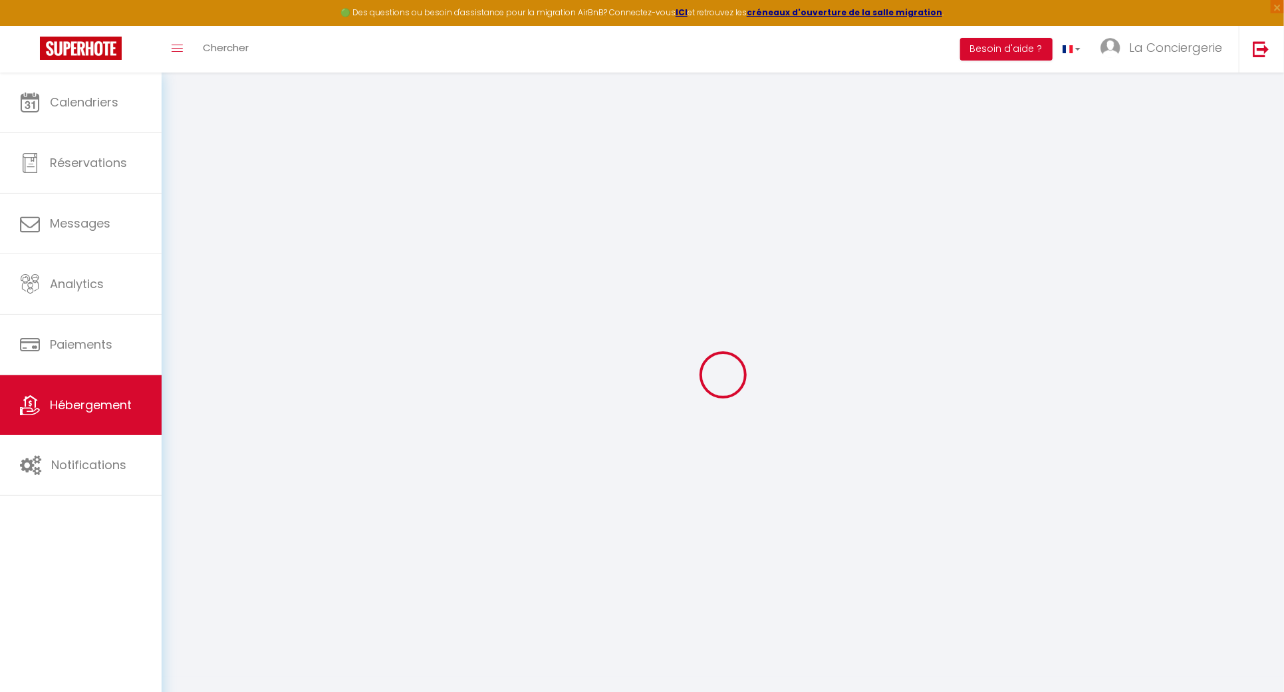
type input "[EMAIL_ADDRESS][DOMAIN_NAME]"
select select "10743"
checkbox input "false"
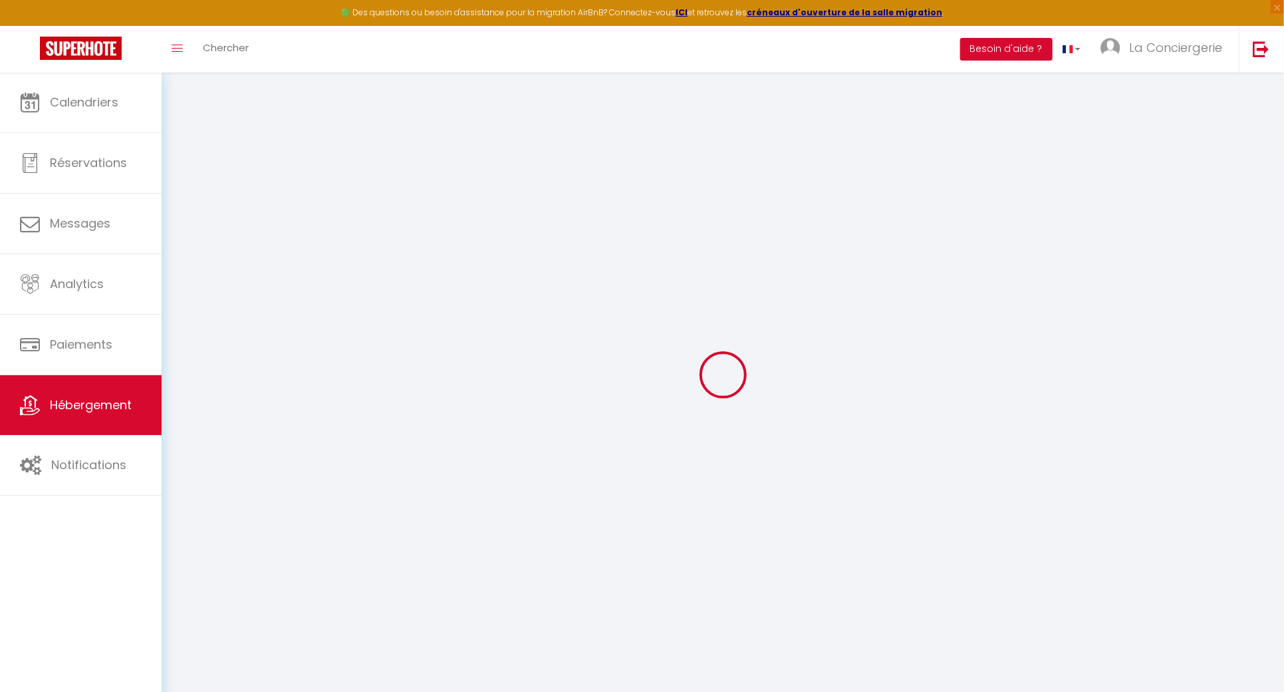
checkbox input "false"
radio input "true"
type input "27"
type input "0"
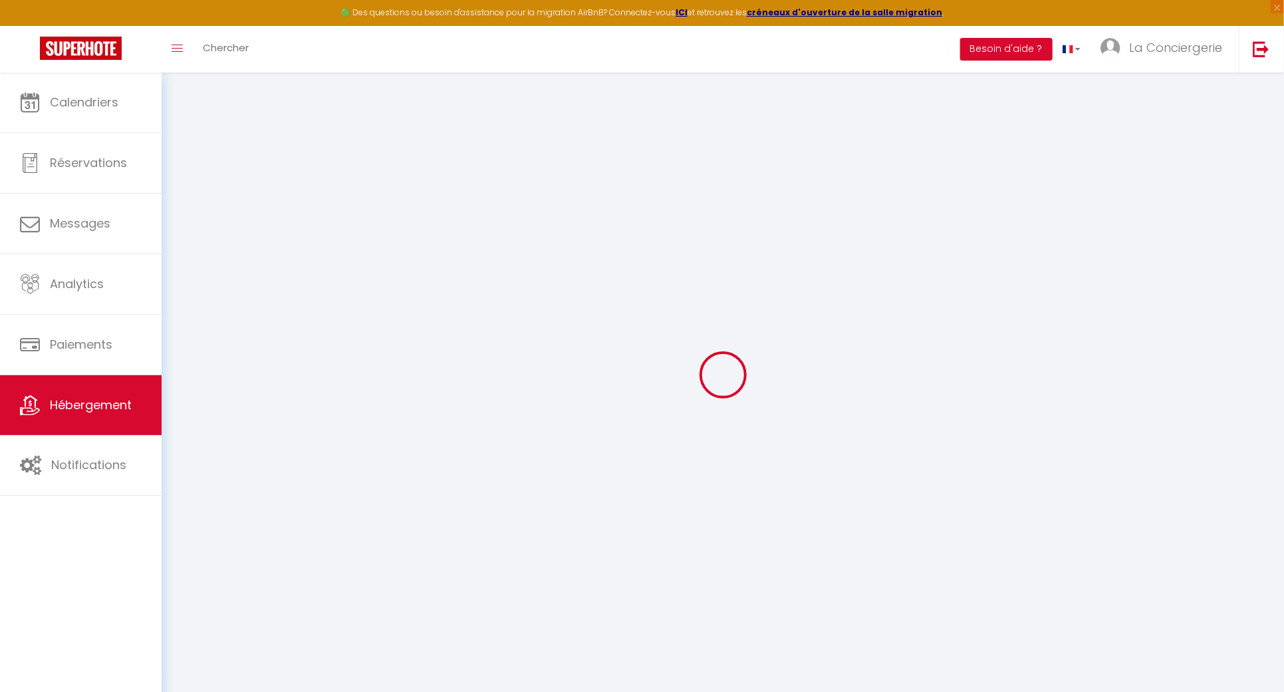
type input "0"
select select
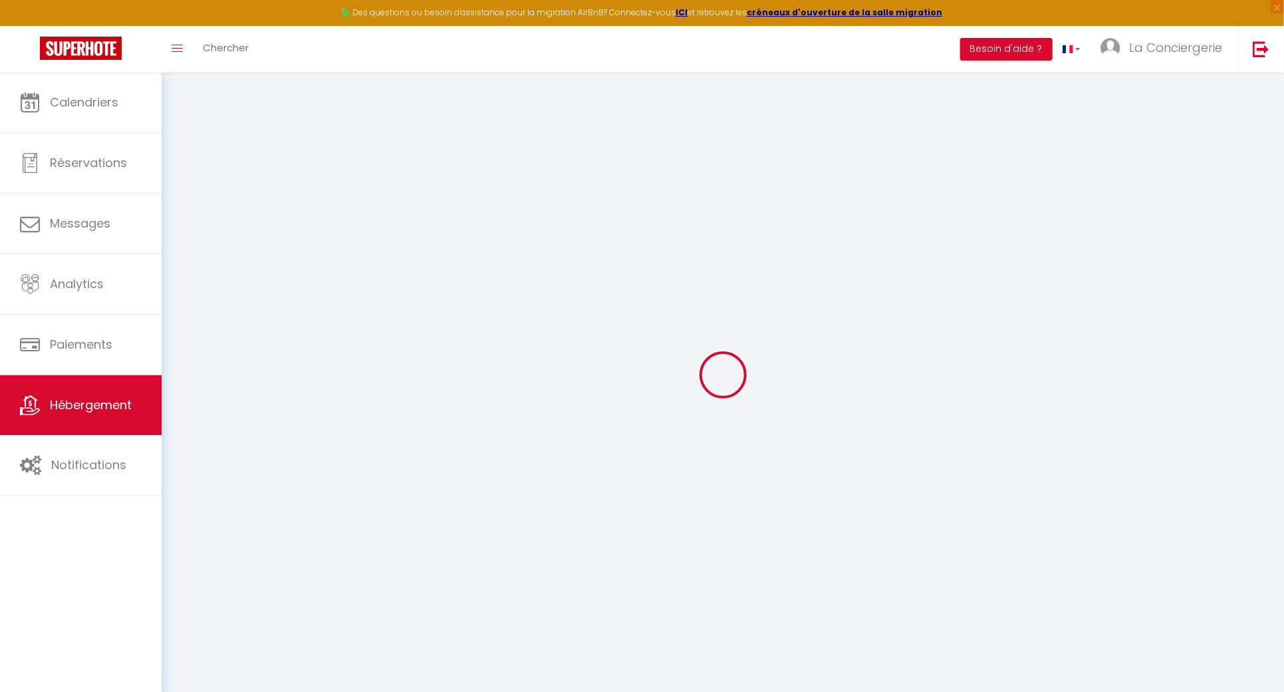
select select
checkbox input "false"
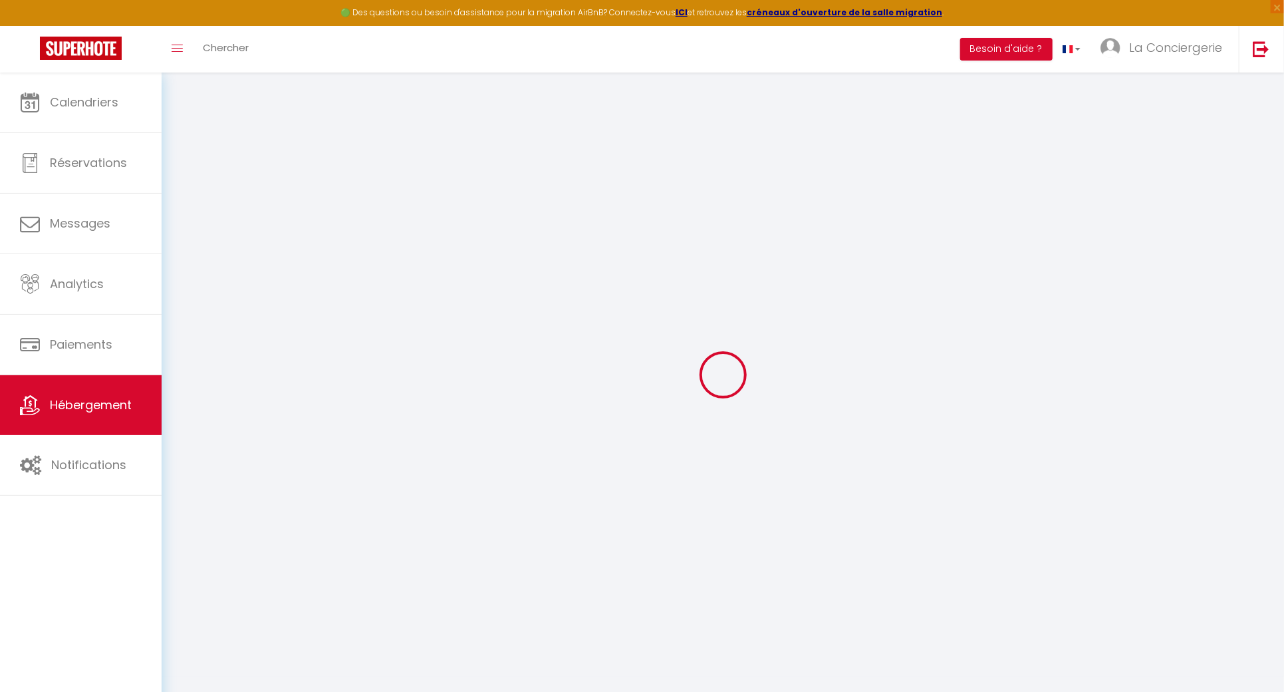
checkbox input "false"
select select
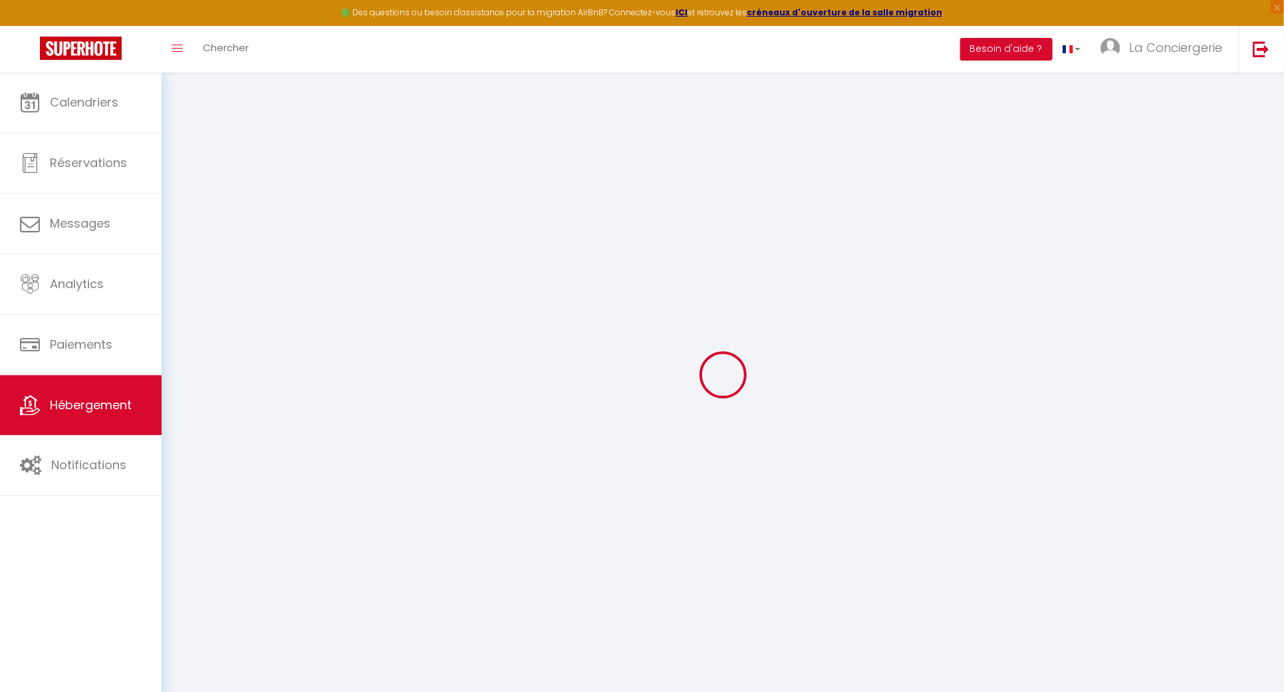
select select
checkbox input "false"
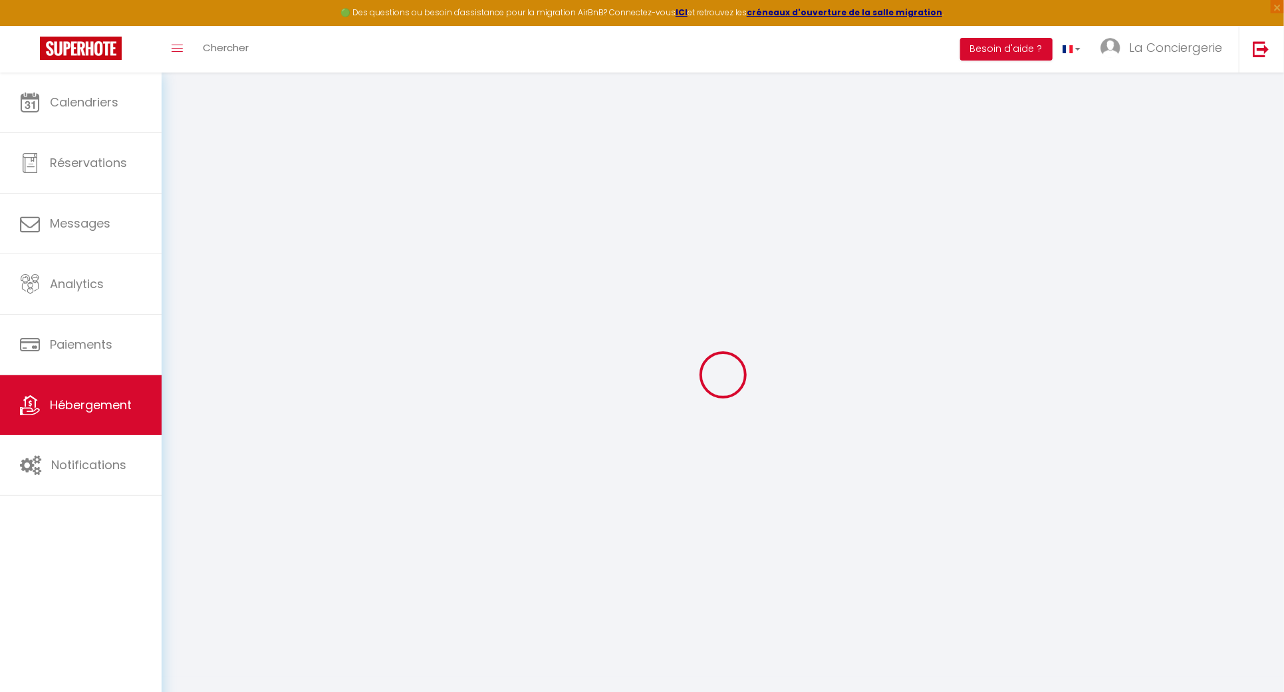
checkbox input "false"
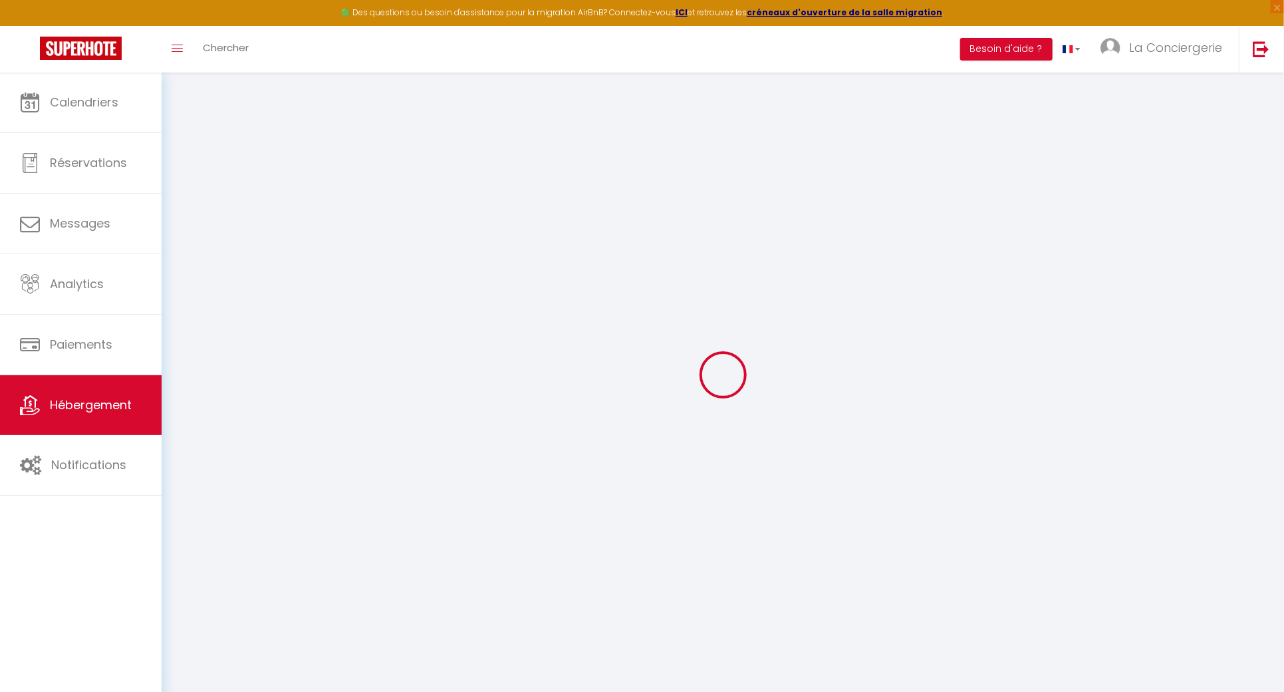
select select "17:00"
select select
select select "10:00"
select select "30"
select select "120"
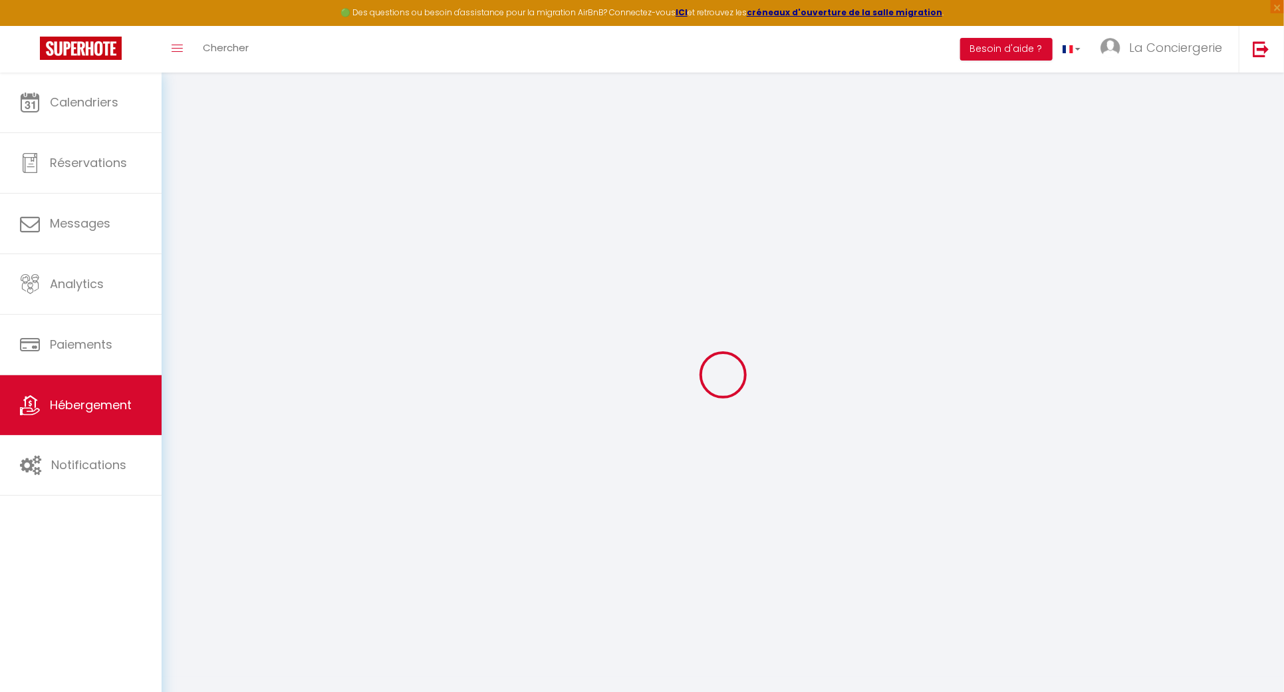
select select "19:00"
select select
checkbox input "false"
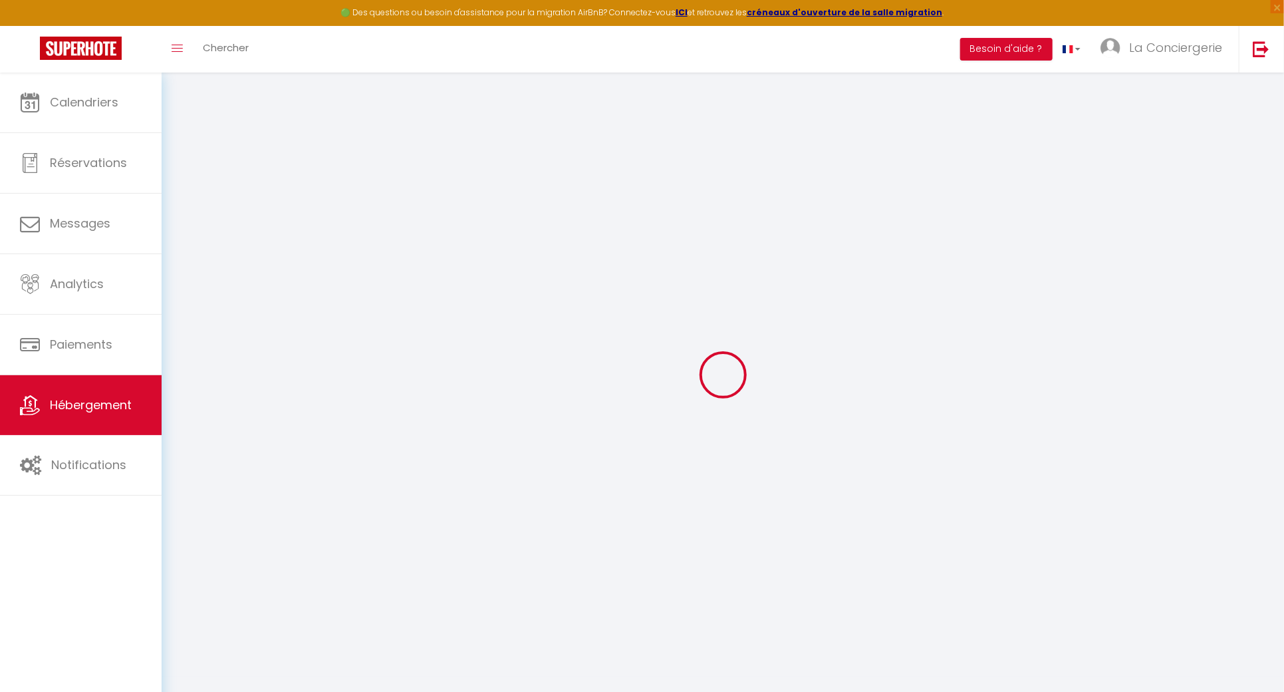
checkbox input "false"
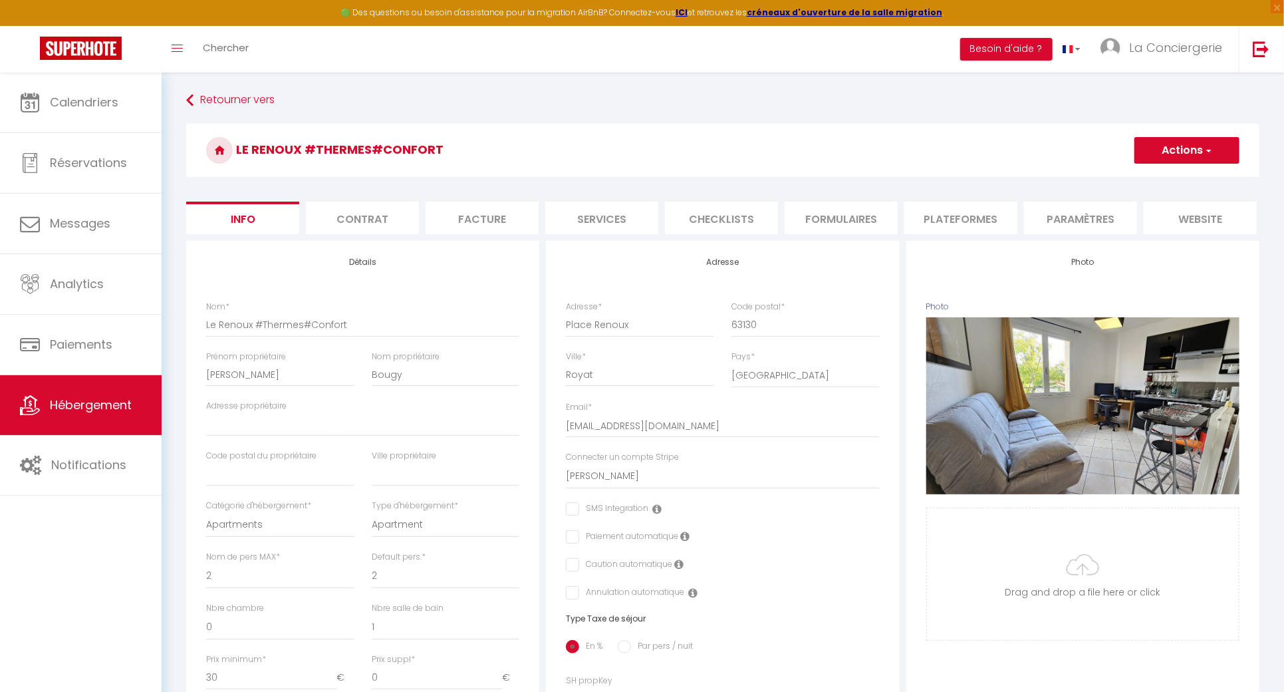
click at [612, 211] on li "Services" at bounding box center [601, 217] width 113 height 33
select select
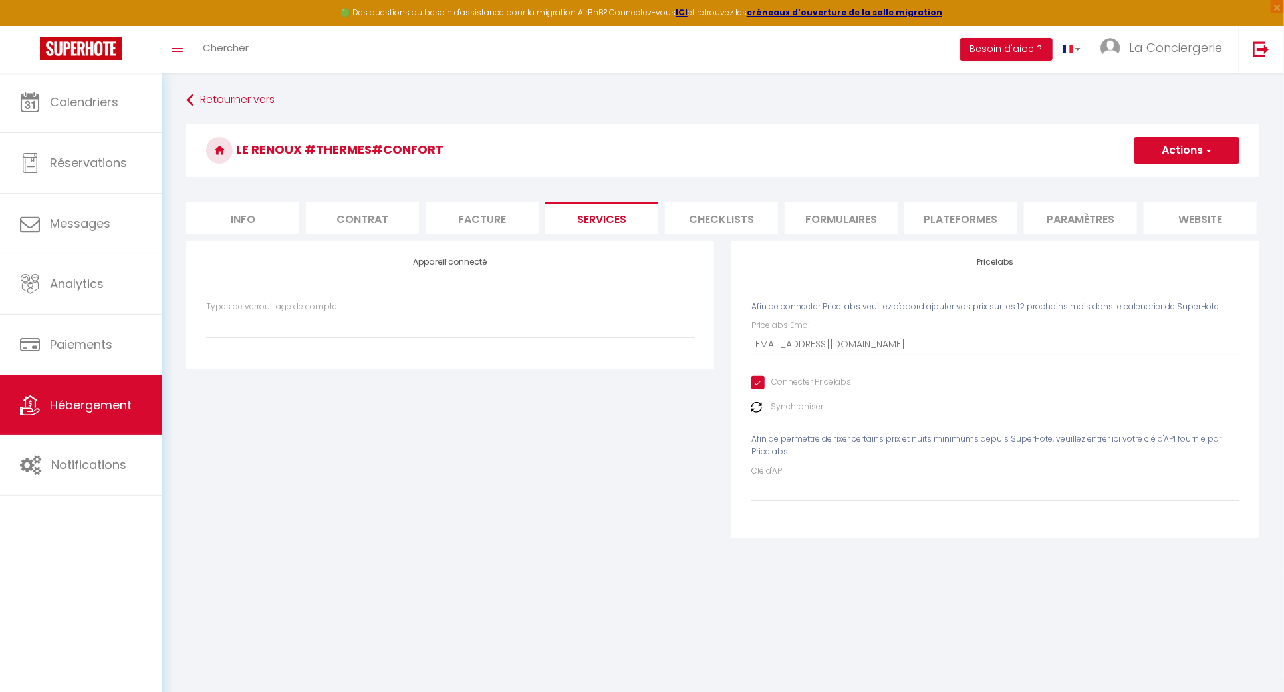
click at [745, 229] on li "Checklists" at bounding box center [721, 217] width 113 height 33
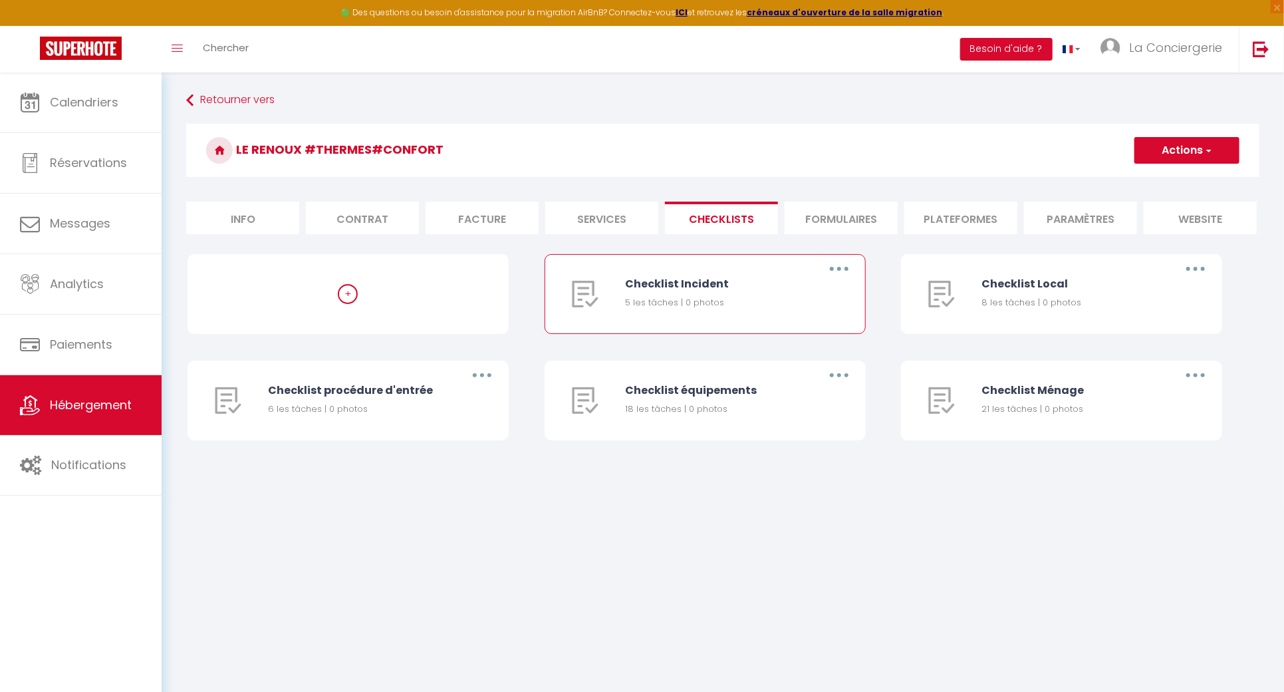
click at [849, 279] on button "button" at bounding box center [839, 268] width 37 height 21
click at [834, 327] on link "Dupliquer" at bounding box center [804, 323] width 98 height 23
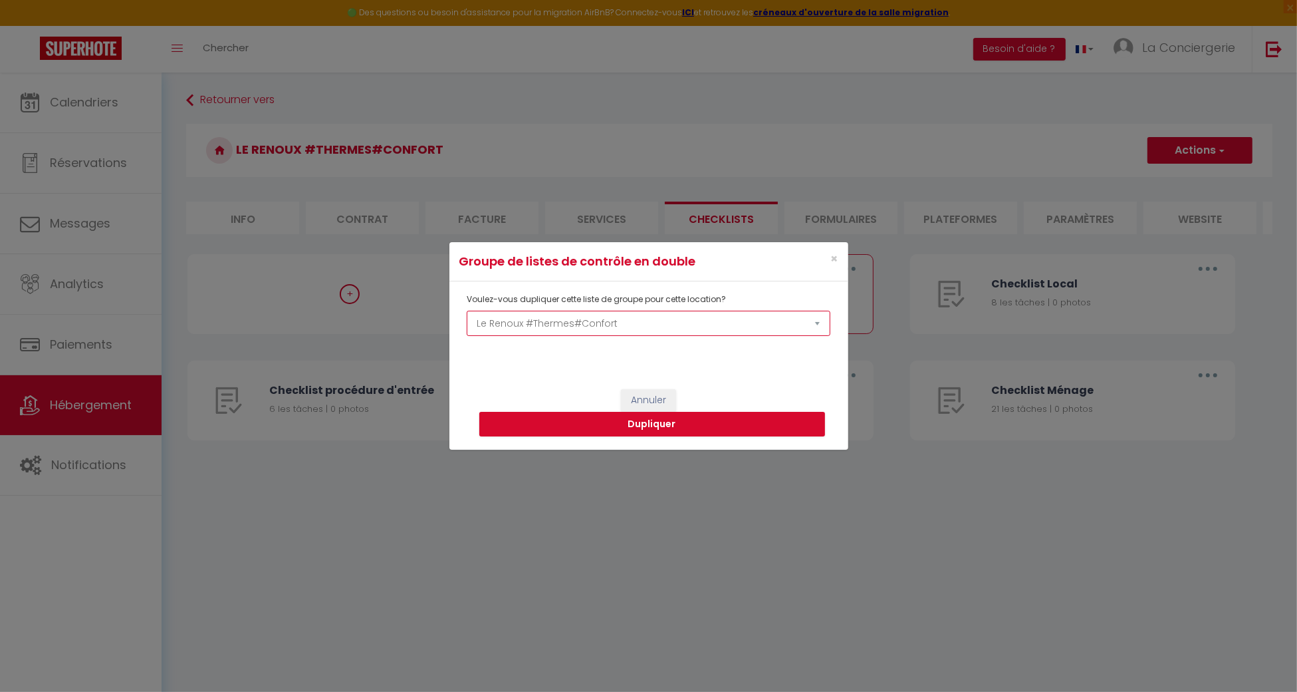
click at [686, 314] on select "Le Girod #Proche Centre#Confort Le Therme #Garage#Balcon Le Bon'abry #Balnéo#Te…" at bounding box center [648, 323] width 363 height 25
select select "76923"
click at [467, 311] on select "Le Girod #Proche Centre#Confort Le Therme #Garage#Balcon Le Bon'abry #Balnéo#Te…" at bounding box center [648, 323] width 363 height 25
click at [721, 431] on button "Dupliquer" at bounding box center [652, 424] width 346 height 25
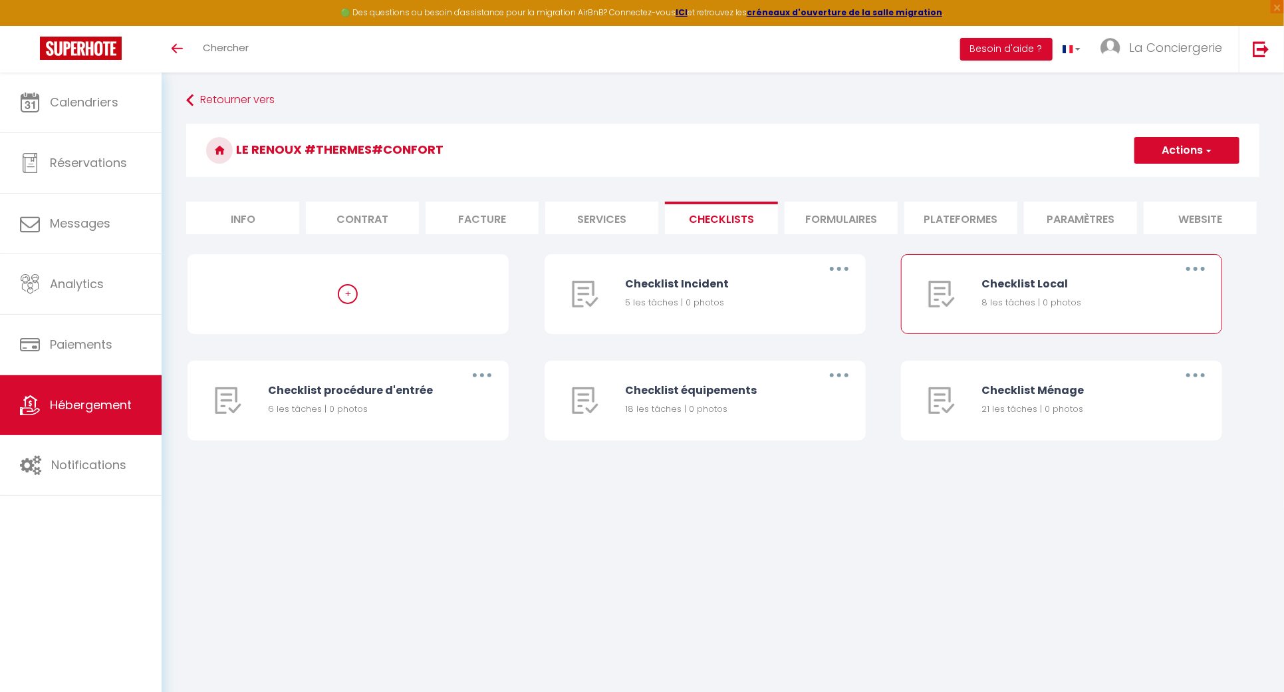
click at [1197, 279] on button "button" at bounding box center [1195, 268] width 37 height 21
drag, startPoint x: 1170, startPoint y: 338, endPoint x: 995, endPoint y: 340, distance: 174.9
click at [1170, 334] on link "Dupliquer" at bounding box center [1161, 323] width 98 height 23
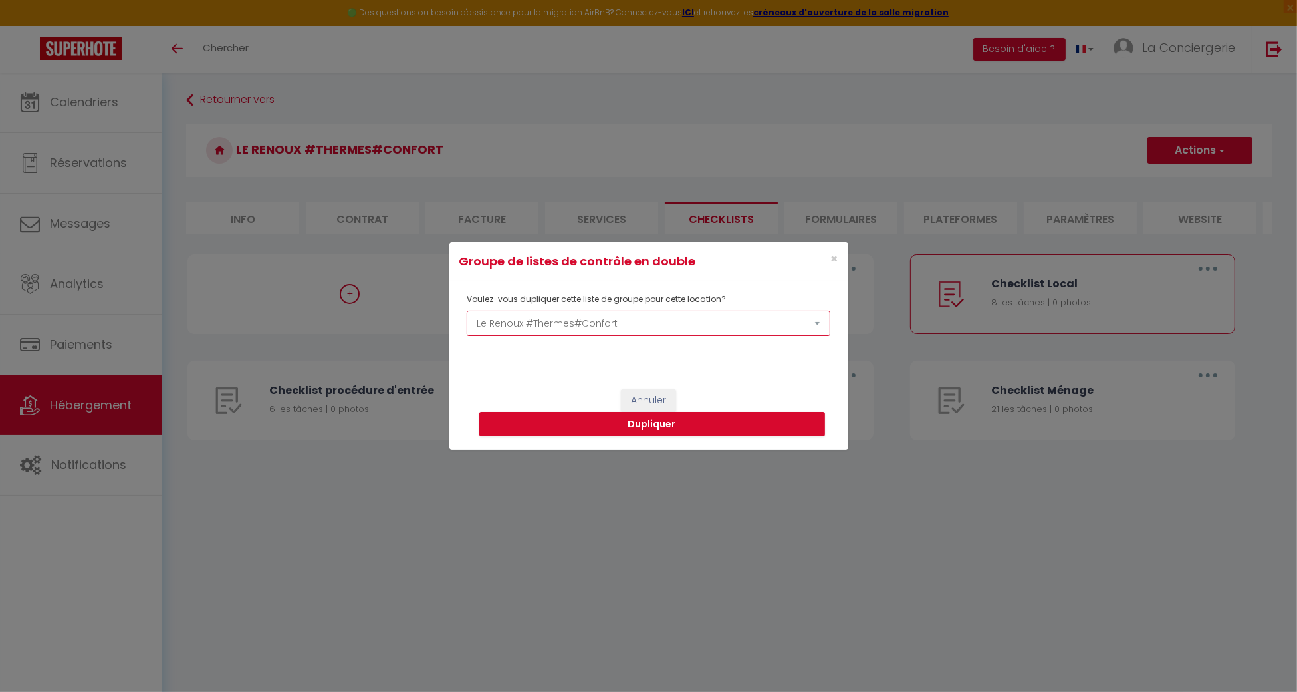
click at [607, 331] on select "Le Girod #Proche Centre#Confort Le Therme #Garage#Balcon Le Bon'abry #Balnéo#Te…" at bounding box center [648, 323] width 363 height 25
select select "76923"
click at [467, 311] on select "Le Girod #Proche Centre#Confort Le Therme #Garage#Balcon Le Bon'abry #Balnéo#Te…" at bounding box center [648, 323] width 363 height 25
click at [714, 436] on button "Dupliquer" at bounding box center [652, 424] width 346 height 25
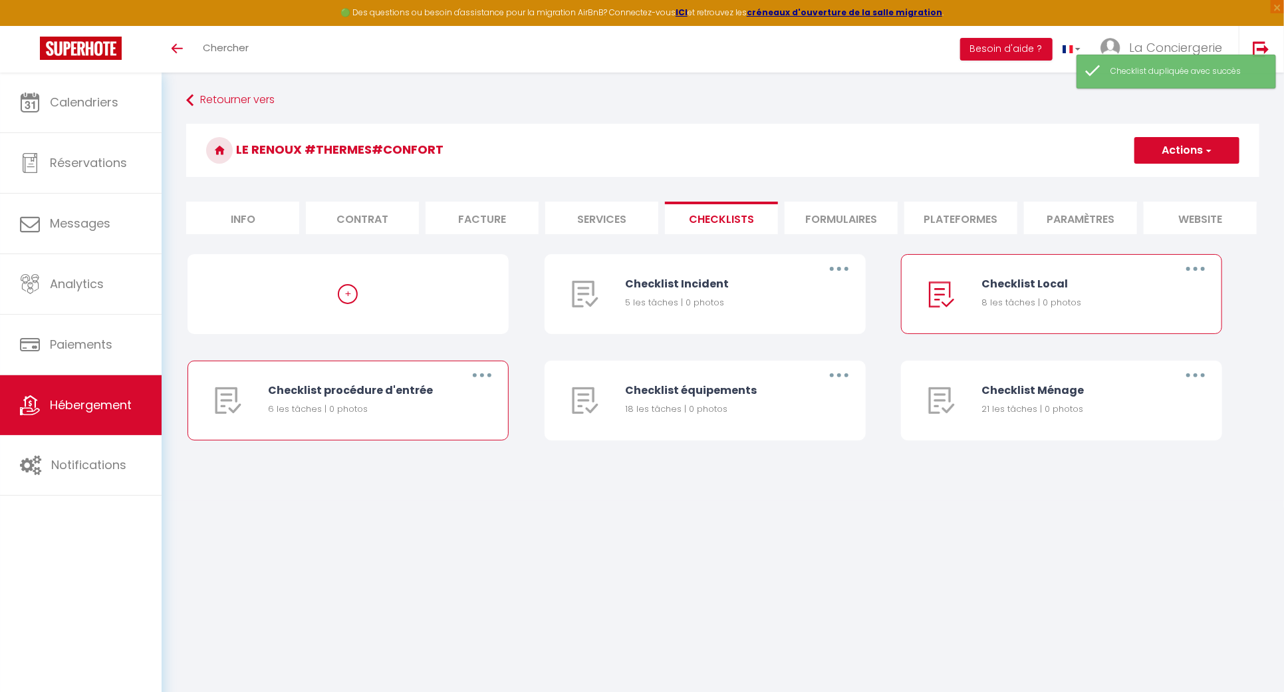
click at [485, 386] on button "button" at bounding box center [481, 374] width 37 height 21
click at [447, 440] on link "Dupliquer" at bounding box center [447, 429] width 98 height 23
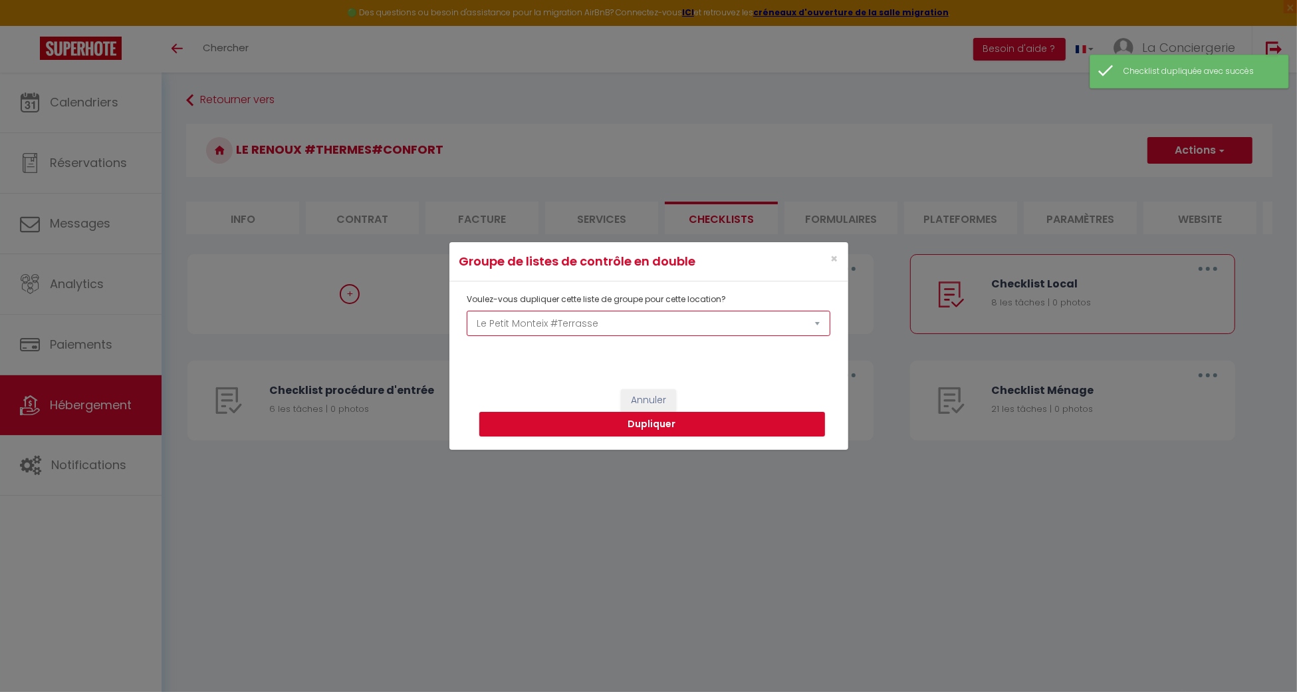
click at [533, 321] on select "Le Girod #Proche Centre#Confort Le Therme #Garage#Balcon Le Bon'abry #Balnéo#Te…" at bounding box center [648, 323] width 363 height 25
click at [467, 311] on select "Le Girod #Proche Centre#Confort Le Therme #Garage#Balcon Le Bon'abry #Balnéo#Te…" at bounding box center [648, 323] width 363 height 25
click at [674, 427] on button "Dupliquer" at bounding box center [652, 424] width 346 height 25
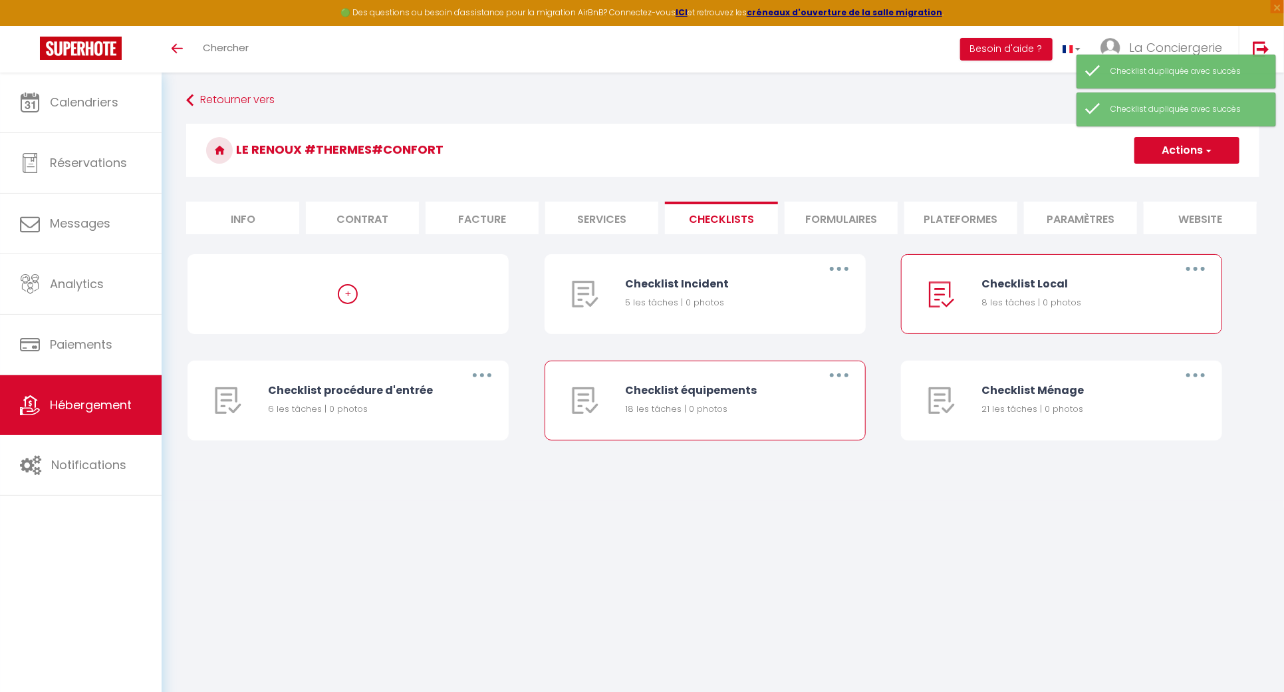
click at [833, 382] on button "button" at bounding box center [839, 374] width 37 height 21
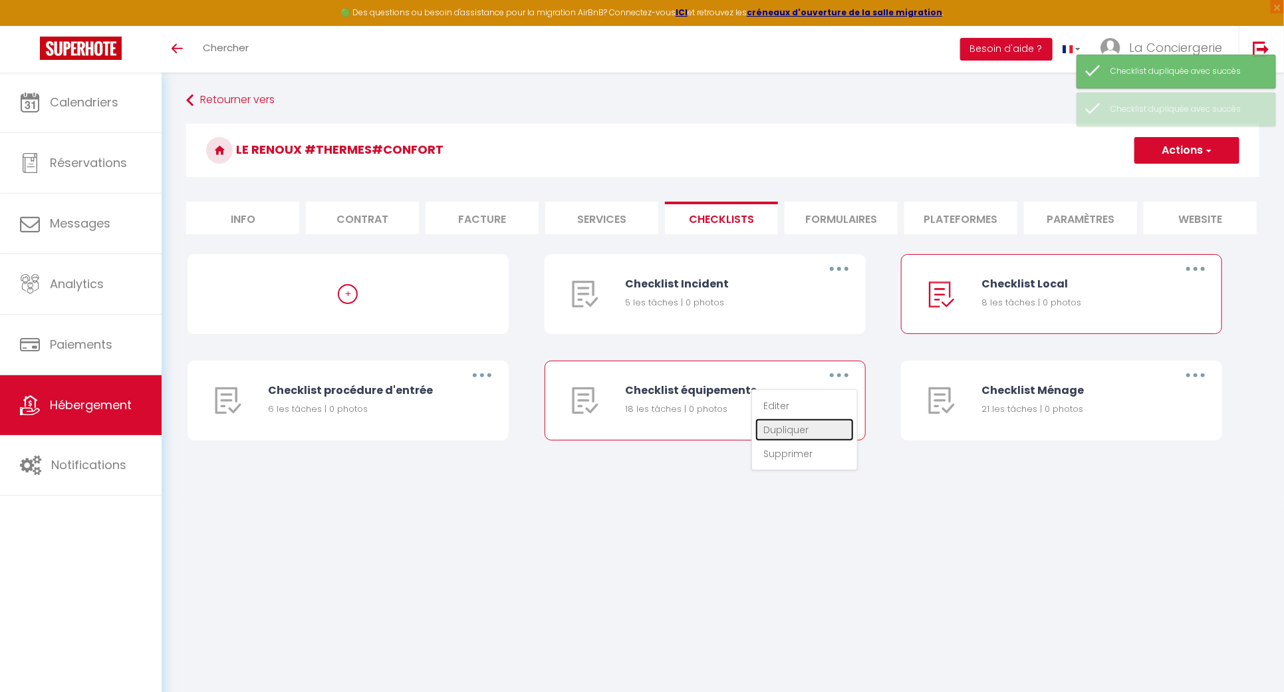
click at [803, 440] on link "Dupliquer" at bounding box center [804, 429] width 98 height 23
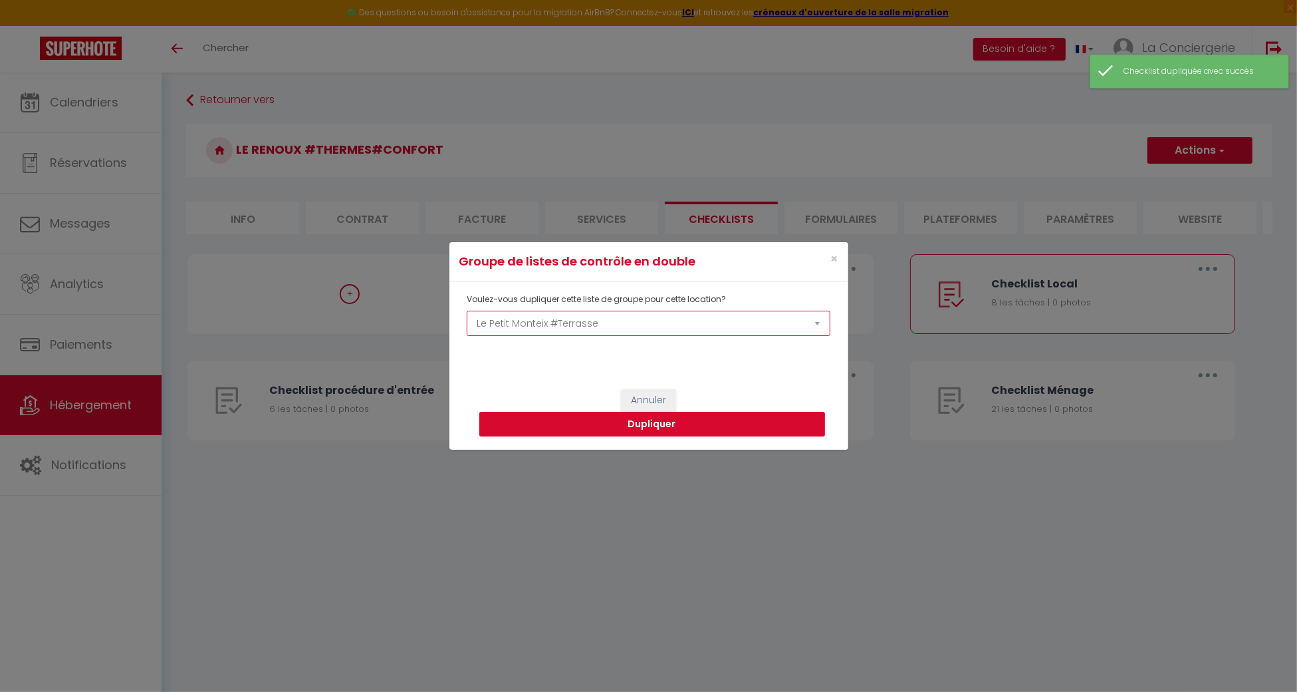
click at [617, 323] on select "Le Girod #Proche Centre#Confort Le Therme #Garage#Balcon Le Bon'abry #Balnéo#Te…" at bounding box center [648, 323] width 363 height 25
click at [467, 311] on select "Le Girod #Proche Centre#Confort Le Therme #Garage#Balcon Le Bon'abry #Balnéo#Te…" at bounding box center [648, 323] width 363 height 25
click at [707, 434] on button "Dupliquer" at bounding box center [652, 424] width 346 height 25
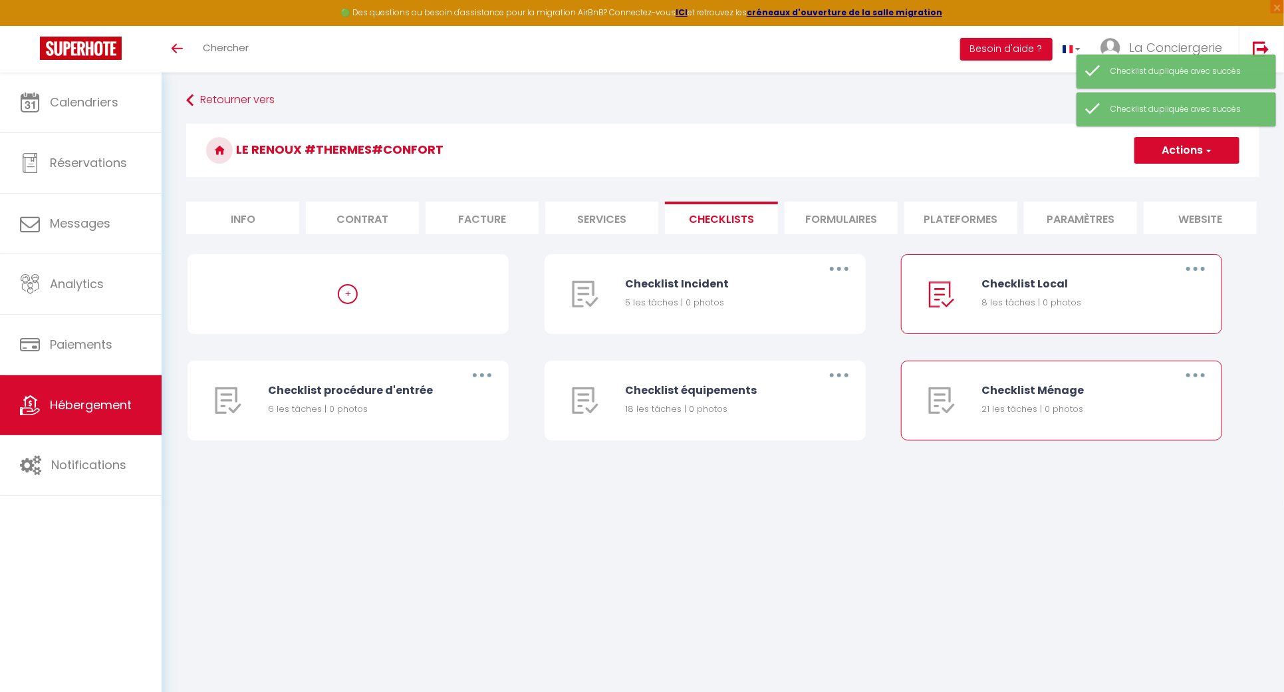
click at [1194, 383] on button "button" at bounding box center [1195, 374] width 37 height 21
click at [1157, 436] on link "Dupliquer" at bounding box center [1161, 429] width 98 height 23
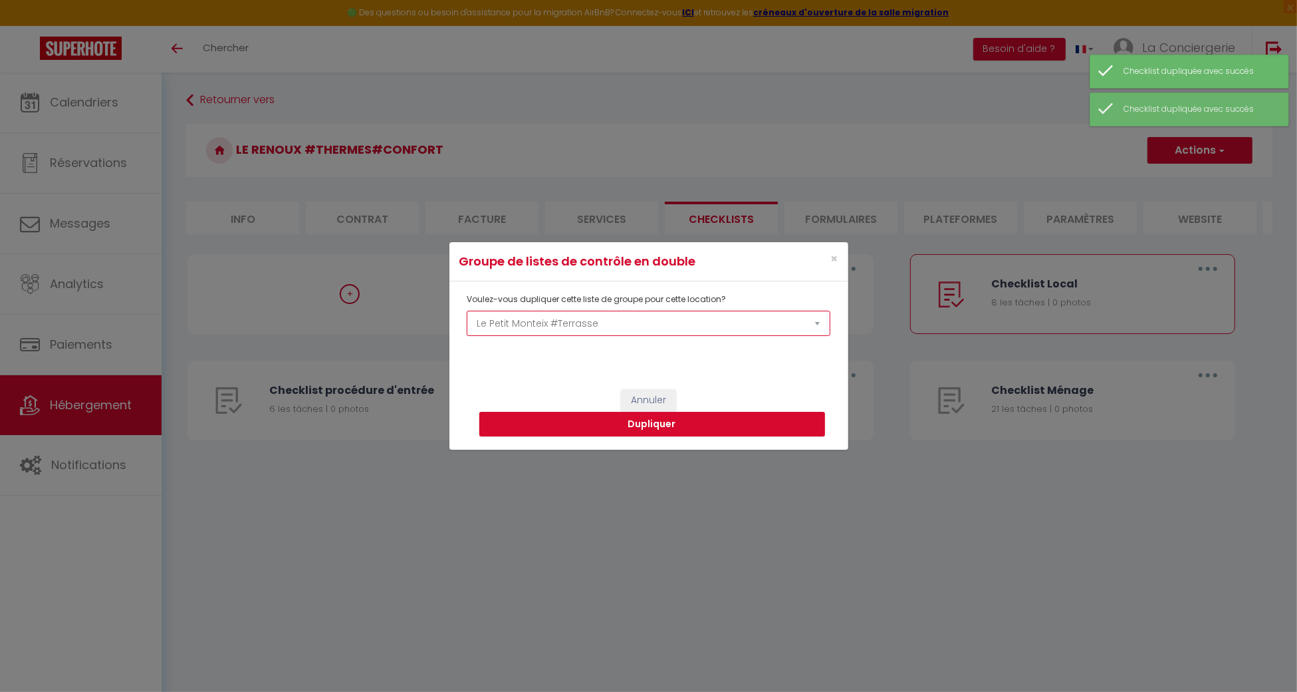
drag, startPoint x: 707, startPoint y: 321, endPoint x: 688, endPoint y: 334, distance: 22.5
click at [706, 321] on select "Le Girod #Proche Centre#Confort Le Therme #Garage#Balcon Le Bon'abry #Balnéo#Te…" at bounding box center [648, 323] width 363 height 25
click at [467, 311] on select "Le Girod #Proche Centre#Confort Le Therme #Garage#Balcon Le Bon'abry #Balnéo#Te…" at bounding box center [648, 323] width 363 height 25
click at [687, 427] on button "Dupliquer" at bounding box center [652, 424] width 346 height 25
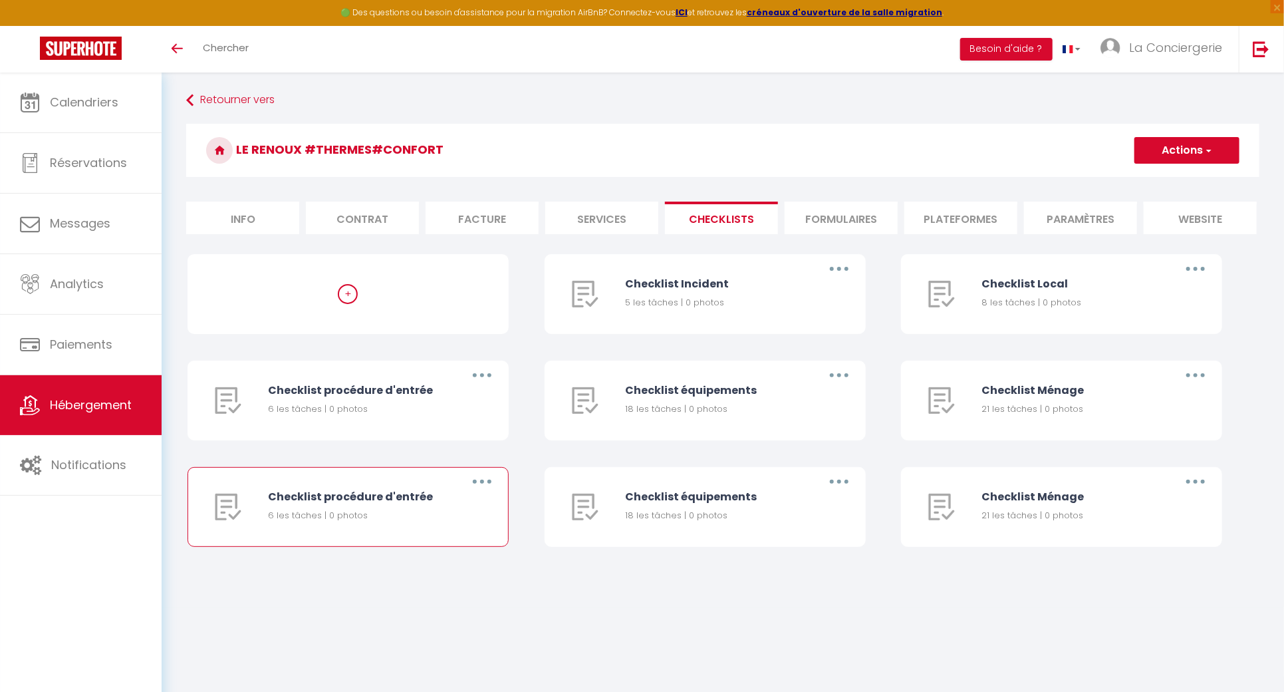
click at [486, 492] on button "button" at bounding box center [481, 481] width 37 height 21
click at [447, 565] on link "Supprimer" at bounding box center [447, 560] width 98 height 23
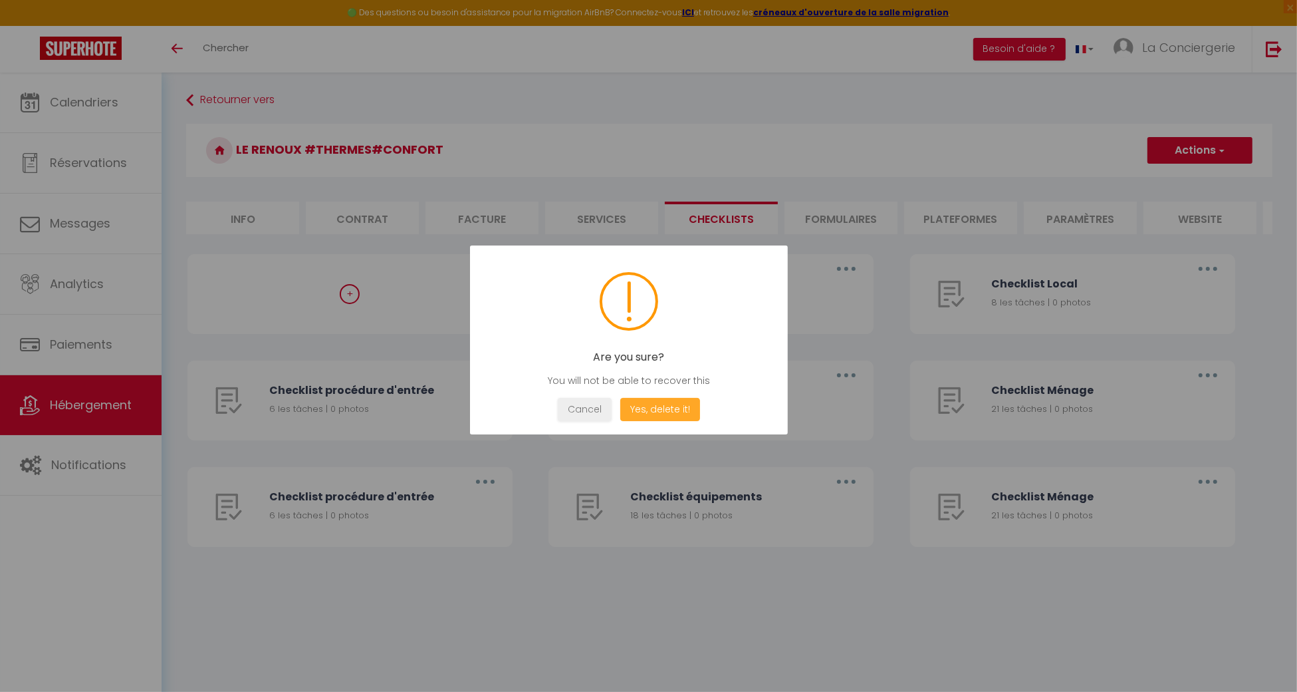
click at [672, 404] on button "Yes, delete it!" at bounding box center [660, 409] width 80 height 23
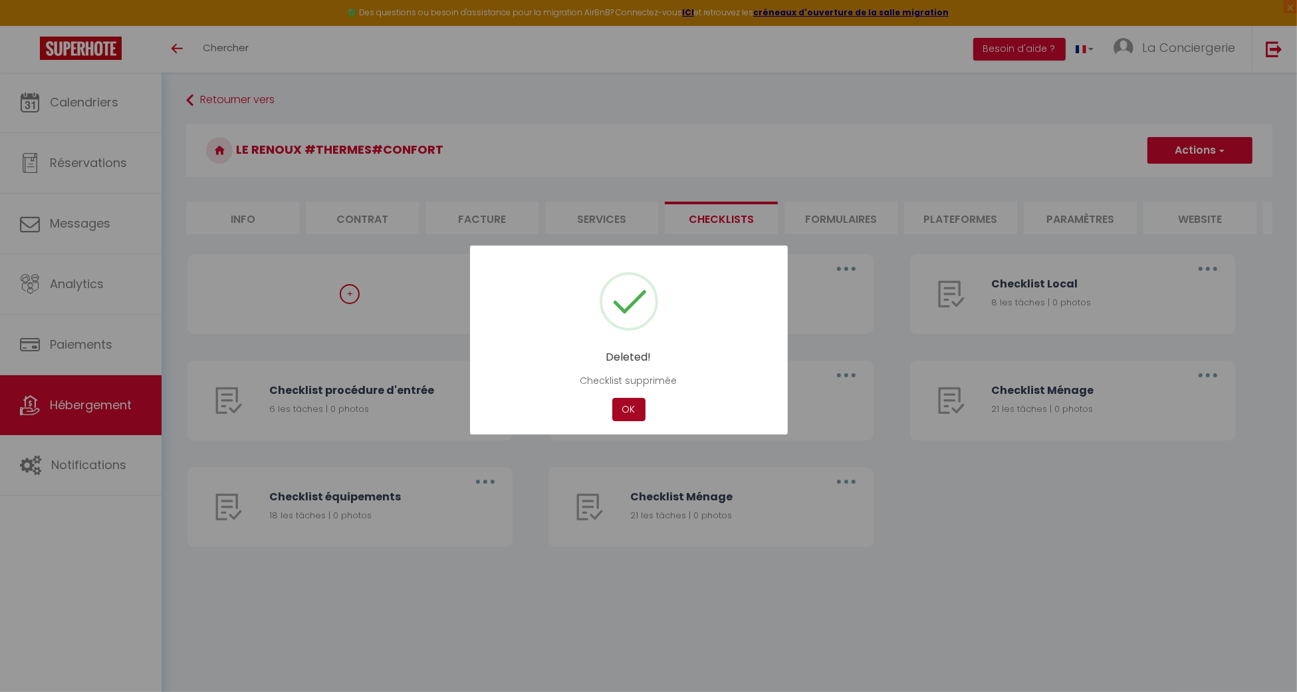
click at [632, 404] on button "OK" at bounding box center [628, 409] width 33 height 23
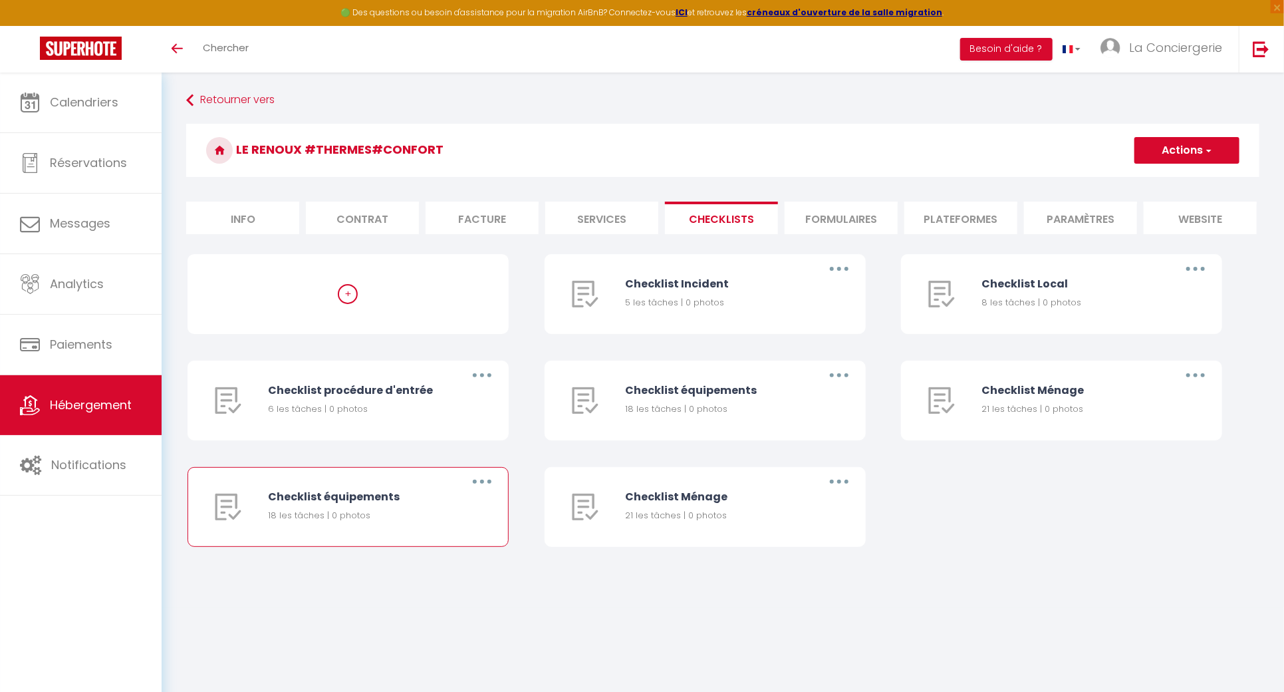
click at [476, 487] on button "button" at bounding box center [481, 481] width 37 height 21
click at [439, 571] on link "Supprimer" at bounding box center [447, 560] width 98 height 23
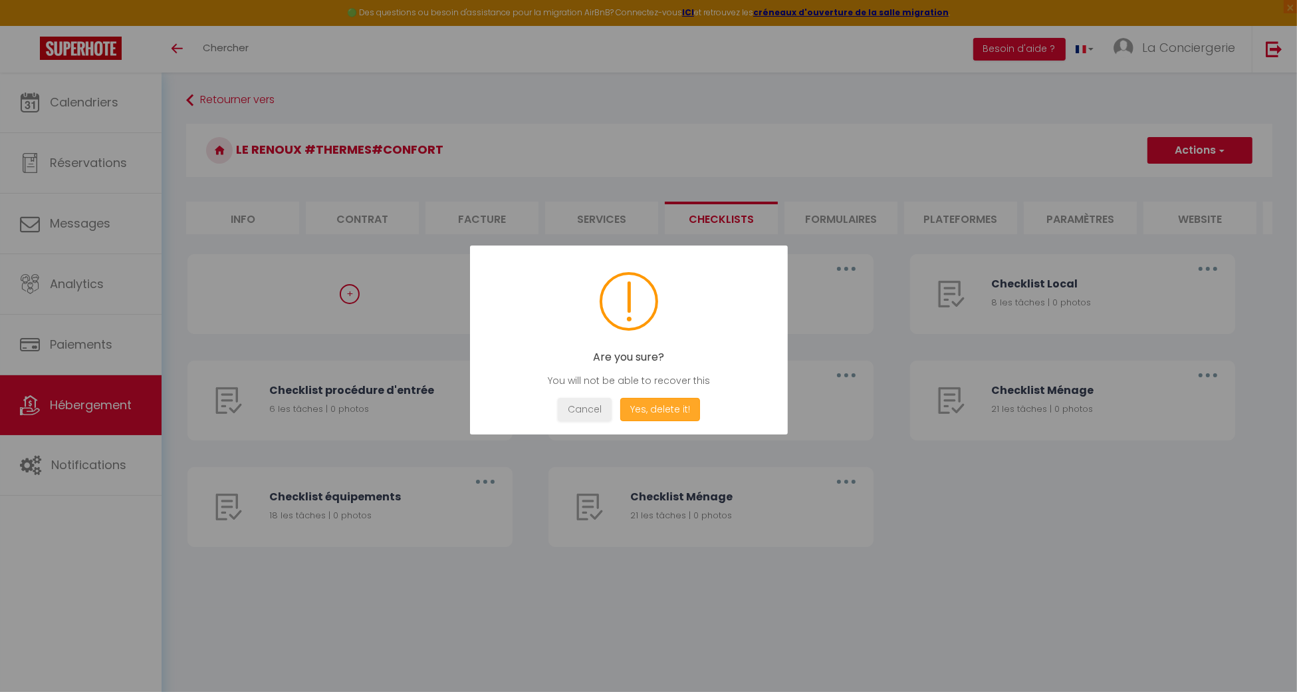
click at [669, 407] on button "Yes, delete it!" at bounding box center [660, 409] width 80 height 23
click at [611, 412] on div "OK" at bounding box center [629, 409] width 40 height 23
click at [636, 404] on button "OK" at bounding box center [628, 409] width 33 height 23
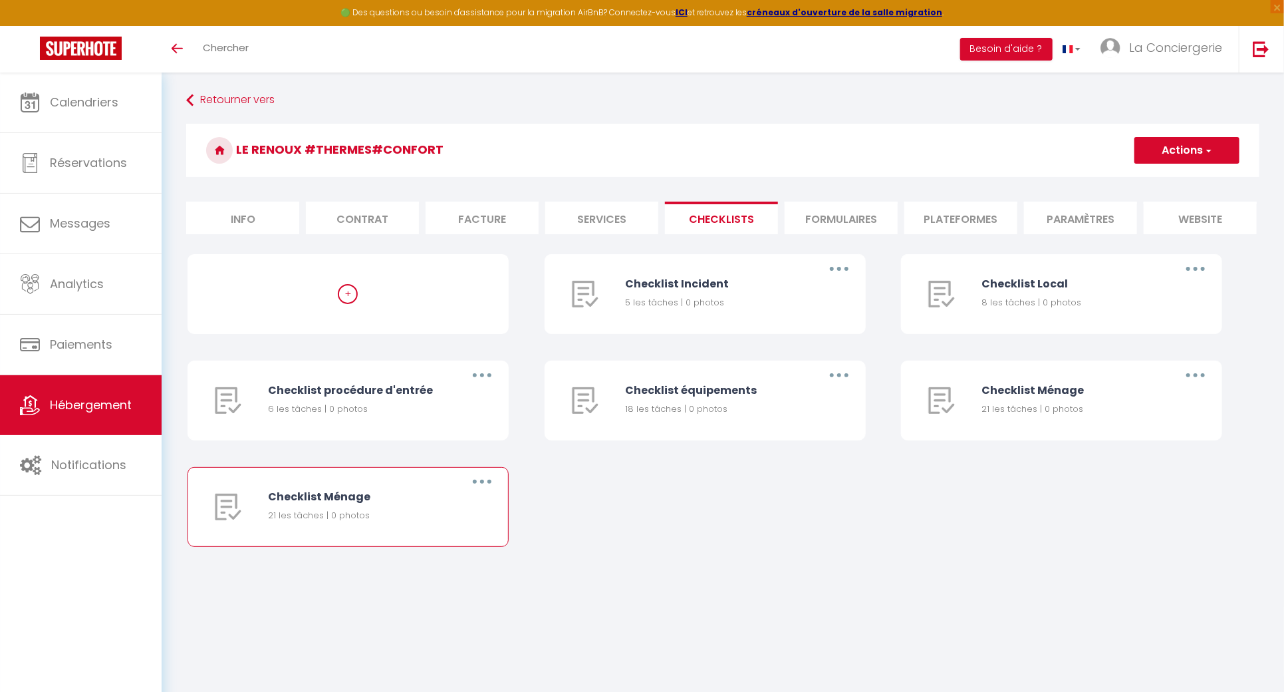
click at [497, 492] on button "button" at bounding box center [481, 481] width 37 height 21
click at [441, 571] on link "Supprimer" at bounding box center [447, 560] width 98 height 23
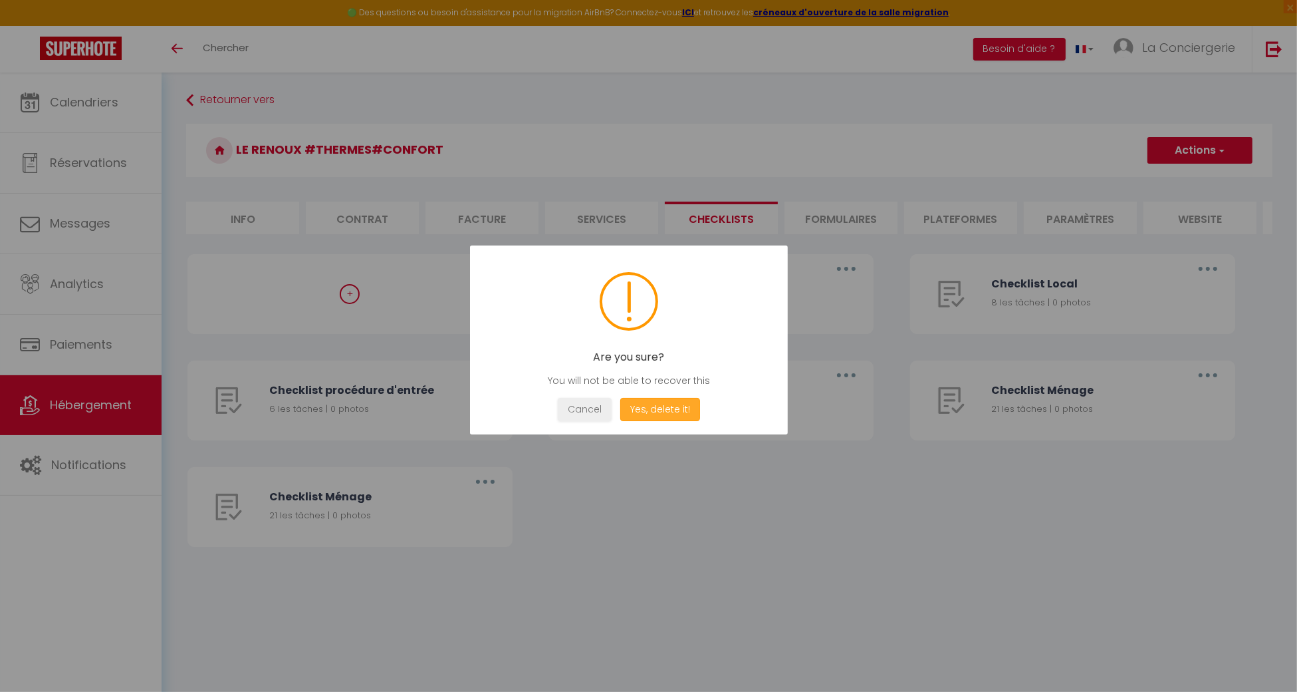
click at [672, 402] on button "Yes, delete it!" at bounding box center [660, 409] width 80 height 23
click at [627, 409] on button "OK" at bounding box center [628, 409] width 33 height 23
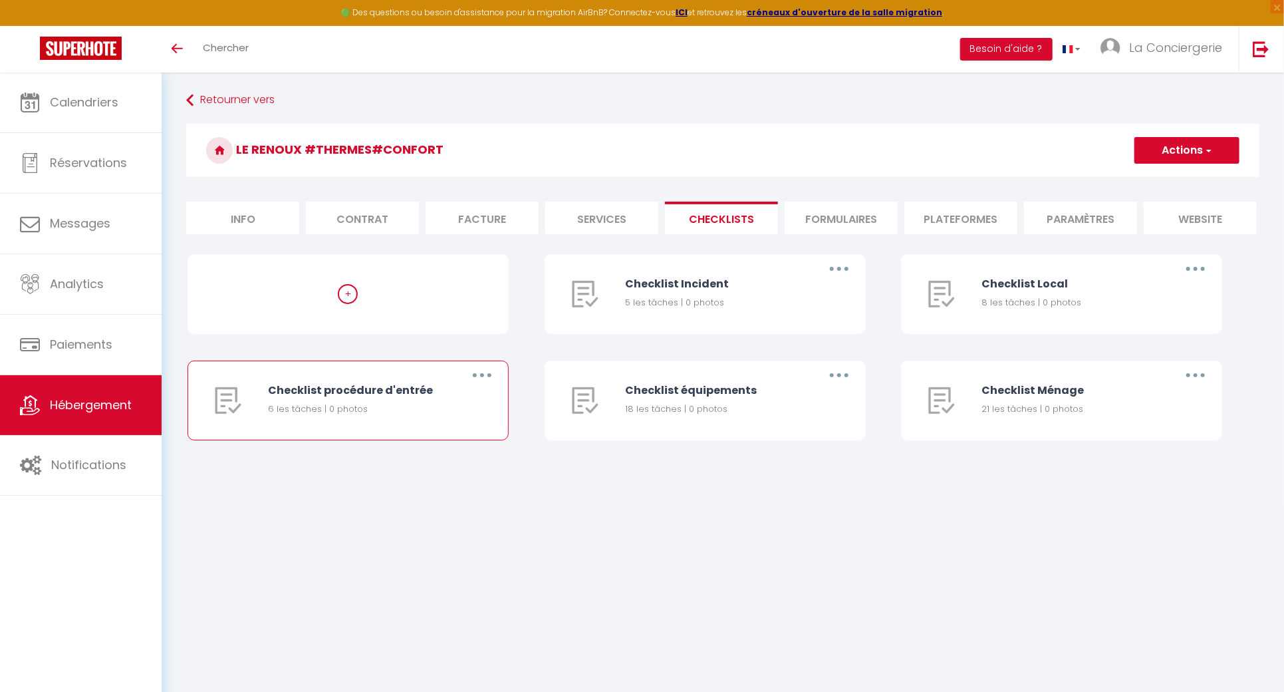
click at [491, 386] on button "button" at bounding box center [481, 374] width 37 height 21
click at [477, 441] on link "Dupliquer" at bounding box center [447, 429] width 98 height 23
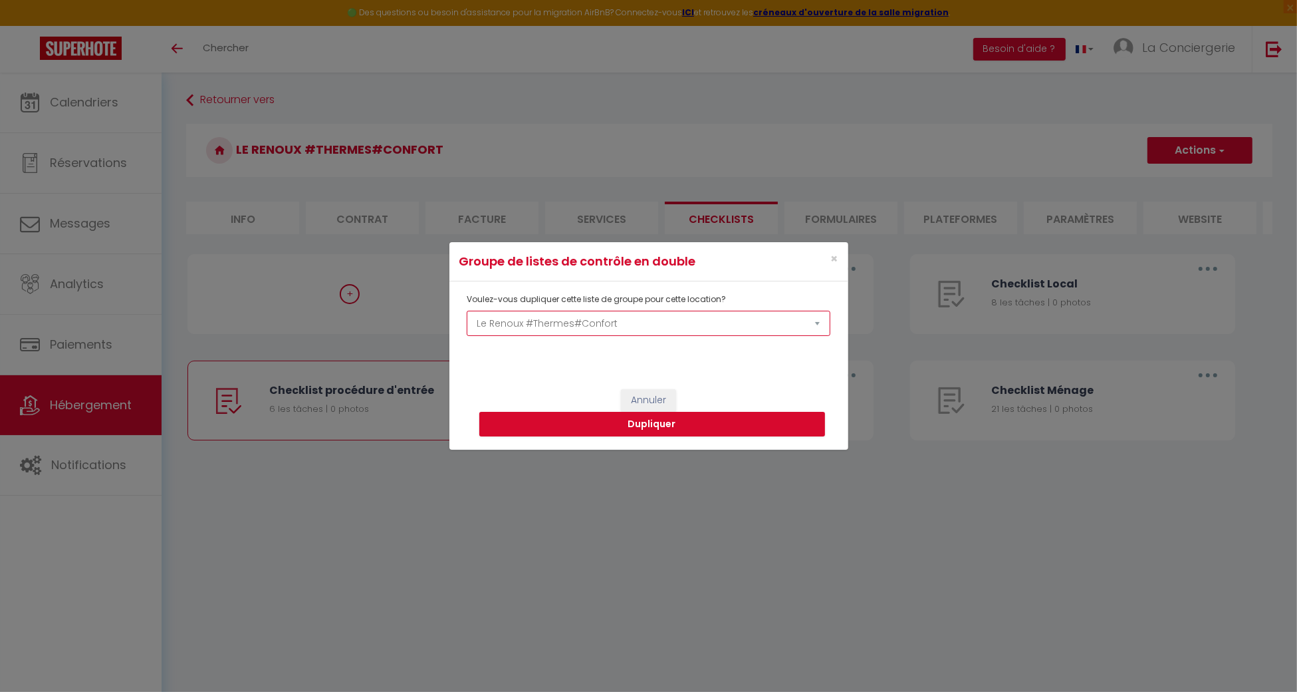
click at [580, 327] on select "[PERSON_NAME] #Proche Centre#Confort Le Therme #Garage#Balcon Le Bon'abry #Baln…" at bounding box center [648, 323] width 363 height 25
select select "76923"
click at [467, 311] on select "[PERSON_NAME] #Proche Centre#Confort Le Therme #Garage#Balcon Le Bon'abry #Baln…" at bounding box center [648, 323] width 363 height 25
click at [635, 424] on button "Dupliquer" at bounding box center [652, 424] width 346 height 25
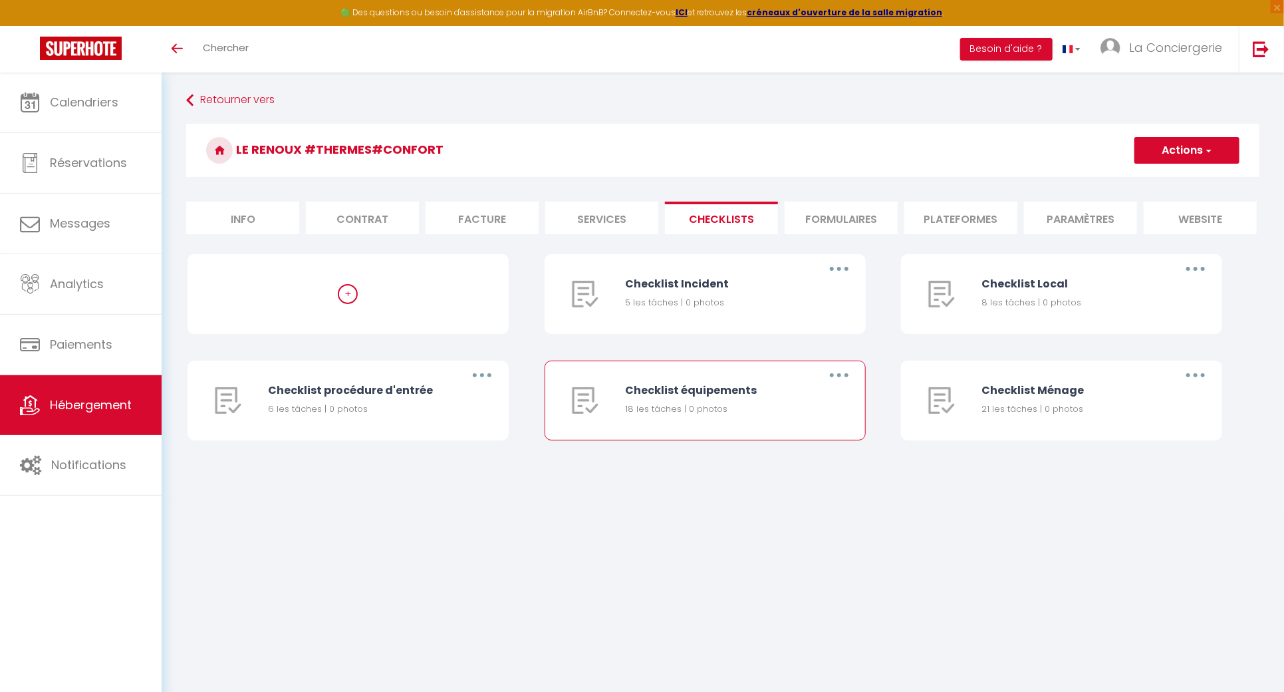
click at [832, 386] on button "button" at bounding box center [839, 374] width 37 height 21
click at [789, 434] on link "Dupliquer" at bounding box center [804, 429] width 98 height 23
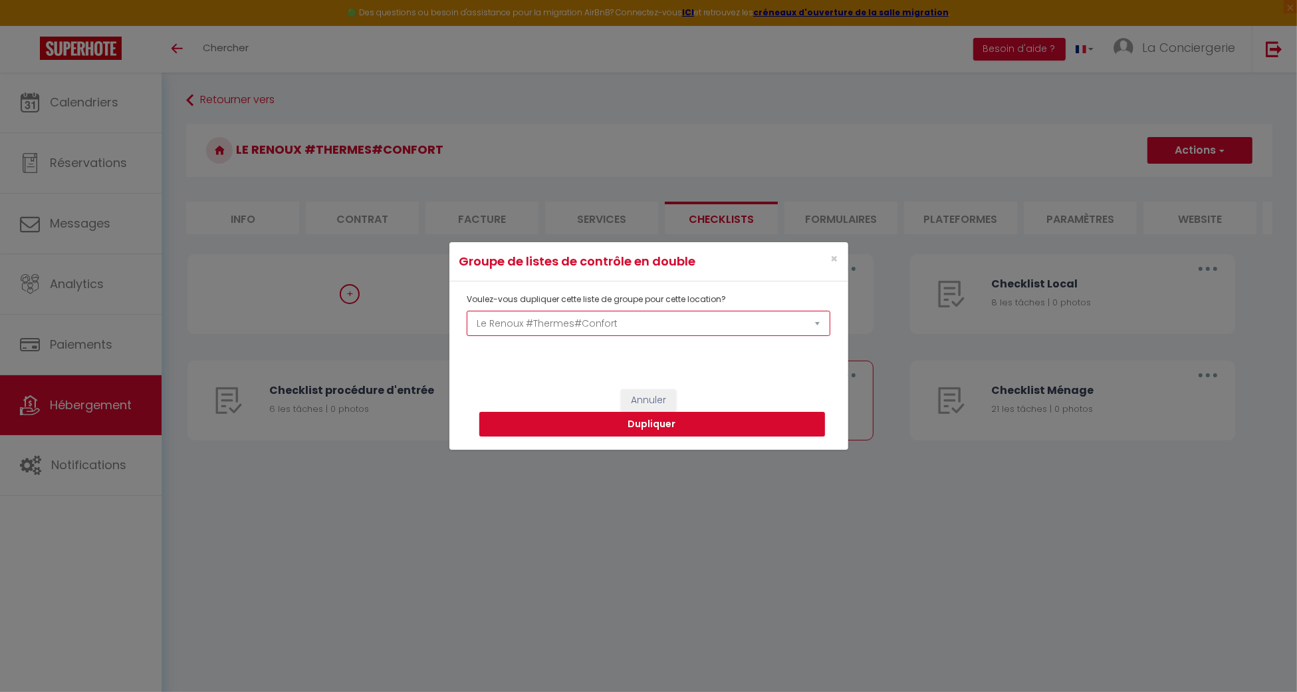
click at [675, 317] on select "[PERSON_NAME] #Proche Centre#Confort Le Therme #Garage#Balcon Le Bon'abry #Baln…" at bounding box center [648, 323] width 363 height 25
click at [836, 259] on span "×" at bounding box center [834, 258] width 7 height 17
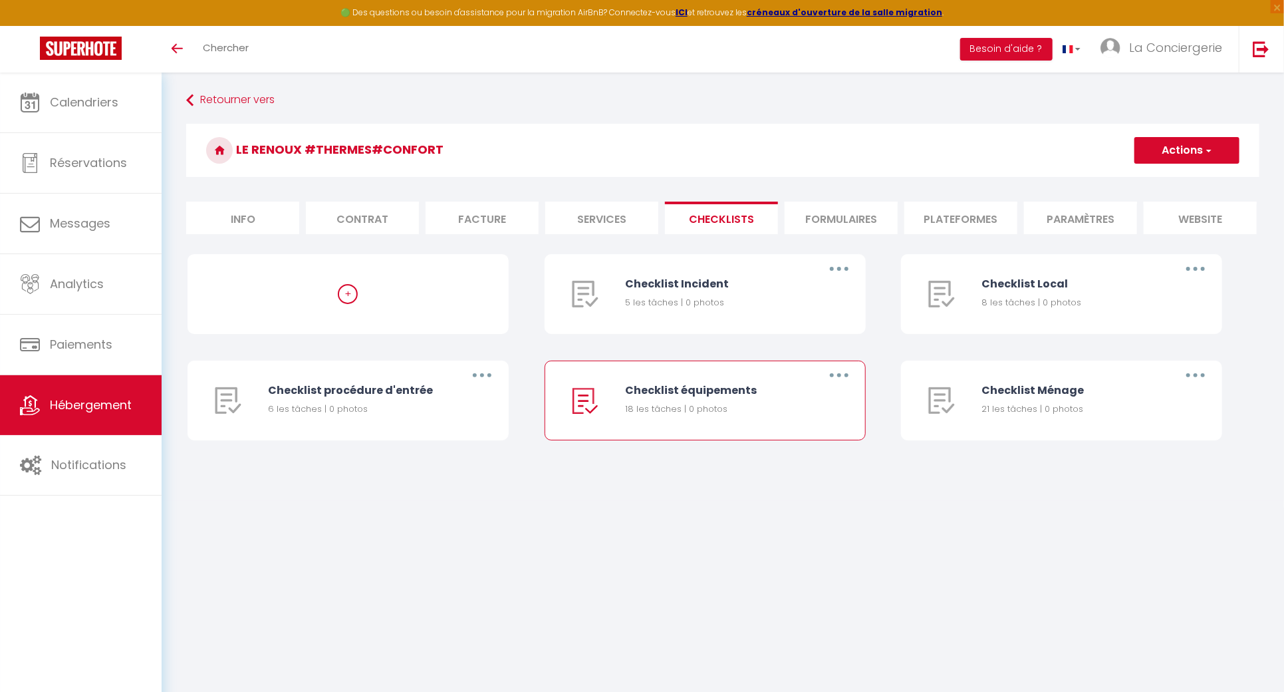
drag, startPoint x: 850, startPoint y: 386, endPoint x: 840, endPoint y: 395, distance: 12.7
click at [850, 386] on button "button" at bounding box center [839, 374] width 37 height 21
click at [791, 441] on link "Dupliquer" at bounding box center [804, 429] width 98 height 23
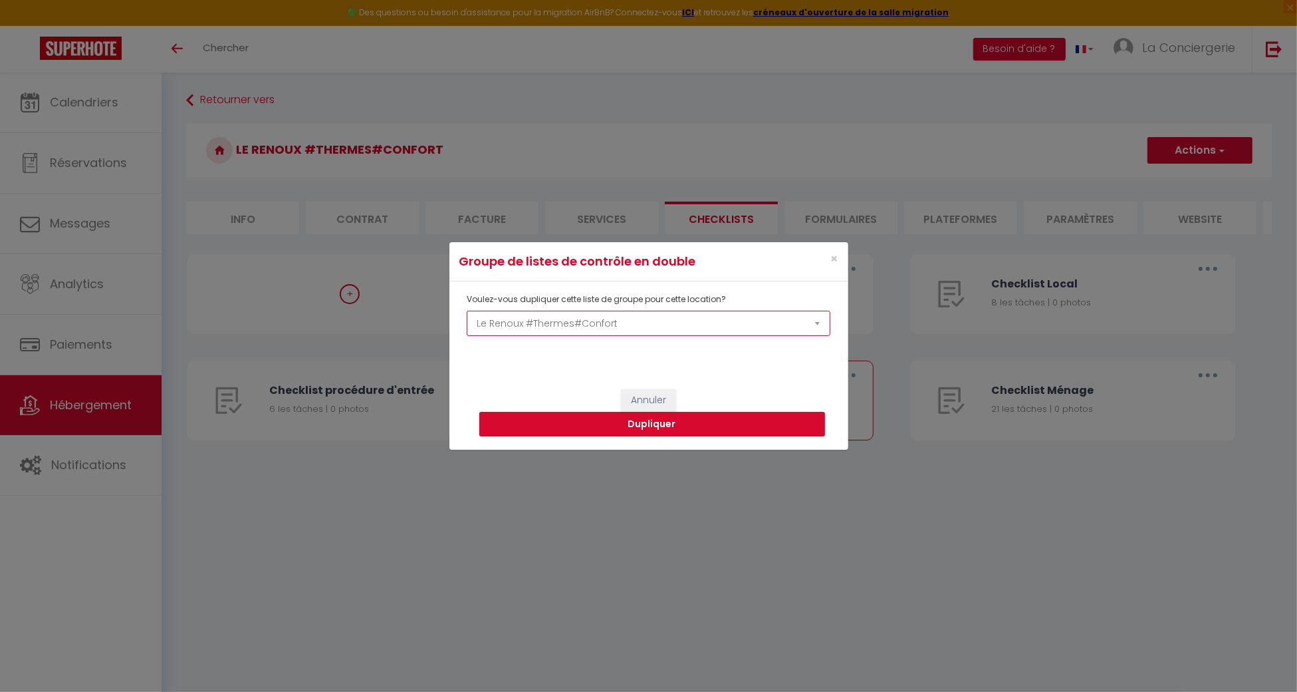
click at [642, 327] on select "[PERSON_NAME] #Proche Centre#Confort Le Therme #Garage#Balcon Le Bon'abry #Baln…" at bounding box center [648, 323] width 363 height 25
select select "76923"
click at [467, 311] on select "[PERSON_NAME] #Proche Centre#Confort Le Therme #Garage#Balcon Le Bon'abry #Baln…" at bounding box center [648, 323] width 363 height 25
click at [705, 427] on button "Dupliquer" at bounding box center [652, 424] width 346 height 25
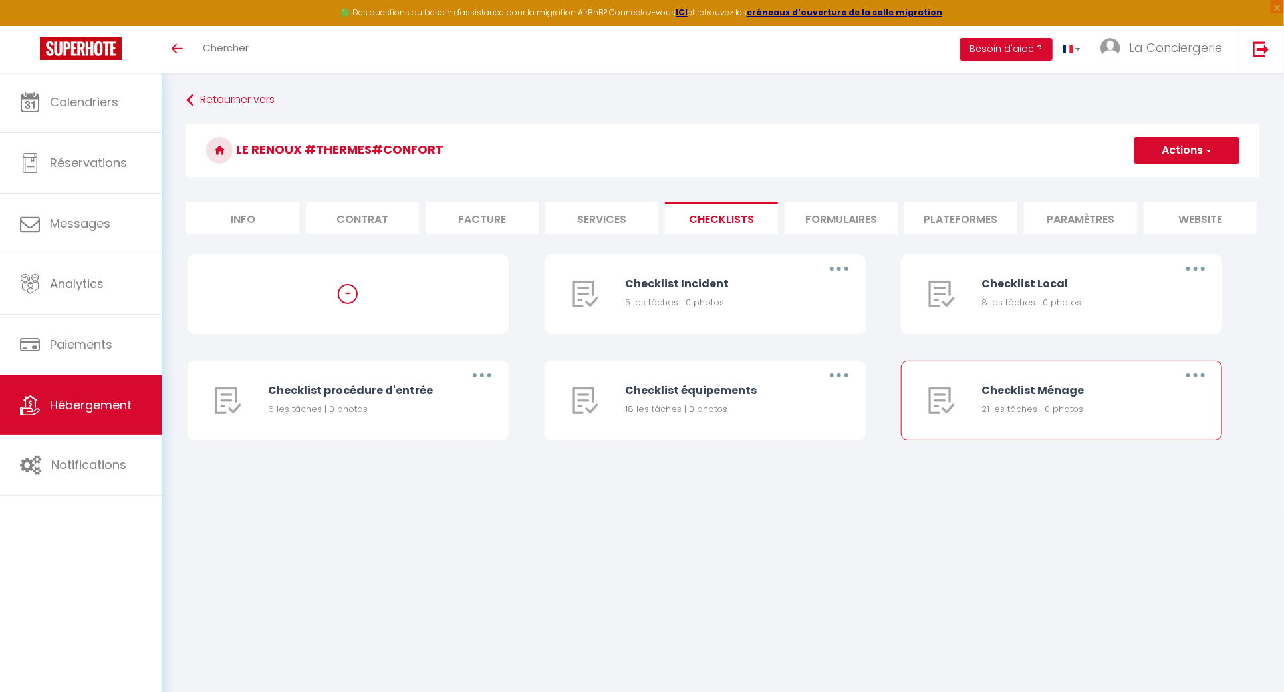
click at [1206, 386] on button "button" at bounding box center [1195, 374] width 37 height 21
click at [1177, 440] on link "Dupliquer" at bounding box center [1161, 429] width 98 height 23
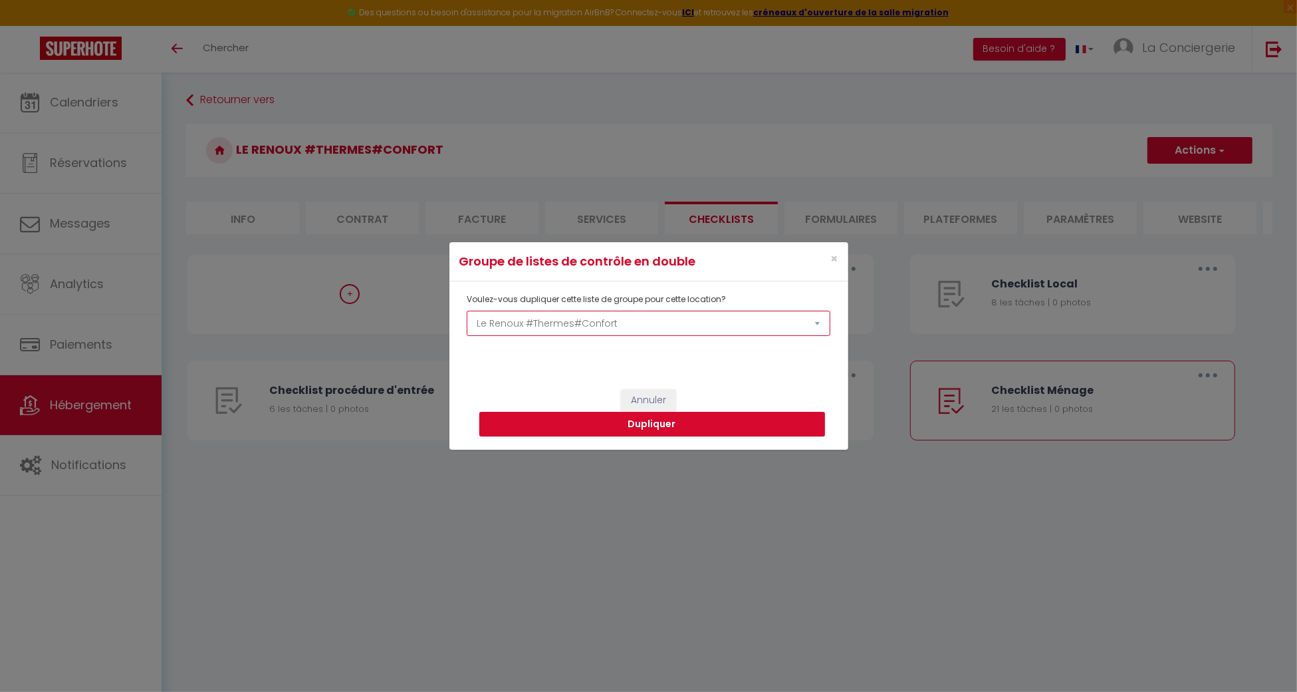
click at [784, 317] on select "[PERSON_NAME] #Proche Centre#Confort Le Therme #Garage#Balcon Le Bon'abry #Baln…" at bounding box center [648, 323] width 363 height 25
select select "76923"
click at [467, 311] on select "[PERSON_NAME] #Proche Centre#Confort Le Therme #Garage#Balcon Le Bon'abry #Baln…" at bounding box center [648, 323] width 363 height 25
click at [739, 414] on button "Dupliquer" at bounding box center [652, 424] width 346 height 25
